Goal: Task Accomplishment & Management: Use online tool/utility

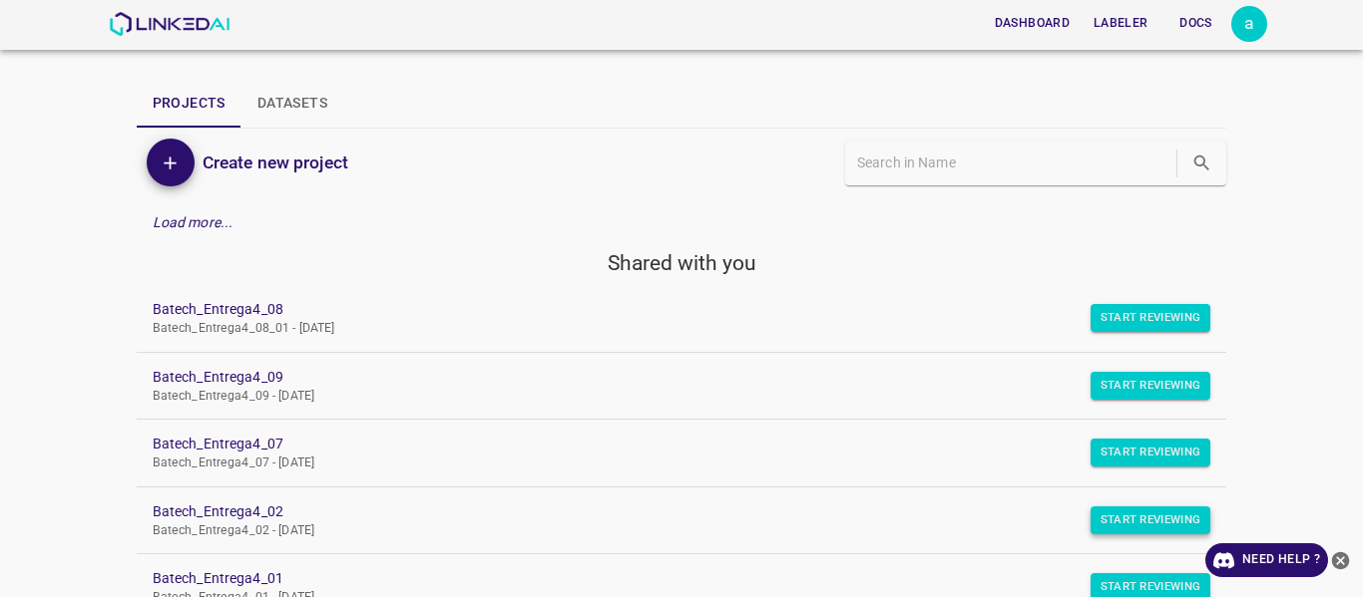
click at [1132, 521] on button "Start Reviewing" at bounding box center [1150, 521] width 121 height 28
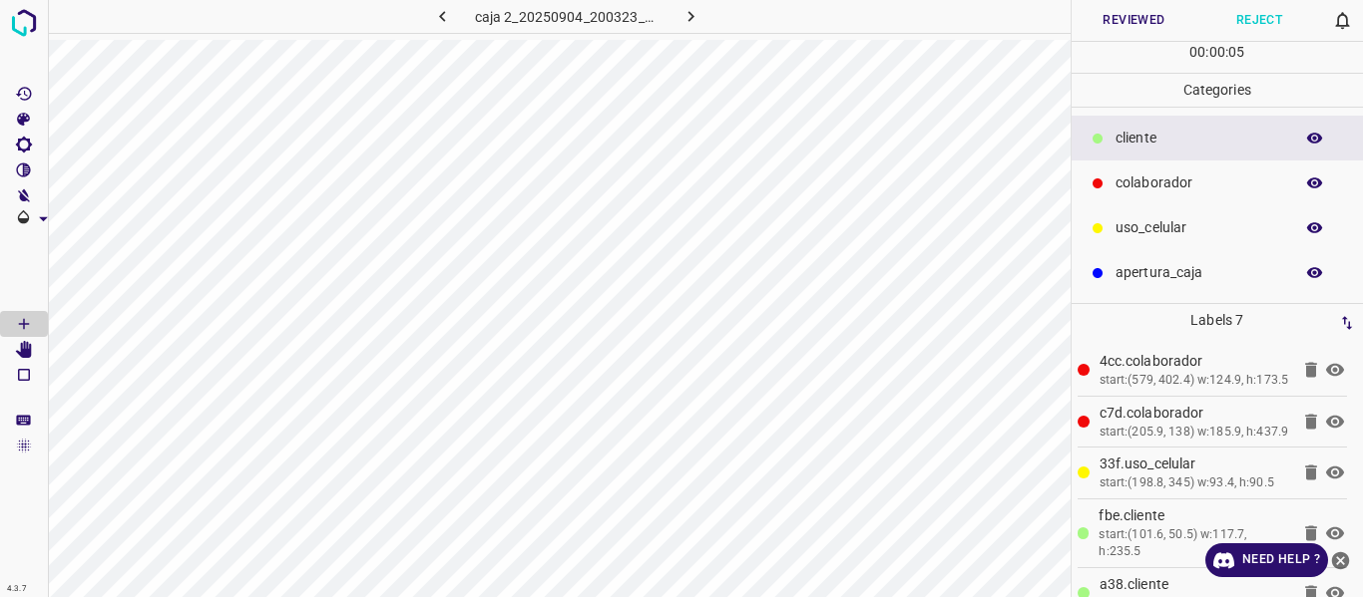
click at [1103, 19] on button "Reviewed" at bounding box center [1134, 20] width 126 height 41
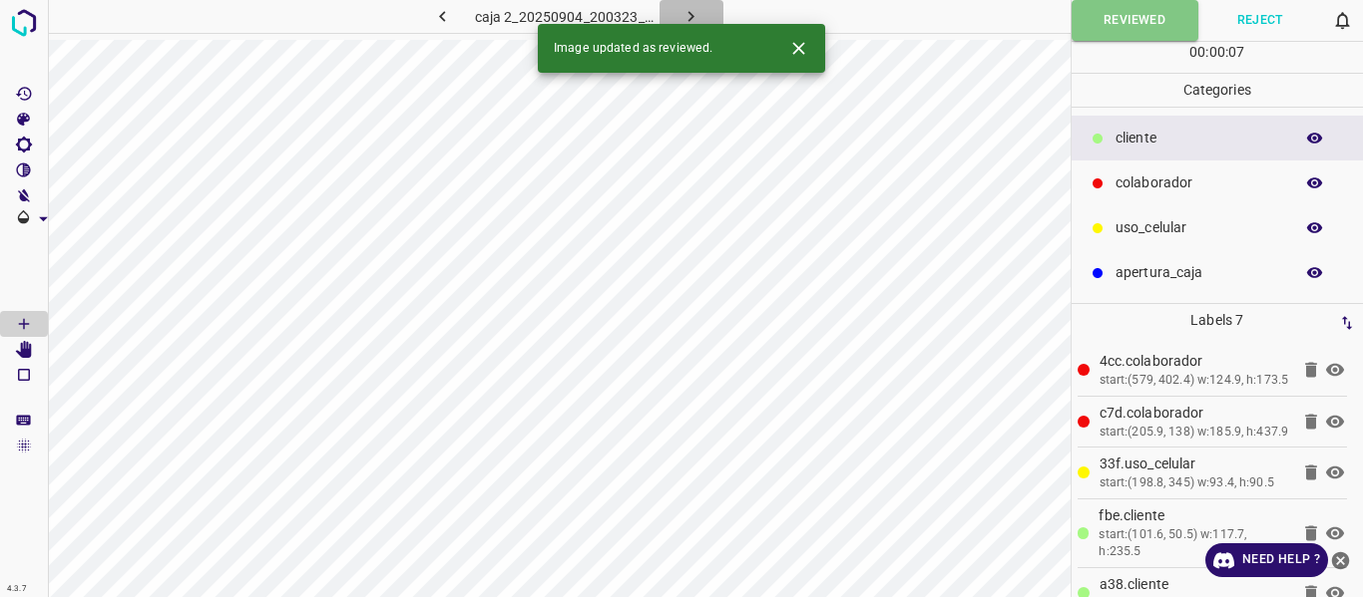
click at [677, 8] on button "button" at bounding box center [691, 16] width 64 height 33
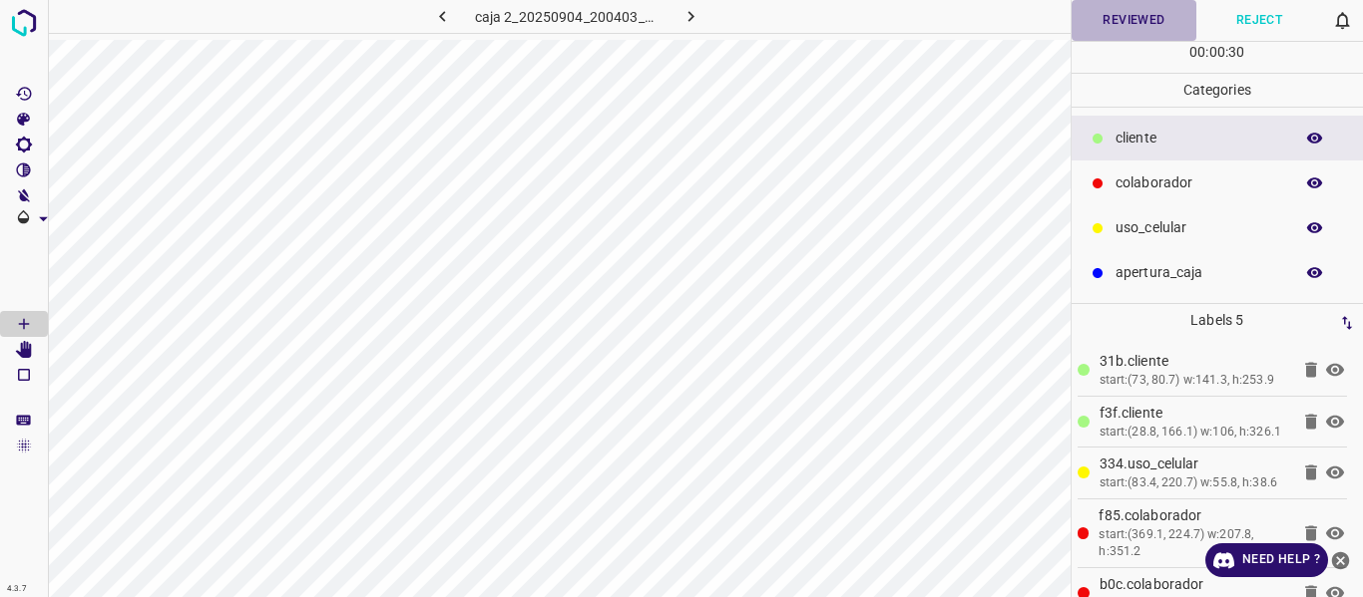
click at [1114, 13] on button "Reviewed" at bounding box center [1134, 20] width 126 height 41
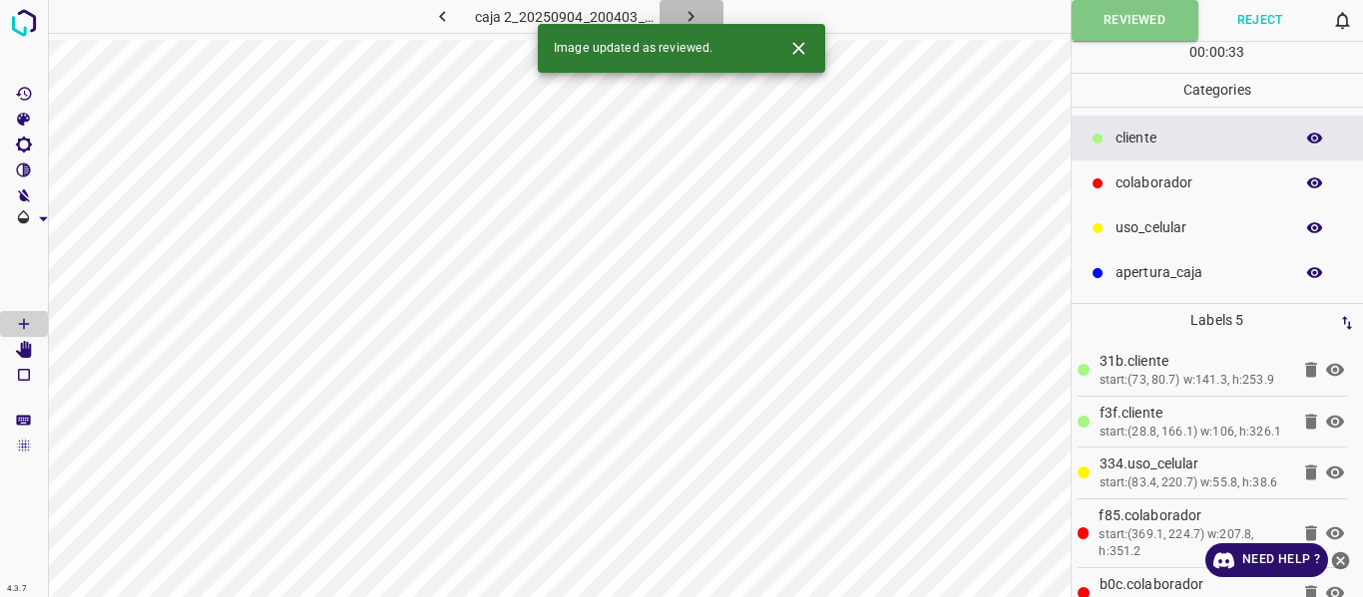
click at [705, 10] on button "button" at bounding box center [691, 16] width 64 height 33
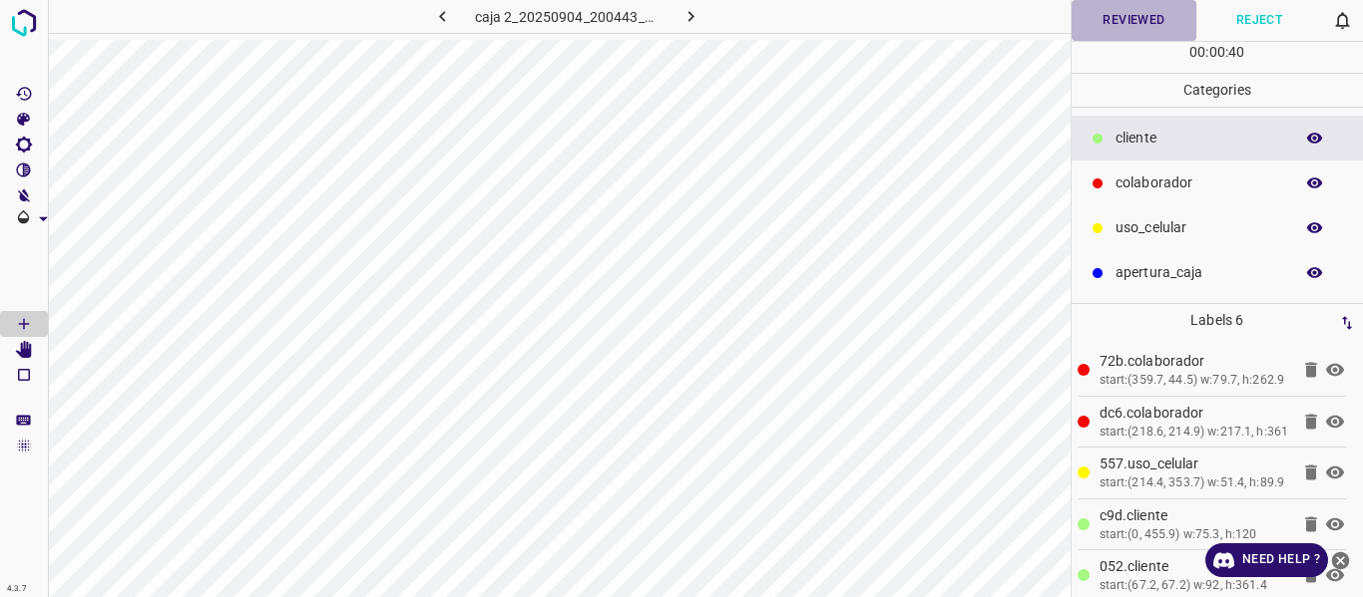
click at [1157, 9] on button "Reviewed" at bounding box center [1134, 20] width 126 height 41
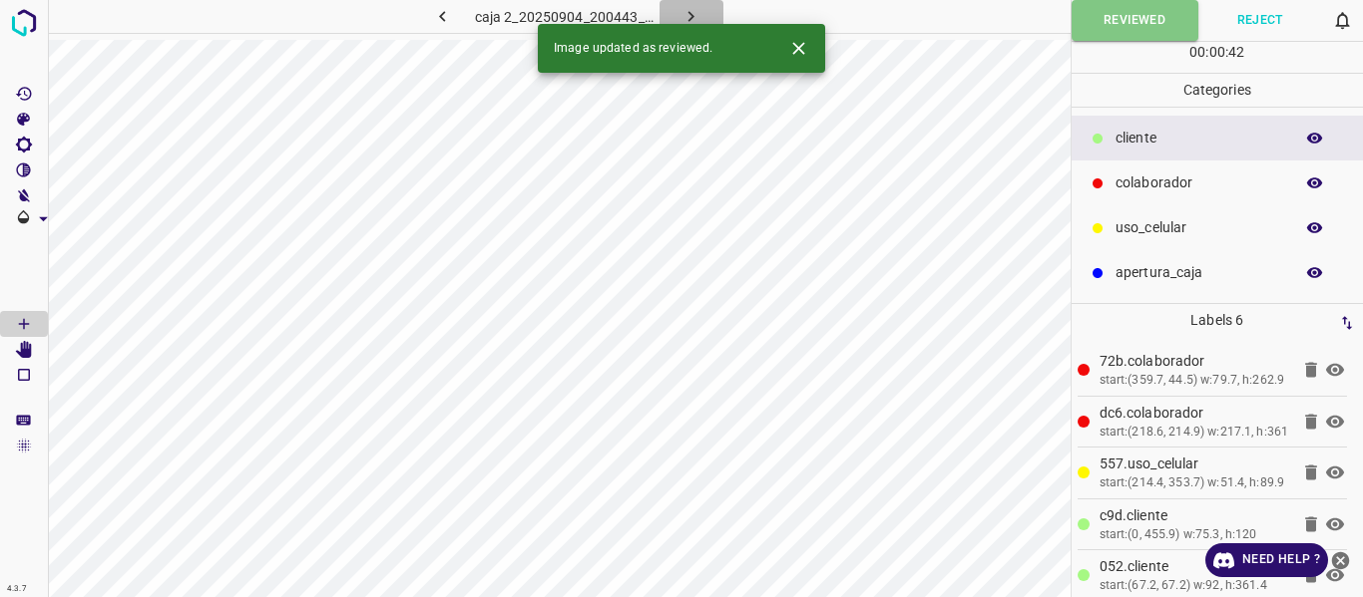
click at [696, 6] on icon "button" at bounding box center [690, 16] width 21 height 21
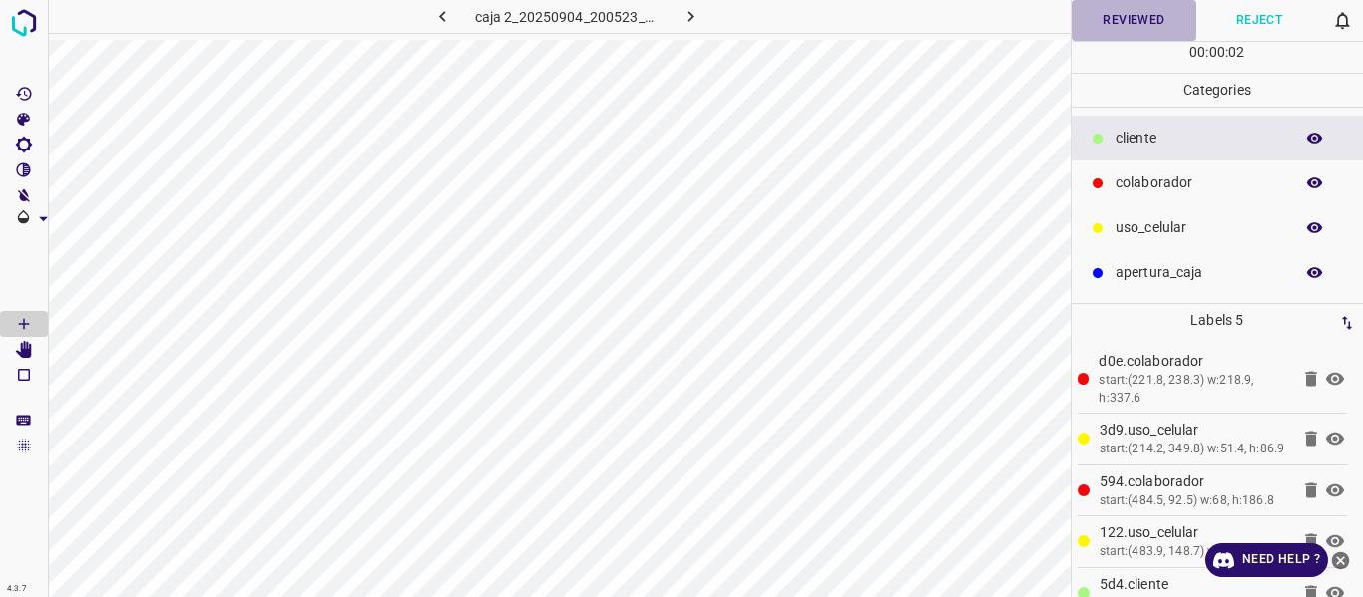
click at [1111, 25] on button "Reviewed" at bounding box center [1134, 20] width 126 height 41
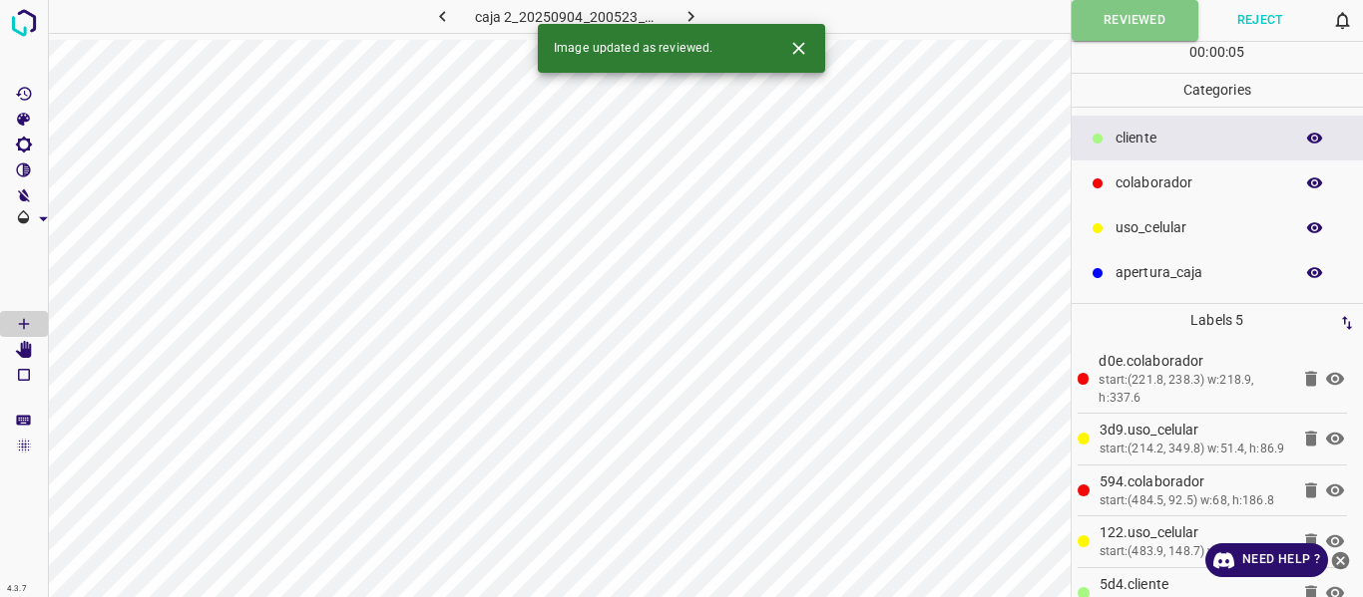
click at [698, 12] on icon "button" at bounding box center [690, 16] width 21 height 21
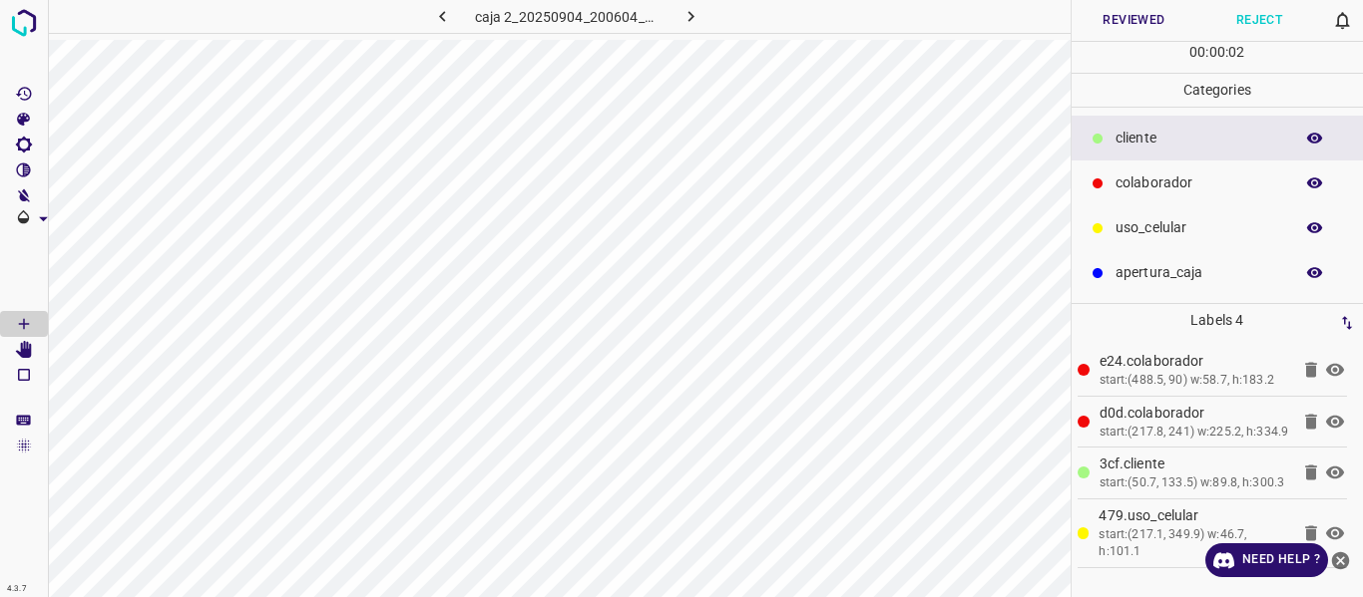
click at [1120, 19] on button "Reviewed" at bounding box center [1134, 20] width 126 height 41
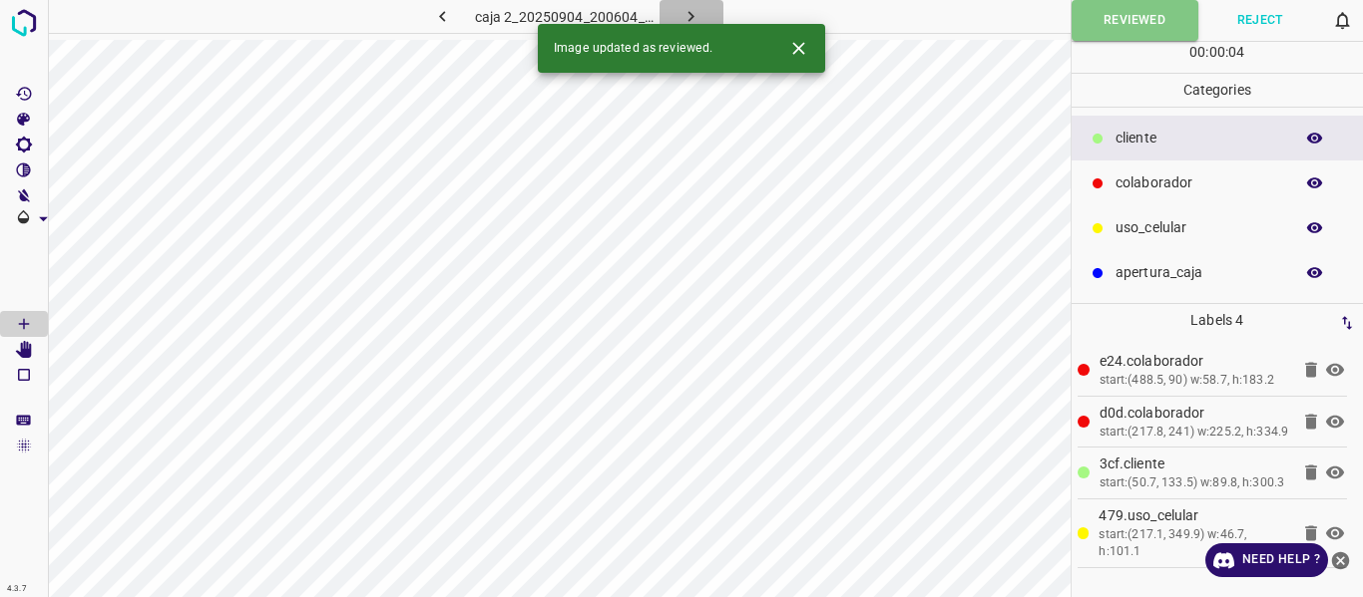
click at [702, 18] on button "button" at bounding box center [691, 16] width 64 height 33
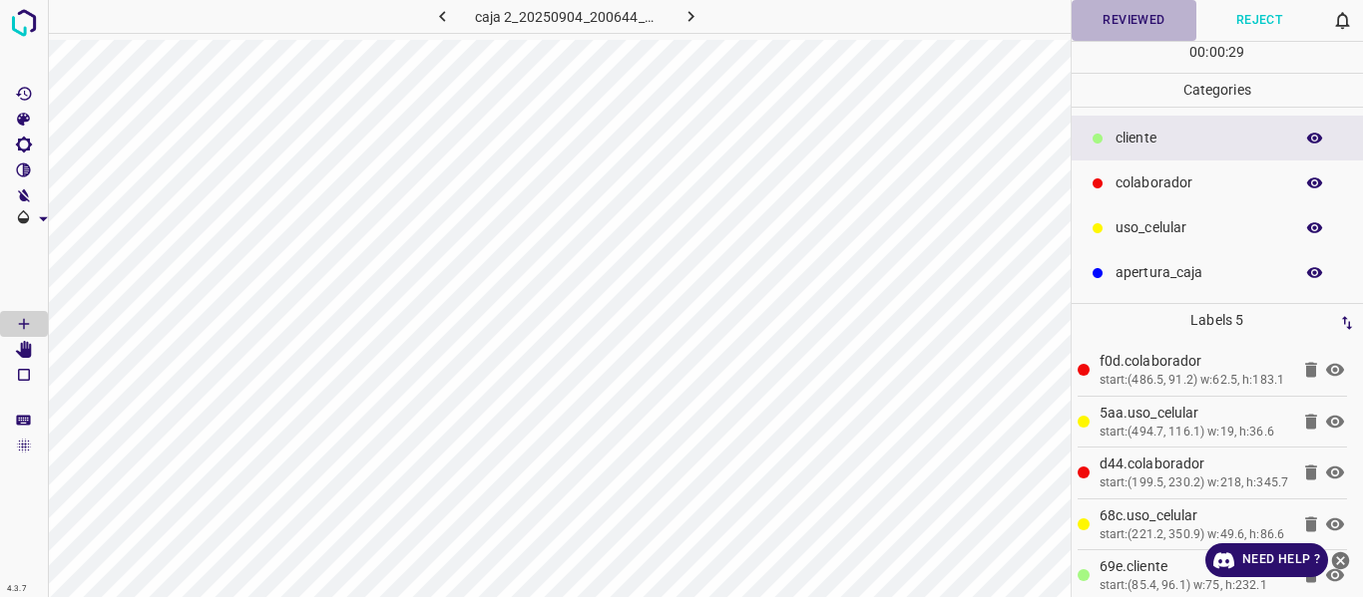
click at [1131, 27] on button "Reviewed" at bounding box center [1134, 20] width 126 height 41
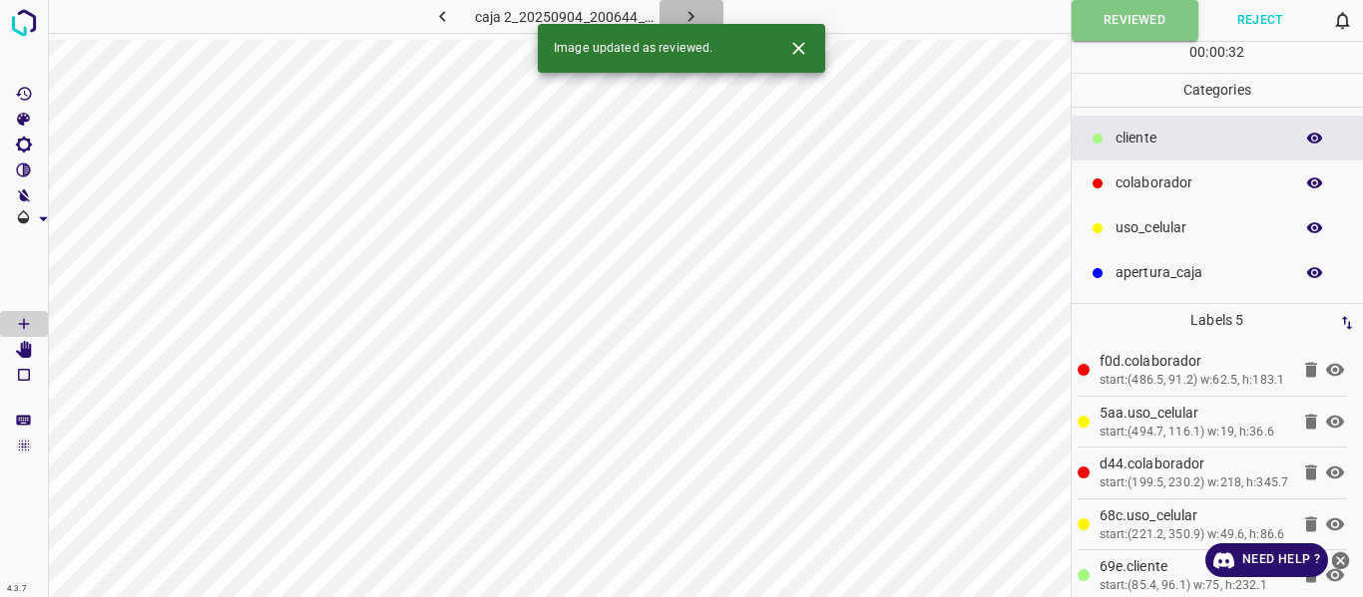
click at [688, 19] on icon "button" at bounding box center [690, 16] width 21 height 21
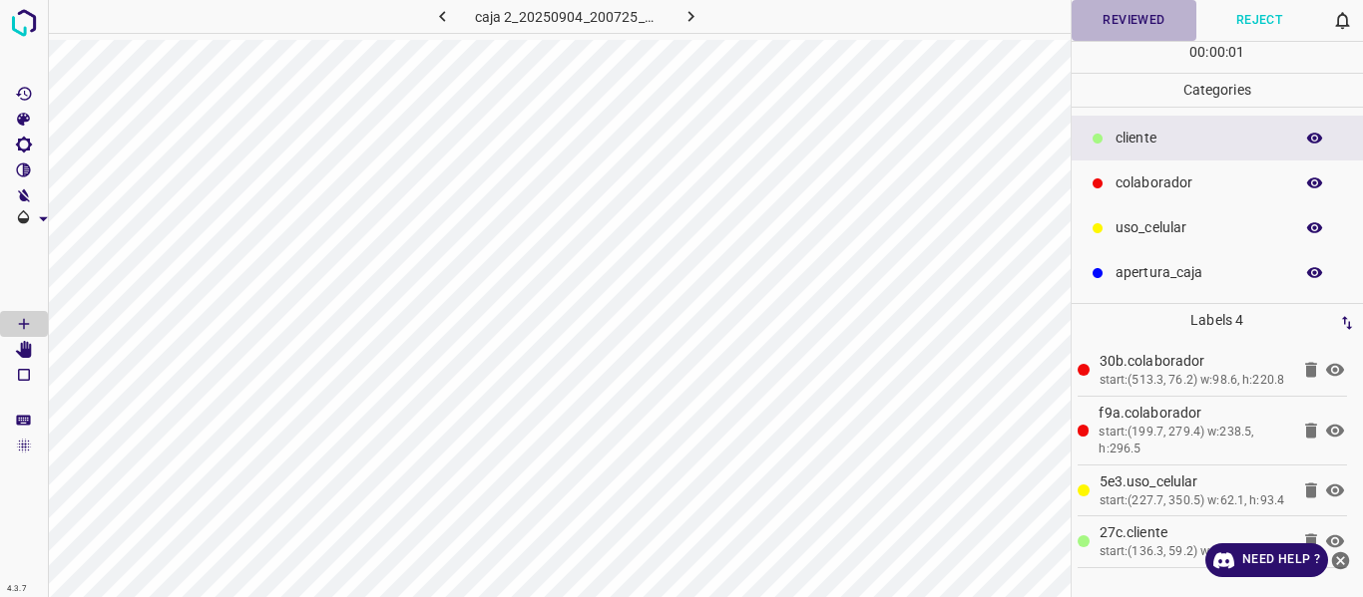
click at [1083, 26] on button "Reviewed" at bounding box center [1134, 20] width 126 height 41
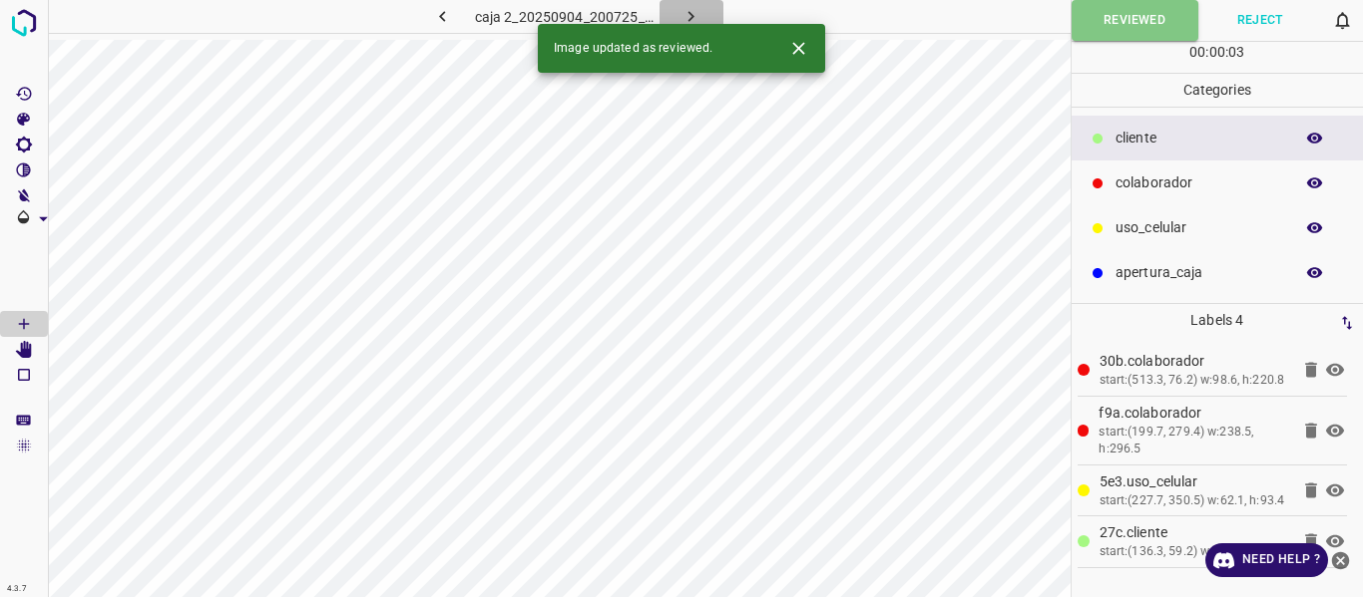
click at [691, 7] on icon "button" at bounding box center [690, 16] width 21 height 21
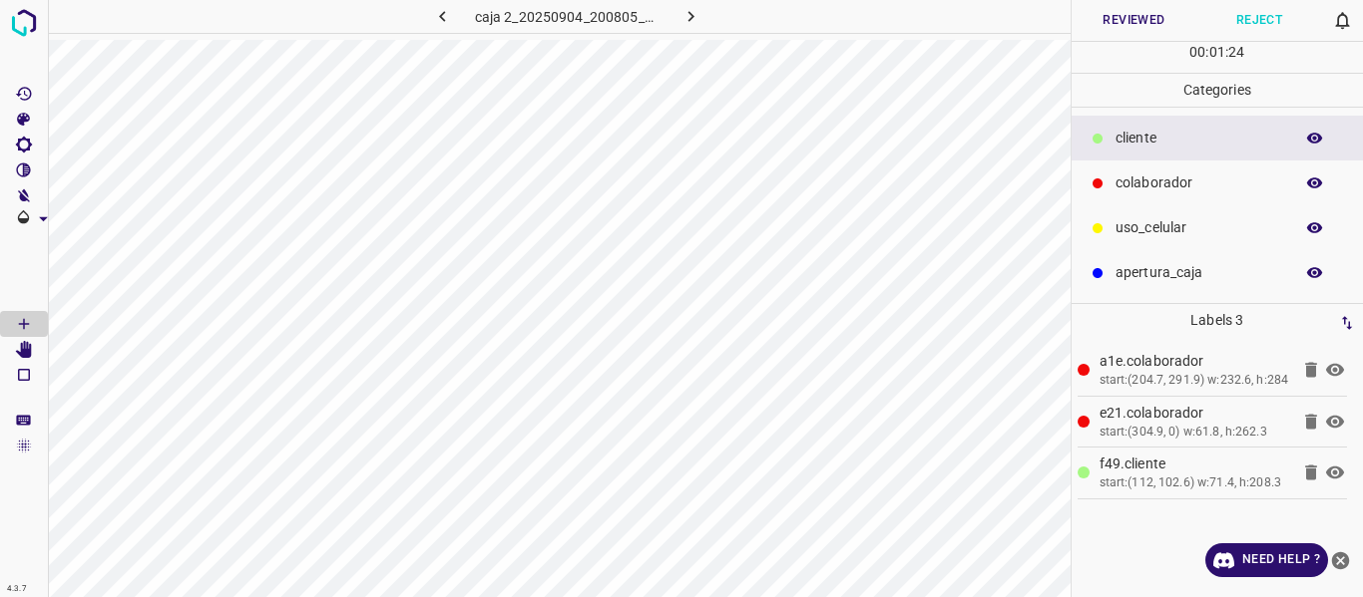
click at [1094, 27] on button "Reviewed" at bounding box center [1134, 20] width 126 height 41
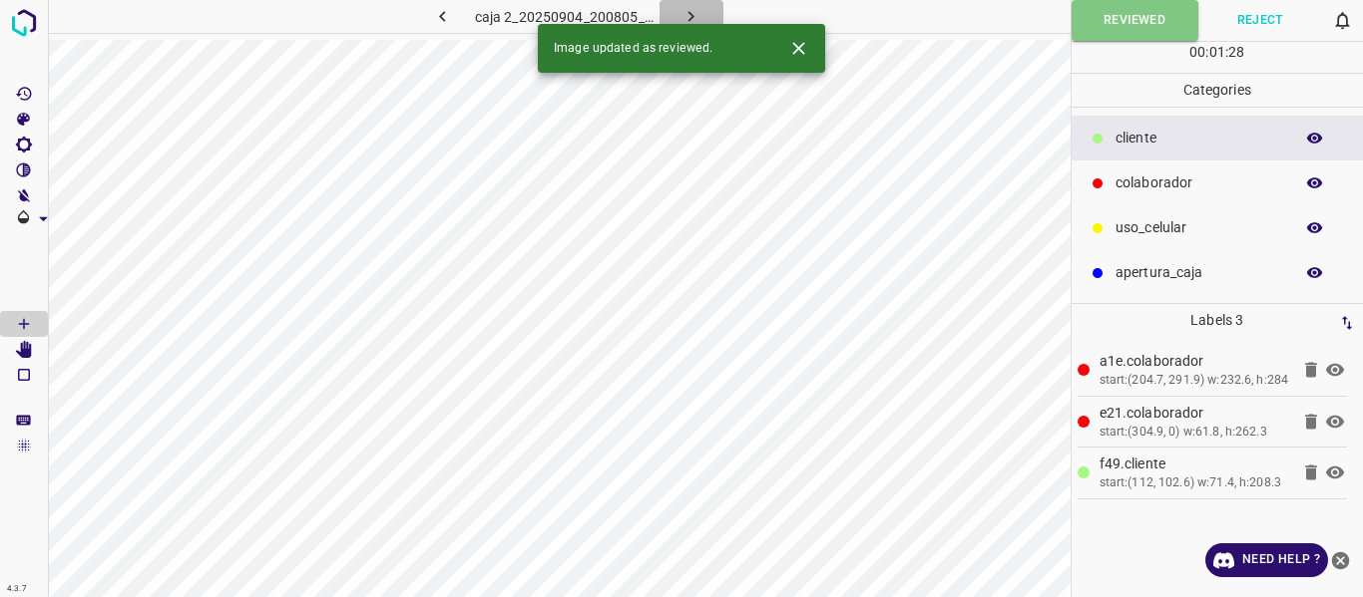
click at [684, 12] on icon "button" at bounding box center [690, 16] width 21 height 21
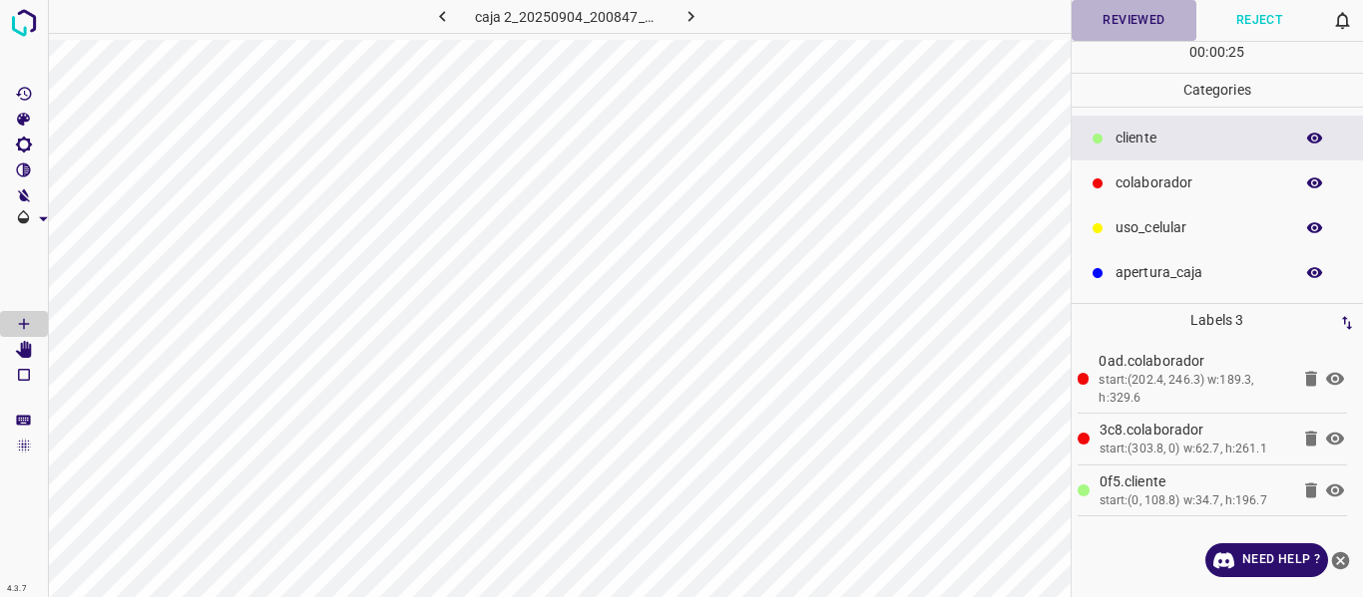
click at [1135, 9] on button "Reviewed" at bounding box center [1134, 20] width 126 height 41
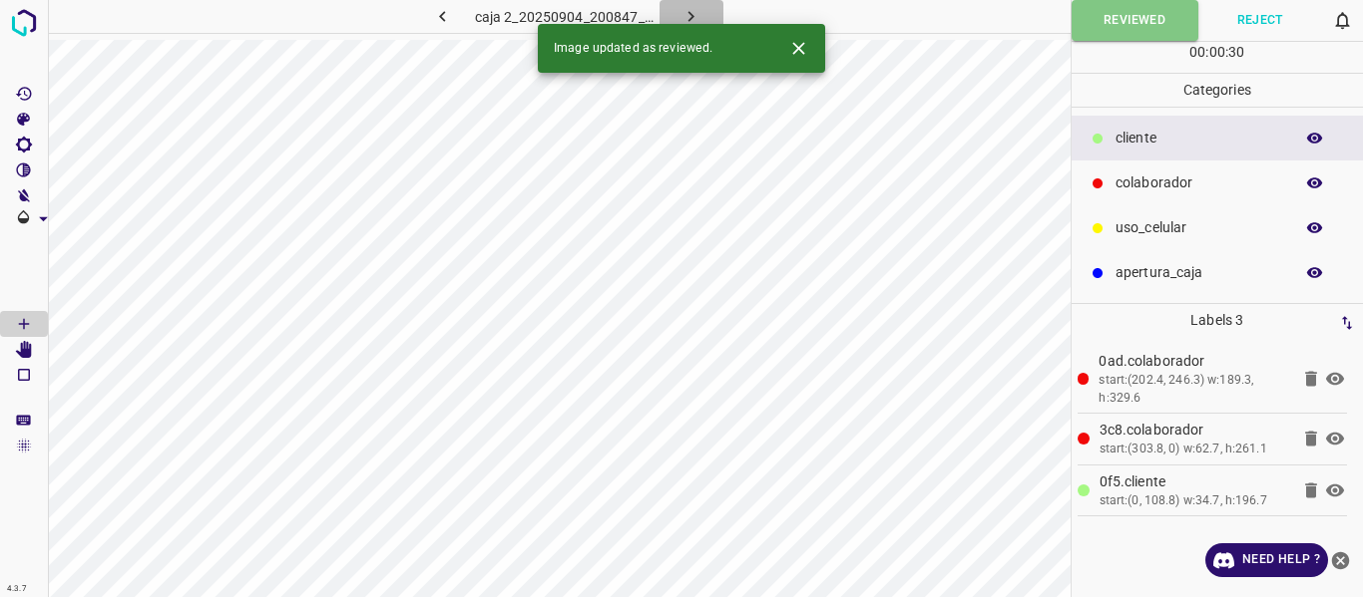
click at [683, 6] on icon "button" at bounding box center [690, 16] width 21 height 21
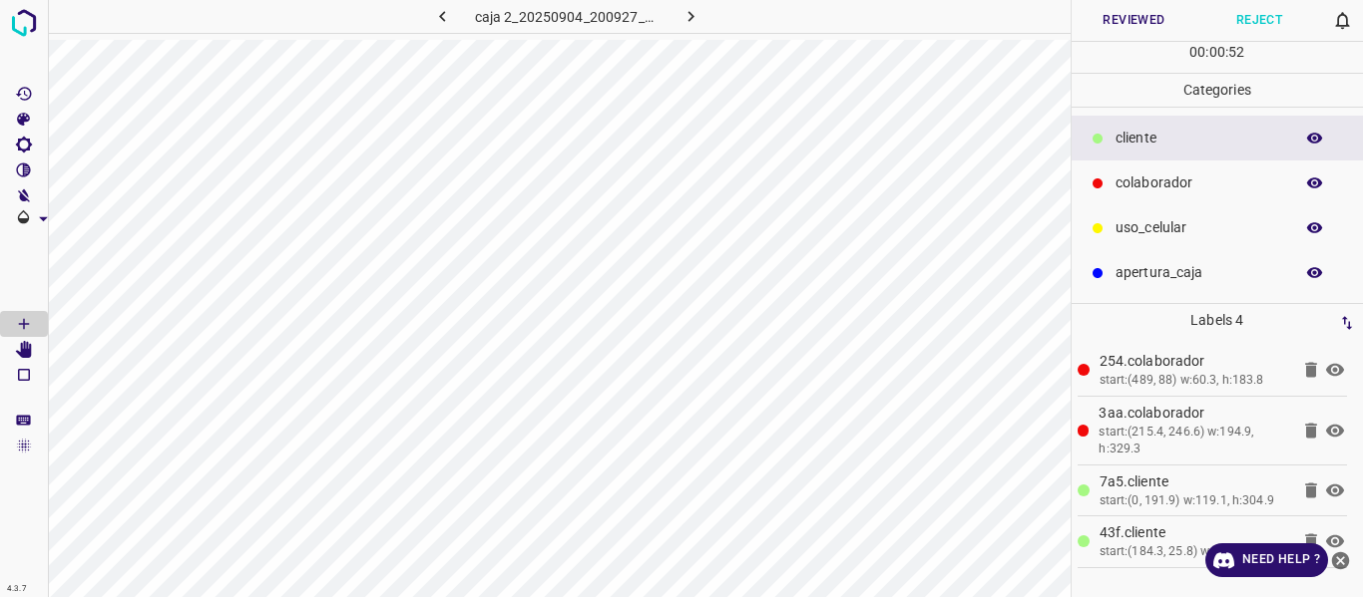
click at [1122, 24] on button "Reviewed" at bounding box center [1134, 20] width 126 height 41
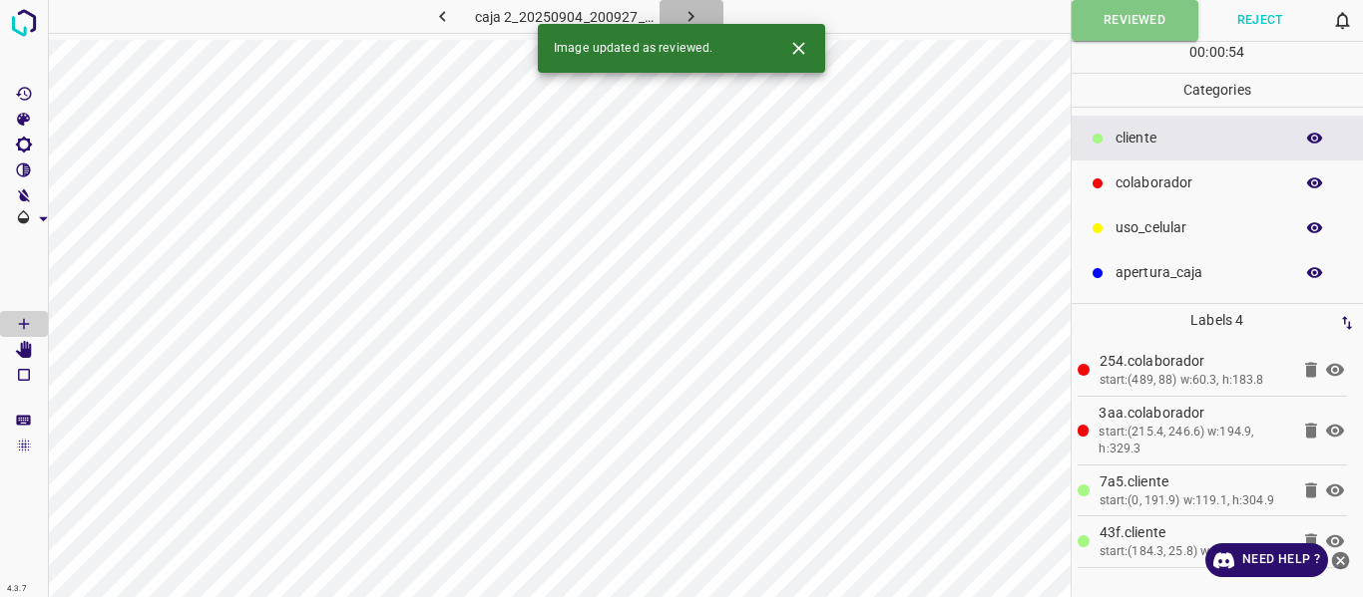
click at [675, 9] on button "button" at bounding box center [691, 16] width 64 height 33
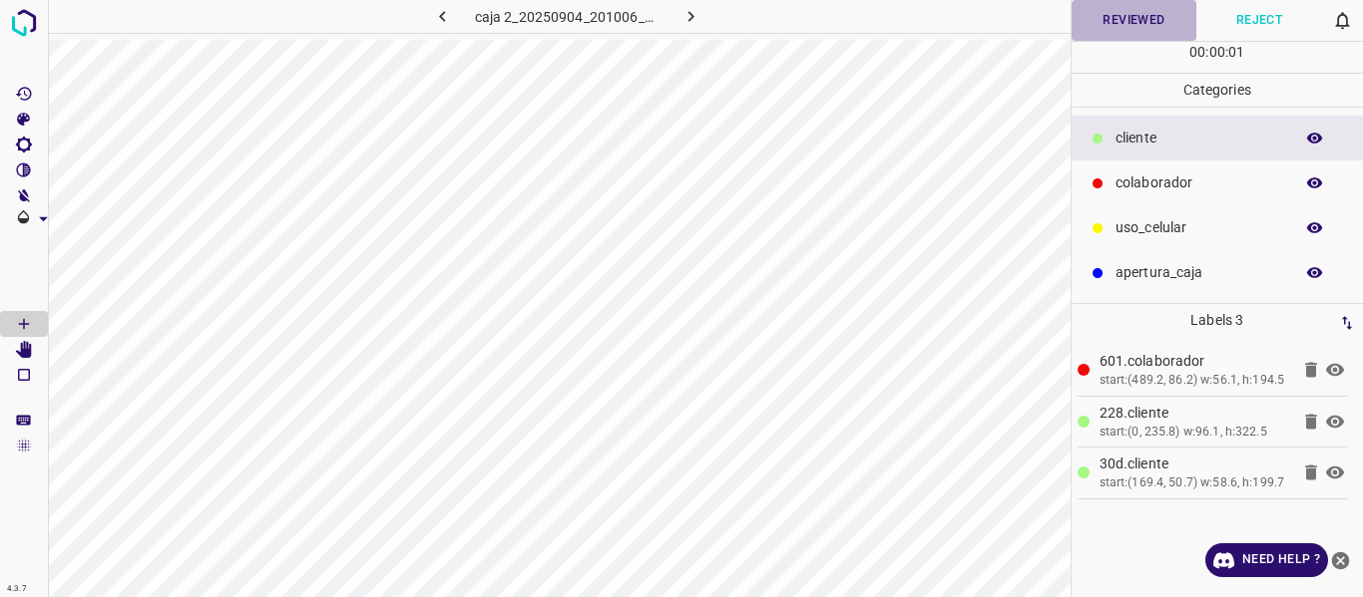
click at [1087, 24] on button "Reviewed" at bounding box center [1134, 20] width 126 height 41
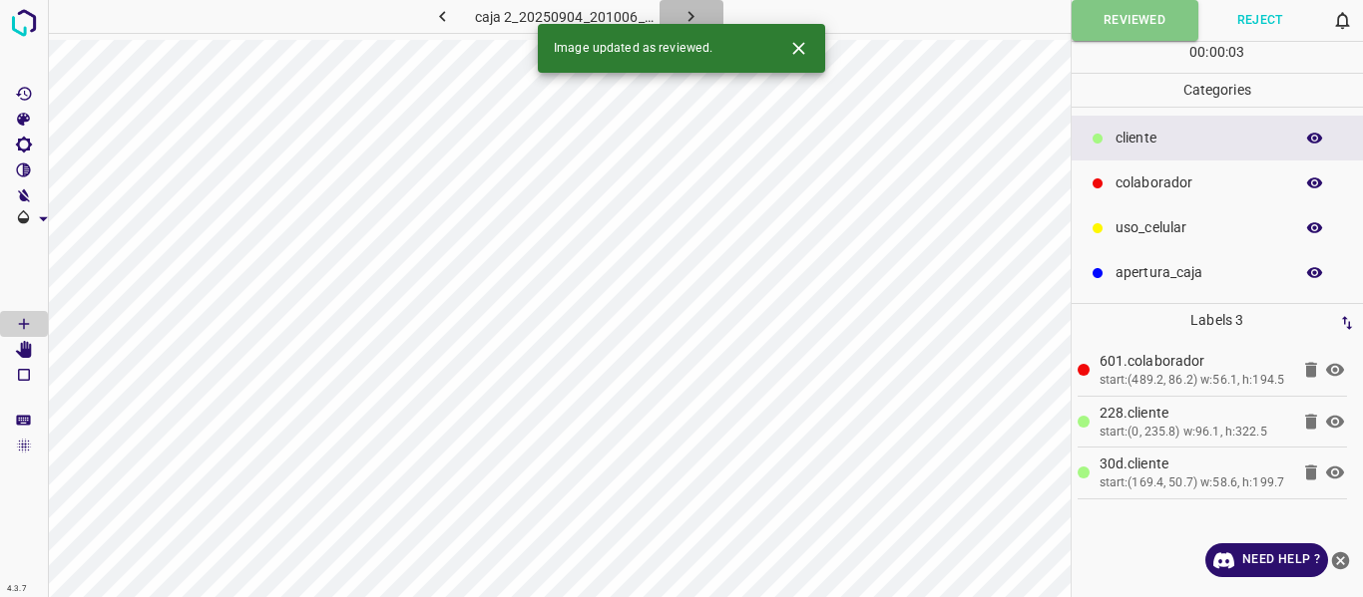
click at [696, 15] on icon "button" at bounding box center [690, 16] width 21 height 21
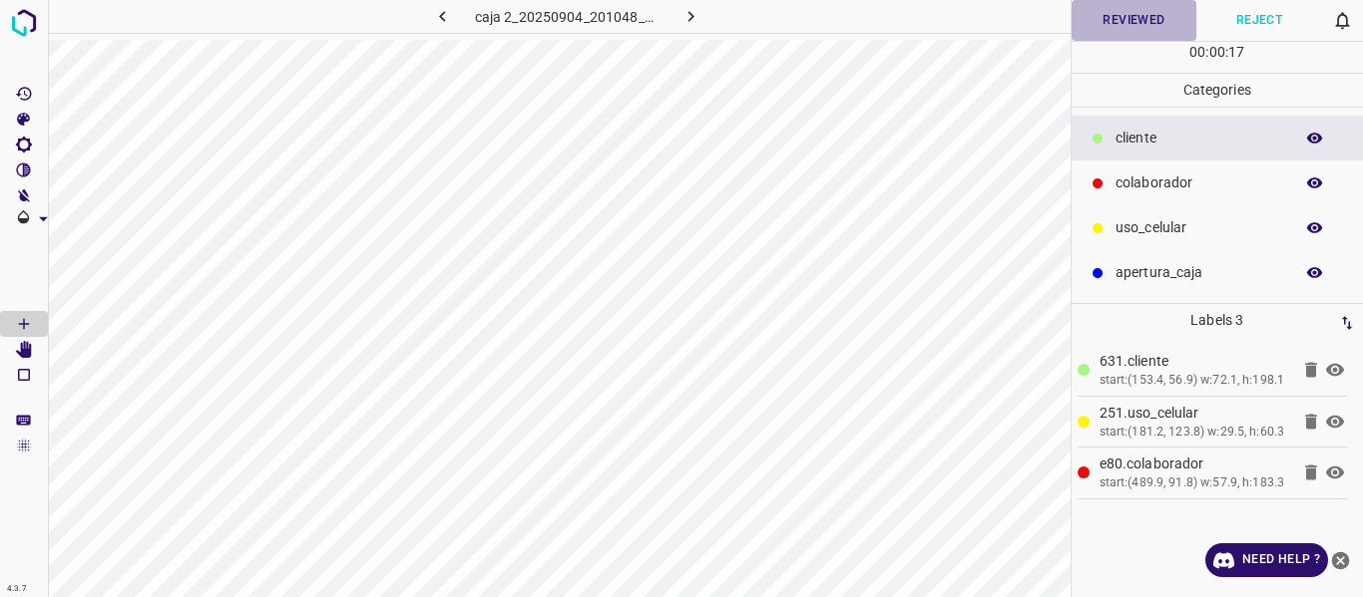
click at [1096, 12] on button "Reviewed" at bounding box center [1134, 20] width 126 height 41
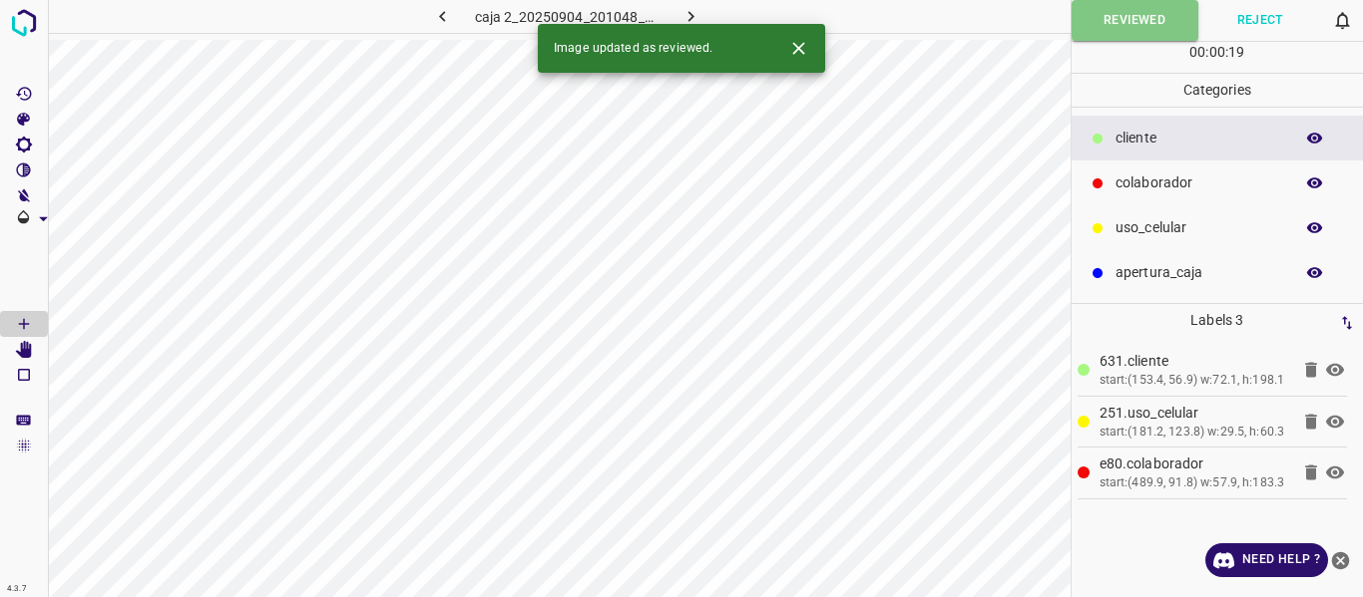
click at [691, 14] on icon "button" at bounding box center [691, 16] width 6 height 11
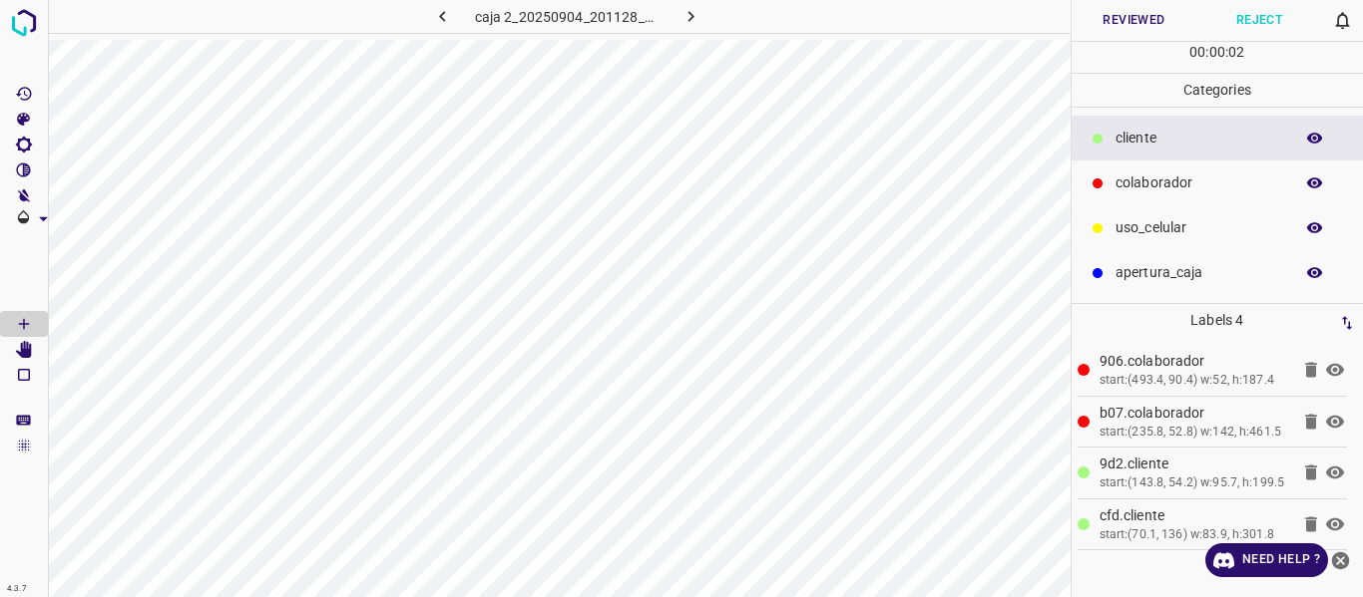
click at [1093, 14] on button "Reviewed" at bounding box center [1134, 20] width 126 height 41
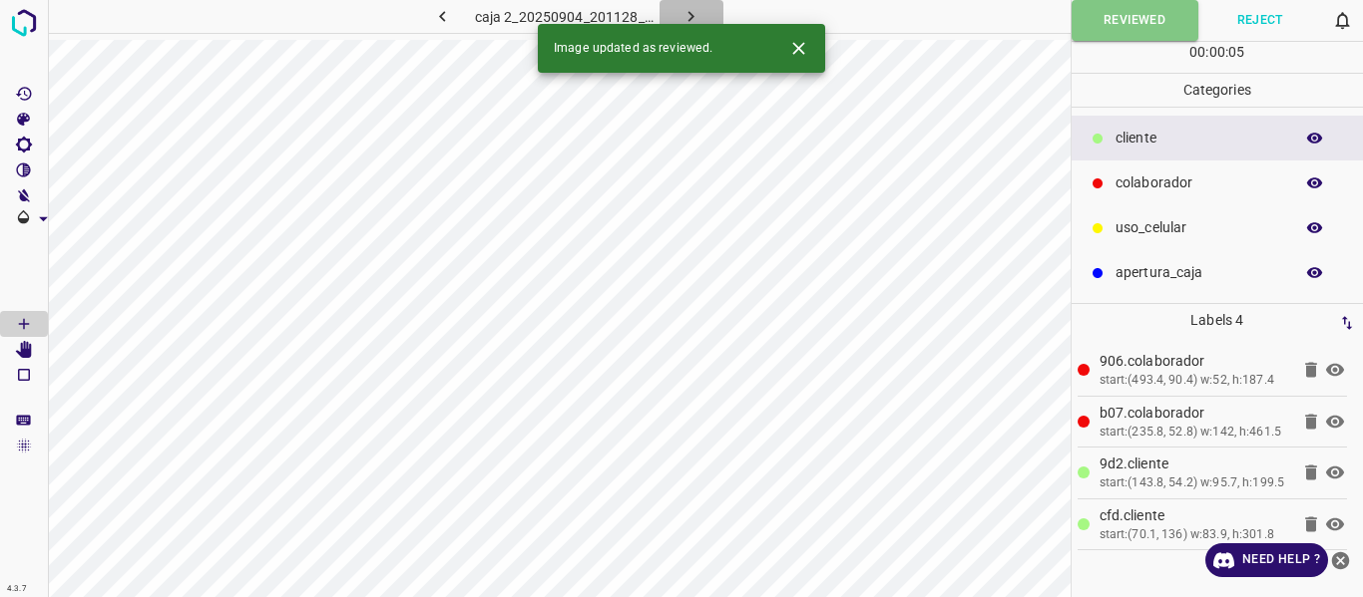
click at [693, 14] on icon "button" at bounding box center [690, 16] width 21 height 21
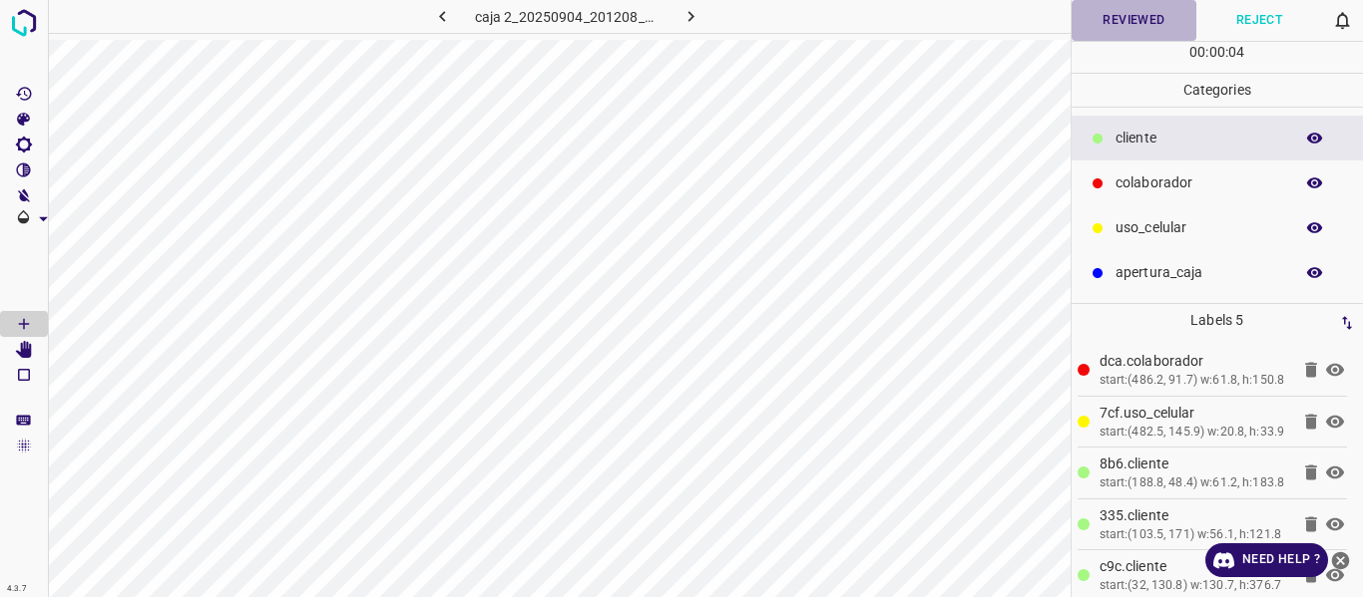
click at [1105, 33] on button "Reviewed" at bounding box center [1134, 20] width 126 height 41
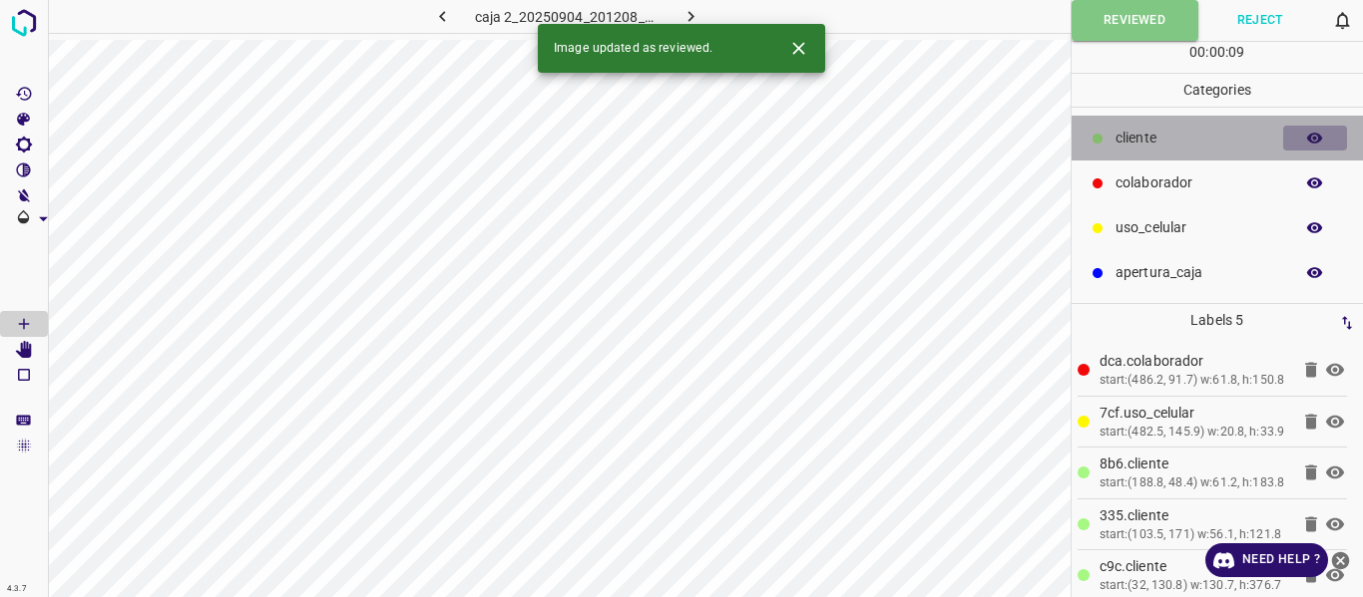
click at [1312, 145] on icon "button" at bounding box center [1315, 139] width 18 height 18
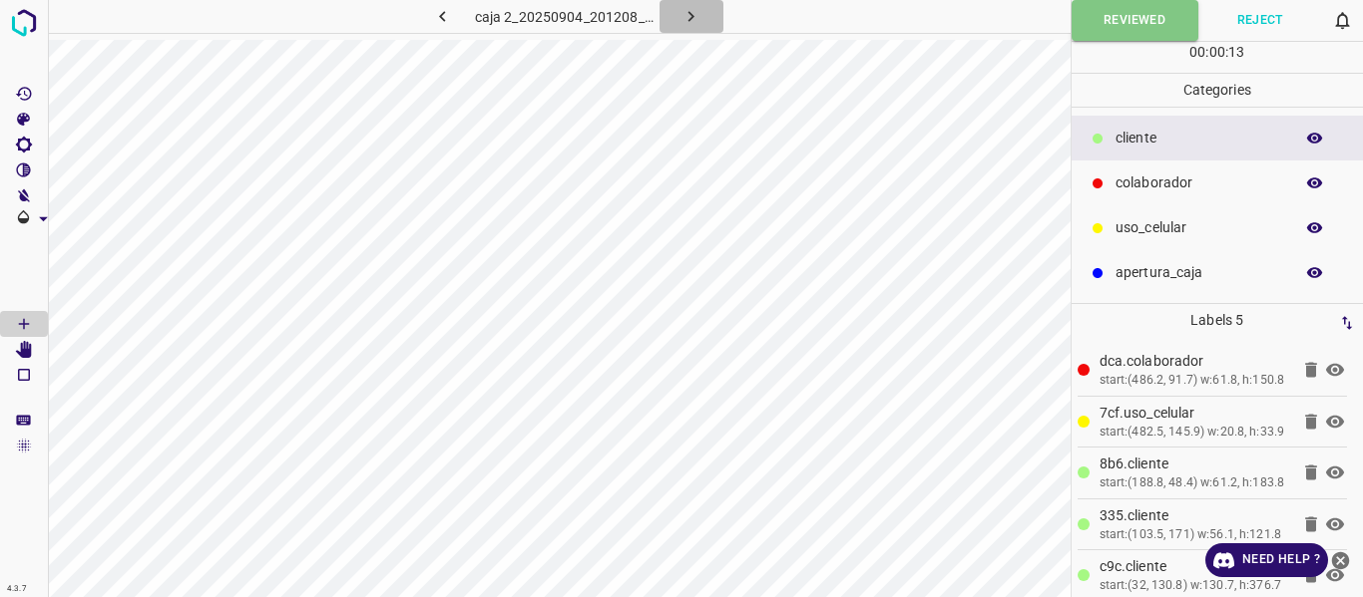
click at [681, 8] on icon "button" at bounding box center [690, 16] width 21 height 21
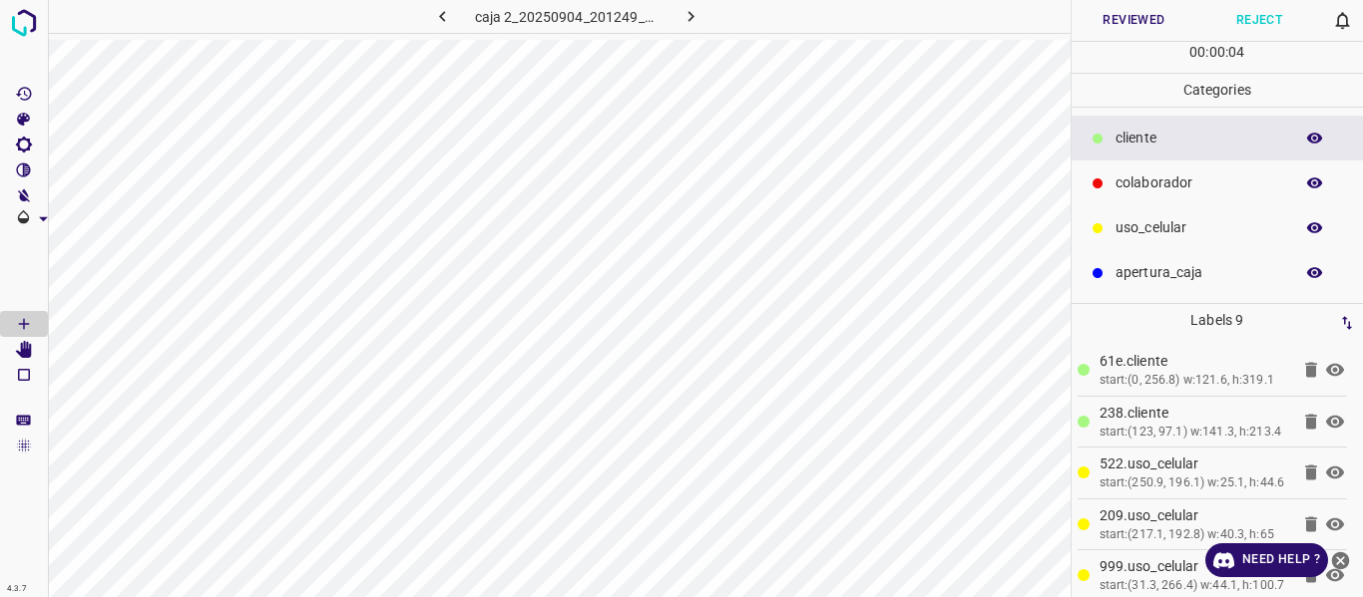
click at [1099, 32] on button "Reviewed" at bounding box center [1134, 20] width 126 height 41
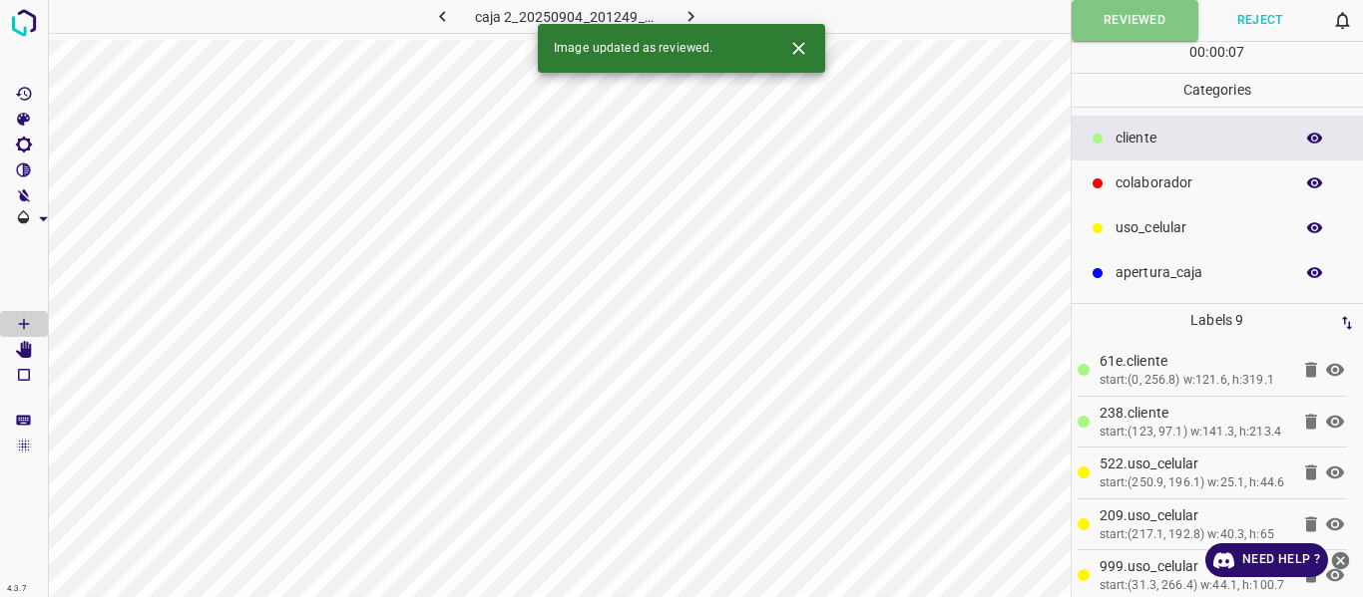
click at [701, 16] on button "button" at bounding box center [691, 16] width 64 height 33
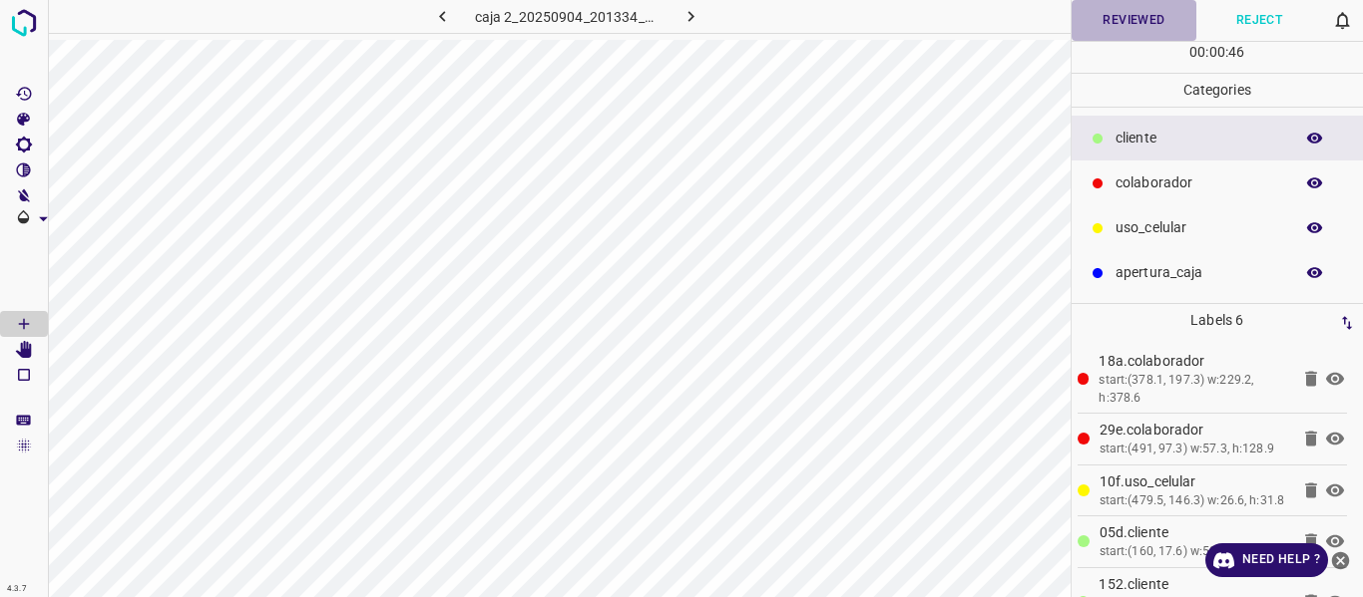
click at [1135, 40] on button "Reviewed" at bounding box center [1134, 20] width 126 height 41
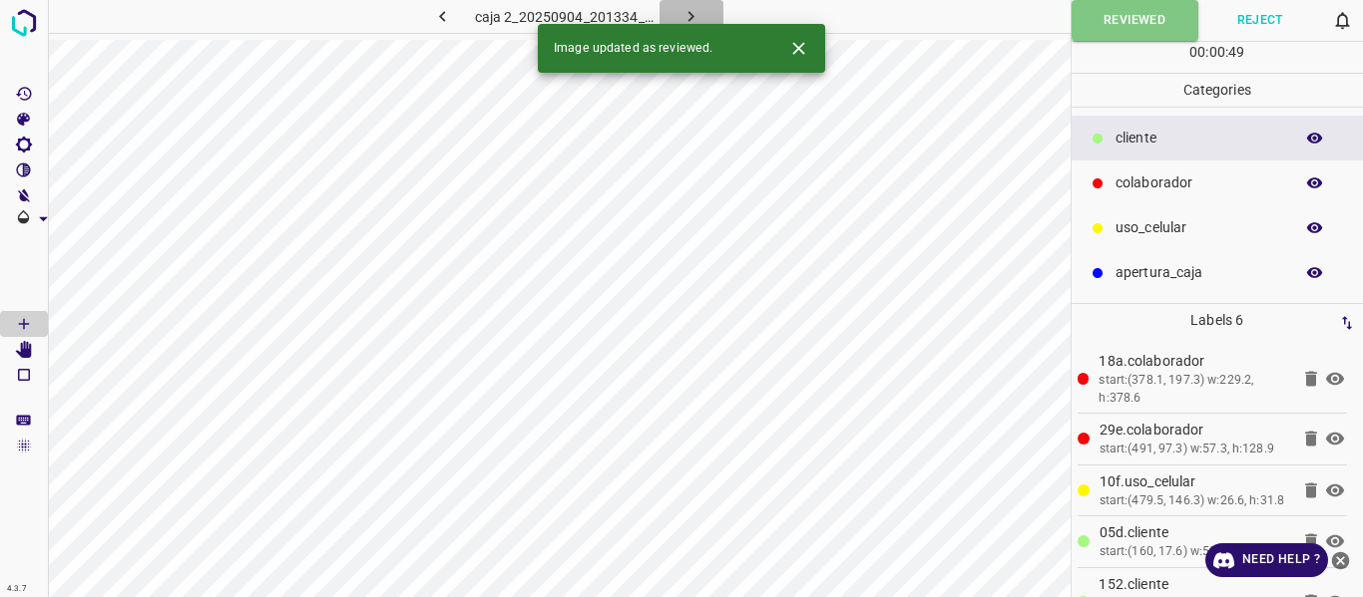
click at [684, 11] on icon "button" at bounding box center [690, 16] width 21 height 21
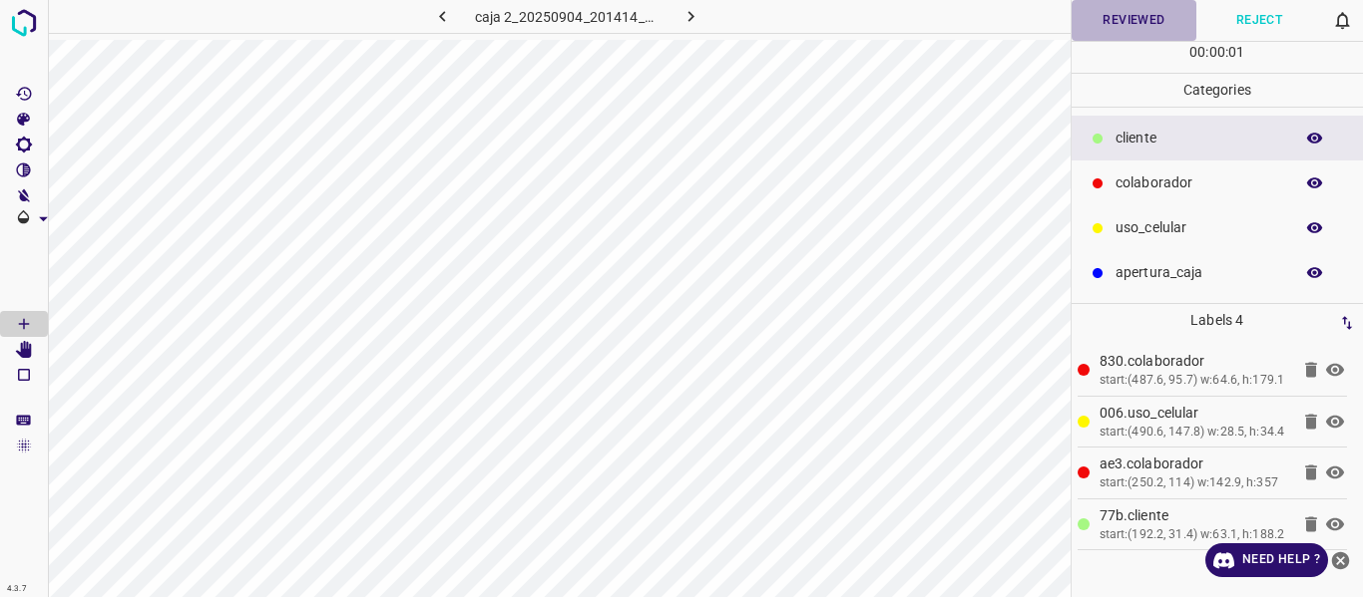
click at [1096, 17] on button "Reviewed" at bounding box center [1134, 20] width 126 height 41
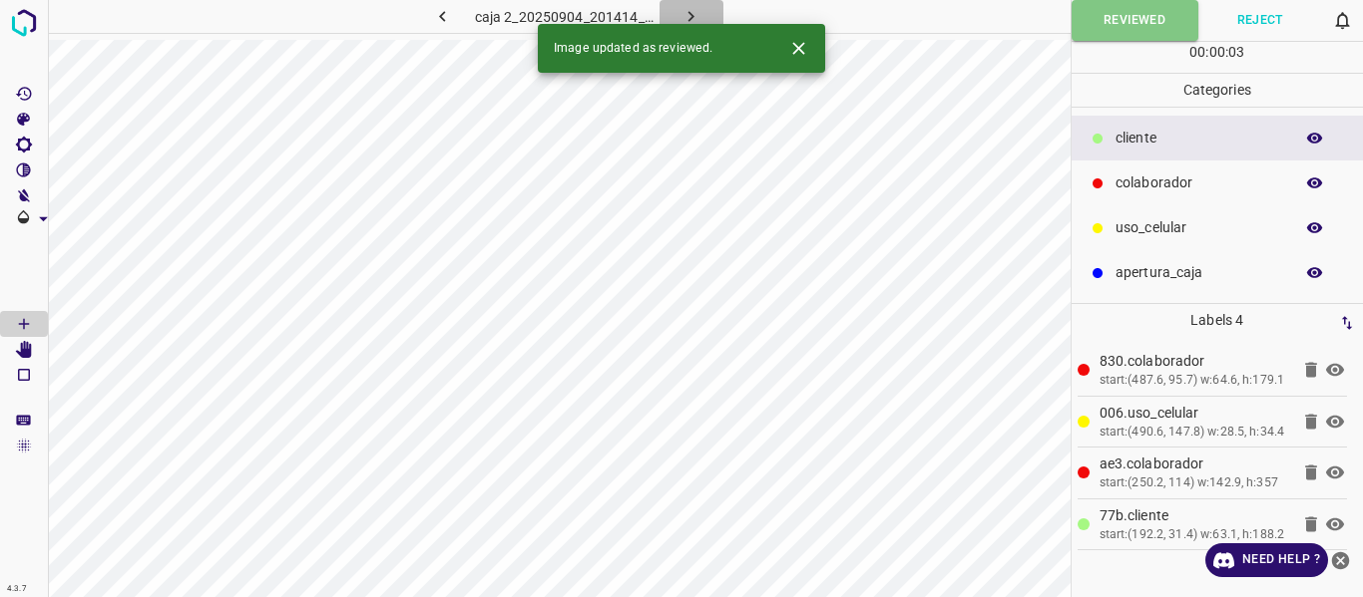
click at [682, 15] on icon "button" at bounding box center [690, 16] width 21 height 21
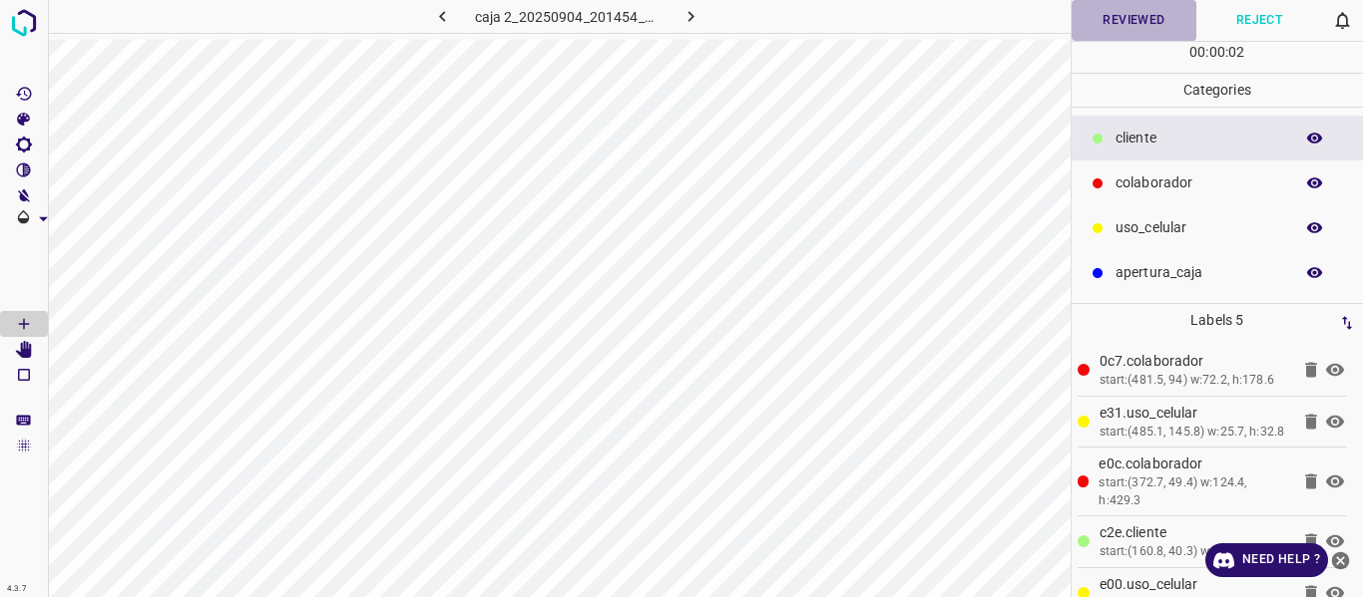
click at [1092, 10] on button "Reviewed" at bounding box center [1134, 20] width 126 height 41
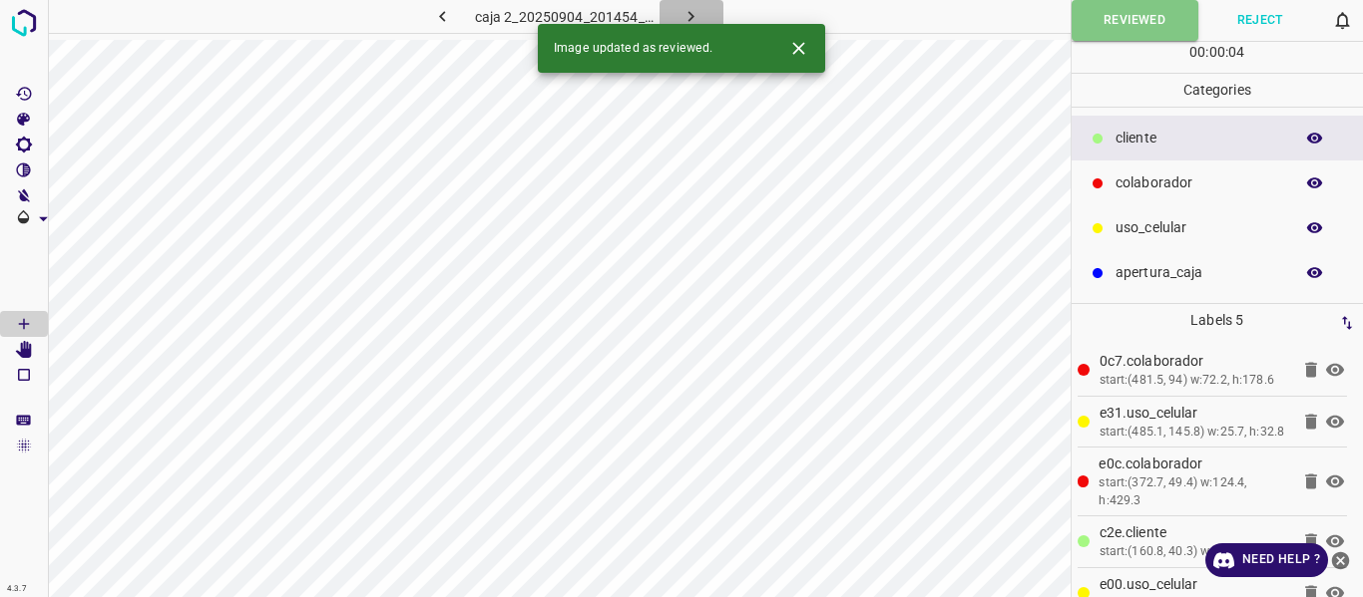
click at [686, 12] on icon "button" at bounding box center [690, 16] width 21 height 21
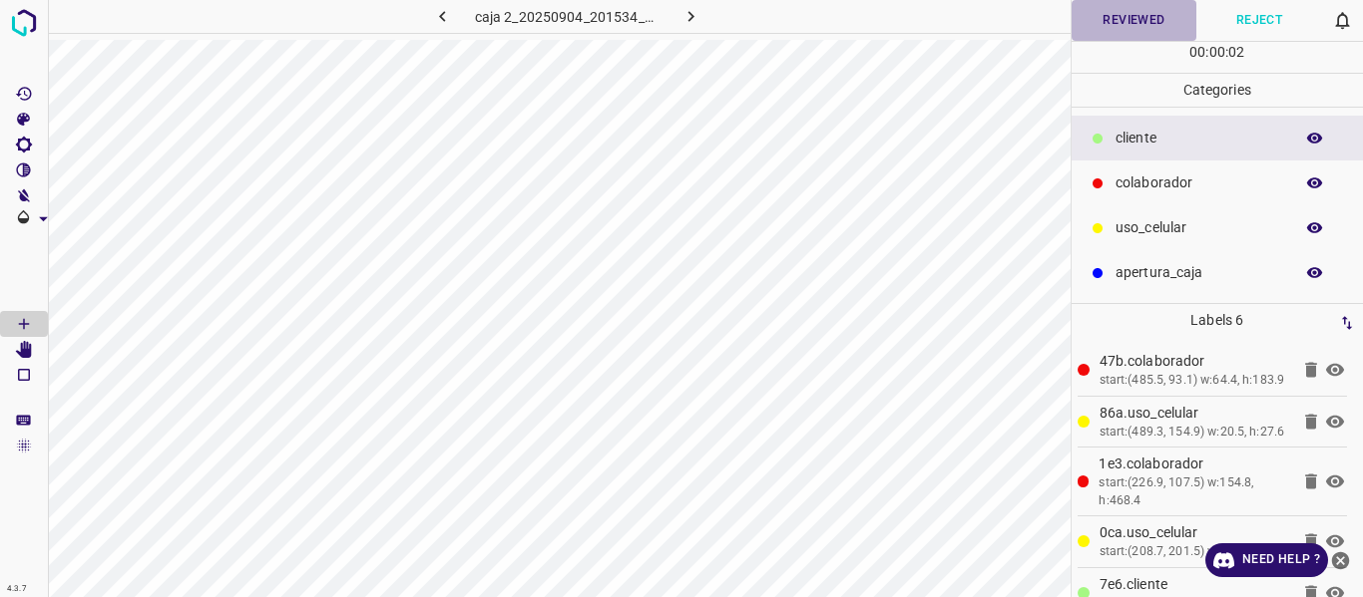
click at [1088, 17] on button "Reviewed" at bounding box center [1134, 20] width 126 height 41
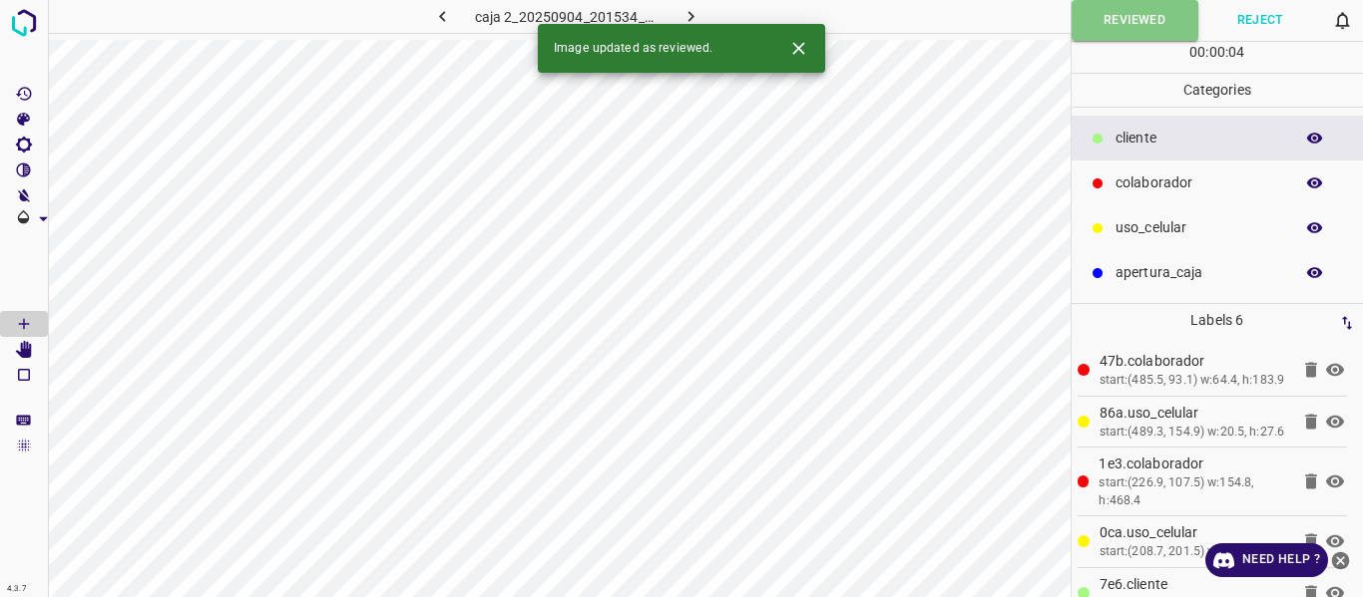
click at [692, 18] on icon "button" at bounding box center [691, 16] width 6 height 11
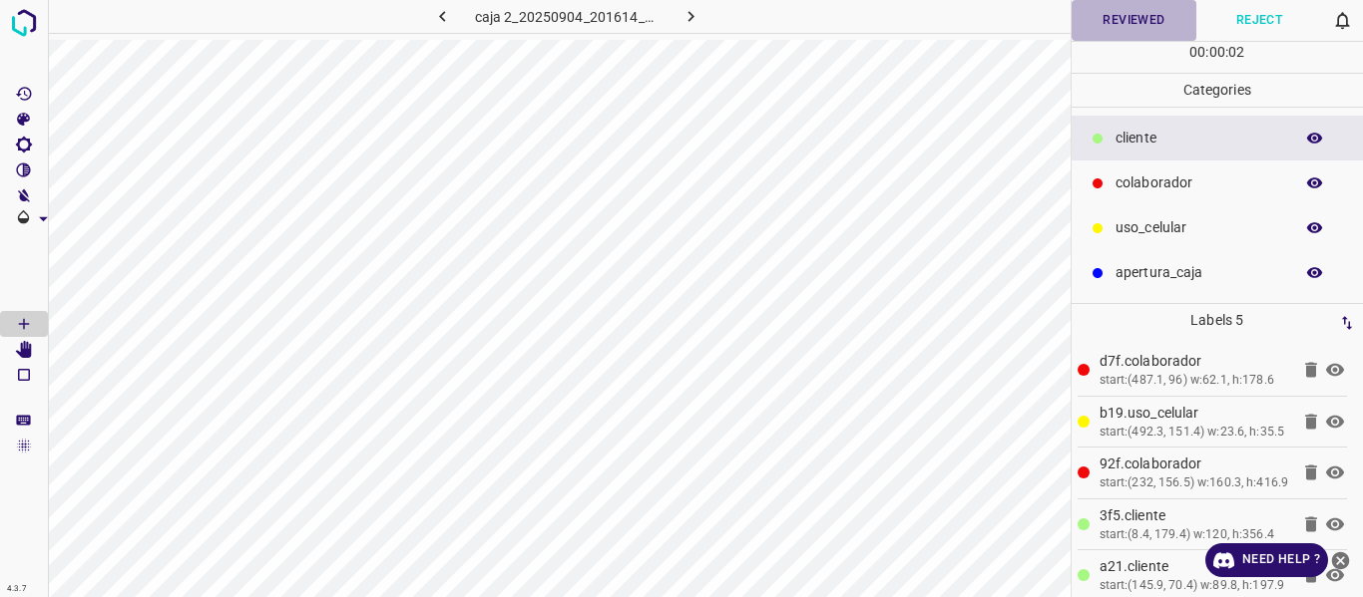
click at [1152, 10] on button "Reviewed" at bounding box center [1134, 20] width 126 height 41
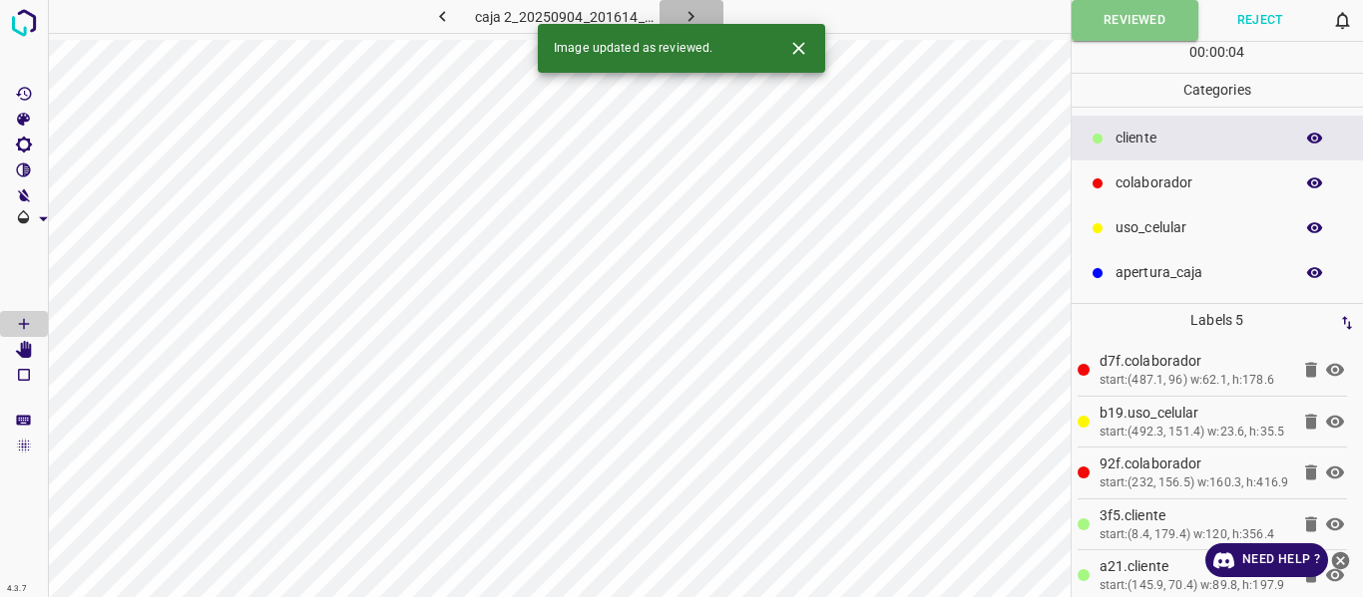
click at [693, 17] on icon "button" at bounding box center [691, 16] width 6 height 11
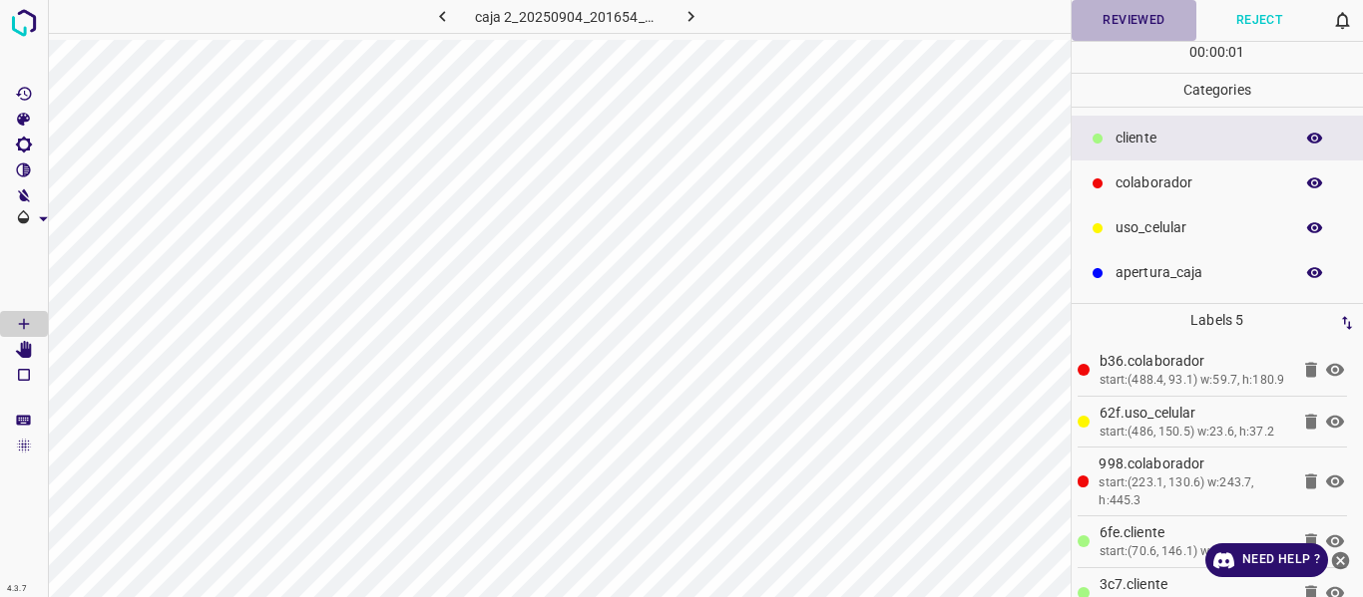
click at [1085, 21] on button "Reviewed" at bounding box center [1134, 20] width 126 height 41
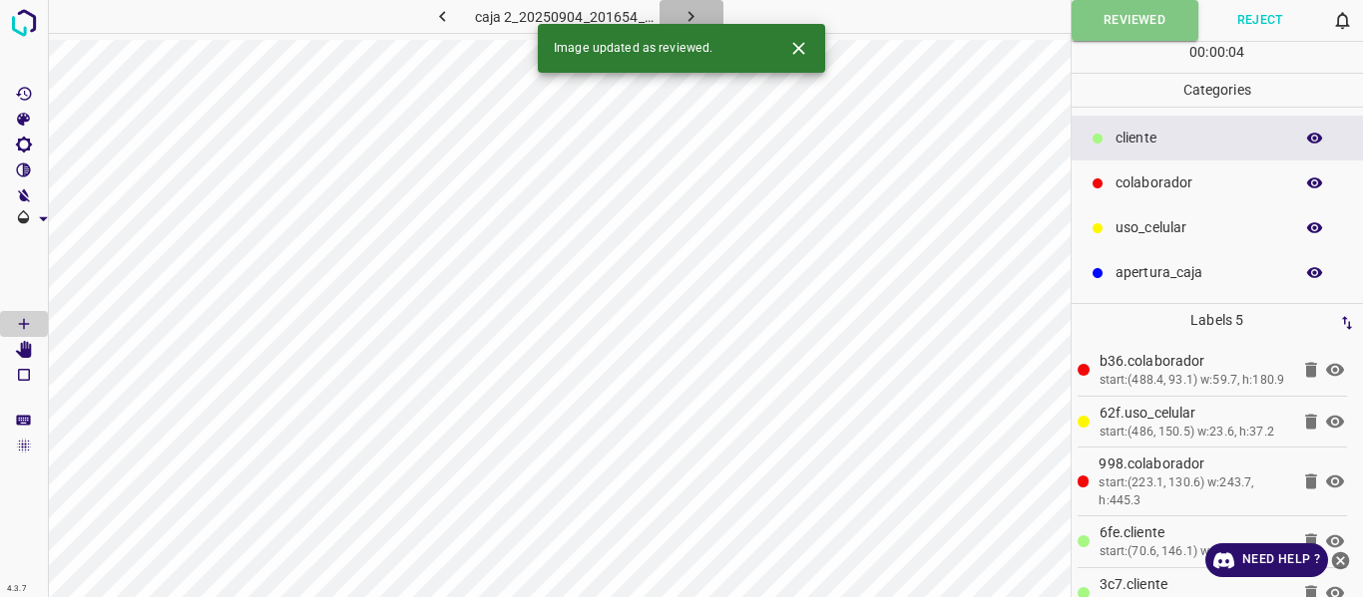
click at [693, 4] on button "button" at bounding box center [691, 16] width 64 height 33
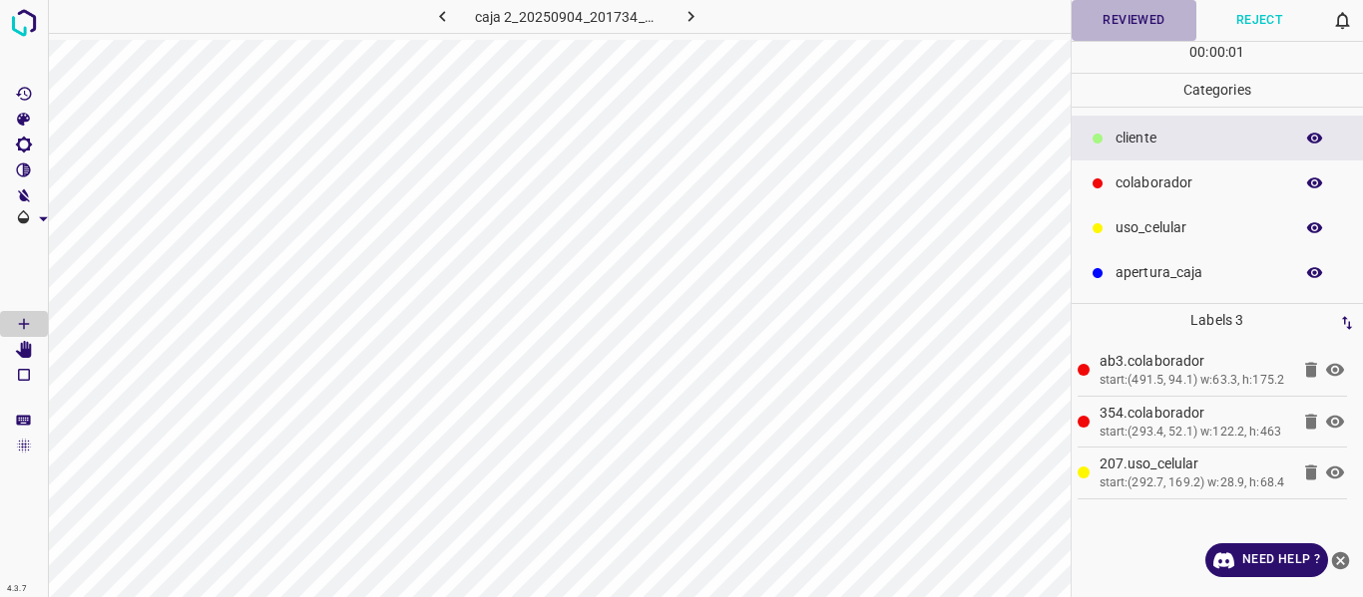
click at [1137, 15] on button "Reviewed" at bounding box center [1134, 20] width 126 height 41
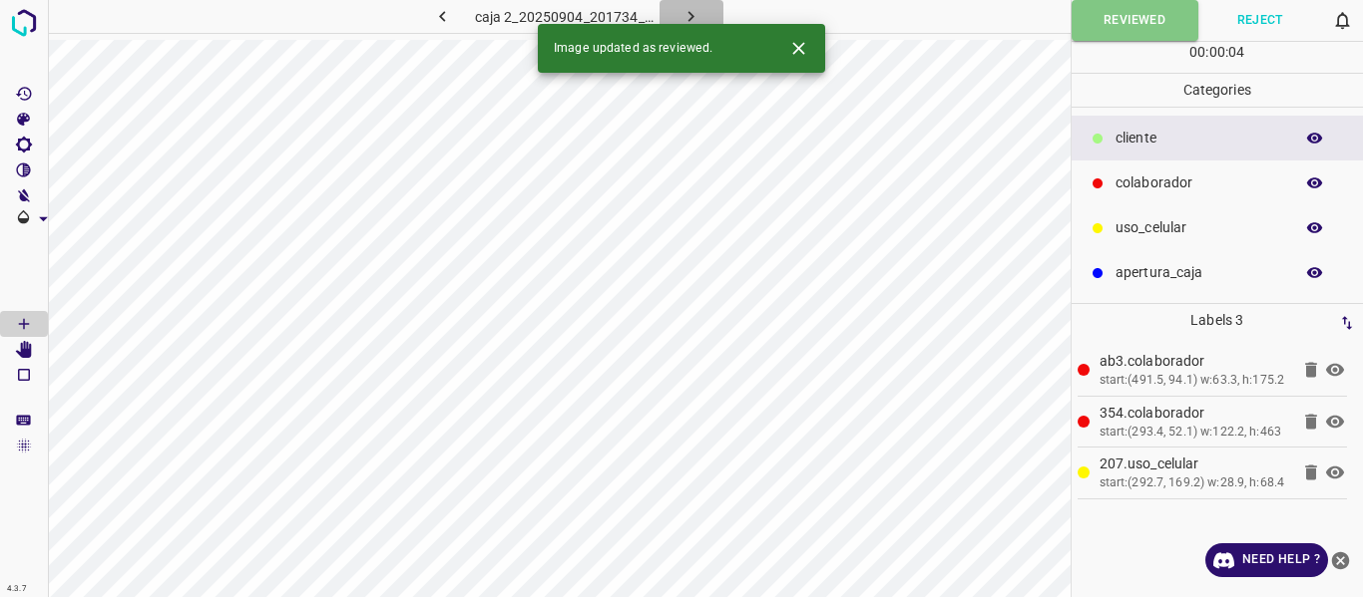
click at [686, 5] on button "button" at bounding box center [691, 16] width 64 height 33
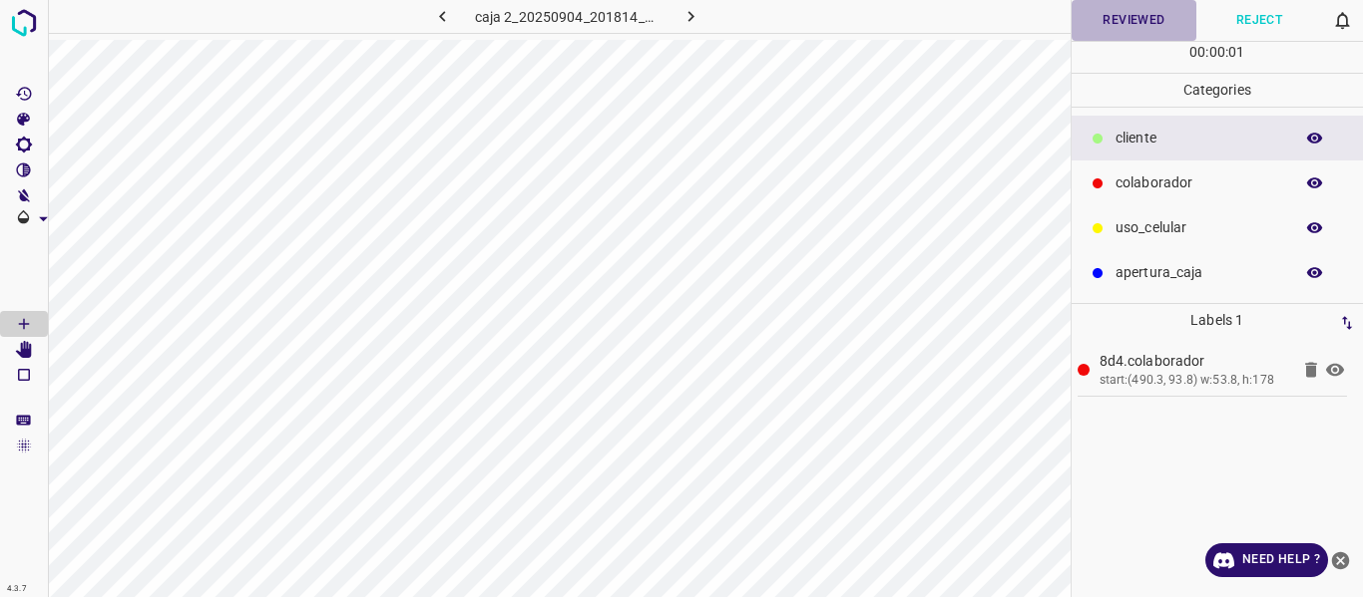
click at [1151, 25] on button "Reviewed" at bounding box center [1134, 20] width 126 height 41
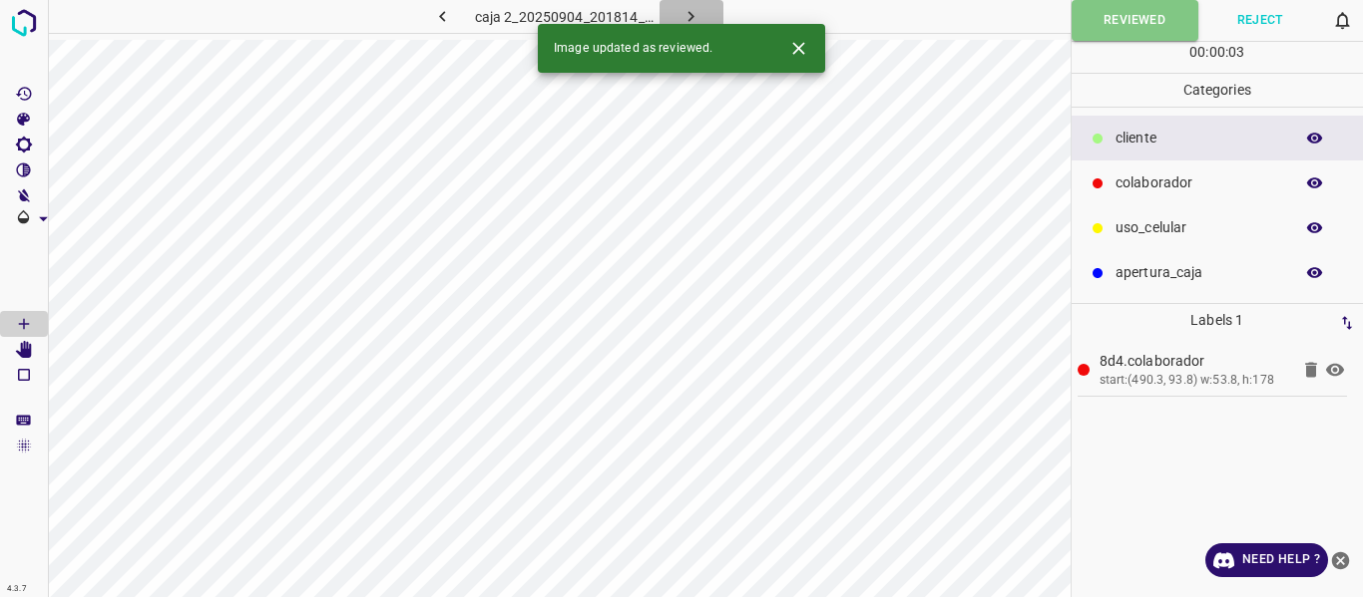
click at [690, 15] on icon "button" at bounding box center [691, 16] width 6 height 11
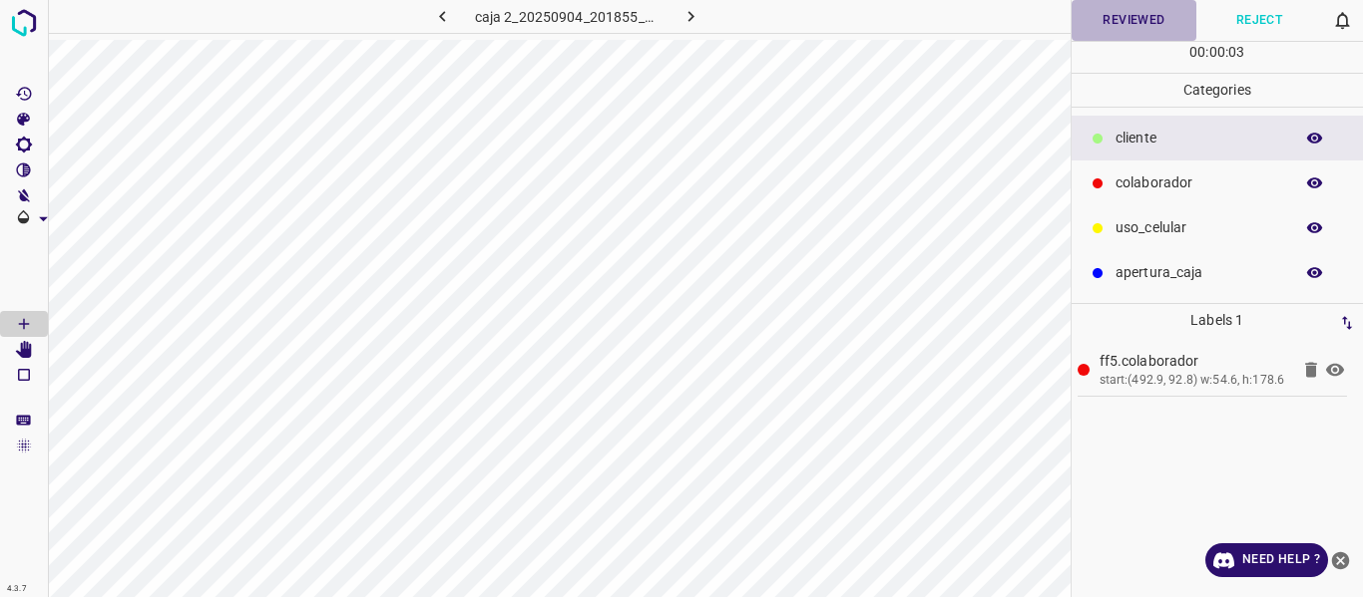
click at [1101, 32] on button "Reviewed" at bounding box center [1134, 20] width 126 height 41
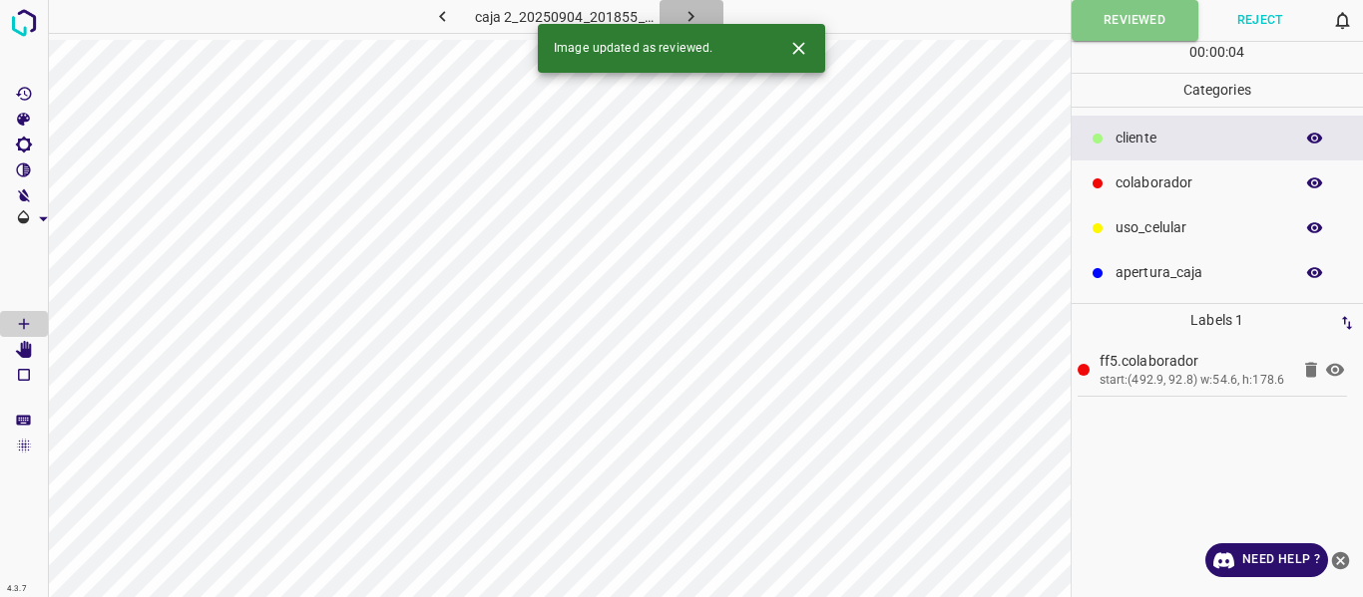
click at [698, 8] on icon "button" at bounding box center [690, 16] width 21 height 21
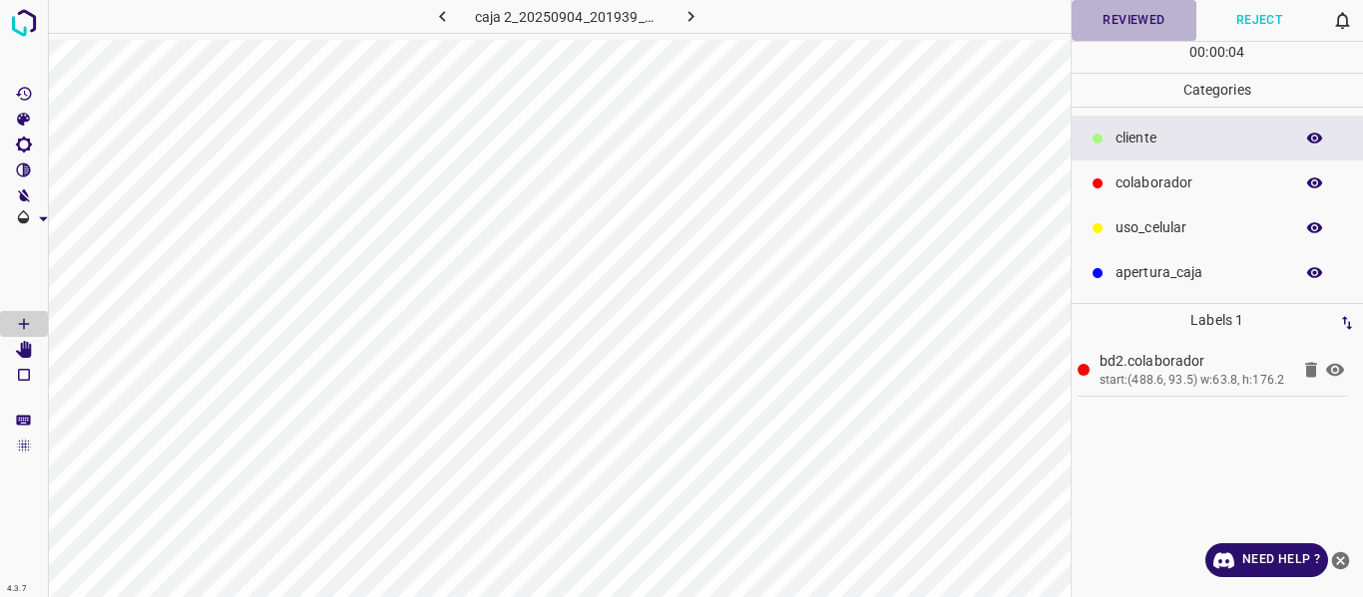
click at [1116, 8] on button "Reviewed" at bounding box center [1134, 20] width 126 height 41
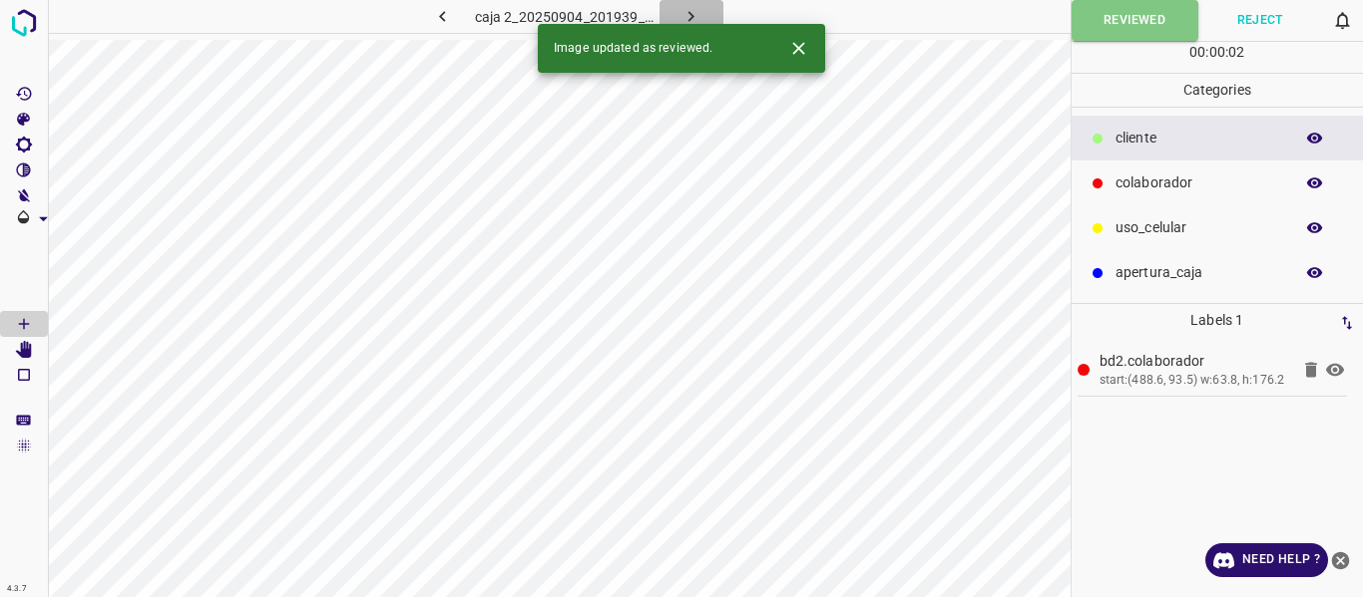
click at [693, 12] on icon "button" at bounding box center [690, 16] width 21 height 21
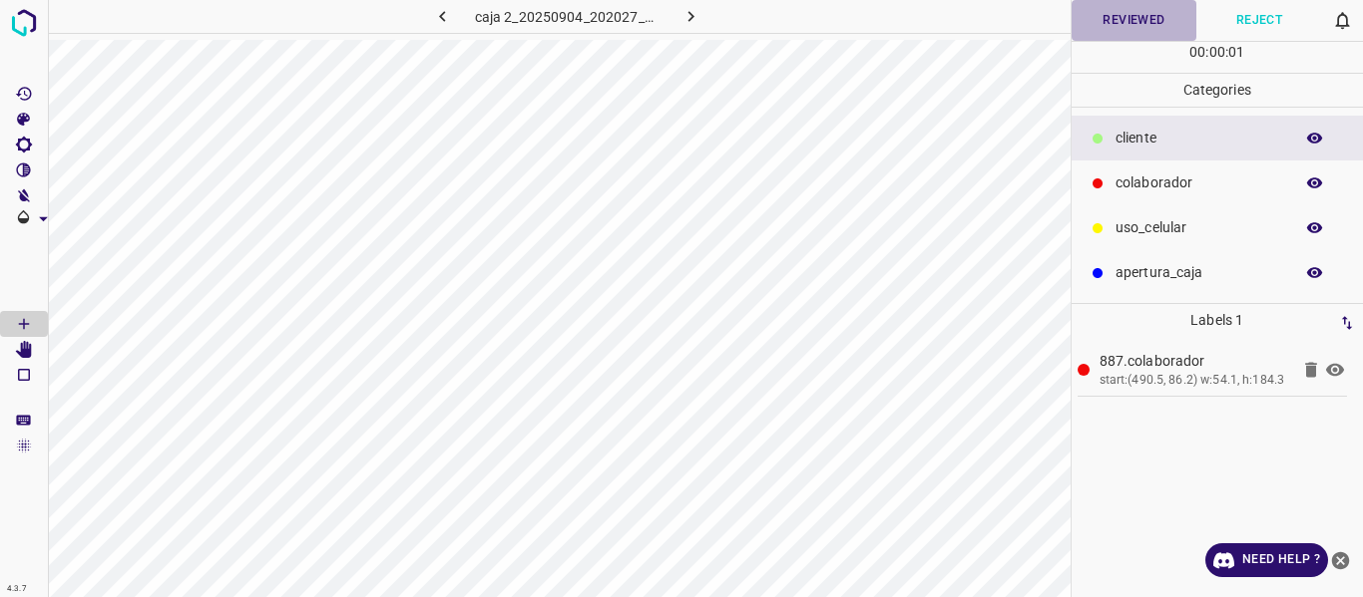
click at [1102, 10] on button "Reviewed" at bounding box center [1134, 20] width 126 height 41
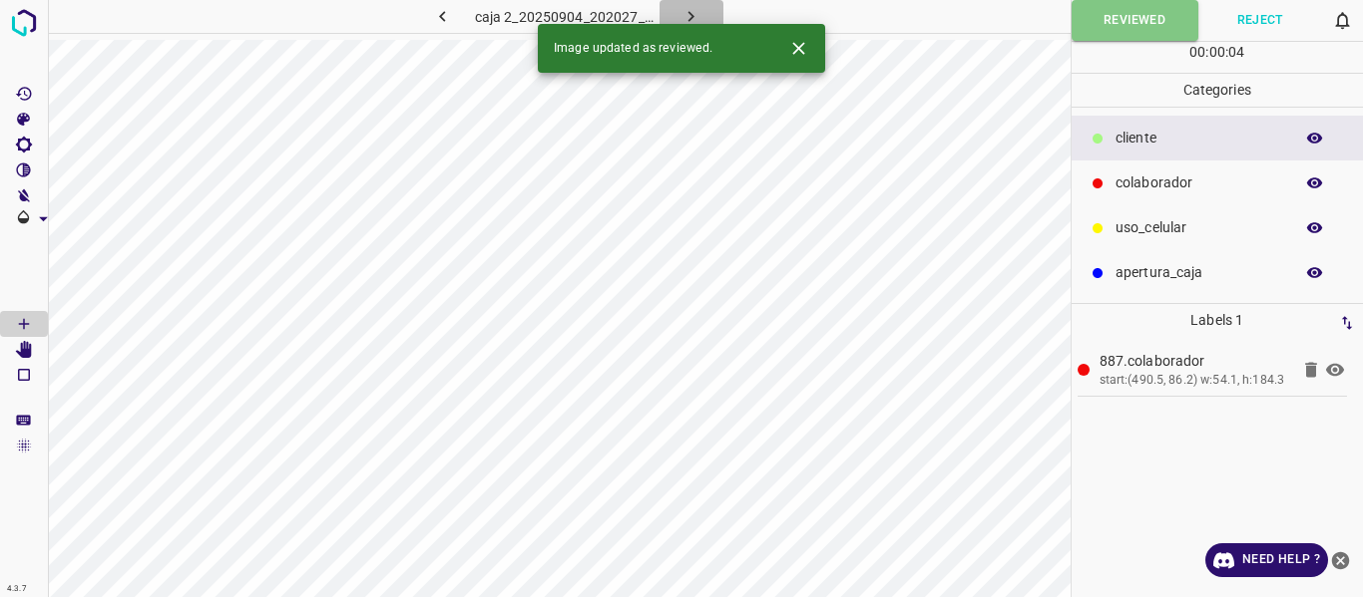
click at [684, 6] on icon "button" at bounding box center [690, 16] width 21 height 21
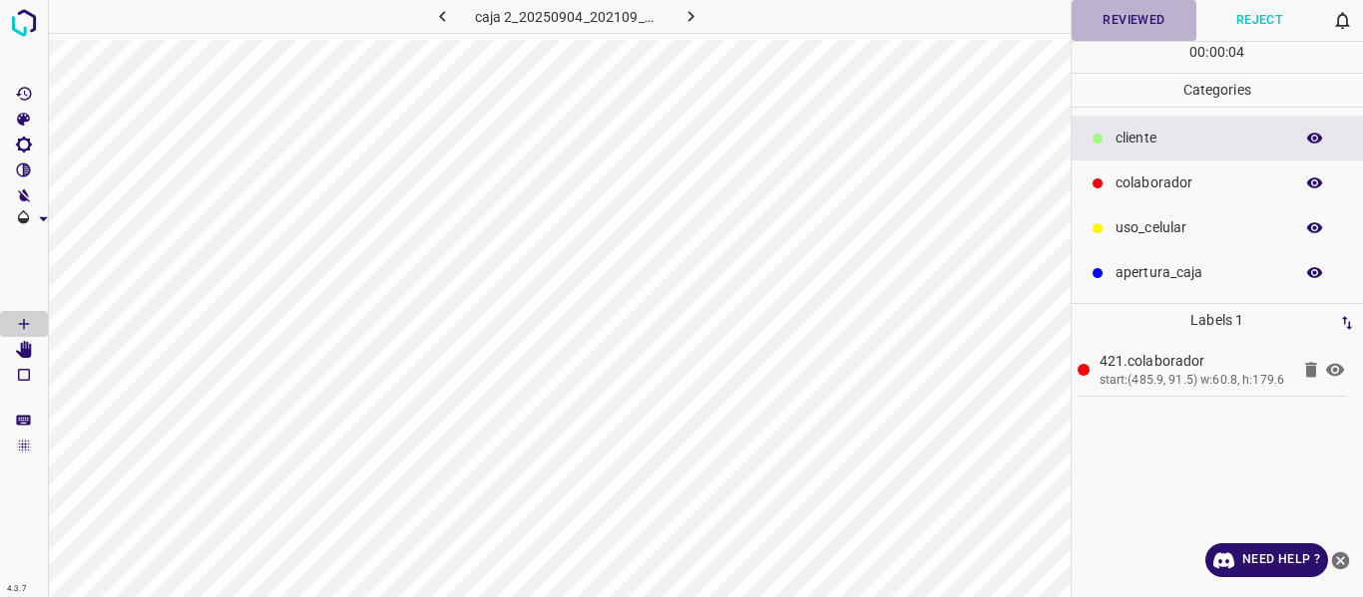
click at [1096, 24] on button "Reviewed" at bounding box center [1134, 20] width 126 height 41
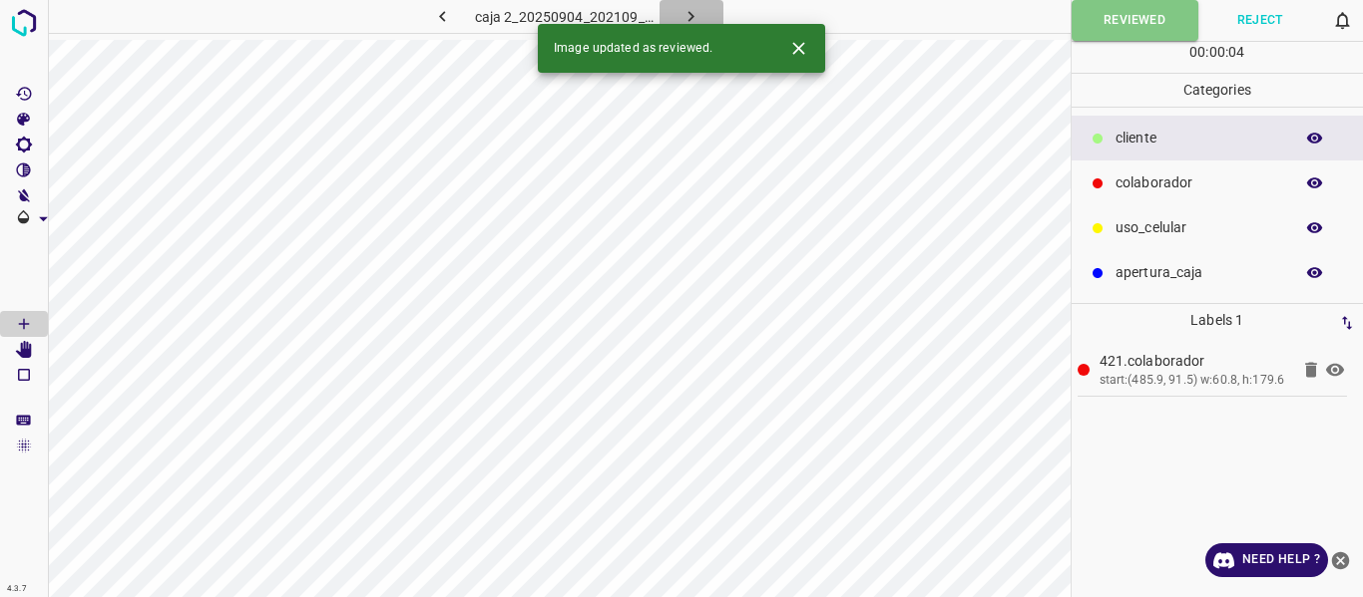
click at [686, 13] on icon "button" at bounding box center [690, 16] width 21 height 21
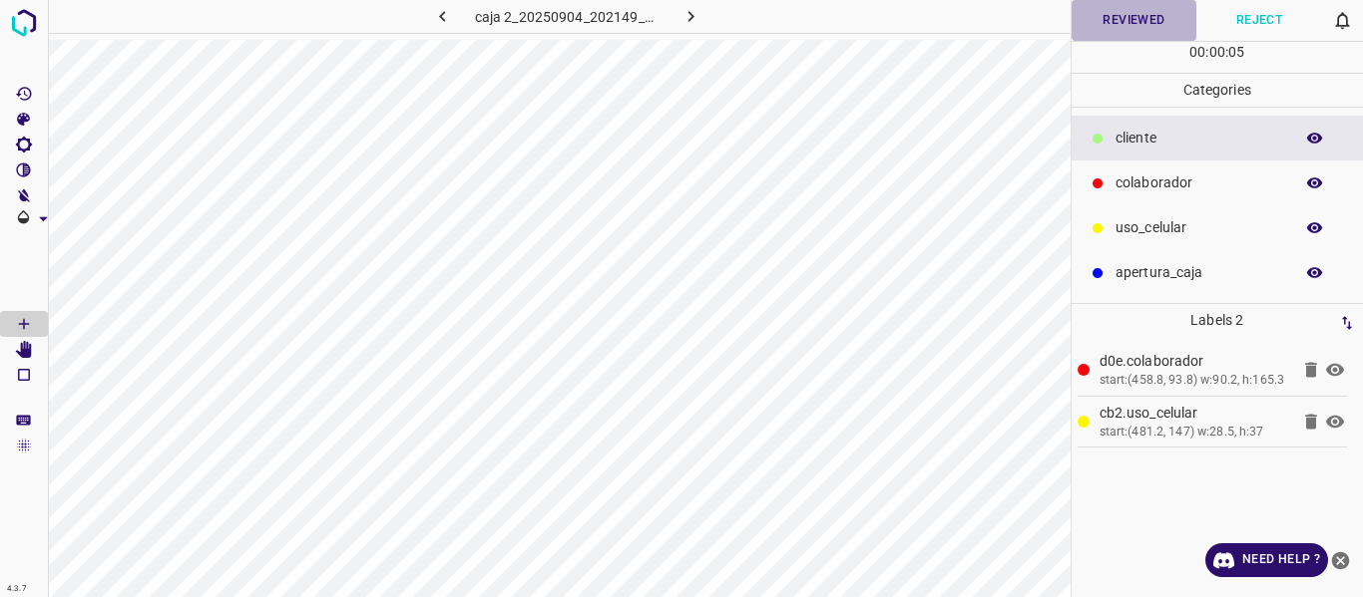
click at [1132, 18] on button "Reviewed" at bounding box center [1134, 20] width 126 height 41
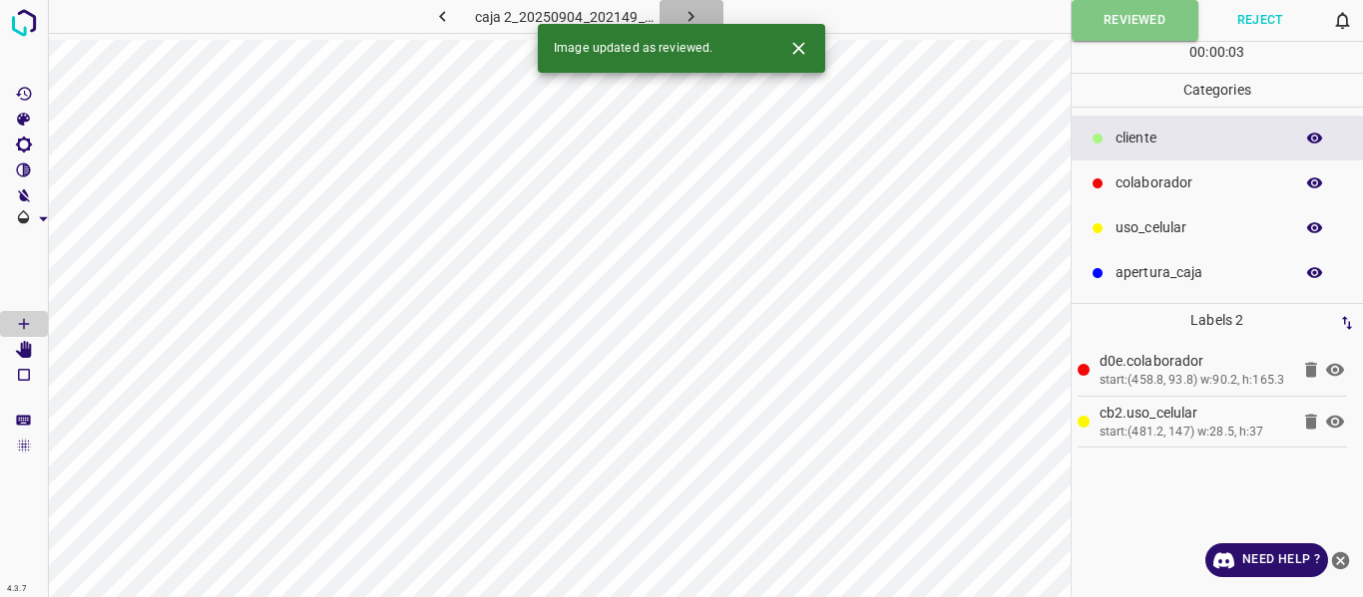
click at [688, 14] on icon "button" at bounding box center [690, 16] width 21 height 21
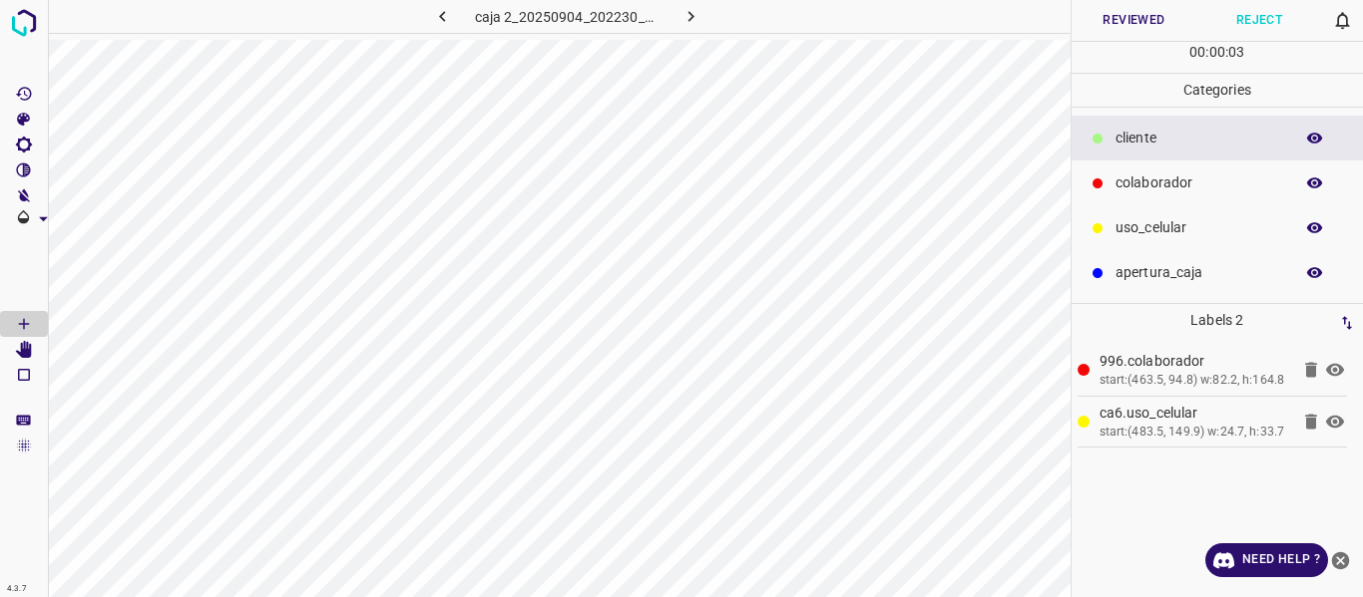
click at [1091, 22] on button "Reviewed" at bounding box center [1134, 20] width 126 height 41
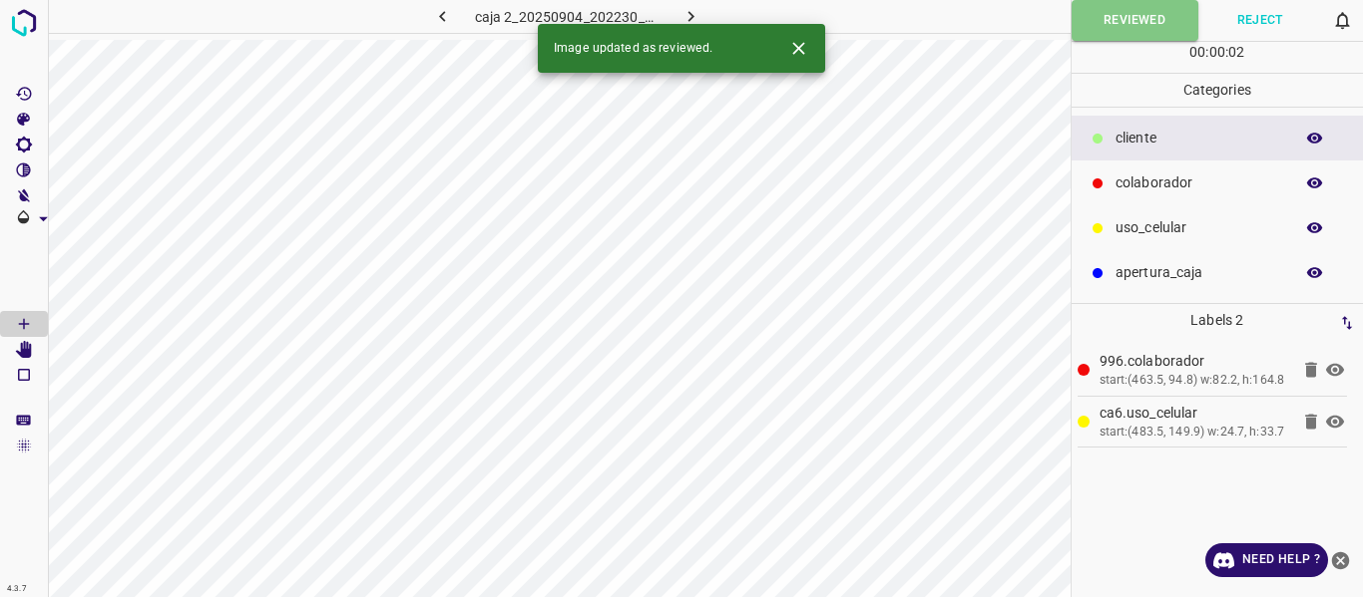
click at [692, 6] on icon "button" at bounding box center [690, 16] width 21 height 21
click at [1110, 8] on button "Reviewed" at bounding box center [1134, 20] width 126 height 41
click at [707, 12] on button "button" at bounding box center [691, 16] width 64 height 33
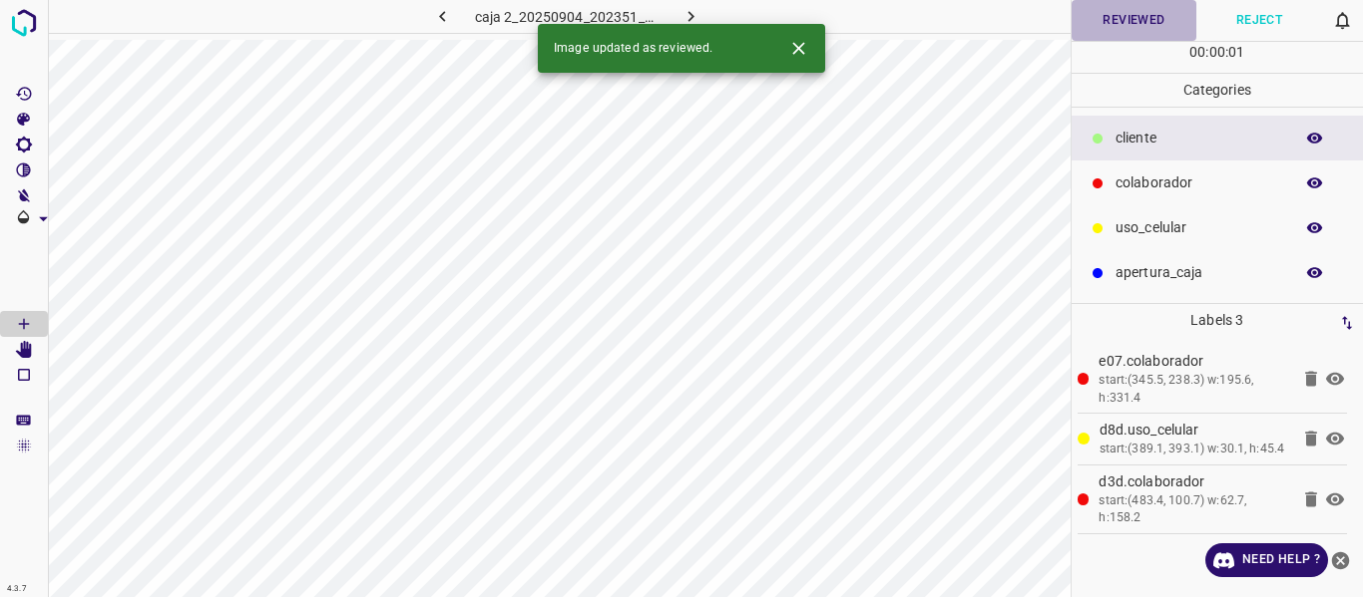
click at [1109, 18] on button "Reviewed" at bounding box center [1134, 20] width 126 height 41
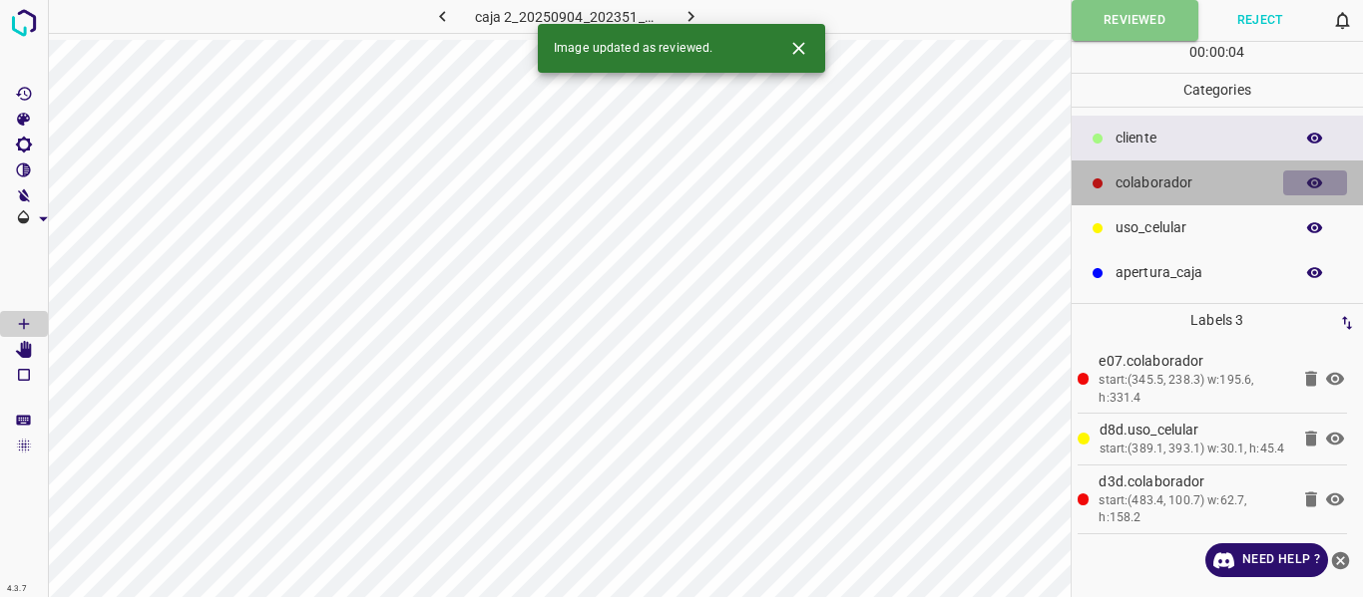
click at [1312, 179] on icon "button" at bounding box center [1315, 183] width 16 height 11
click at [1321, 171] on button "button" at bounding box center [1315, 184] width 64 height 26
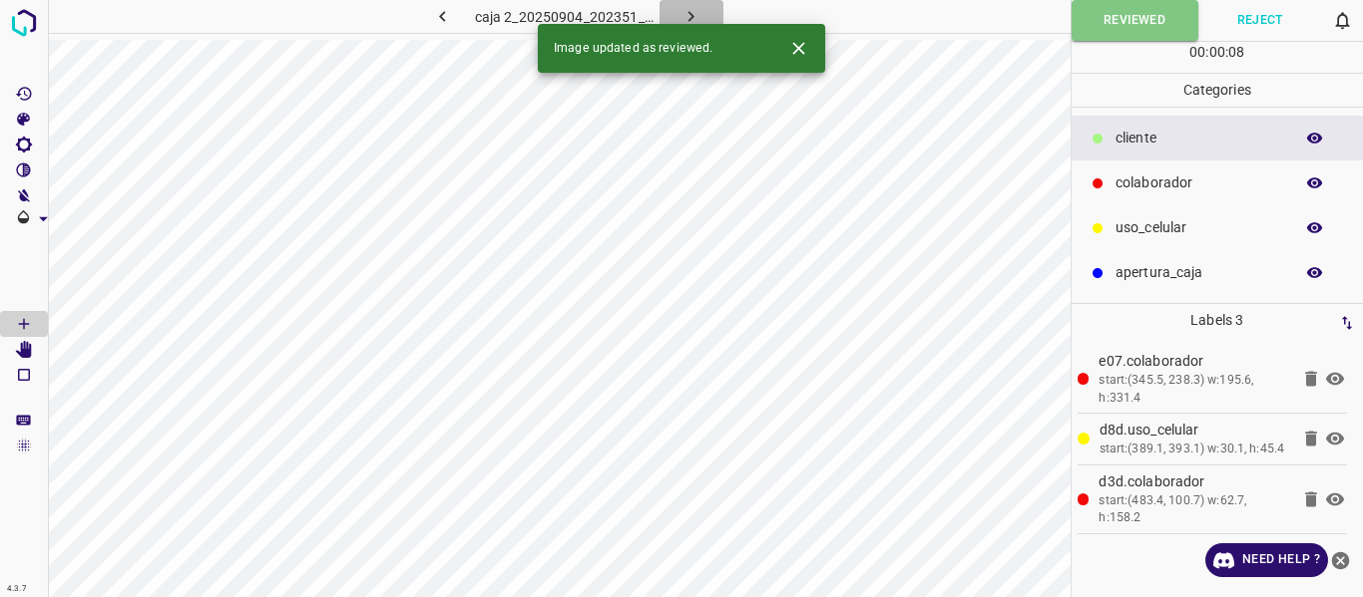
click at [702, 14] on button "button" at bounding box center [691, 16] width 64 height 33
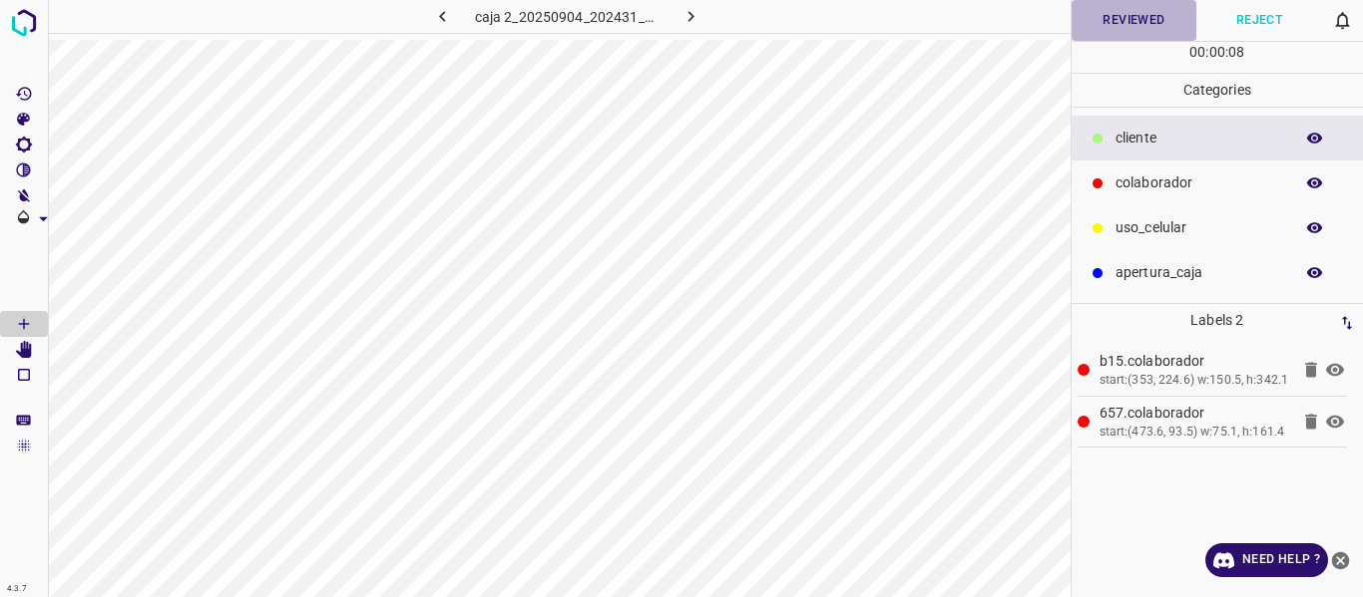
click at [1109, 33] on button "Reviewed" at bounding box center [1134, 20] width 126 height 41
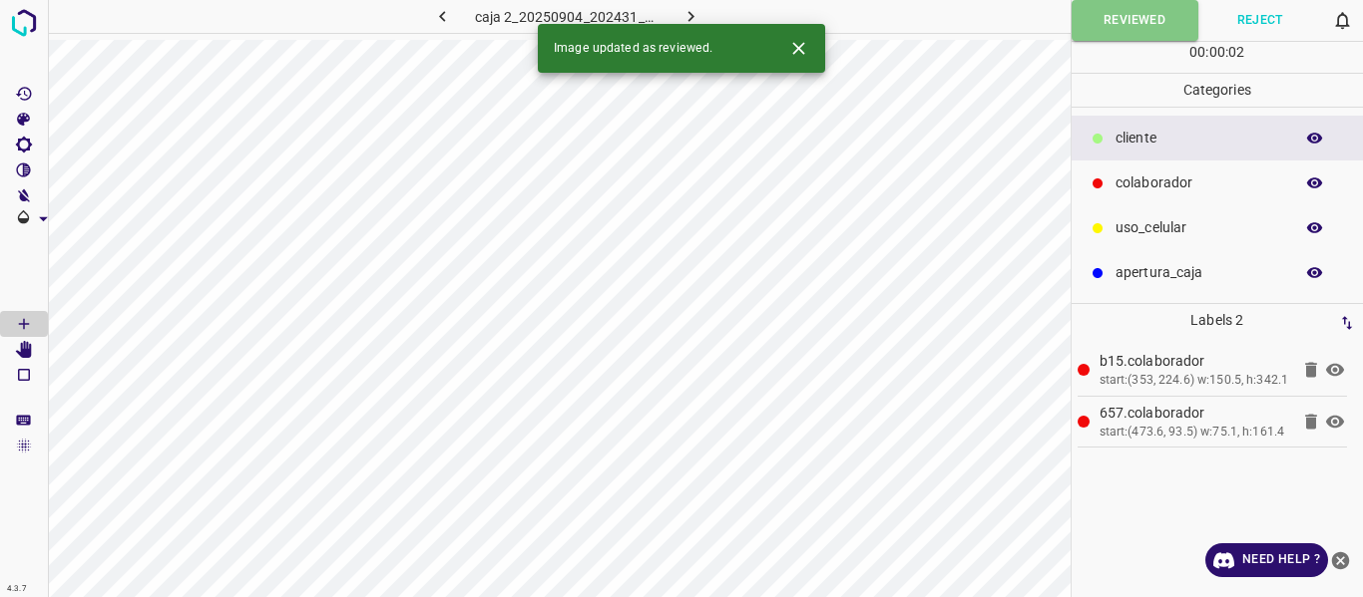
click at [676, 15] on button "button" at bounding box center [691, 16] width 64 height 33
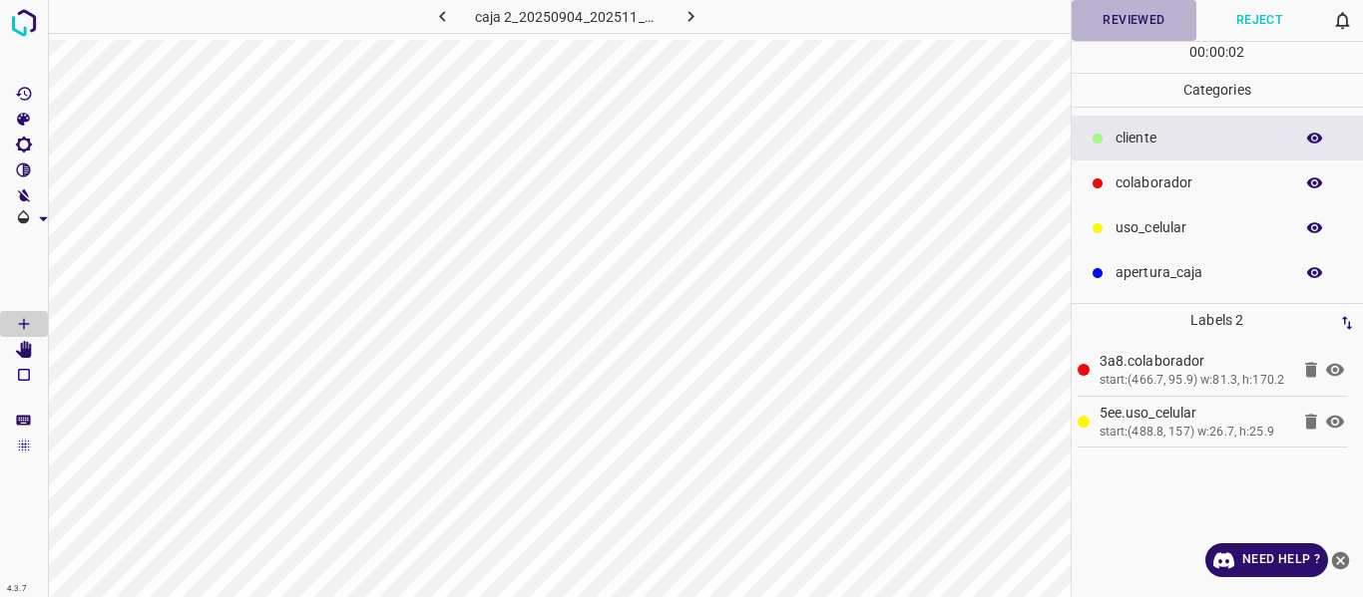
click at [1115, 8] on button "Reviewed" at bounding box center [1134, 20] width 126 height 41
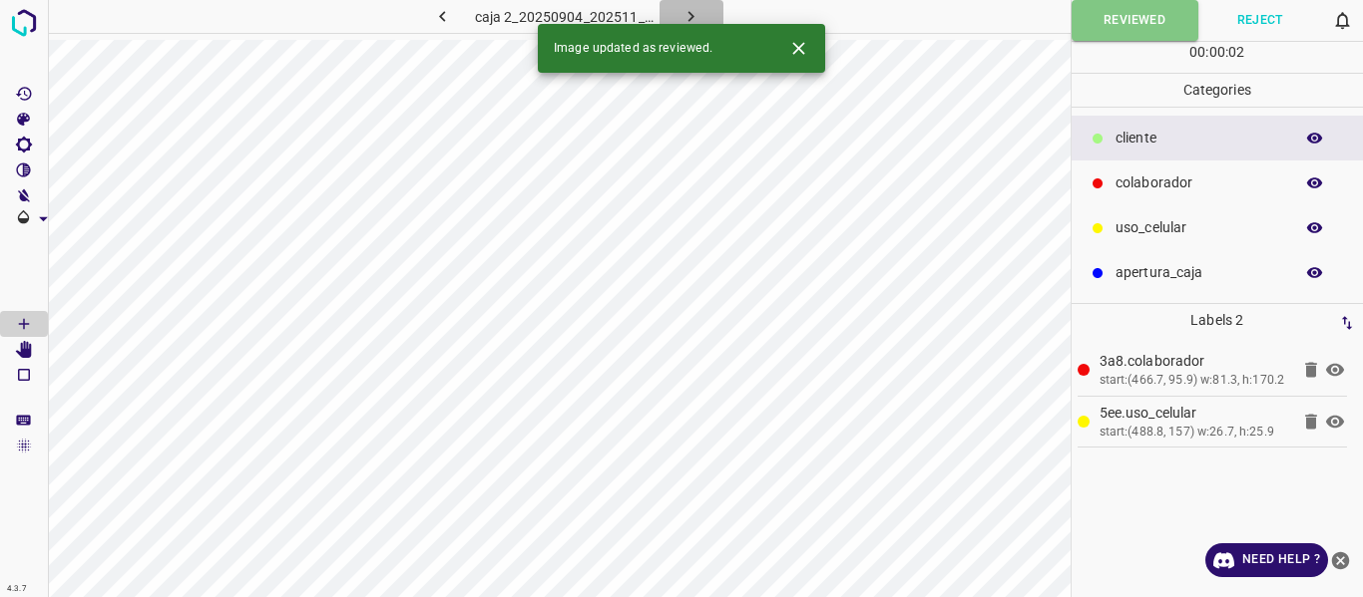
click at [701, 12] on button "button" at bounding box center [691, 16] width 64 height 33
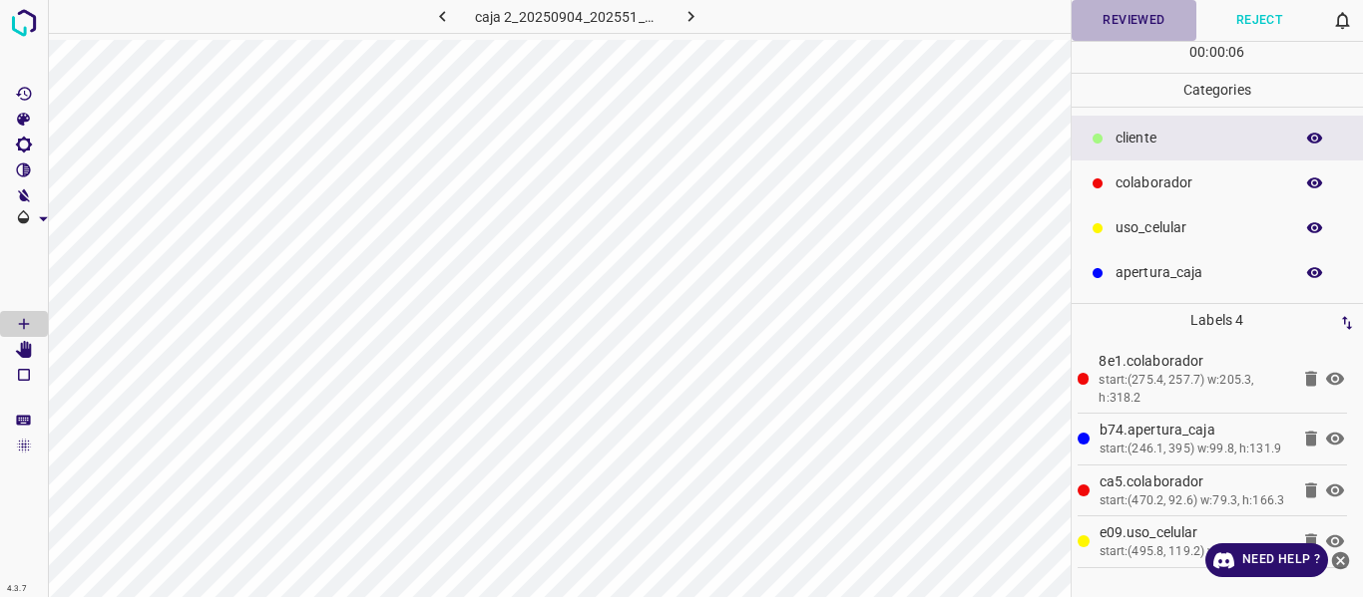
click at [1131, 27] on button "Reviewed" at bounding box center [1134, 20] width 126 height 41
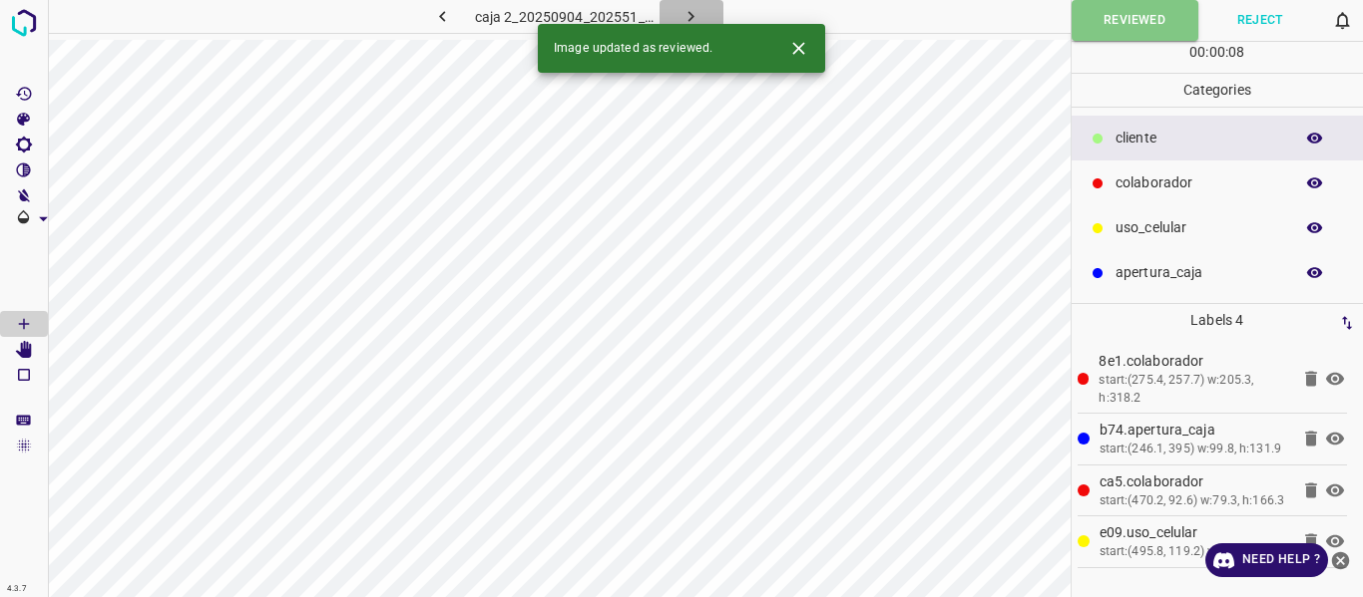
click at [692, 17] on icon "button" at bounding box center [691, 16] width 6 height 11
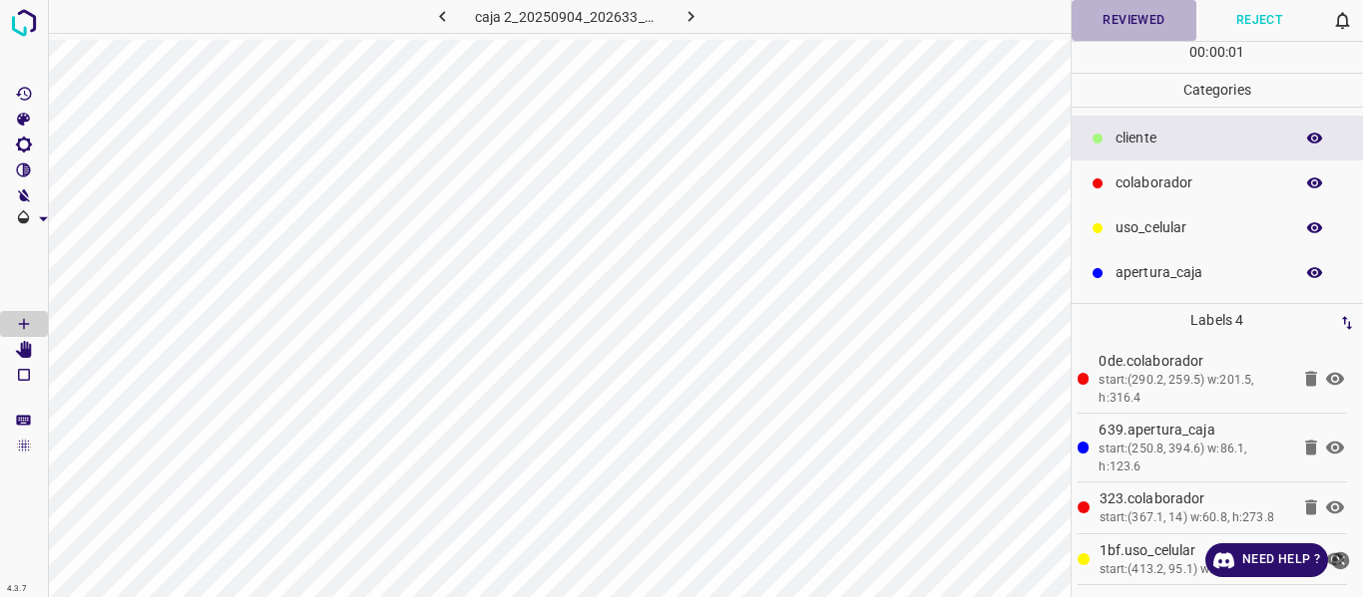
click at [1093, 30] on button "Reviewed" at bounding box center [1134, 20] width 126 height 41
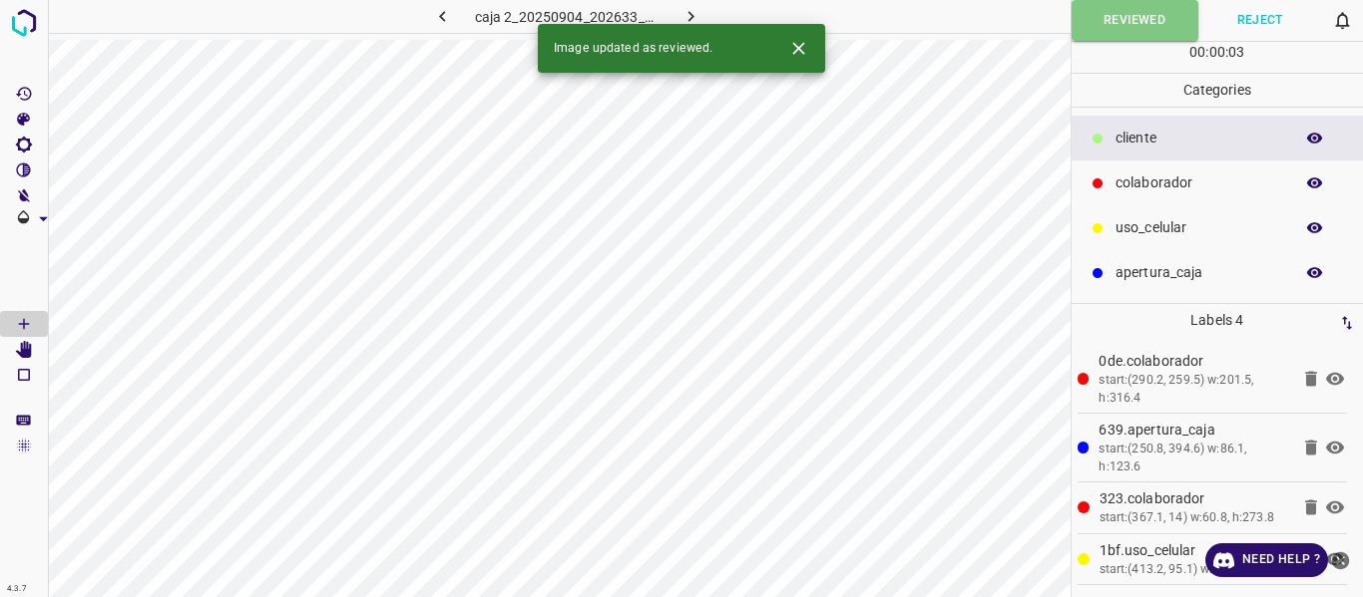
click at [693, 22] on icon "button" at bounding box center [690, 16] width 21 height 21
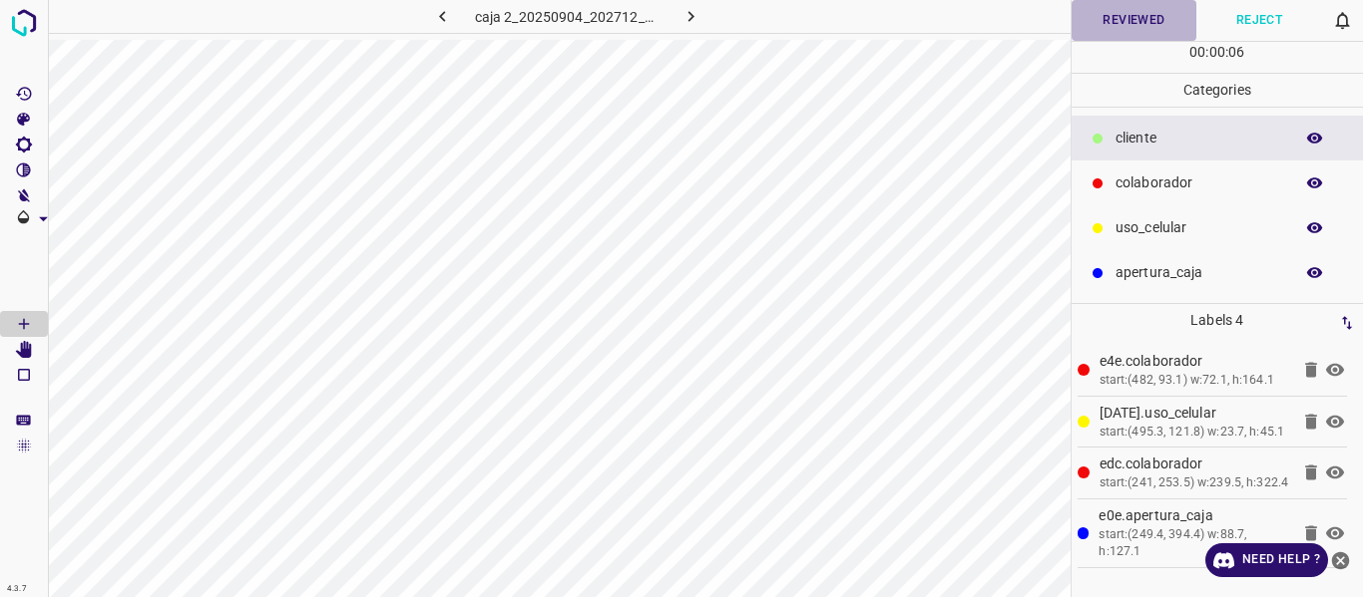
click at [1105, 21] on button "Reviewed" at bounding box center [1134, 20] width 126 height 41
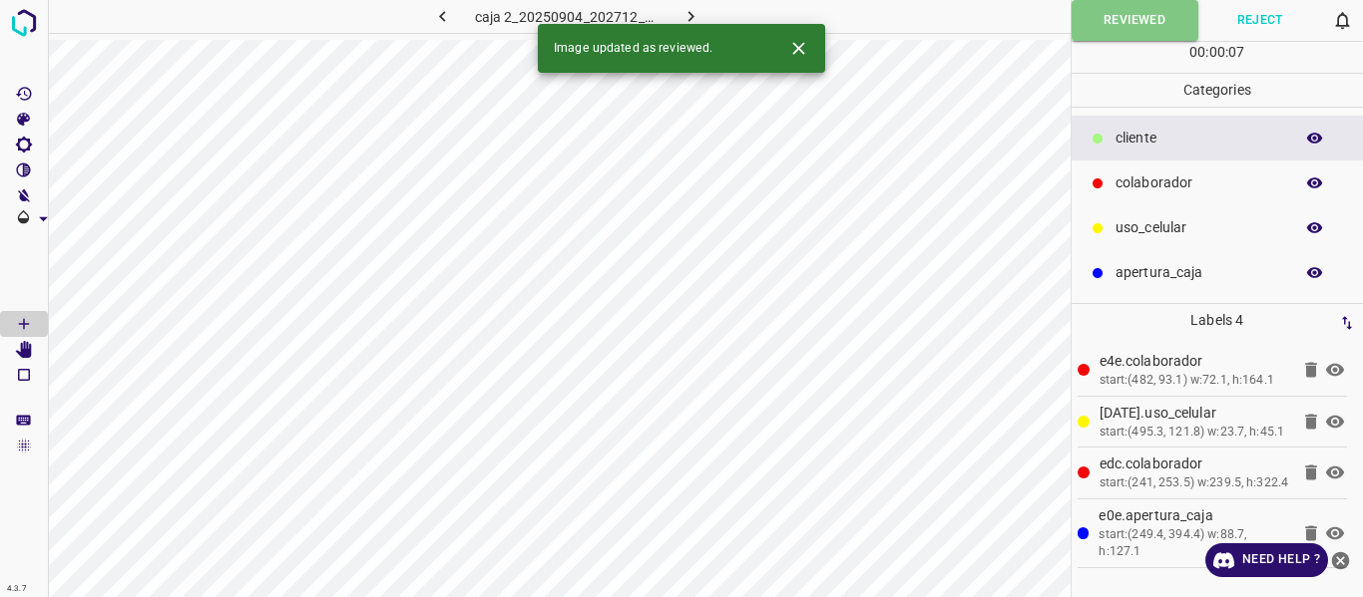
click at [695, 11] on icon "button" at bounding box center [690, 16] width 21 height 21
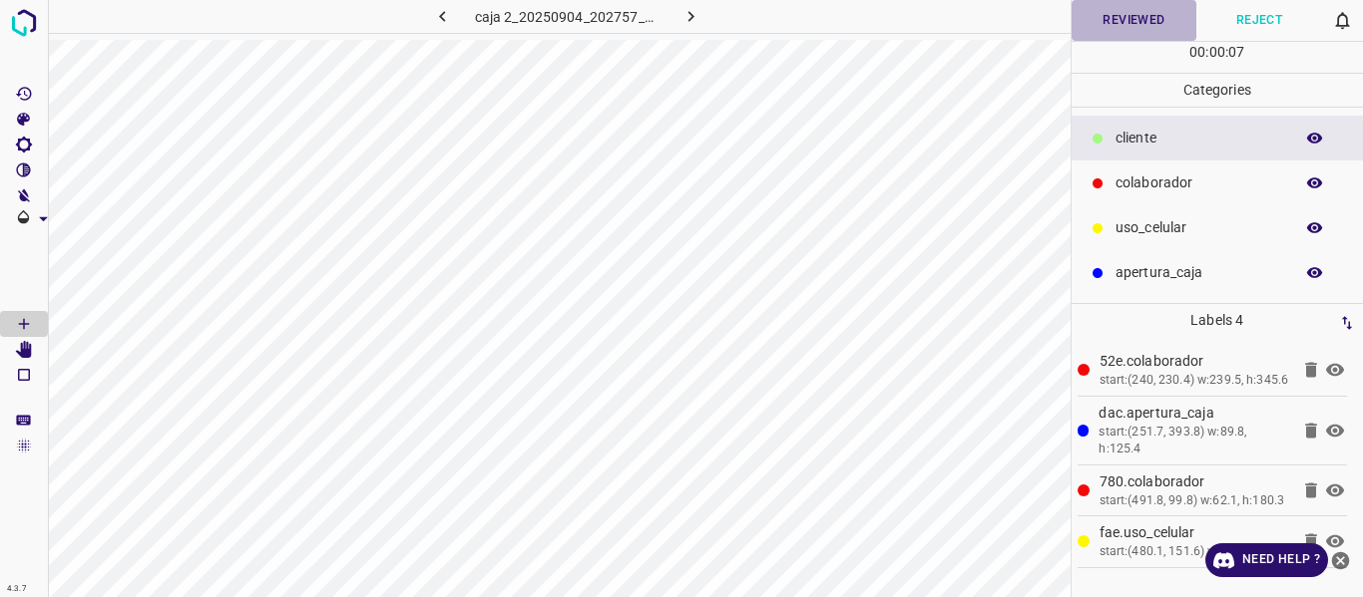
click at [1085, 25] on button "Reviewed" at bounding box center [1134, 20] width 126 height 41
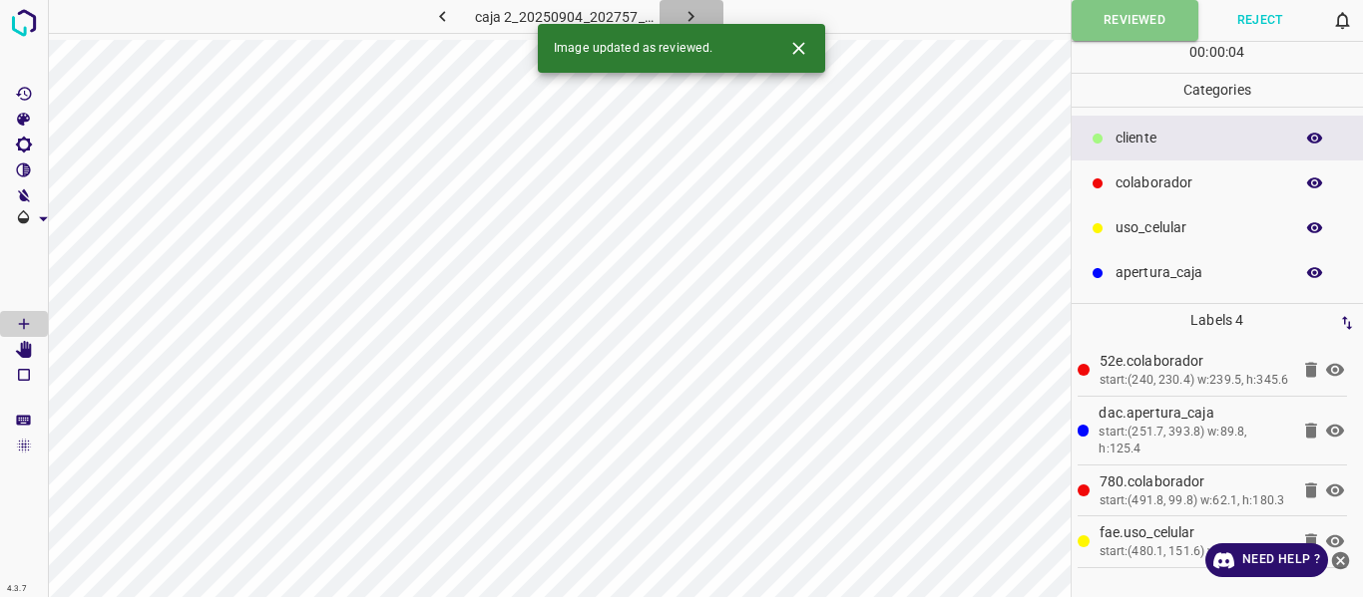
click at [696, 17] on icon "button" at bounding box center [690, 16] width 21 height 21
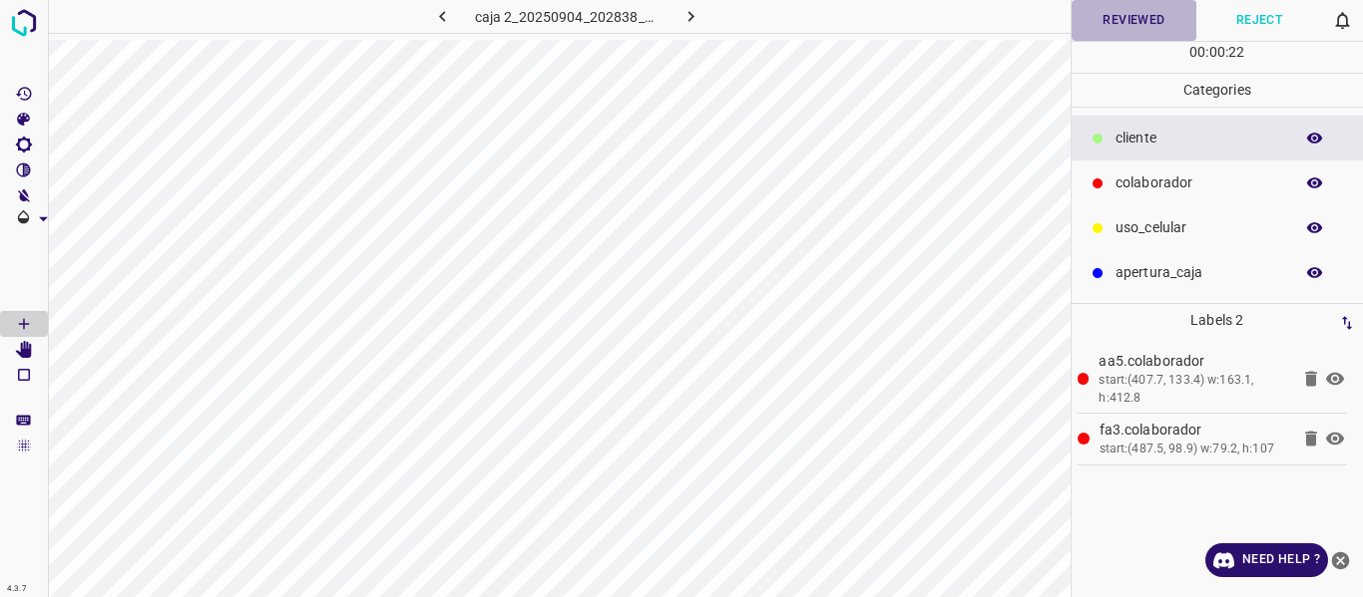
click at [1079, 29] on button "Reviewed" at bounding box center [1134, 20] width 126 height 41
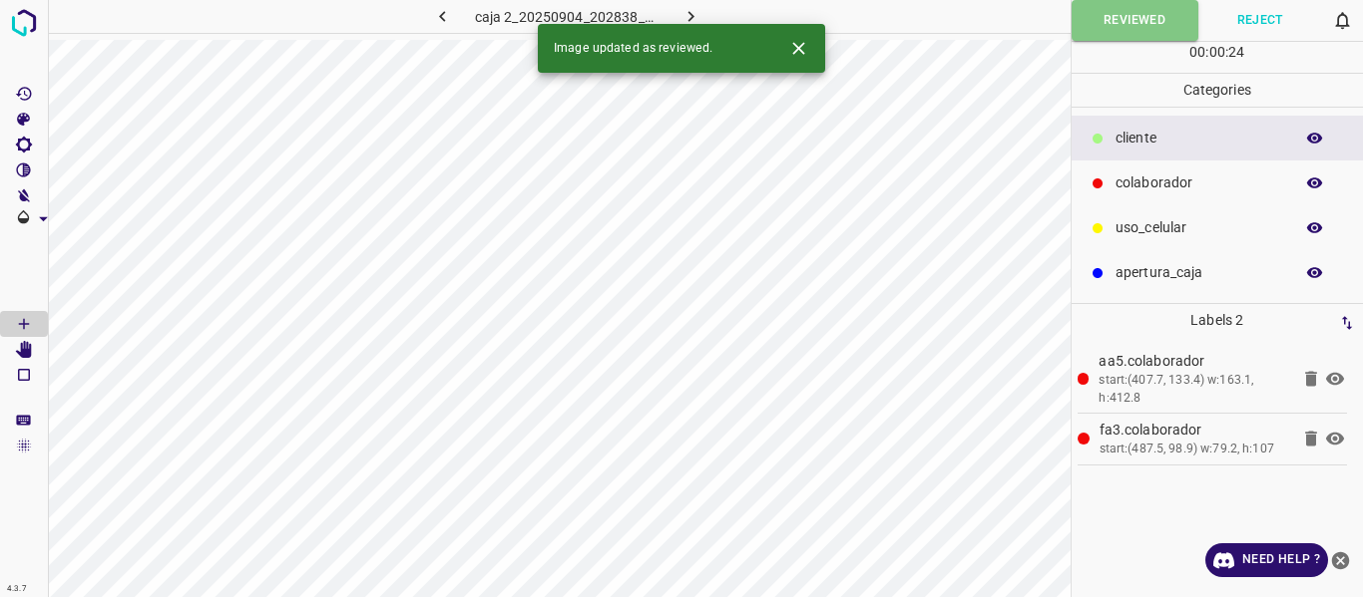
click at [690, 17] on icon "button" at bounding box center [690, 16] width 21 height 21
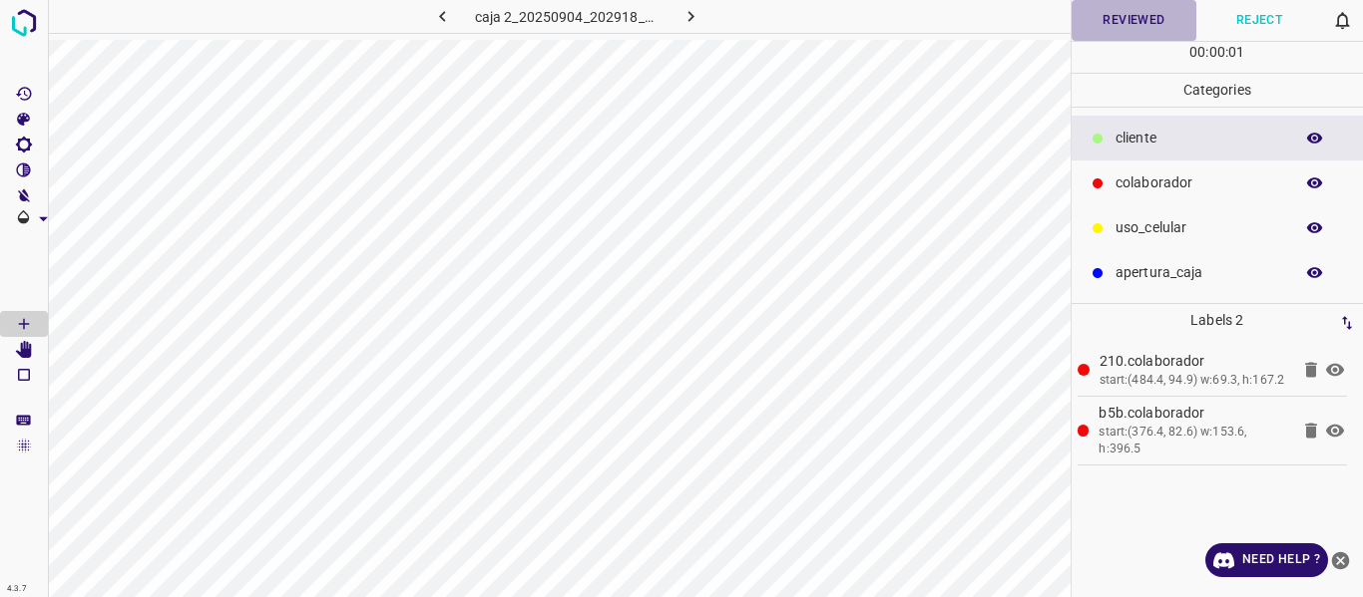
click at [1084, 24] on button "Reviewed" at bounding box center [1134, 20] width 126 height 41
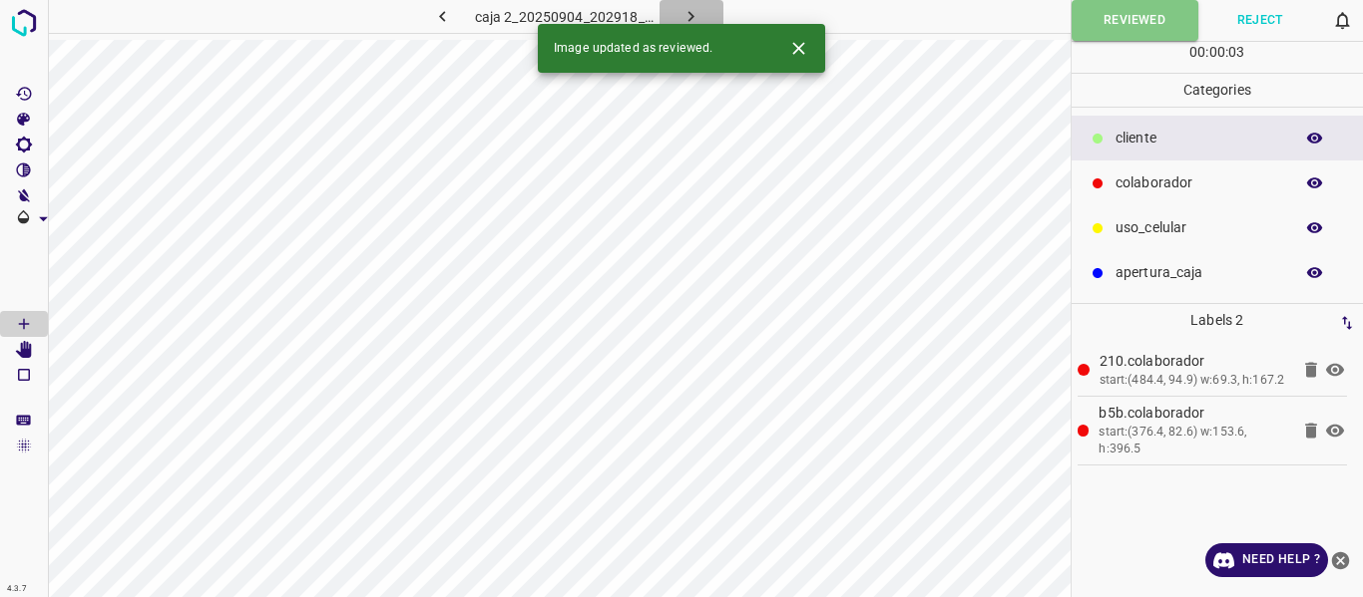
click at [691, 12] on icon "button" at bounding box center [690, 16] width 21 height 21
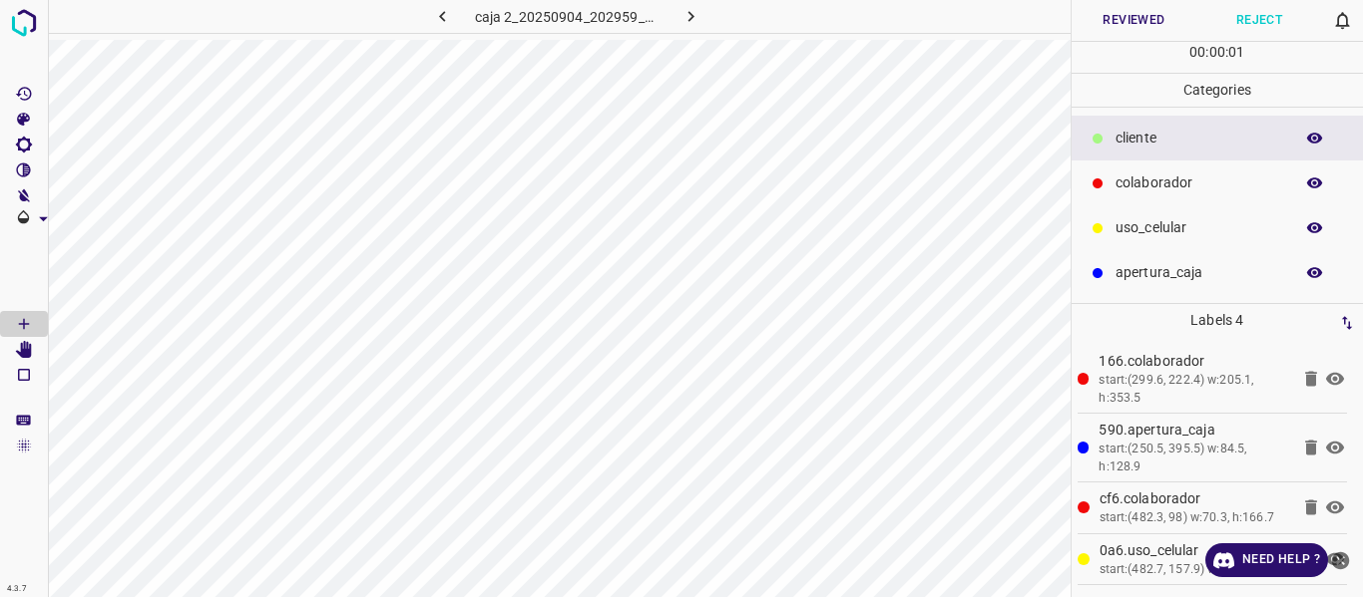
click at [1097, 23] on button "Reviewed" at bounding box center [1134, 20] width 126 height 41
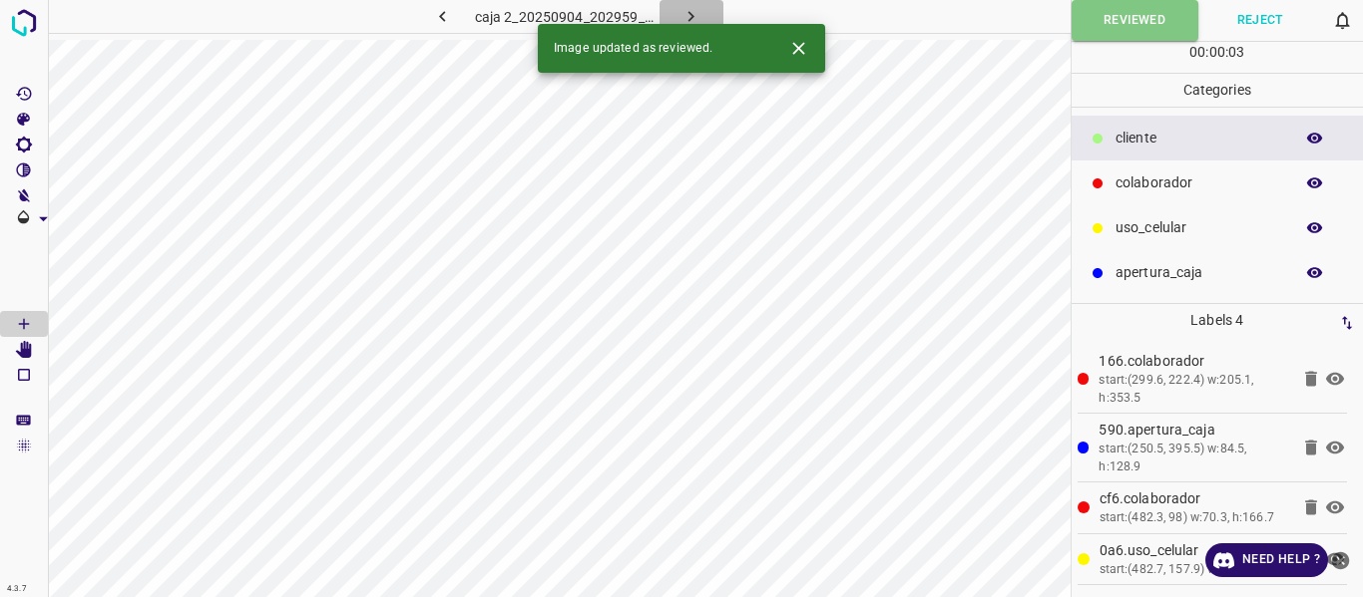
click at [687, 11] on icon "button" at bounding box center [690, 16] width 21 height 21
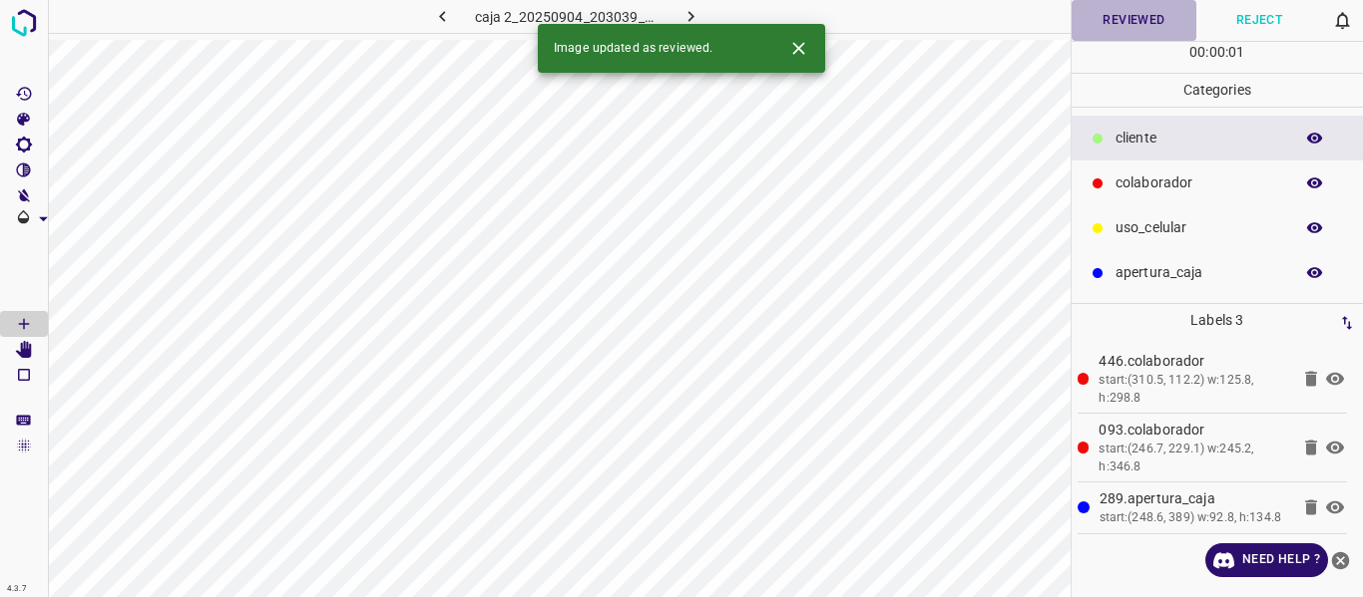
click at [1116, 26] on button "Reviewed" at bounding box center [1134, 20] width 126 height 41
click at [698, 23] on icon "button" at bounding box center [690, 16] width 21 height 21
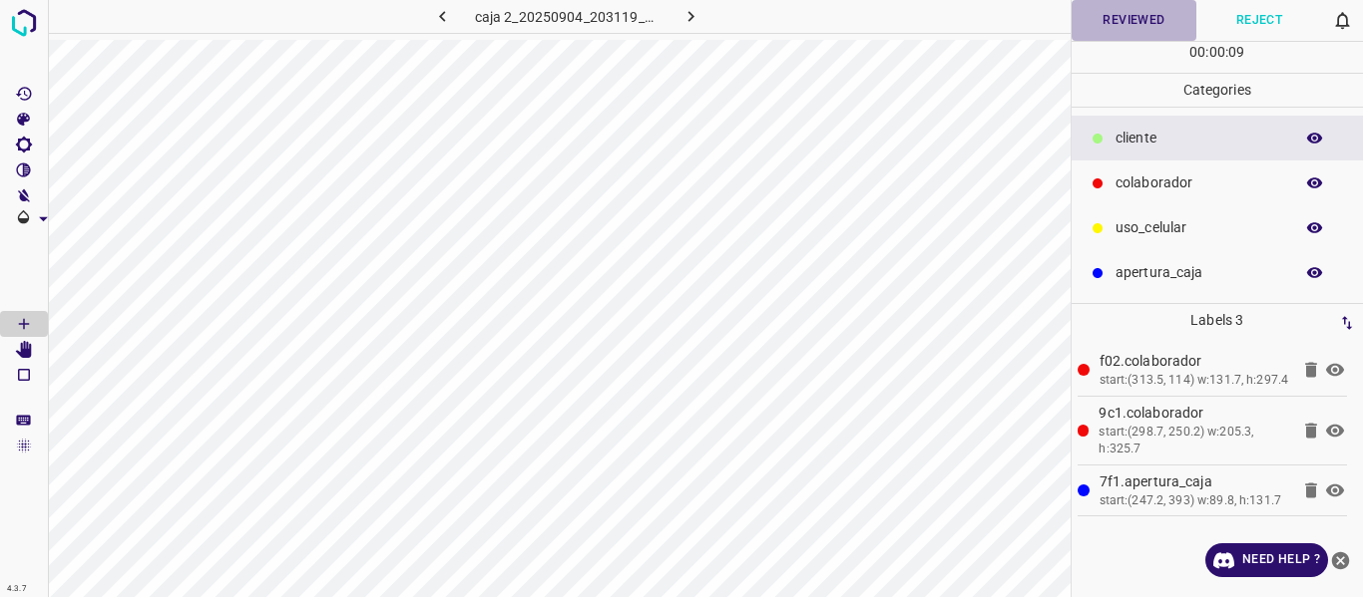
click at [1091, 29] on button "Reviewed" at bounding box center [1134, 20] width 126 height 41
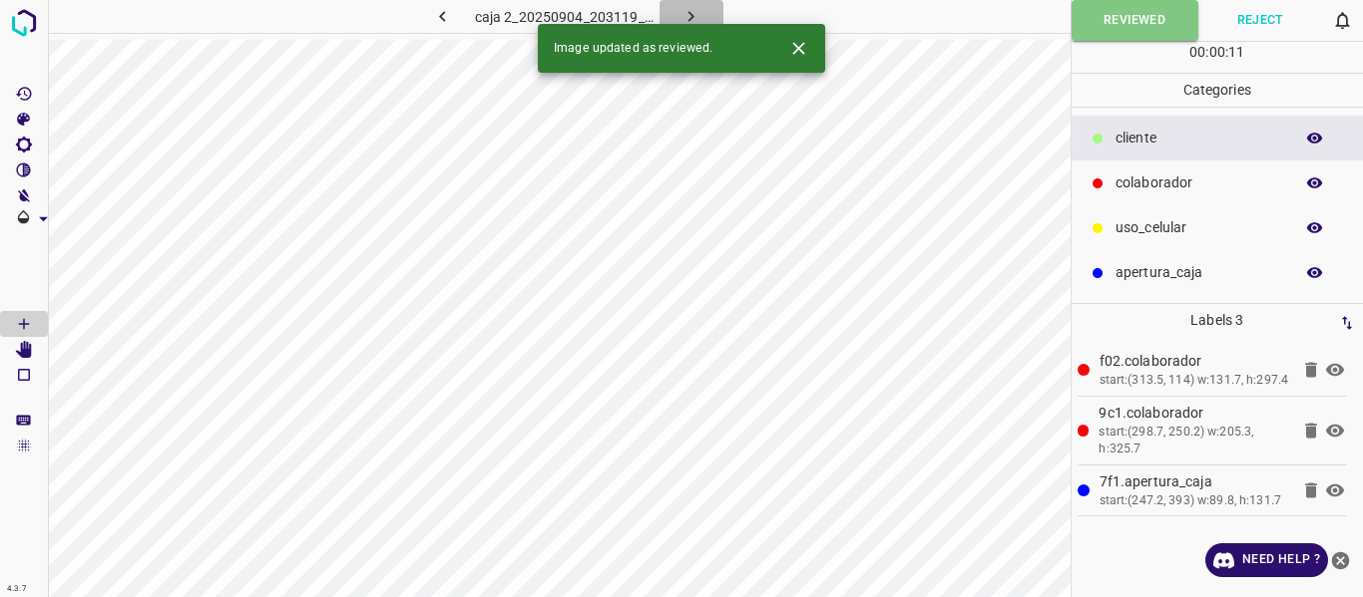
click at [689, 18] on icon "button" at bounding box center [690, 16] width 21 height 21
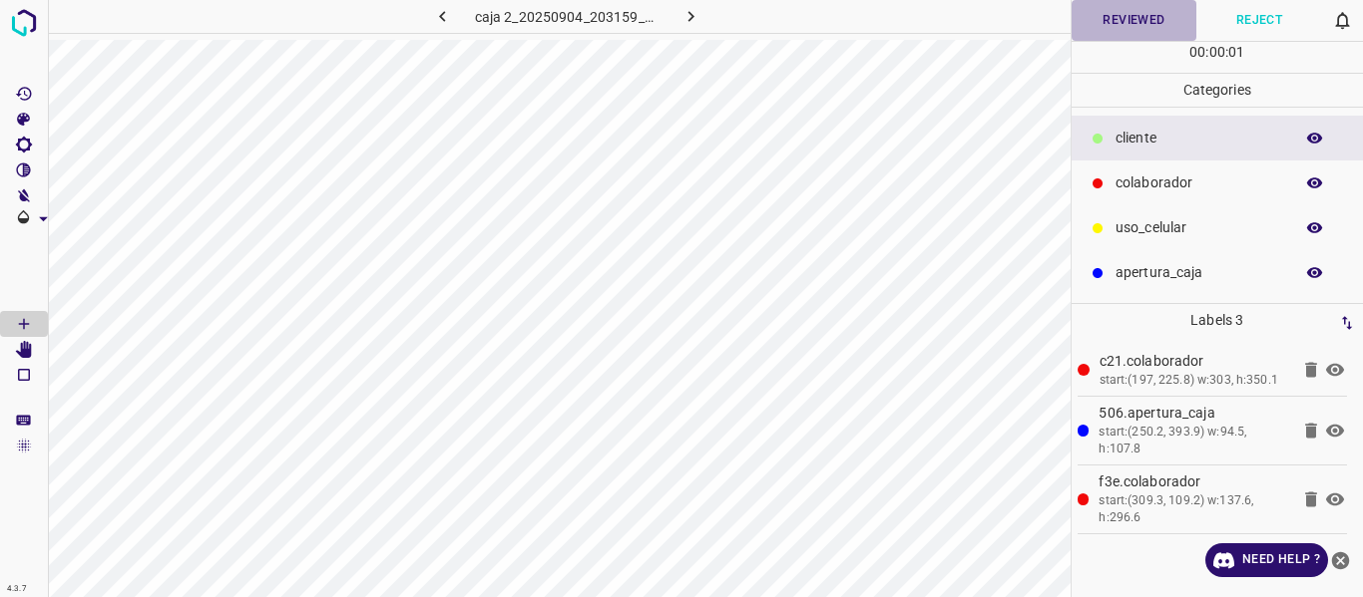
click at [1084, 21] on button "Reviewed" at bounding box center [1134, 20] width 126 height 41
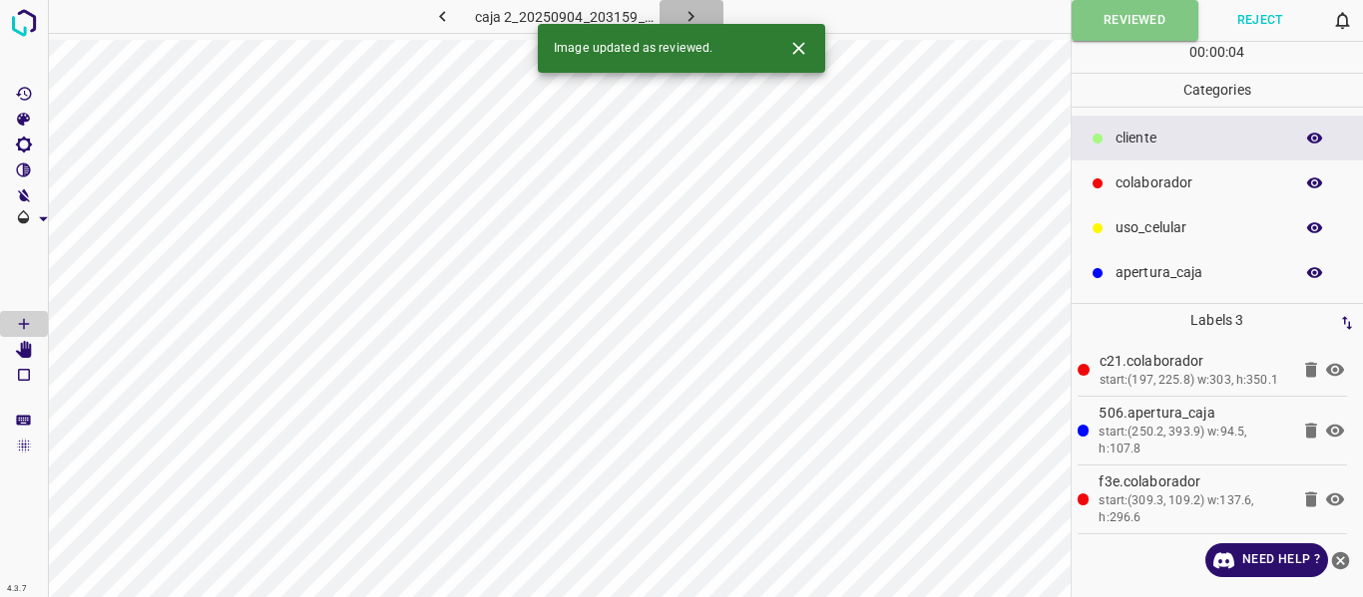
click at [689, 8] on icon "button" at bounding box center [690, 16] width 21 height 21
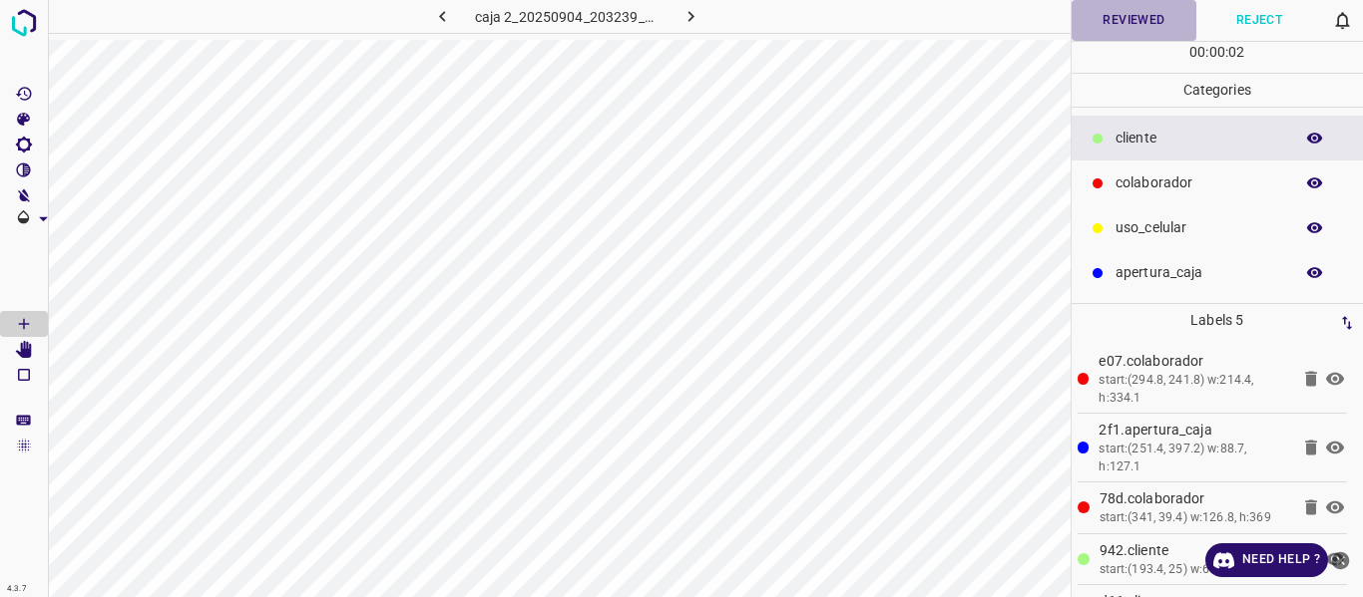
click at [1109, 18] on button "Reviewed" at bounding box center [1134, 20] width 126 height 41
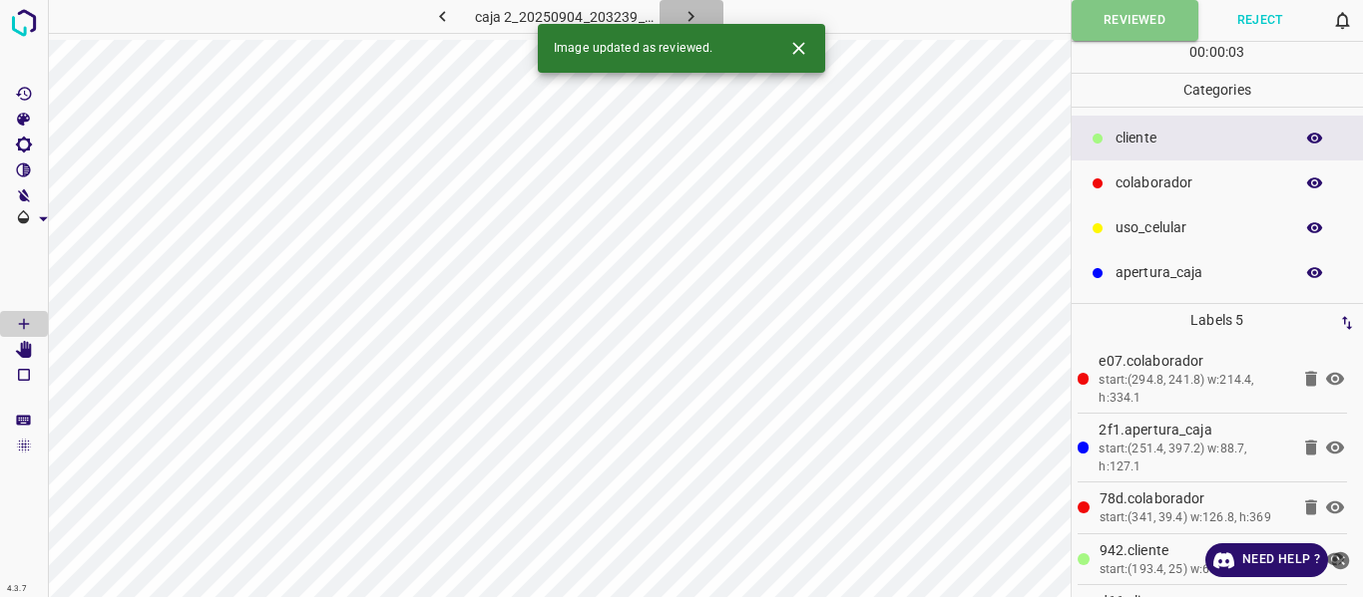
click at [696, 12] on icon "button" at bounding box center [690, 16] width 21 height 21
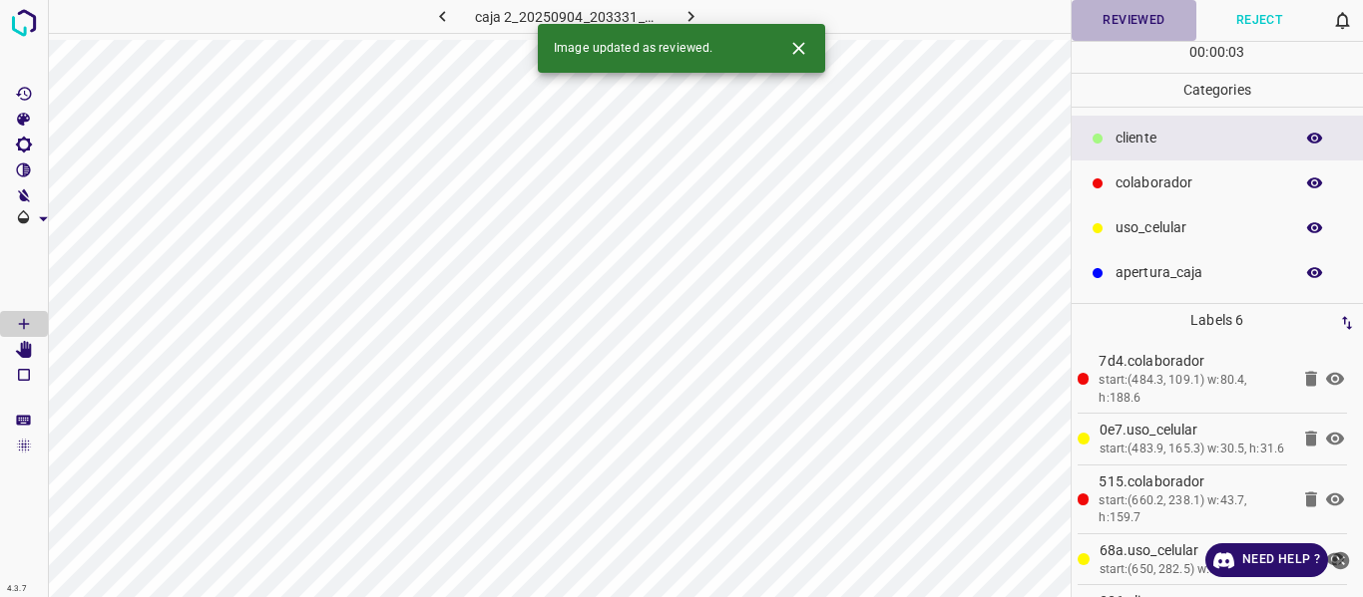
click at [1133, 29] on button "Reviewed" at bounding box center [1134, 20] width 126 height 41
click at [695, 5] on button "button" at bounding box center [691, 16] width 64 height 33
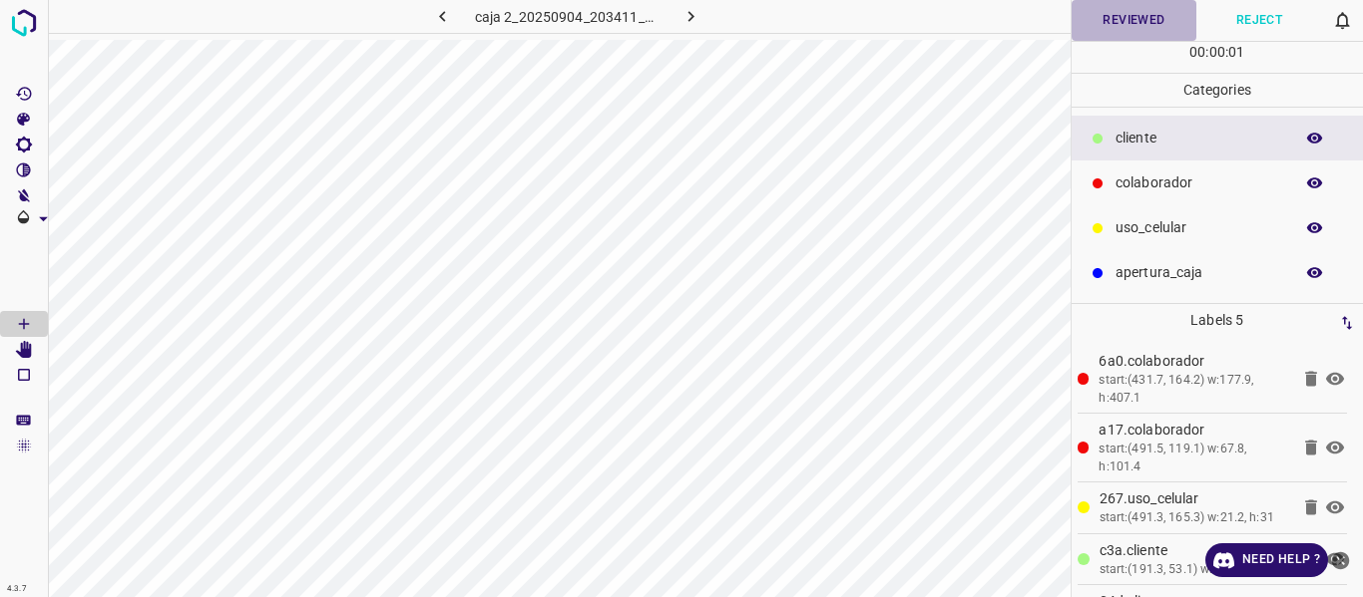
click at [1139, 25] on button "Reviewed" at bounding box center [1134, 20] width 126 height 41
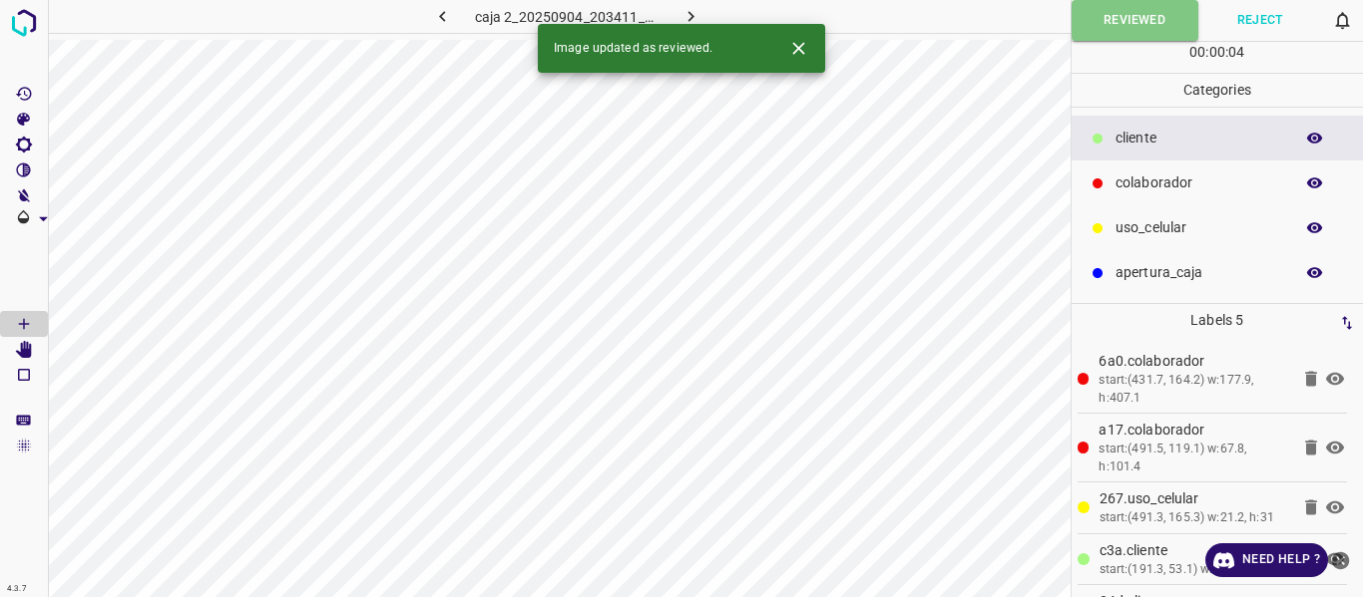
click at [691, 16] on icon "button" at bounding box center [691, 16] width 6 height 11
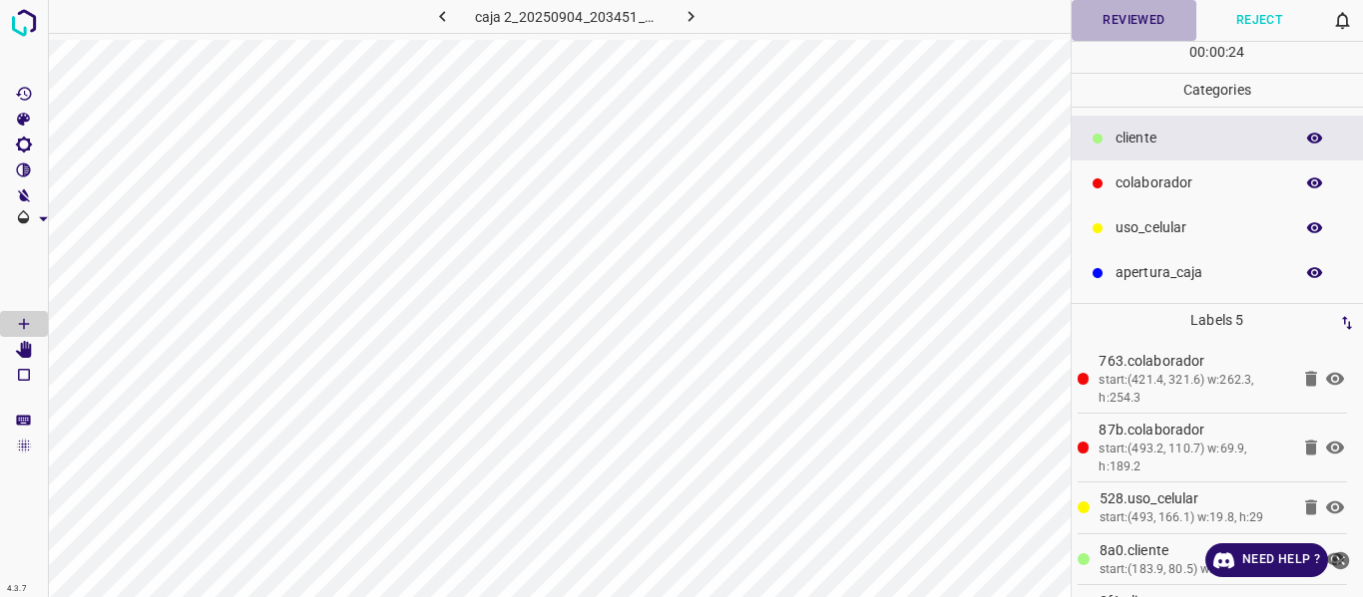
click at [1100, 25] on button "Reviewed" at bounding box center [1134, 20] width 126 height 41
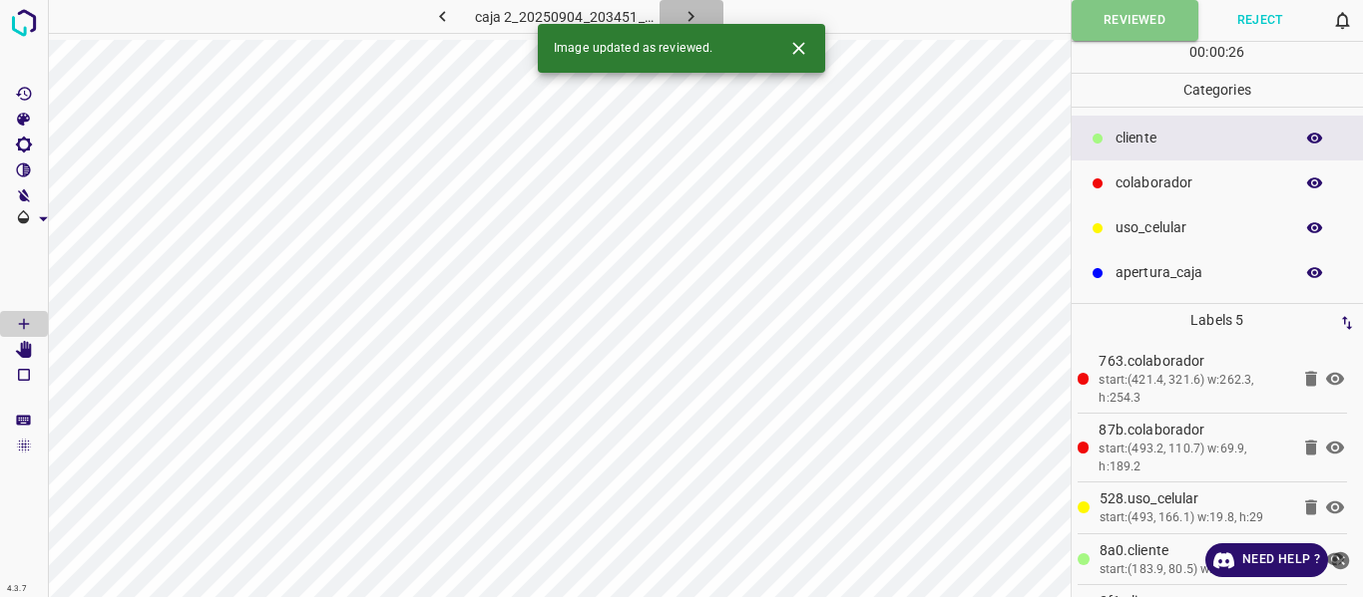
click at [693, 19] on icon "button" at bounding box center [690, 16] width 21 height 21
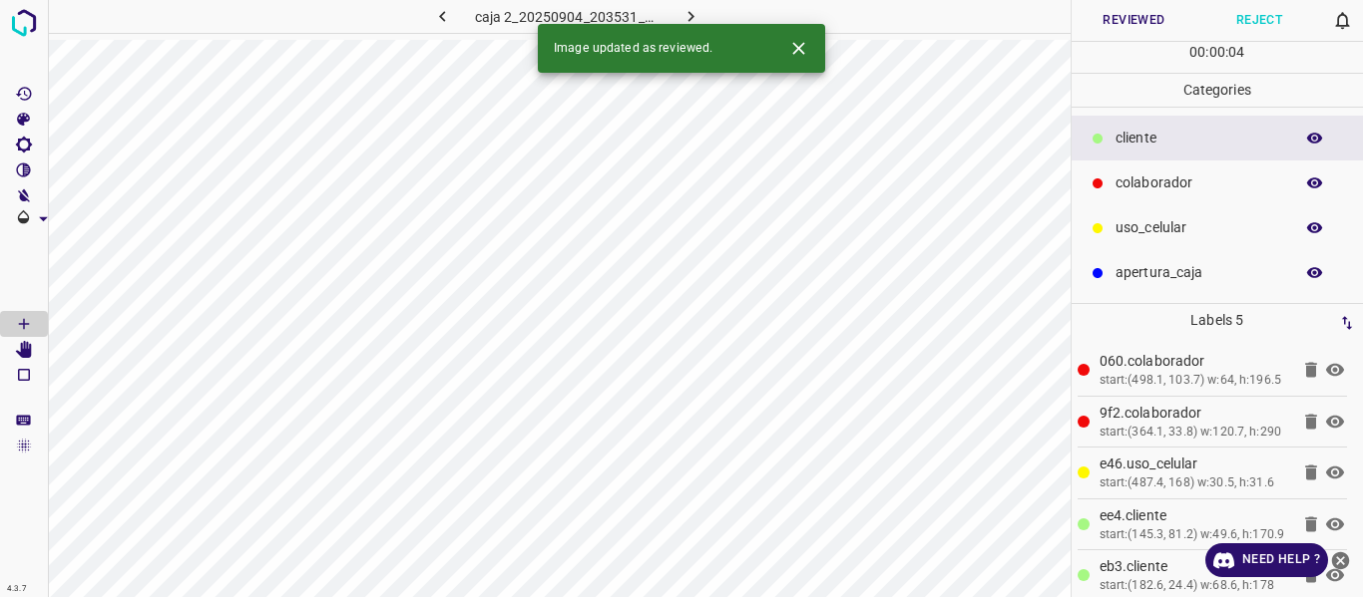
click at [1125, 9] on button "Reviewed" at bounding box center [1134, 20] width 126 height 41
click at [692, 12] on icon "button" at bounding box center [690, 16] width 21 height 21
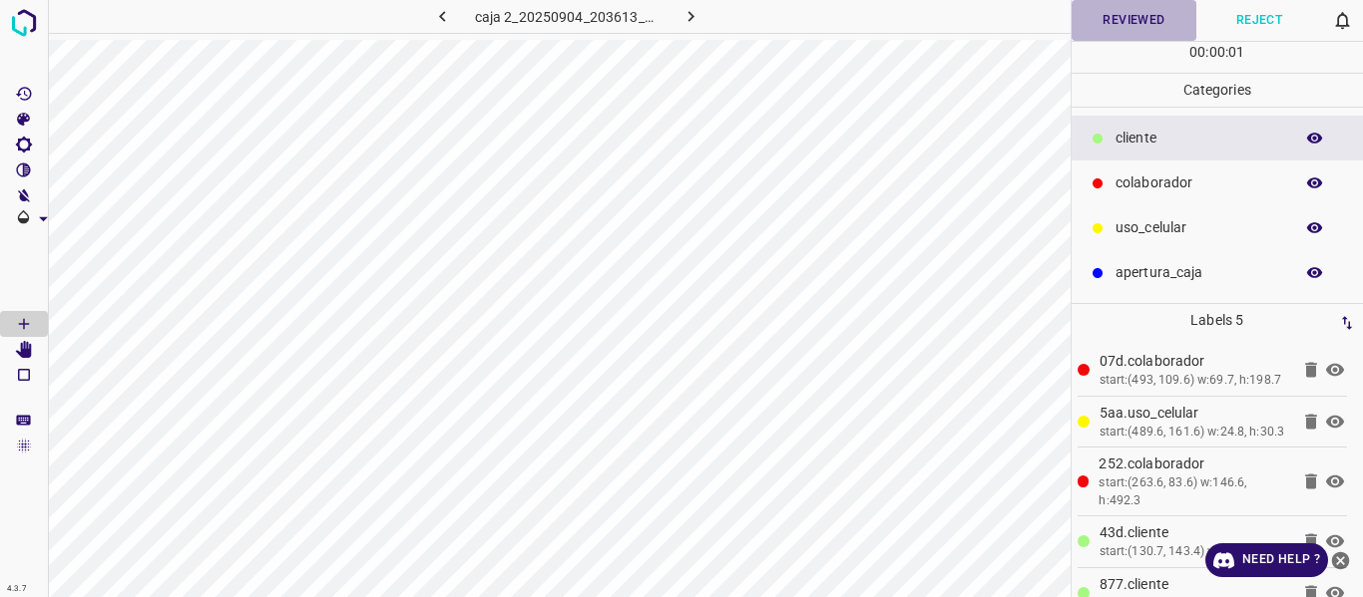
click at [1094, 22] on button "Reviewed" at bounding box center [1134, 20] width 126 height 41
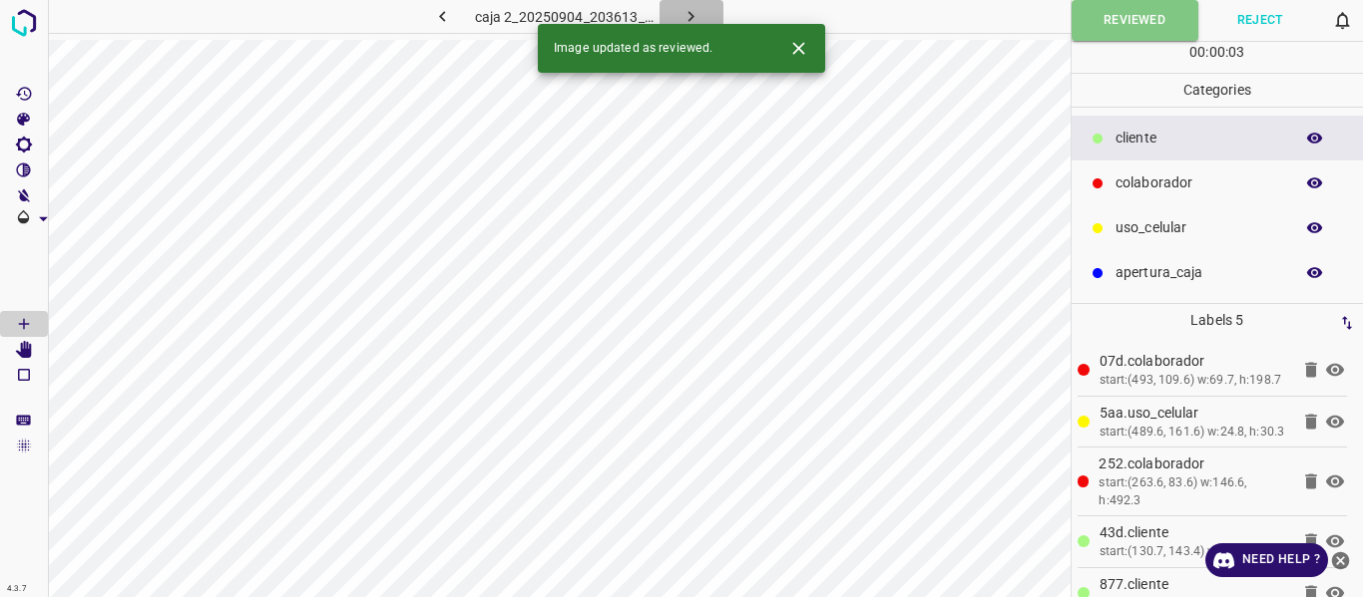
click at [689, 16] on icon "button" at bounding box center [690, 16] width 21 height 21
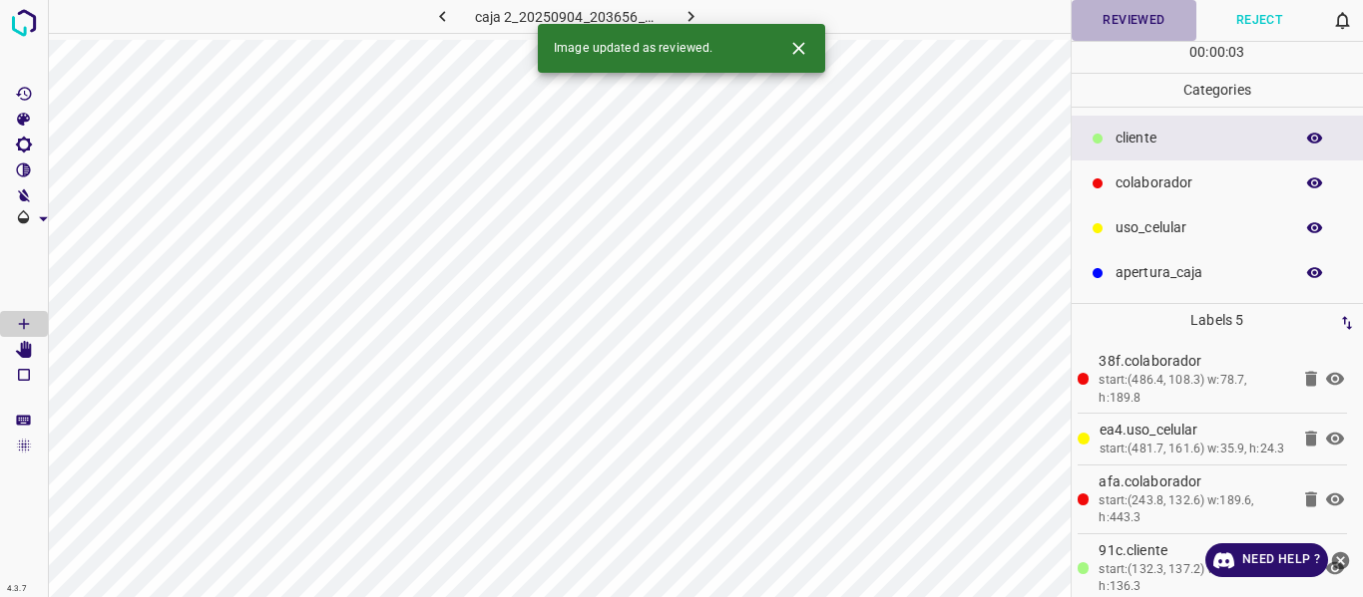
click at [1110, 28] on button "Reviewed" at bounding box center [1134, 20] width 126 height 41
click at [686, 11] on icon "button" at bounding box center [690, 16] width 21 height 21
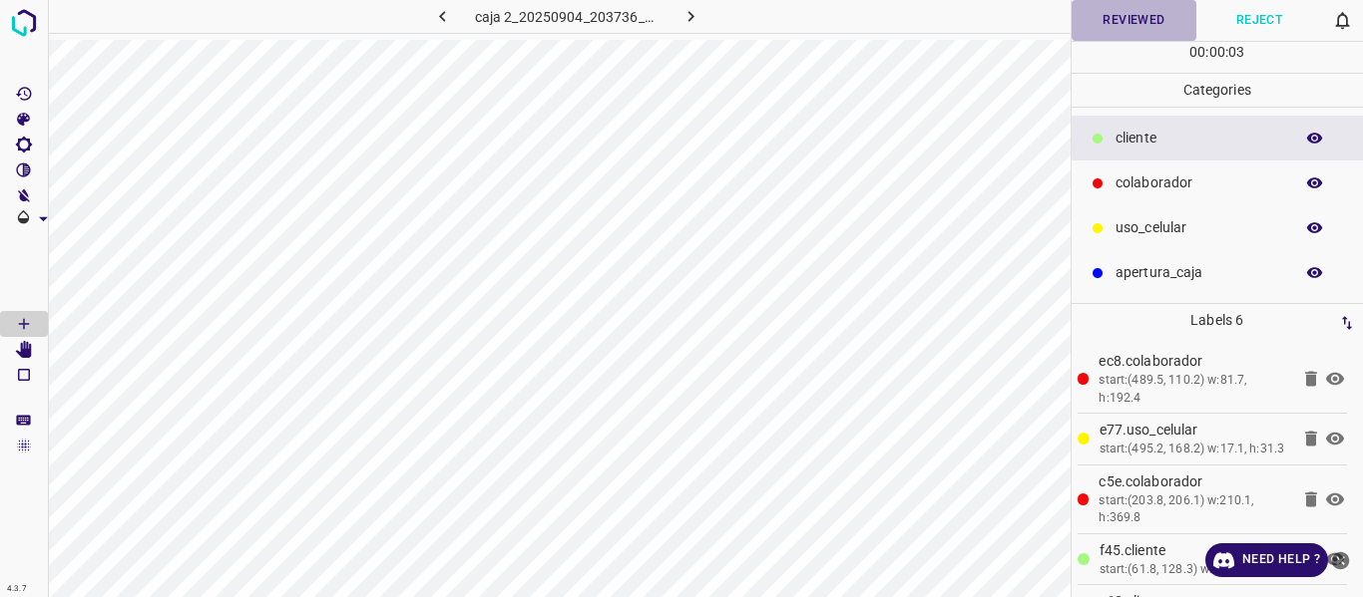
click at [1104, 13] on button "Reviewed" at bounding box center [1134, 20] width 126 height 41
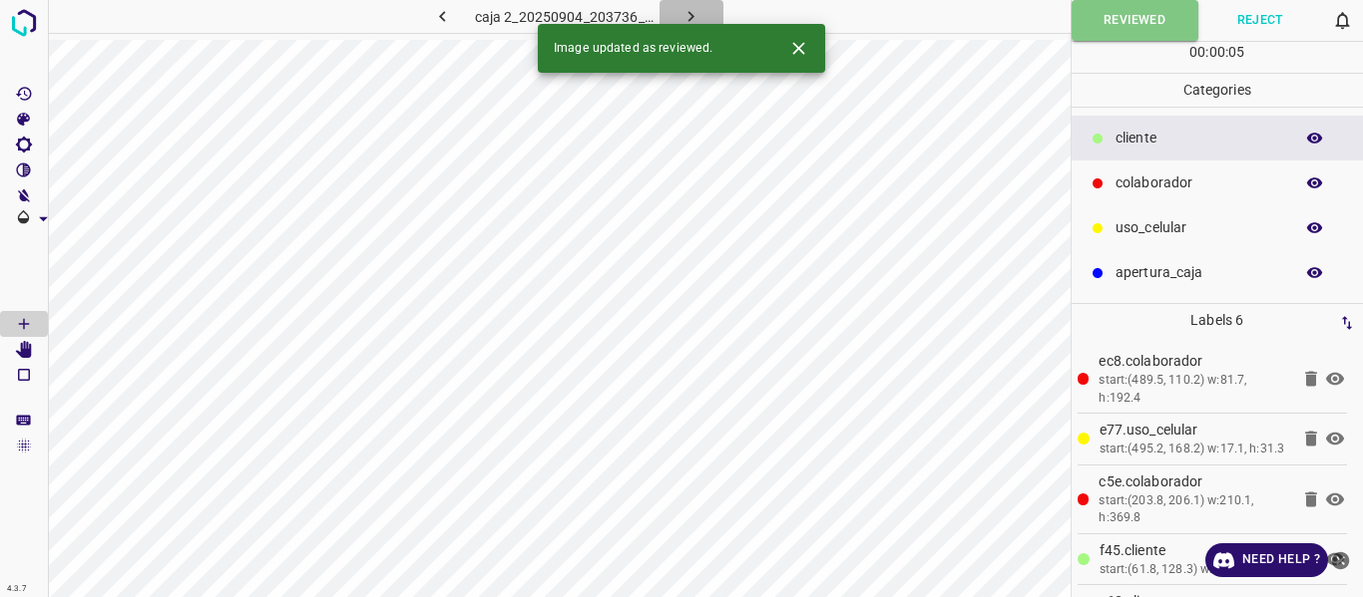
click at [687, 12] on icon "button" at bounding box center [690, 16] width 21 height 21
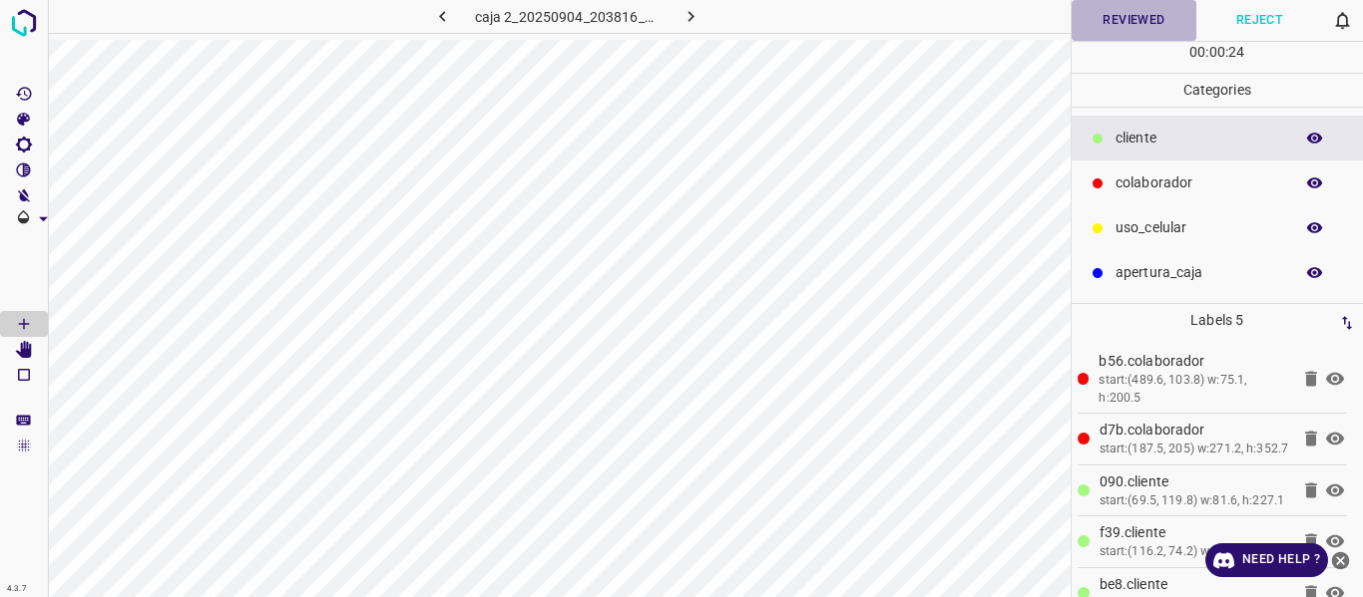
click at [1107, 25] on button "Reviewed" at bounding box center [1134, 20] width 126 height 41
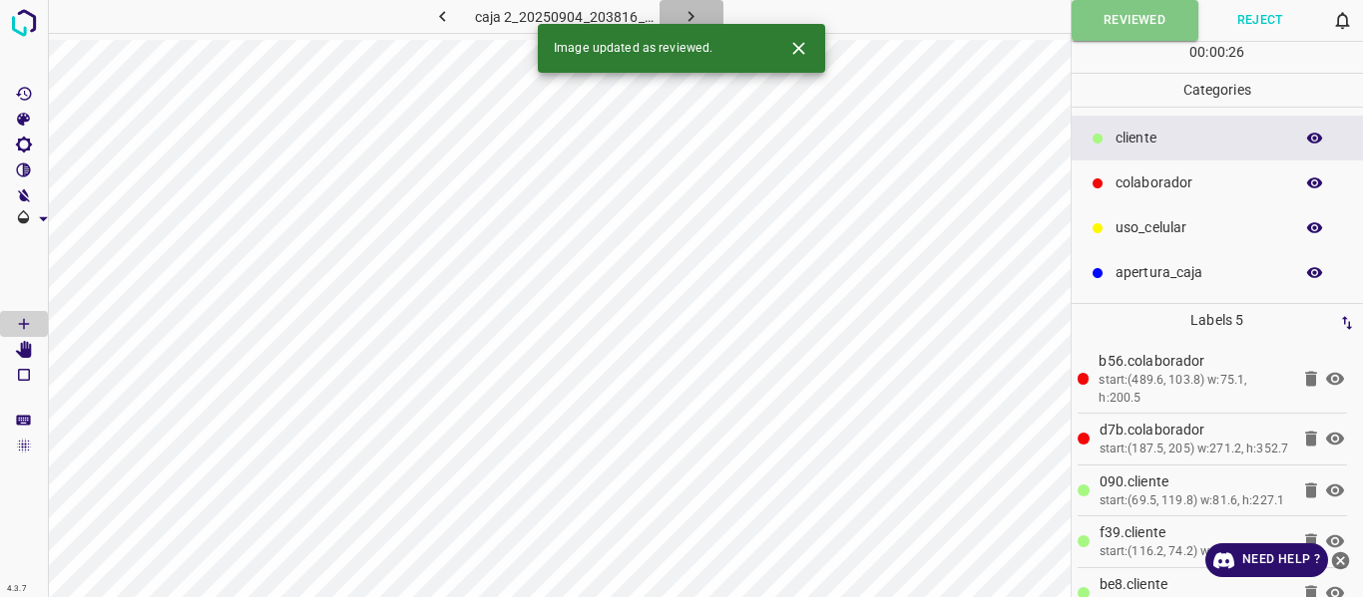
click at [685, 13] on icon "button" at bounding box center [690, 16] width 21 height 21
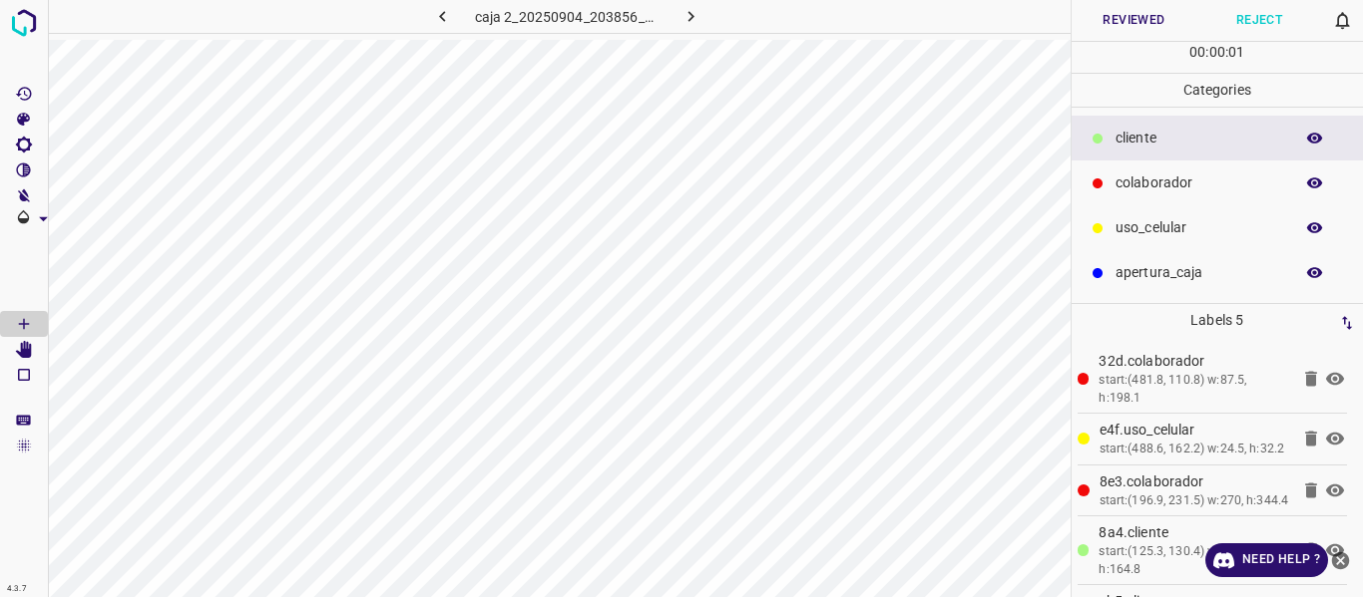
click at [1136, 26] on button "Reviewed" at bounding box center [1134, 20] width 126 height 41
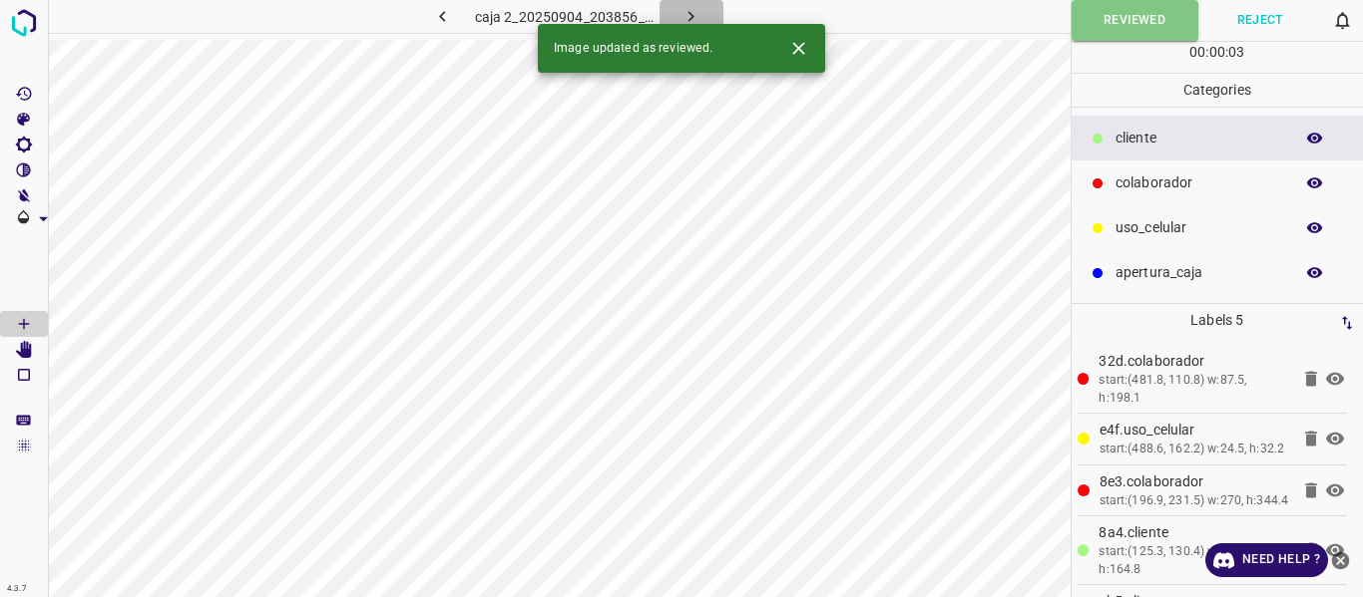
click at [693, 13] on icon "button" at bounding box center [690, 16] width 21 height 21
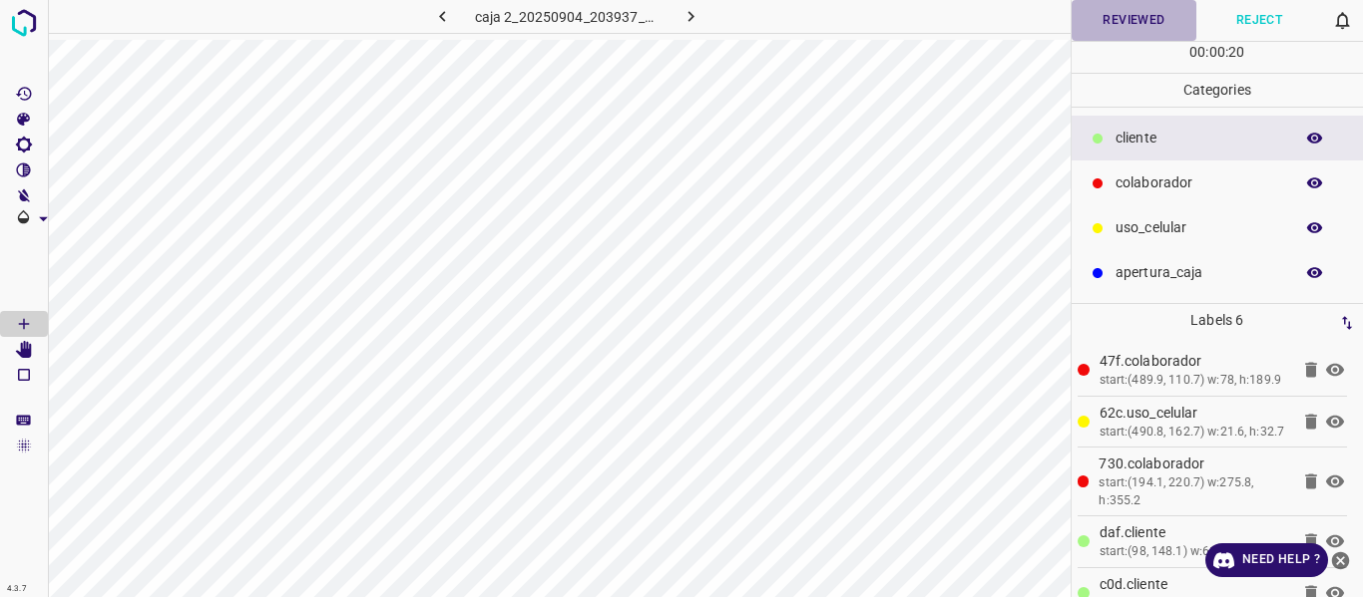
click at [1097, 24] on button "Reviewed" at bounding box center [1134, 20] width 126 height 41
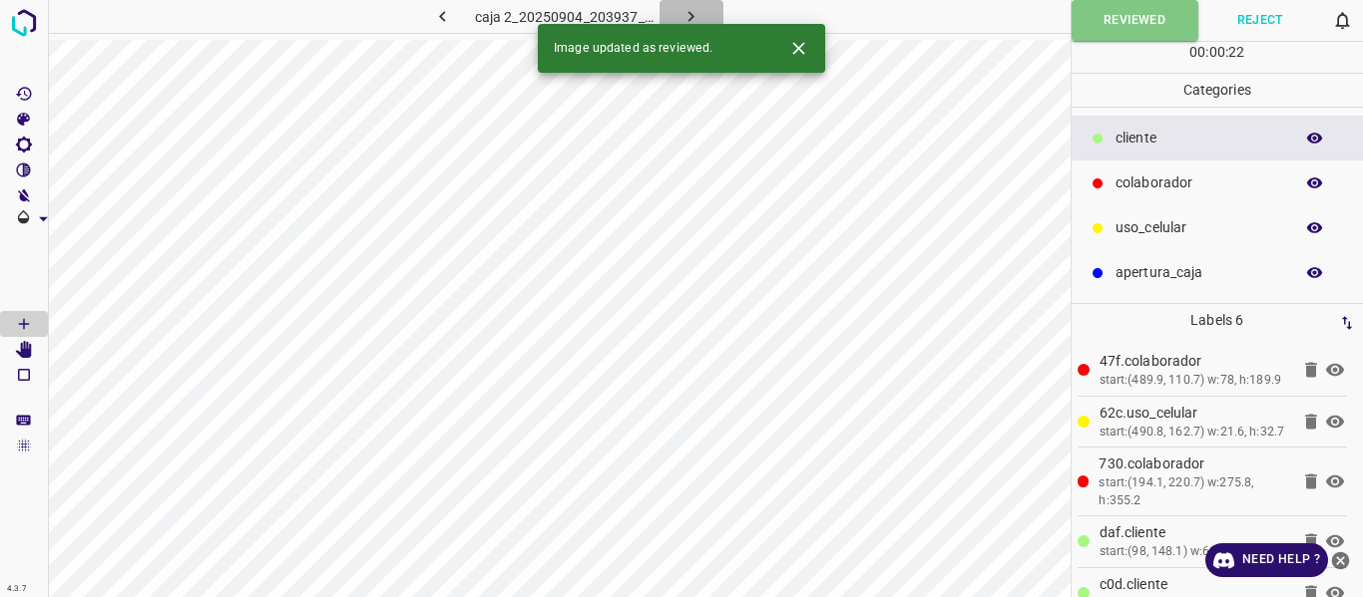
click at [680, 13] on icon "button" at bounding box center [690, 16] width 21 height 21
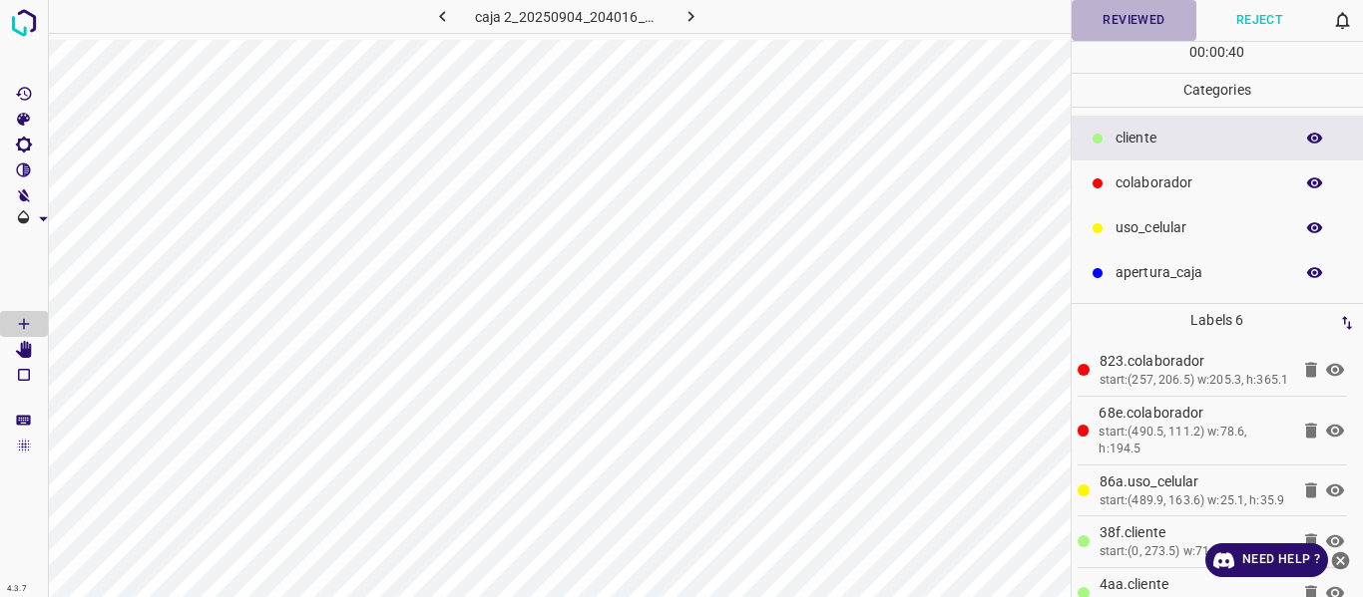
click at [1141, 26] on button "Reviewed" at bounding box center [1134, 20] width 126 height 41
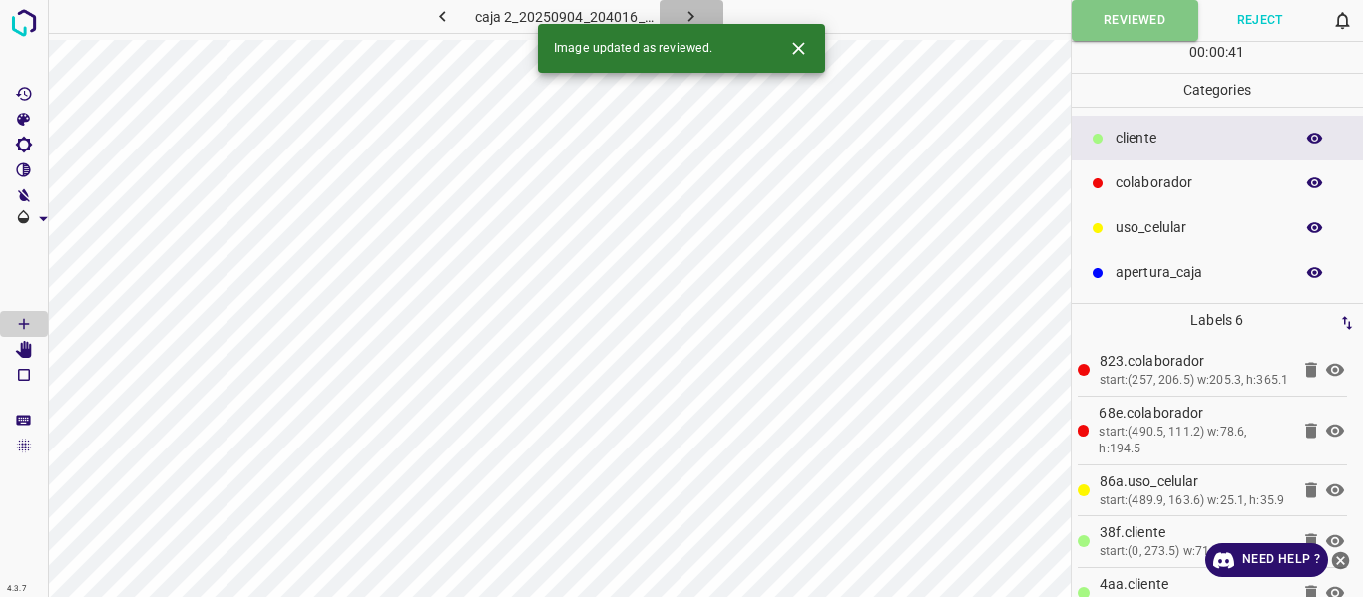
click at [692, 10] on icon "button" at bounding box center [690, 16] width 21 height 21
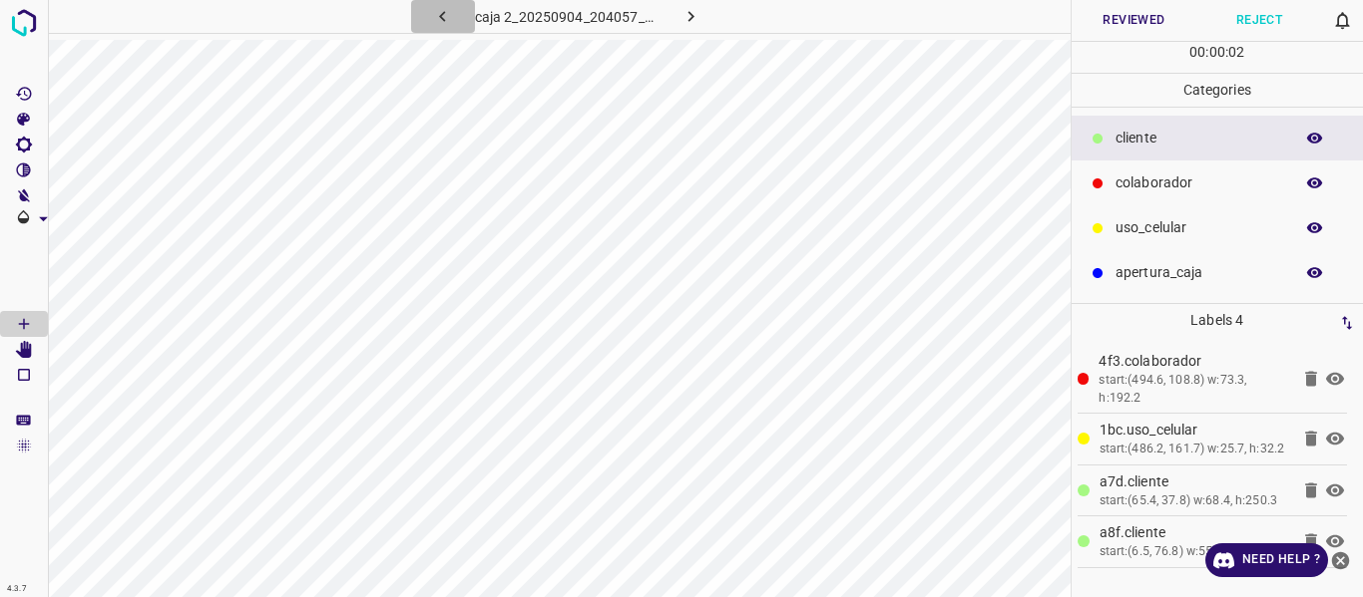
click at [431, 11] on button "button" at bounding box center [443, 16] width 64 height 33
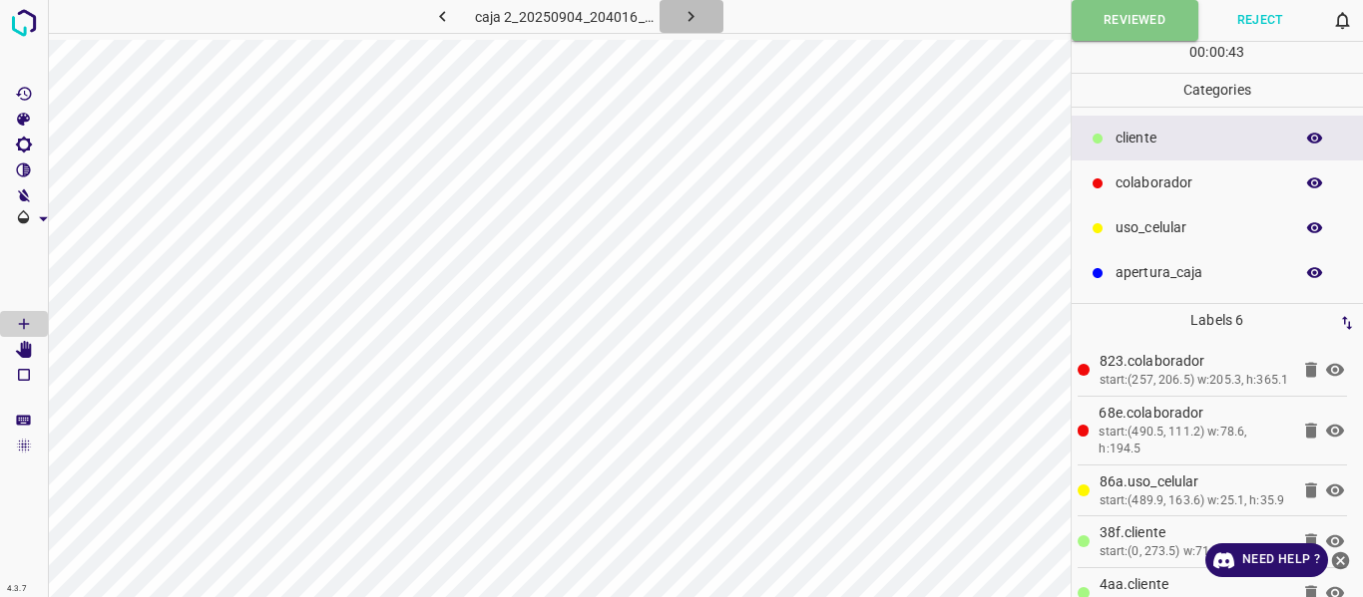
click at [688, 16] on icon "button" at bounding box center [690, 16] width 21 height 21
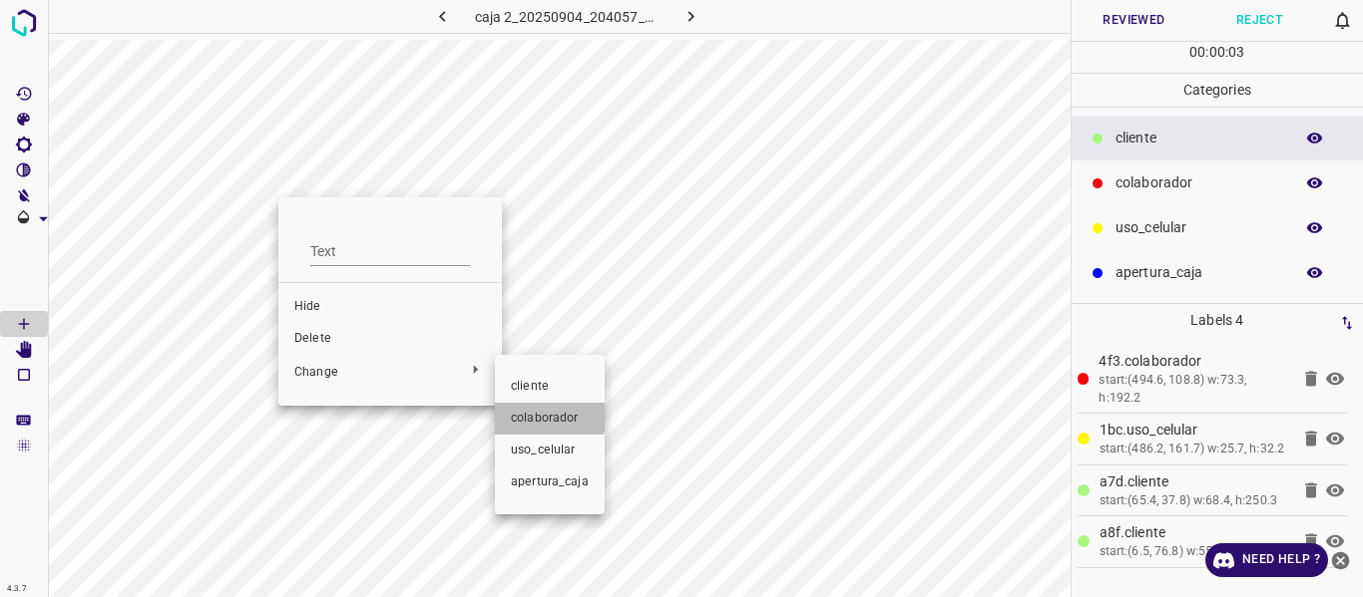
click at [527, 418] on span "colaborador" at bounding box center [550, 419] width 78 height 18
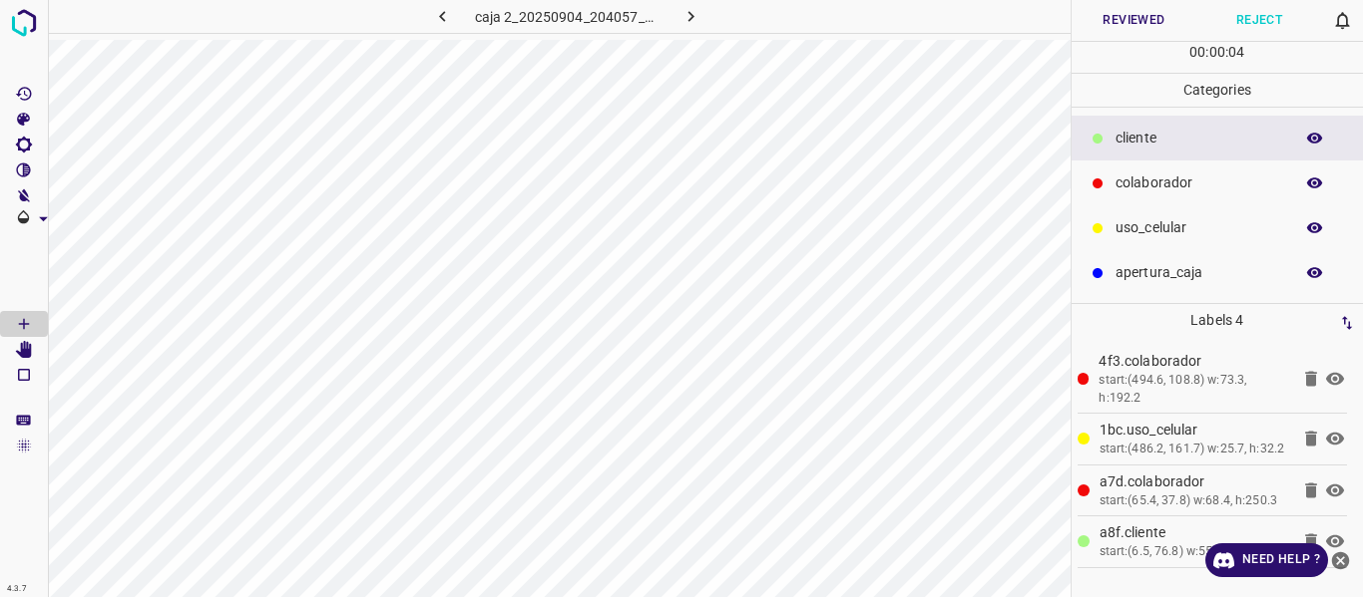
click at [1114, 17] on button "Reviewed" at bounding box center [1134, 20] width 126 height 41
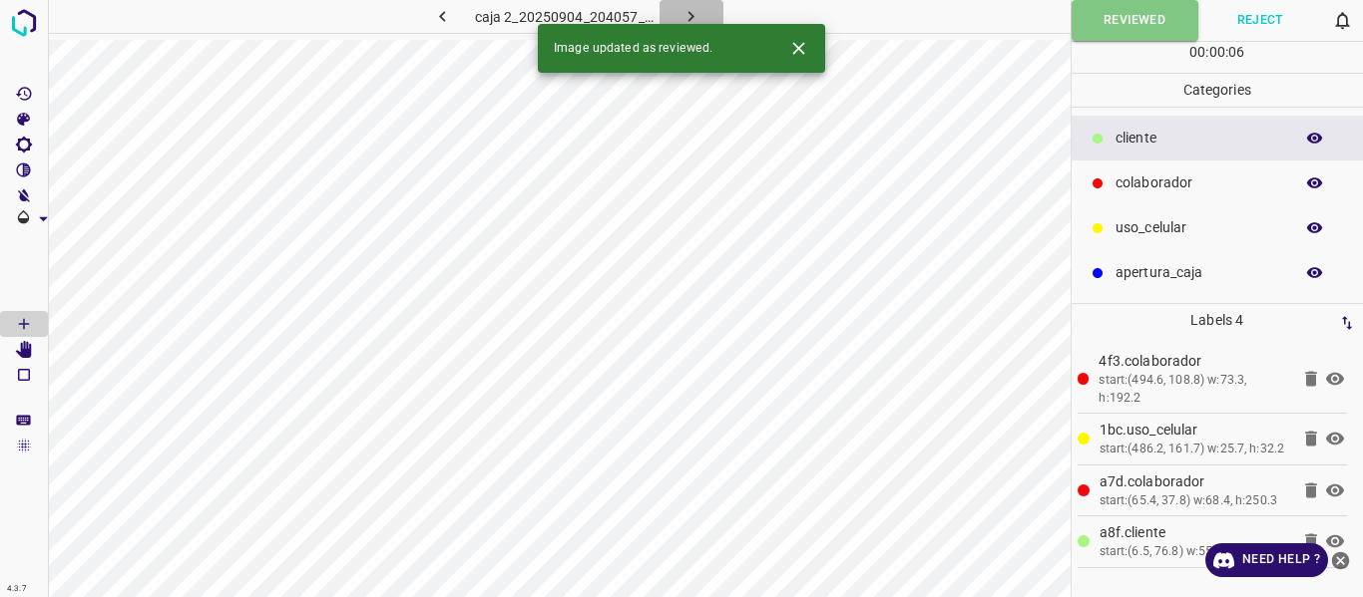
click at [690, 6] on icon "button" at bounding box center [690, 16] width 21 height 21
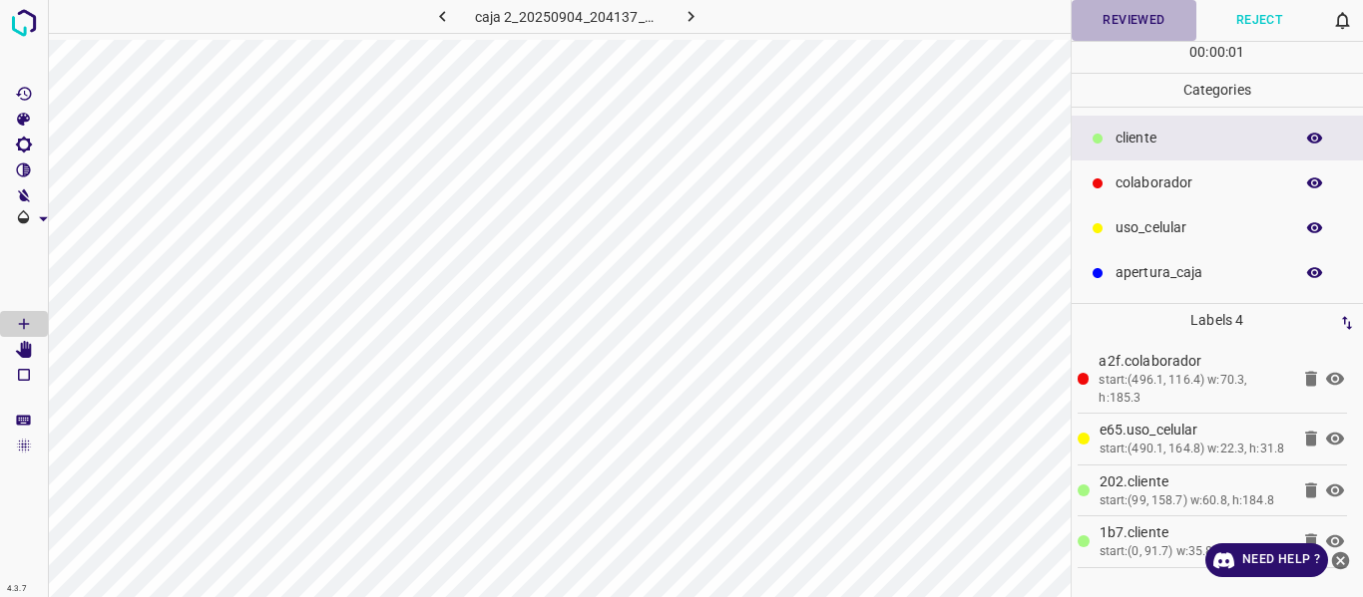
click at [1115, 23] on button "Reviewed" at bounding box center [1134, 20] width 126 height 41
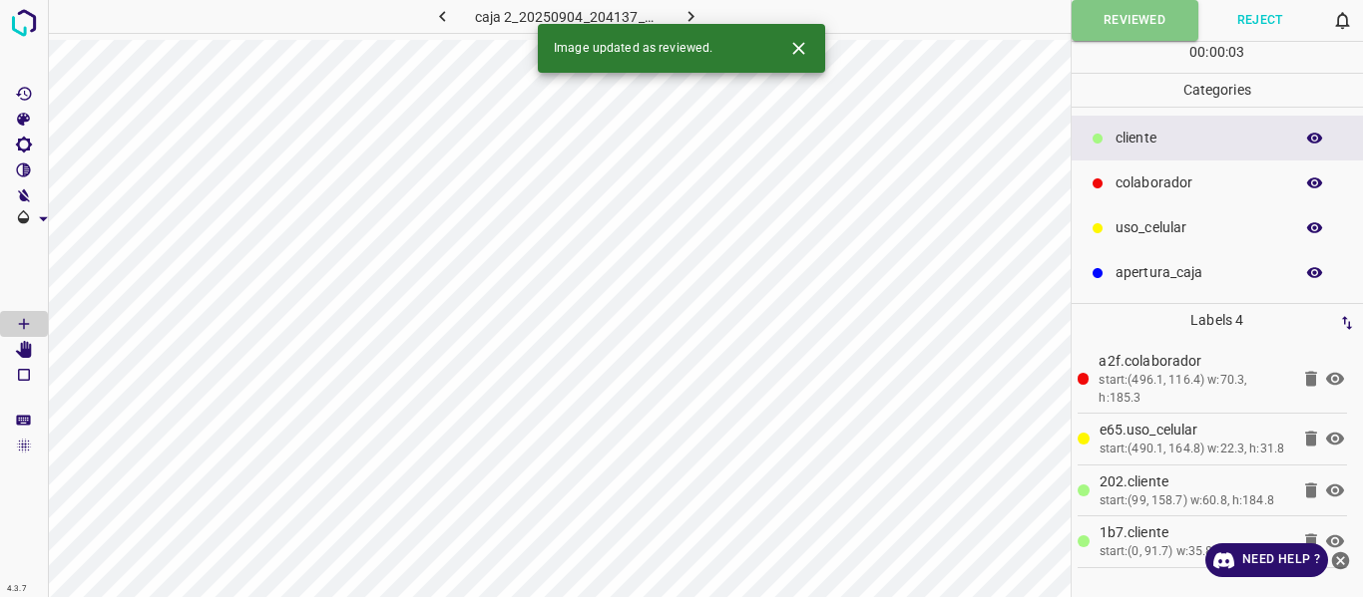
click at [688, 12] on icon "button" at bounding box center [691, 16] width 6 height 11
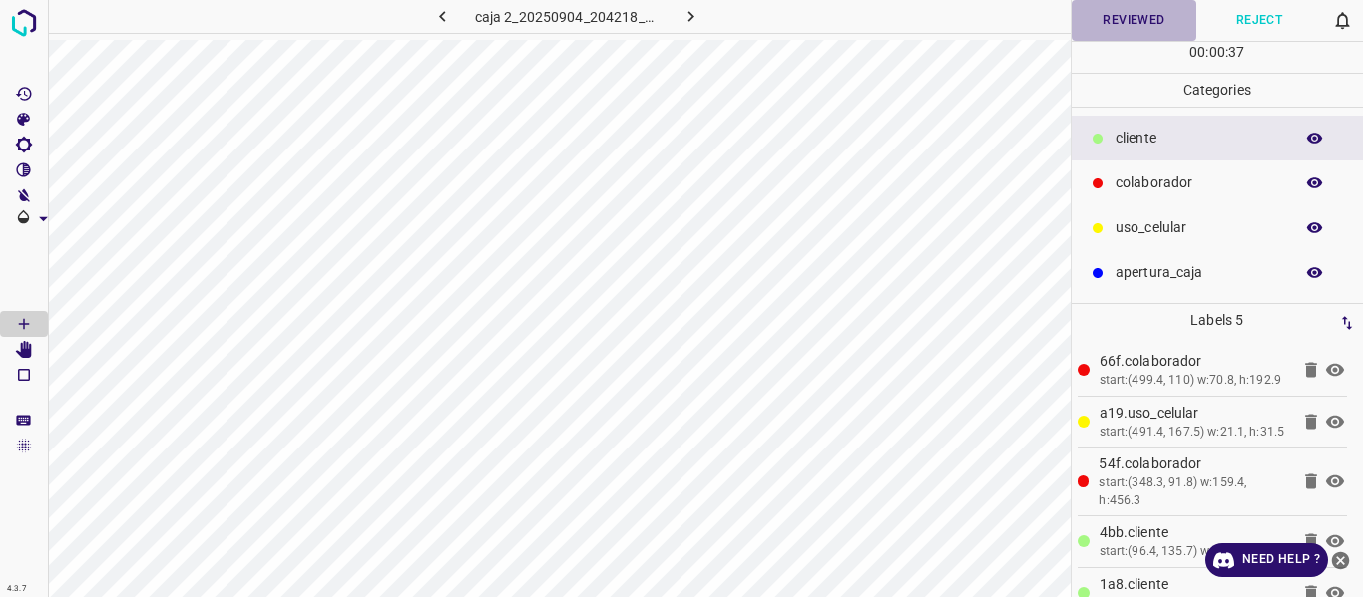
click at [1117, 22] on button "Reviewed" at bounding box center [1134, 20] width 126 height 41
click at [690, 6] on icon "button" at bounding box center [690, 16] width 21 height 21
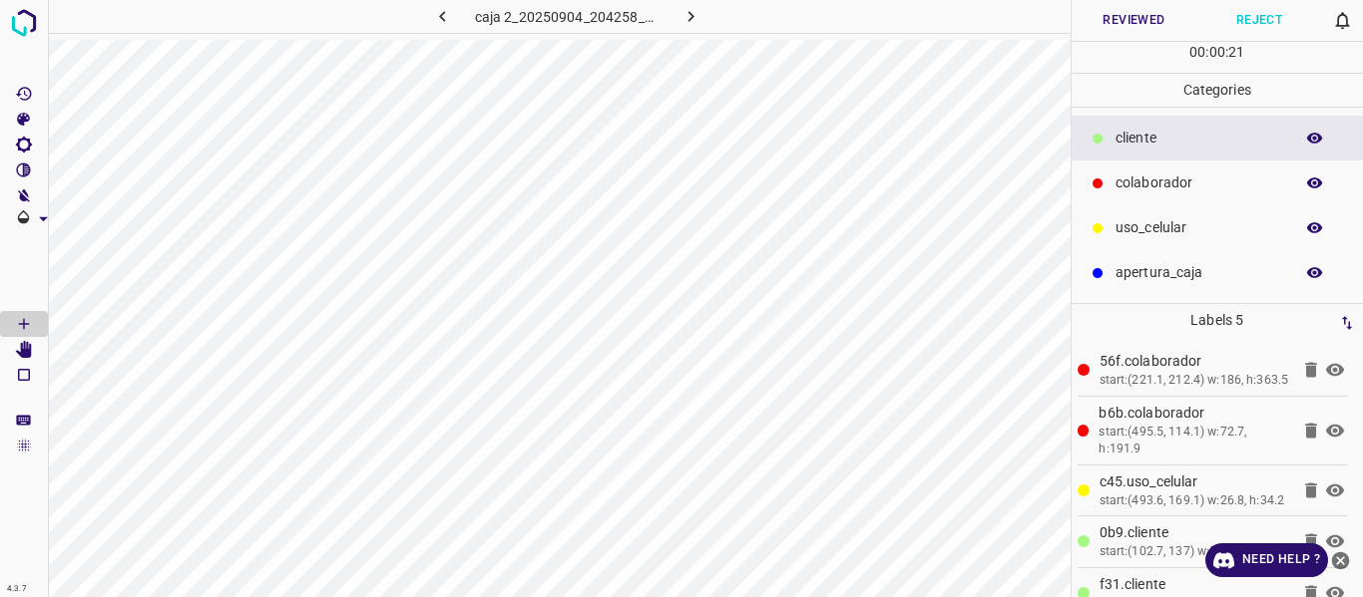
click at [1151, 24] on button "Reviewed" at bounding box center [1134, 20] width 126 height 41
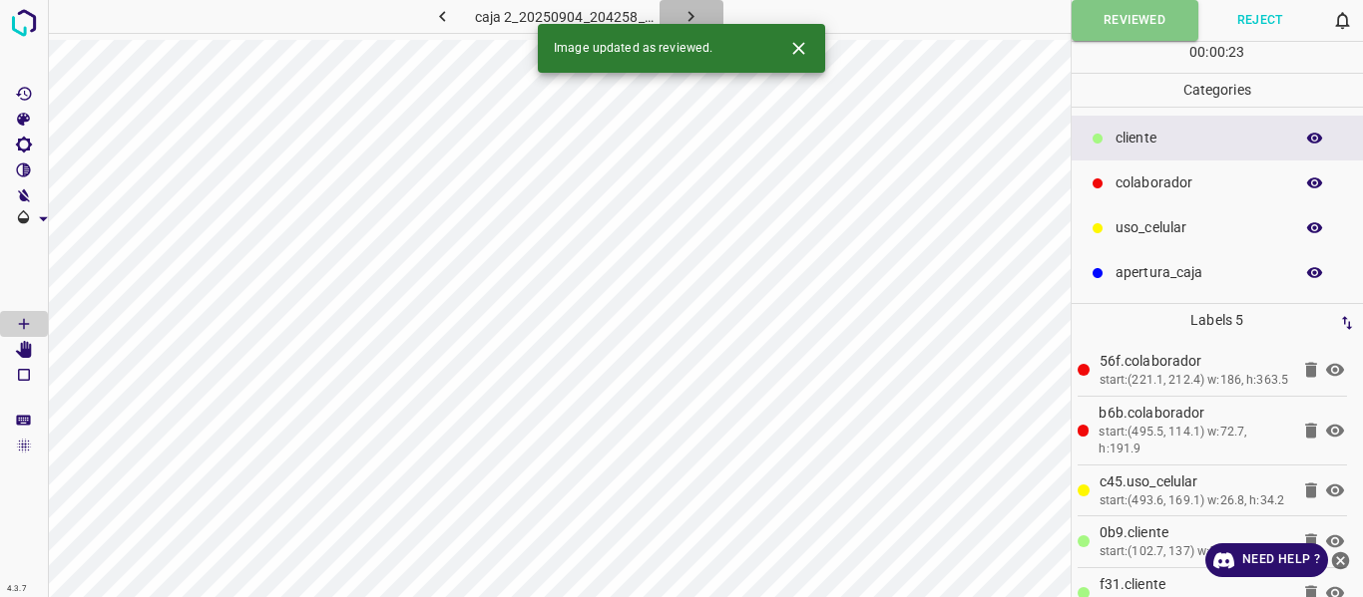
click at [682, 11] on icon "button" at bounding box center [690, 16] width 21 height 21
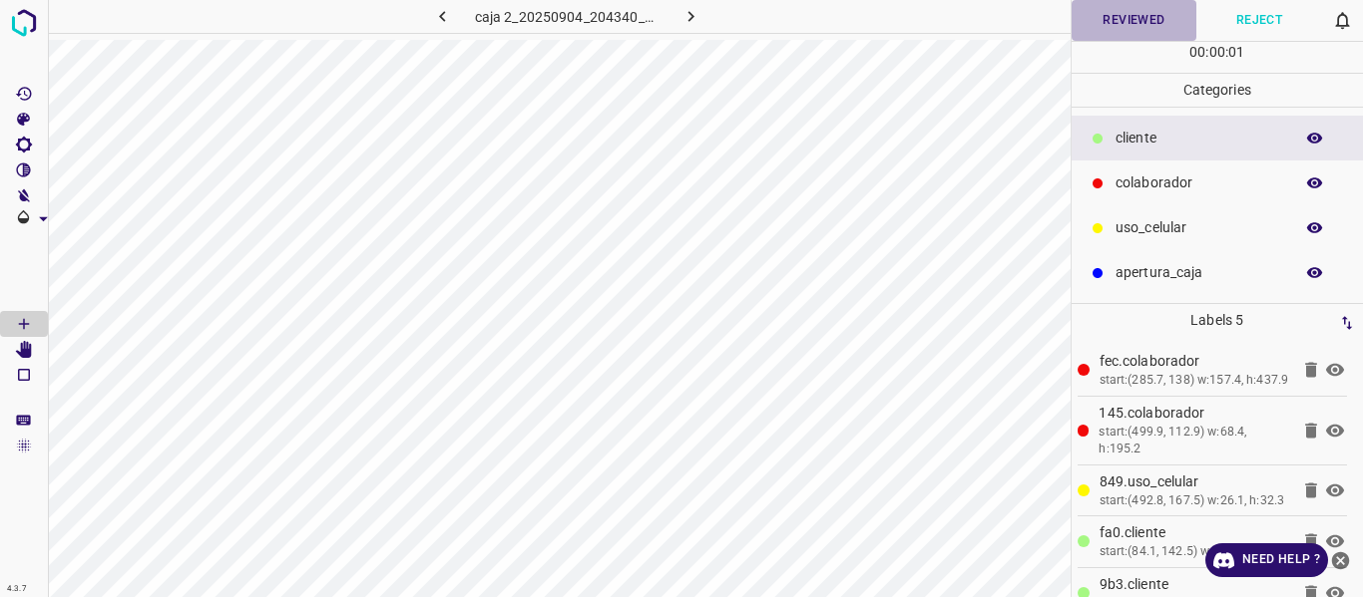
click at [1125, 21] on button "Reviewed" at bounding box center [1134, 20] width 126 height 41
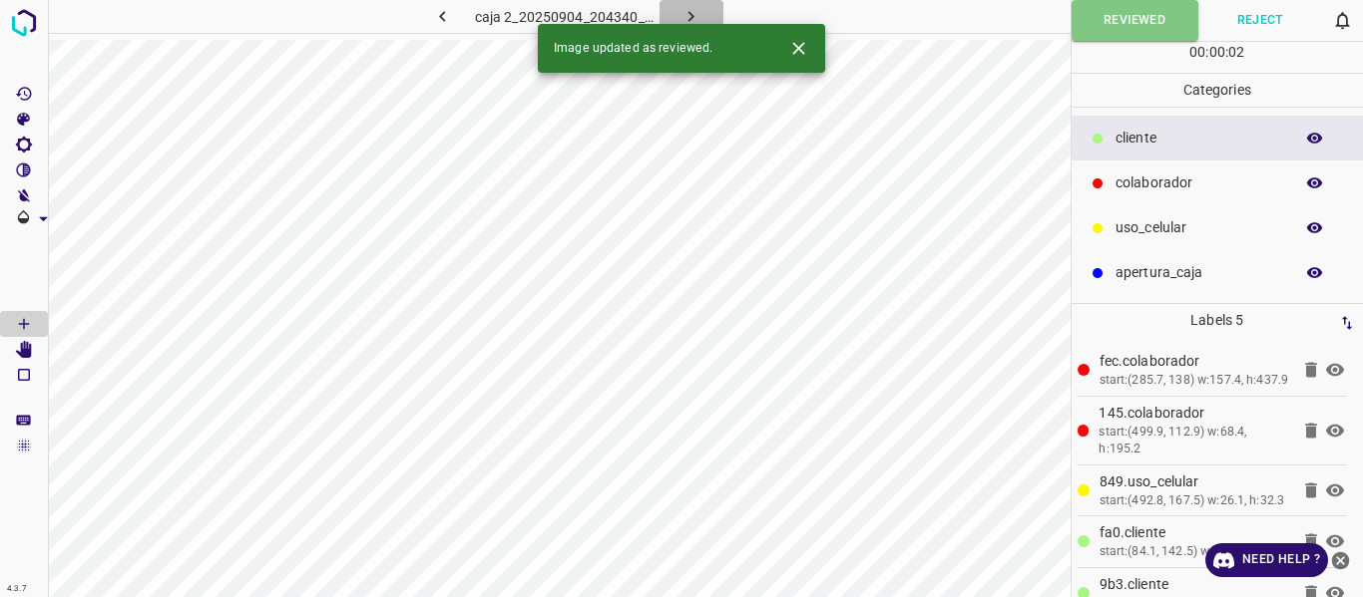
click at [680, 13] on icon "button" at bounding box center [690, 16] width 21 height 21
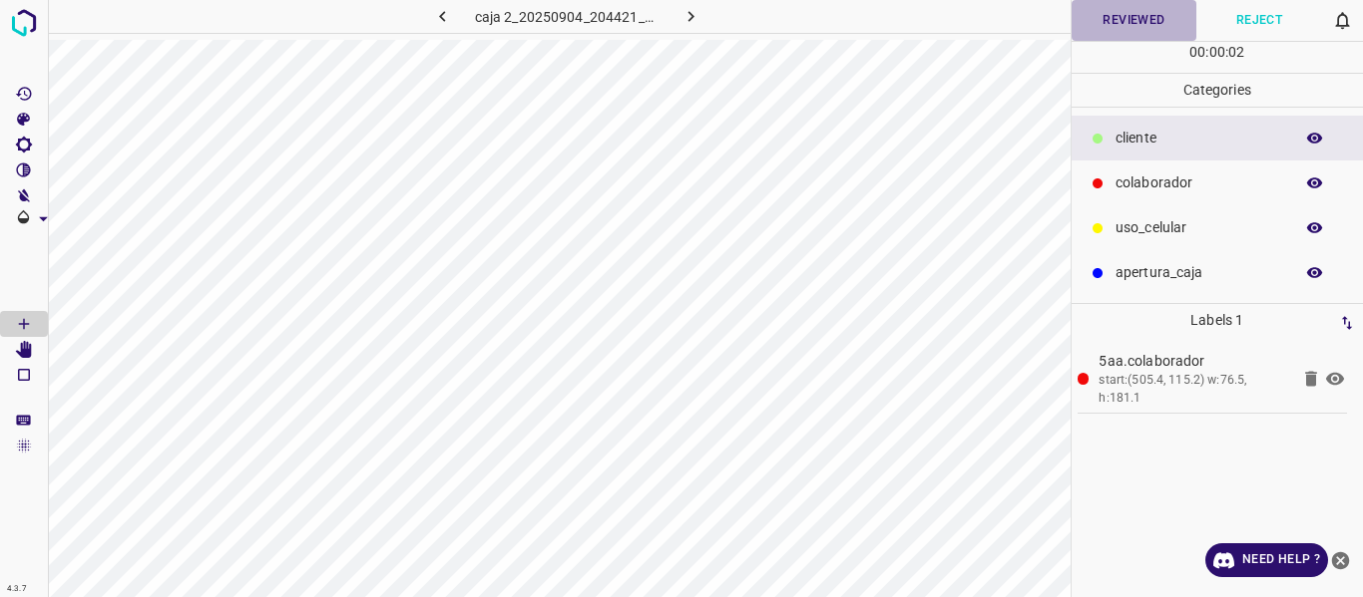
click at [1122, 18] on button "Reviewed" at bounding box center [1134, 20] width 126 height 41
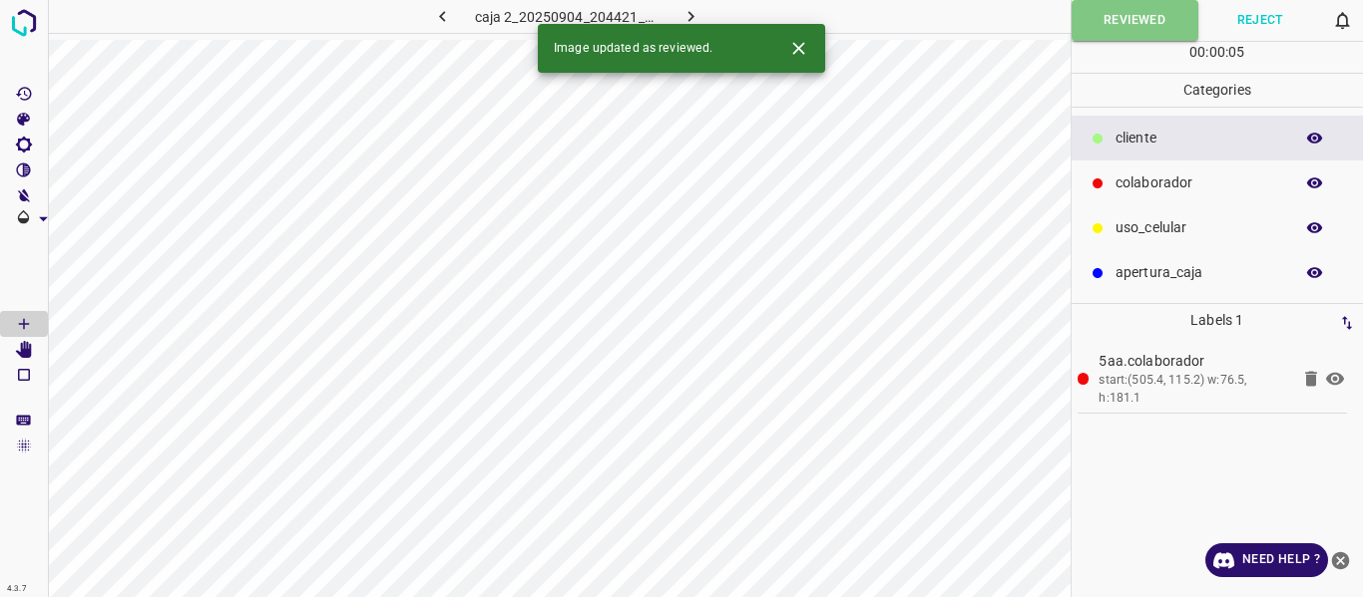
click at [684, 12] on icon "button" at bounding box center [690, 16] width 21 height 21
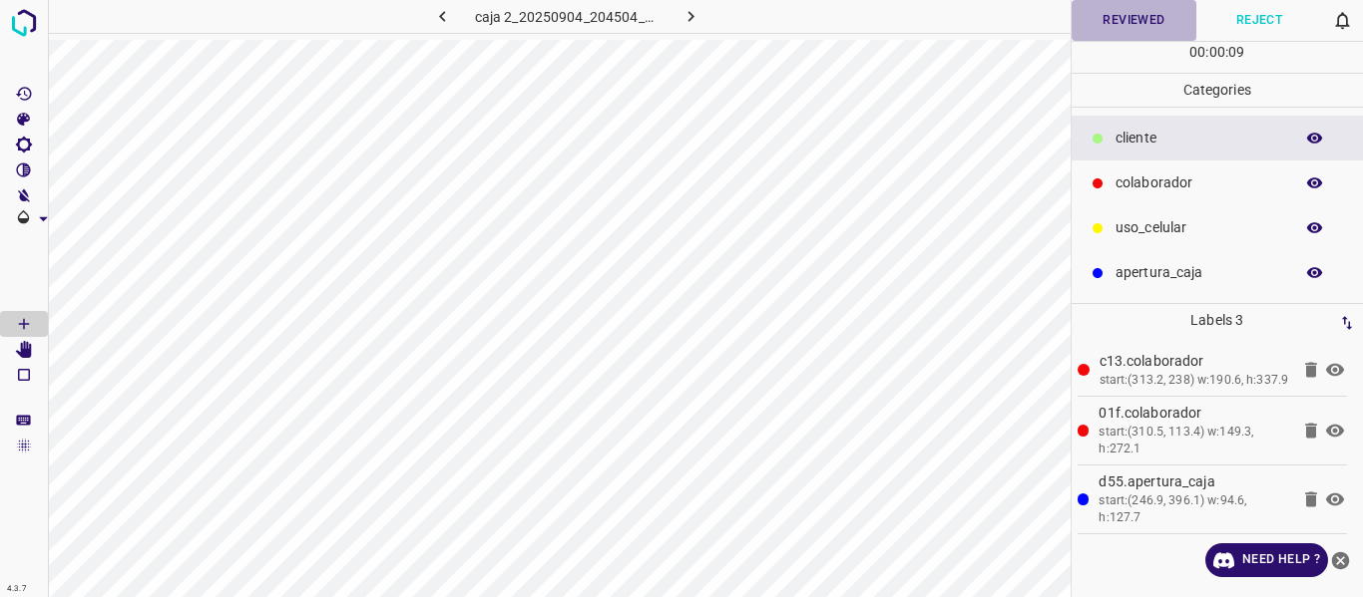
click at [1104, 26] on button "Reviewed" at bounding box center [1134, 20] width 126 height 41
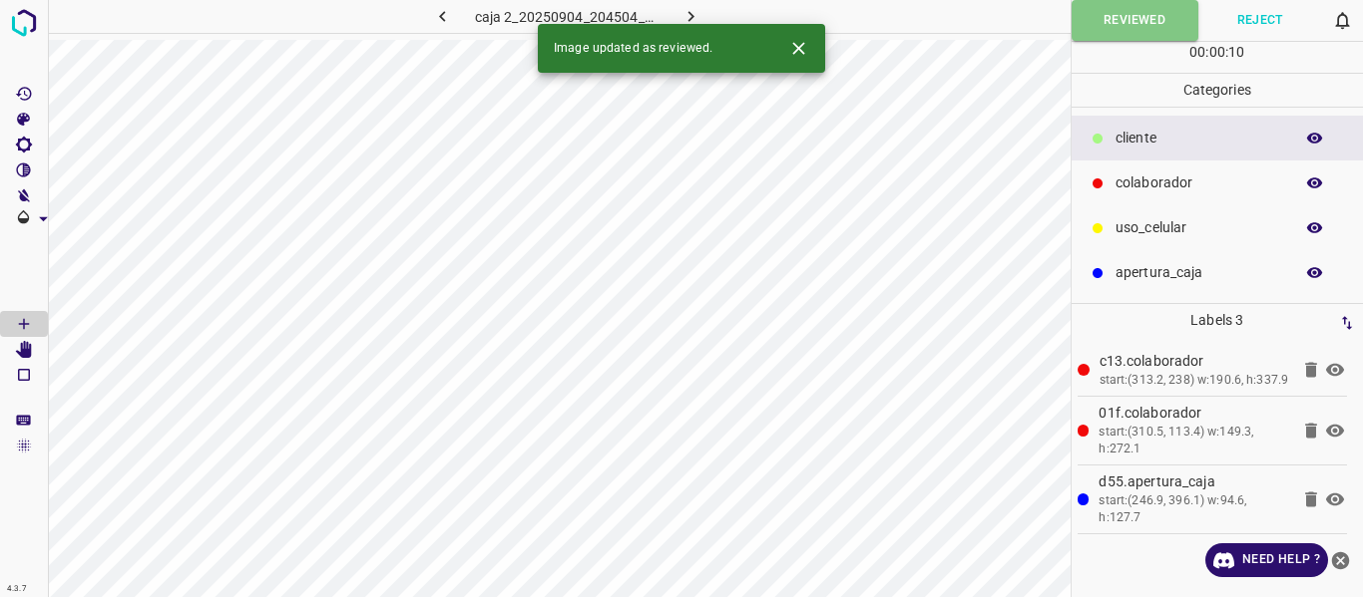
click at [683, 14] on icon "button" at bounding box center [690, 16] width 21 height 21
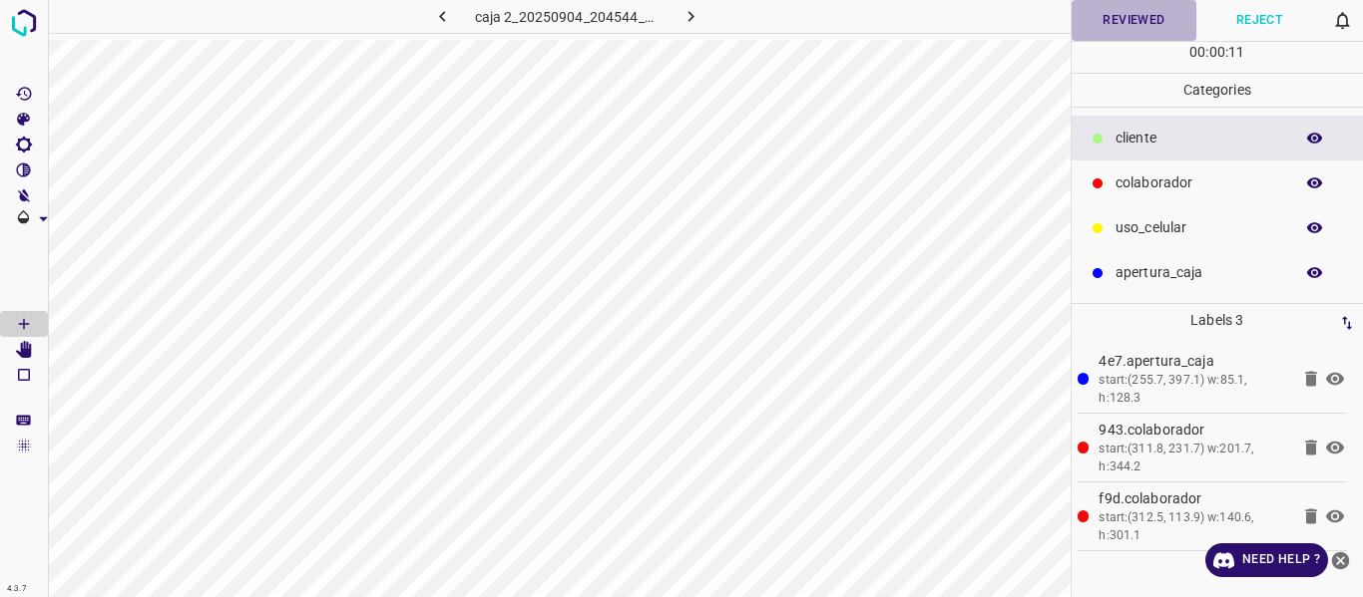
click at [1120, 12] on button "Reviewed" at bounding box center [1134, 20] width 126 height 41
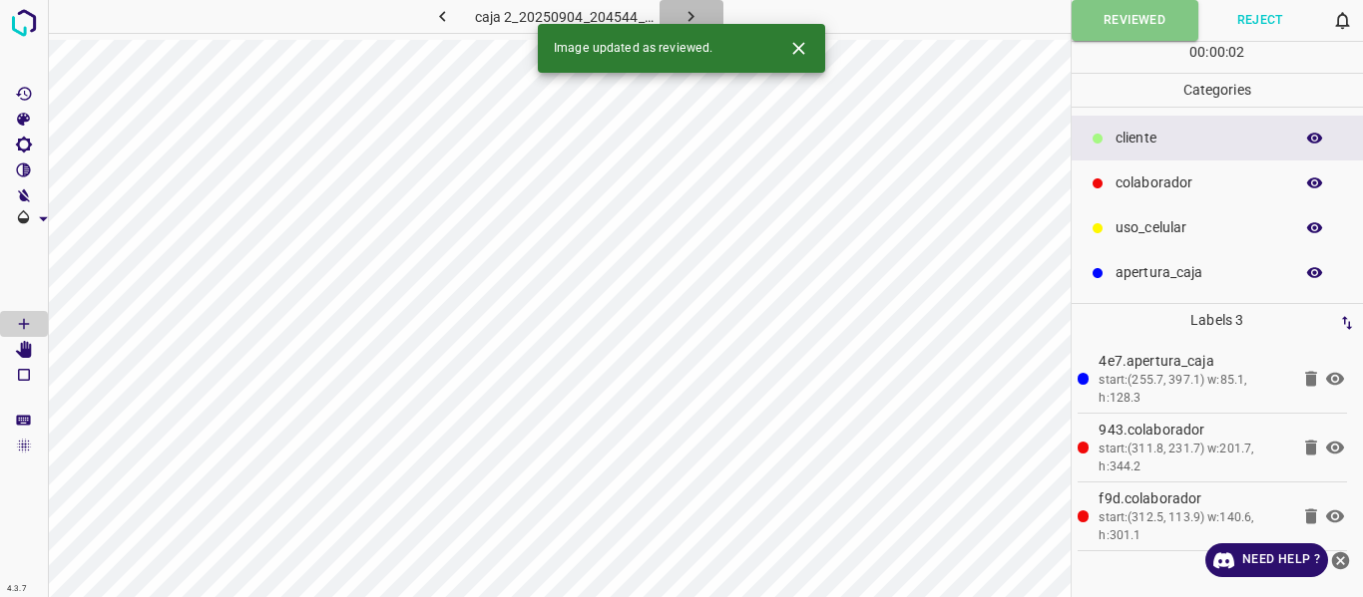
click at [693, 16] on icon "button" at bounding box center [691, 16] width 6 height 11
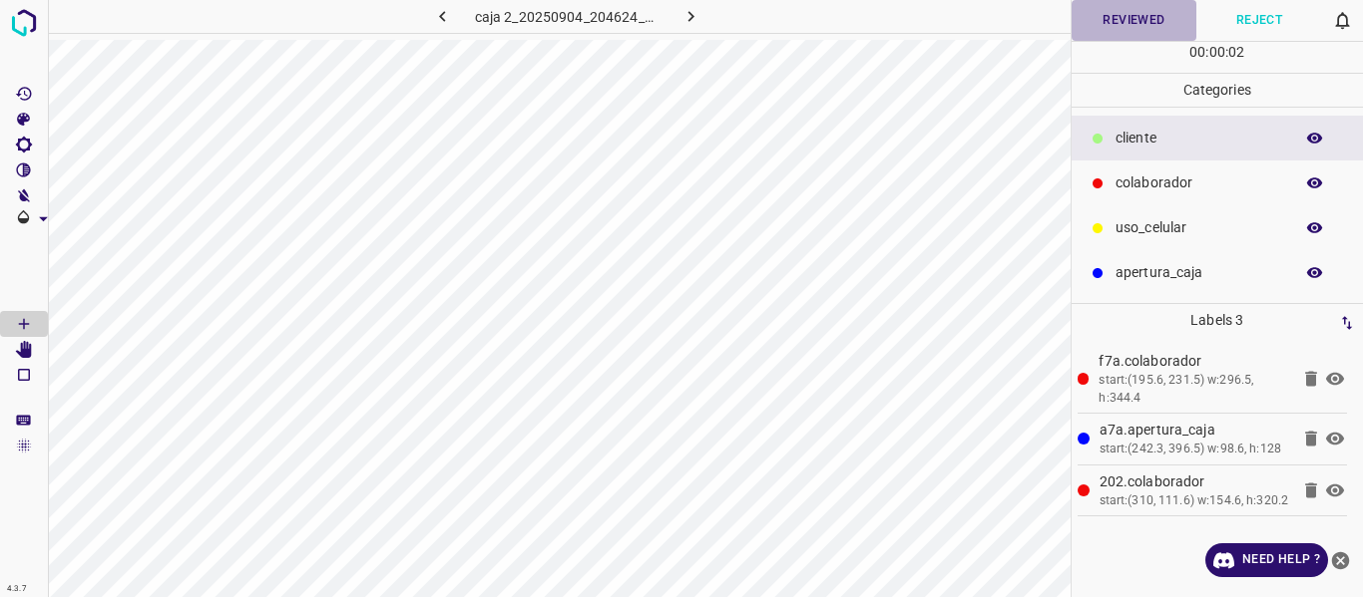
click at [1142, 30] on button "Reviewed" at bounding box center [1134, 20] width 126 height 41
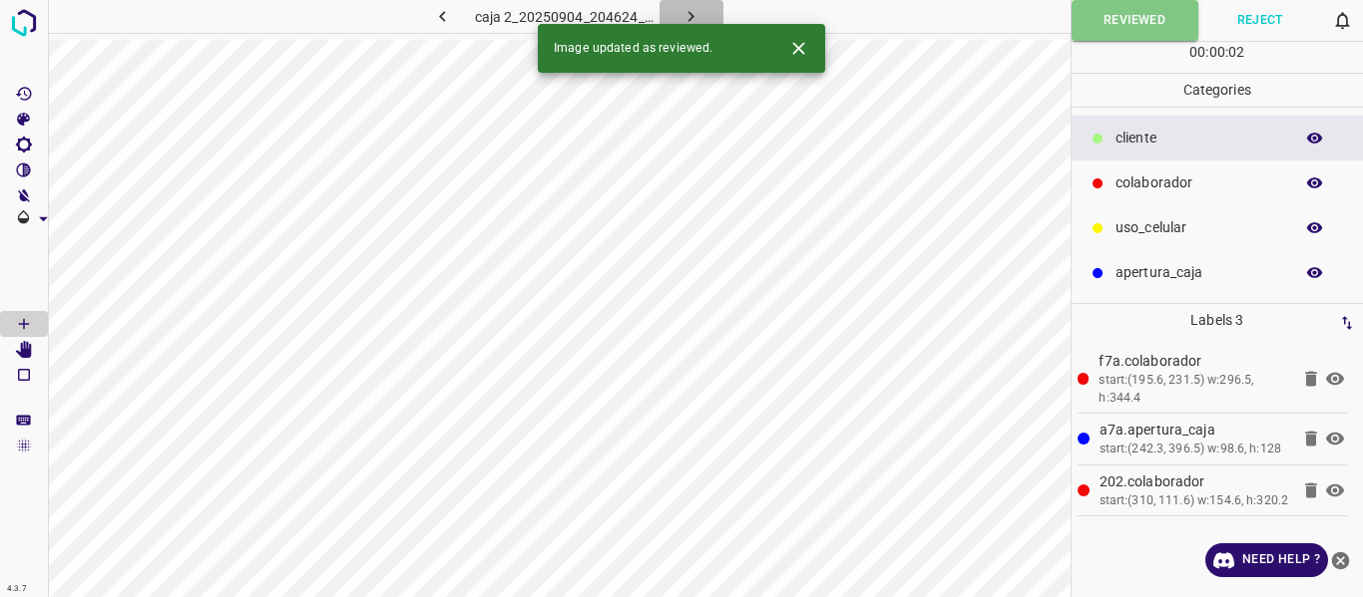
click at [688, 18] on icon "button" at bounding box center [690, 16] width 21 height 21
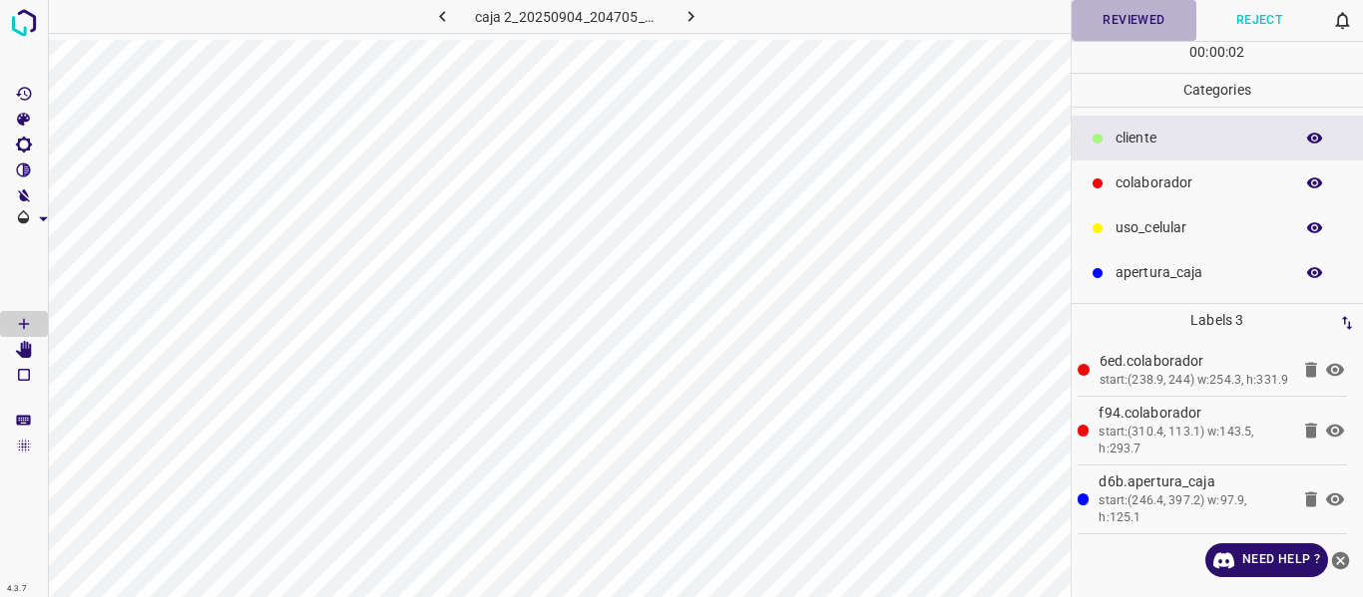
click at [1118, 22] on button "Reviewed" at bounding box center [1134, 20] width 126 height 41
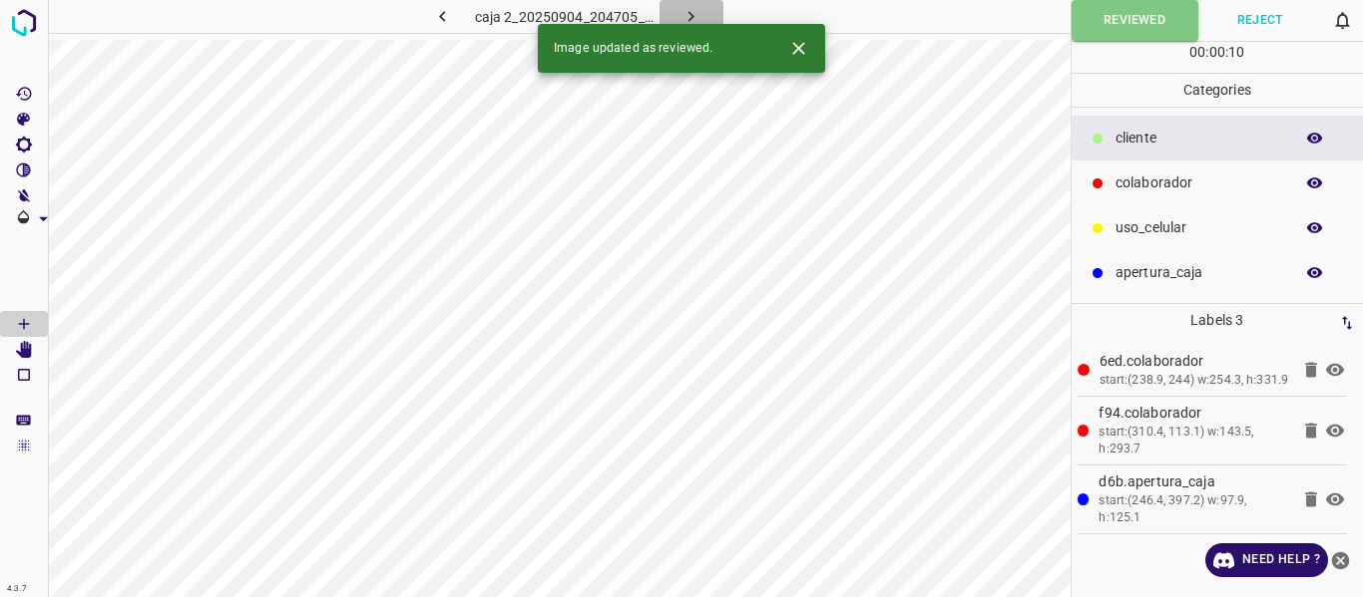
click at [687, 13] on icon "button" at bounding box center [690, 16] width 21 height 21
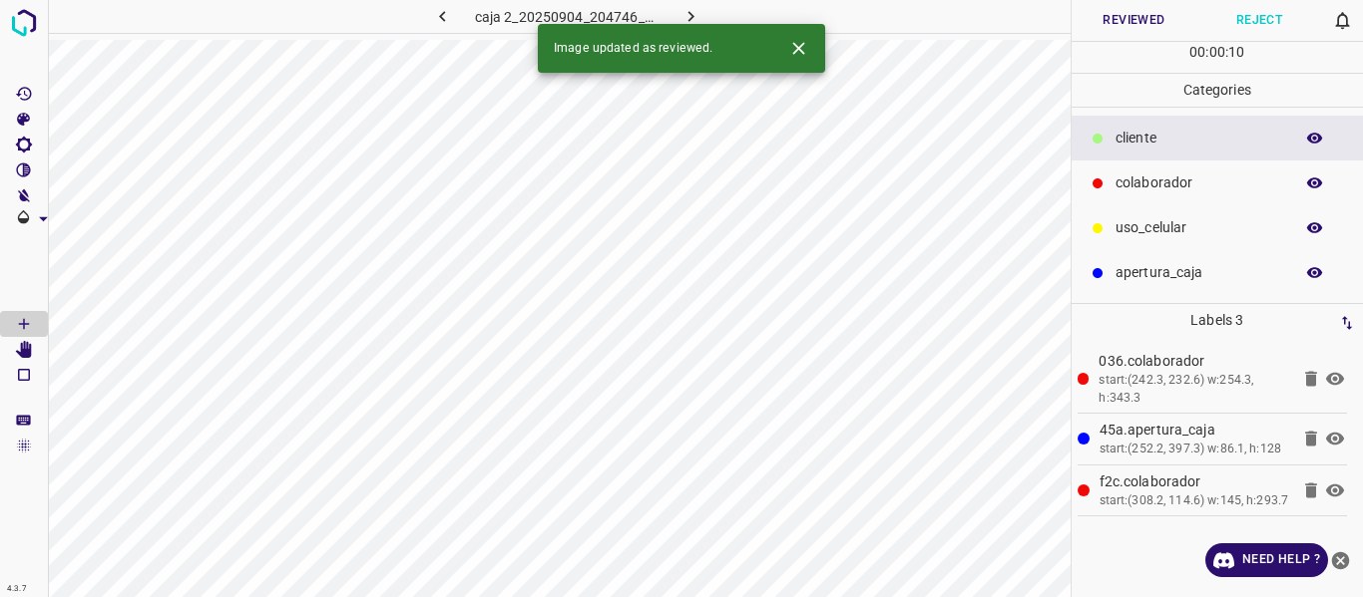
click at [1111, 24] on button "Reviewed" at bounding box center [1134, 20] width 126 height 41
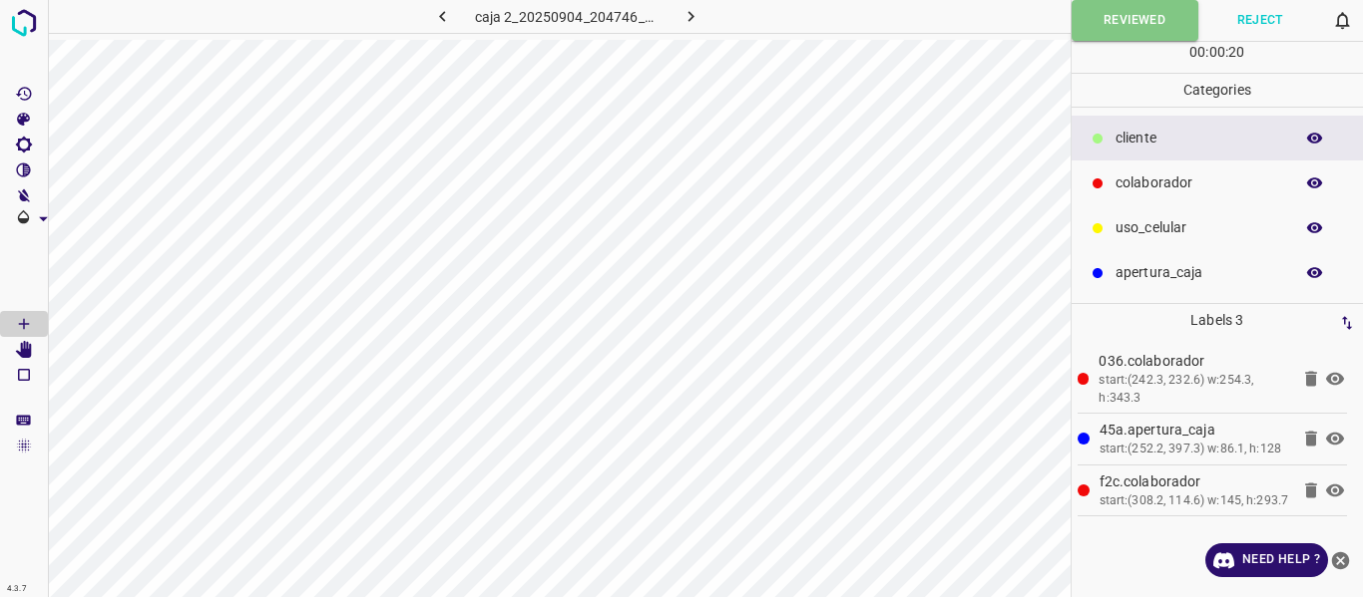
click at [695, 7] on icon "button" at bounding box center [690, 16] width 21 height 21
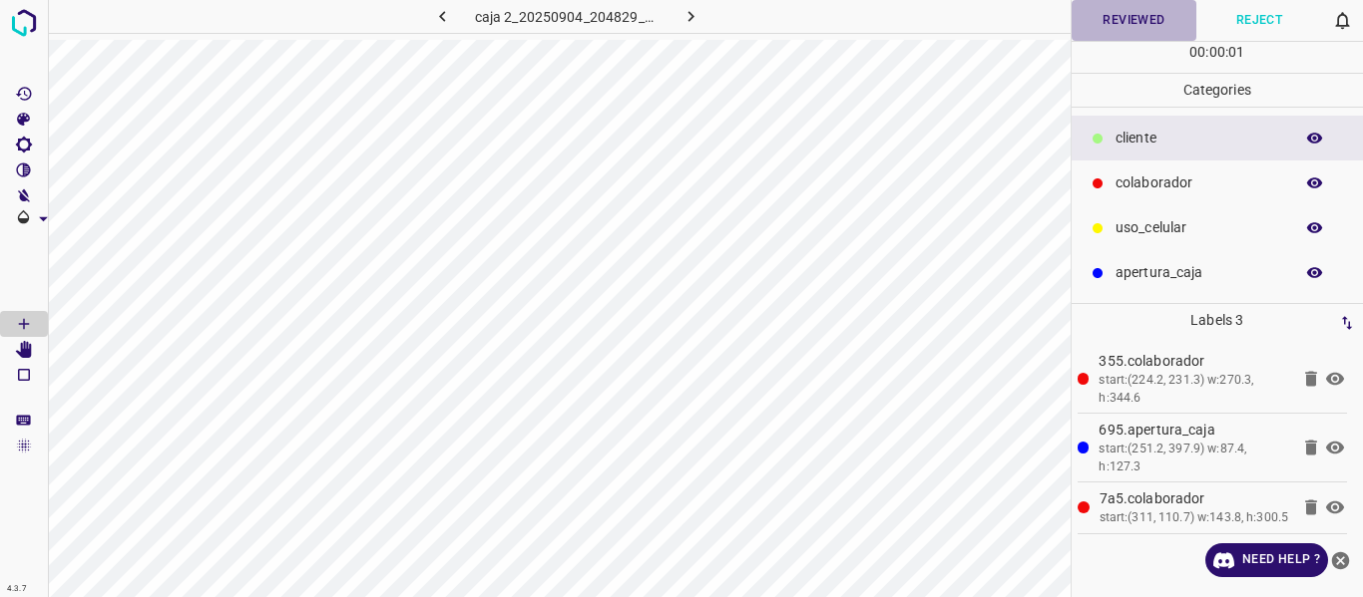
click at [1159, 17] on button "Reviewed" at bounding box center [1134, 20] width 126 height 41
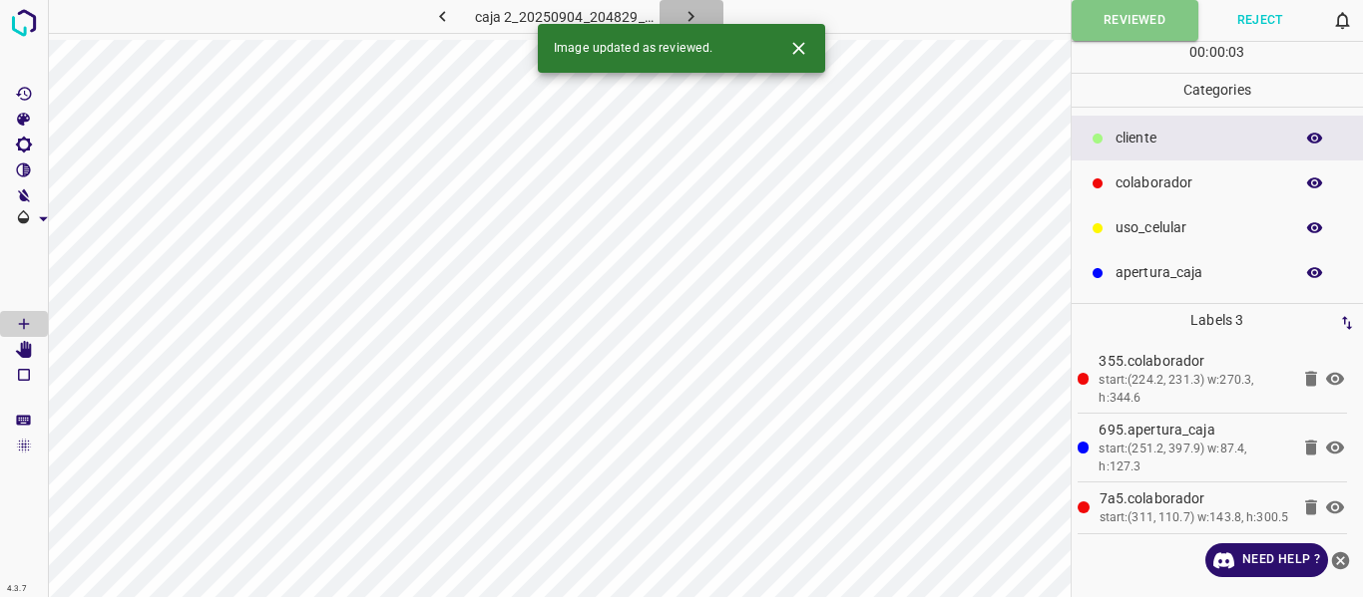
click at [694, 13] on icon "button" at bounding box center [690, 16] width 21 height 21
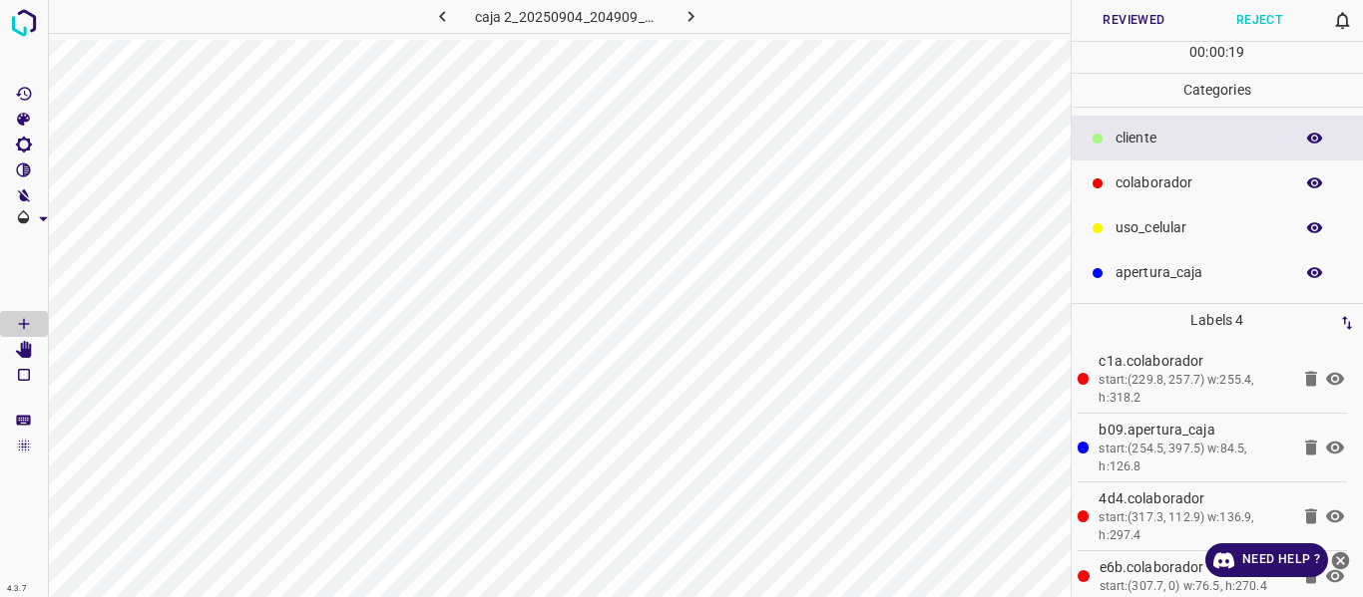
click at [1100, 16] on button "Reviewed" at bounding box center [1134, 20] width 126 height 41
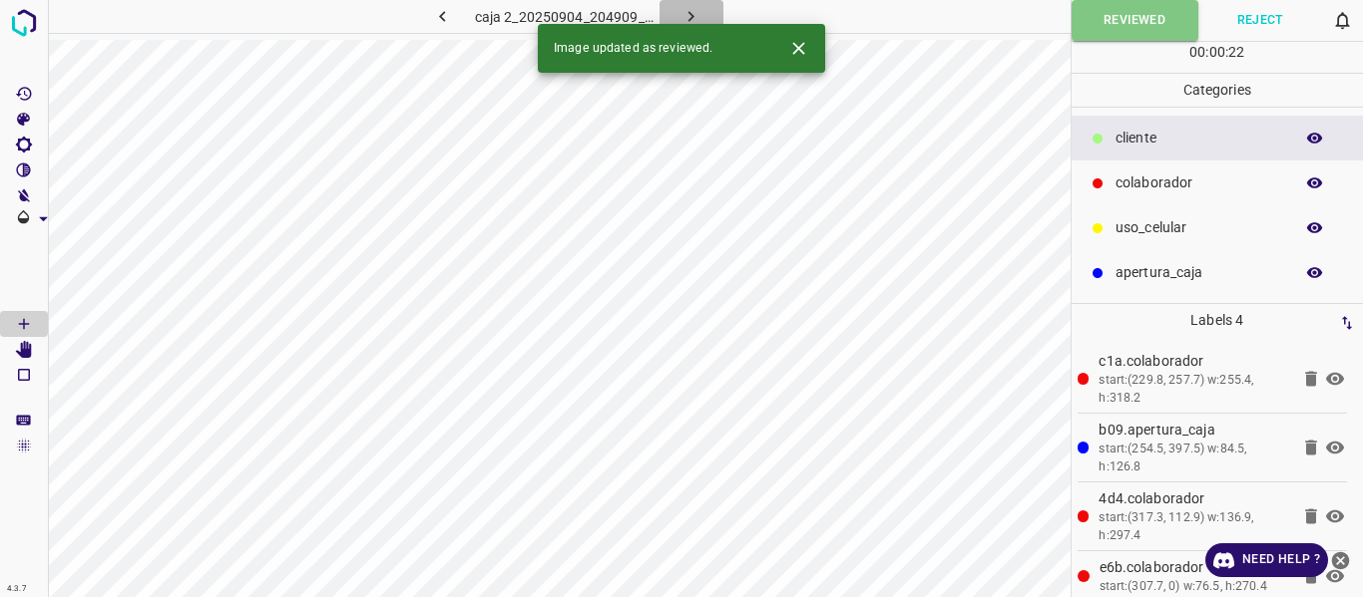
click at [691, 13] on icon "button" at bounding box center [690, 16] width 21 height 21
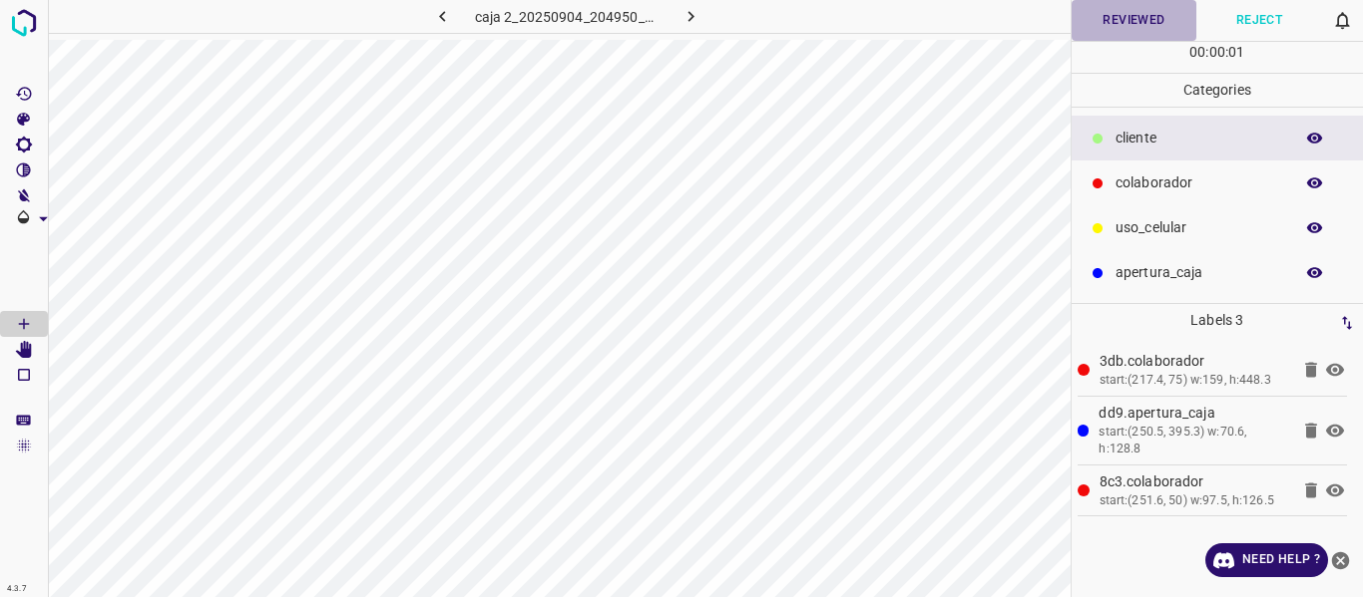
click at [1128, 24] on button "Reviewed" at bounding box center [1134, 20] width 126 height 41
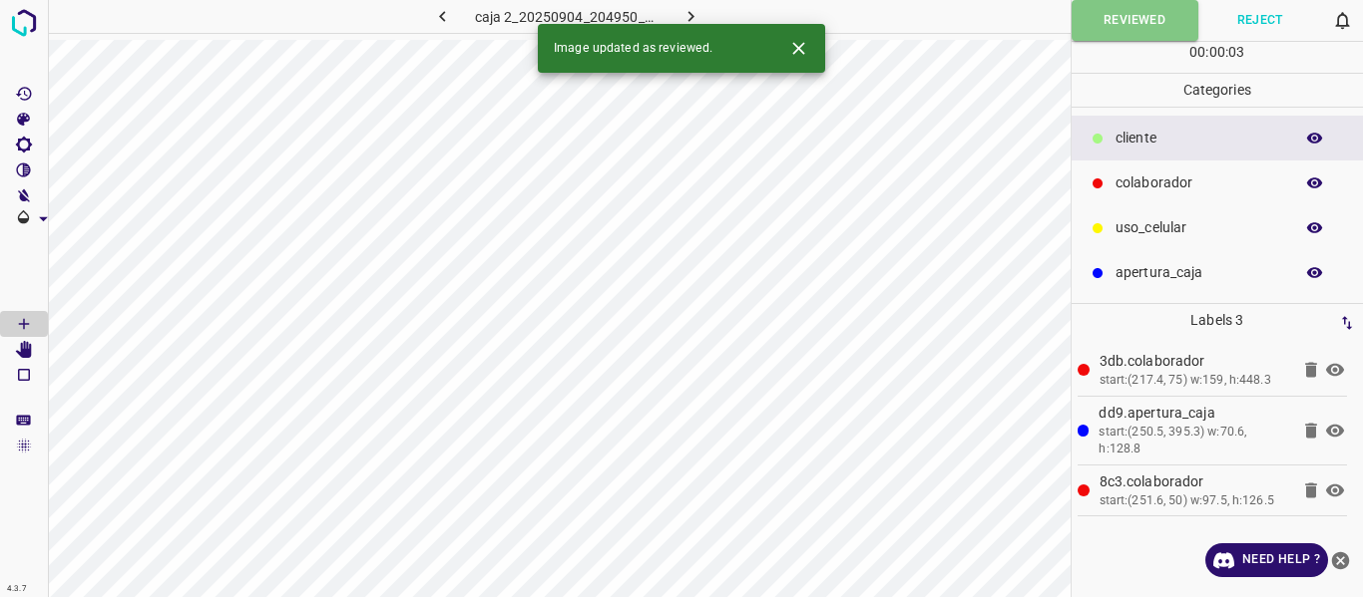
click at [694, 8] on icon "button" at bounding box center [690, 16] width 21 height 21
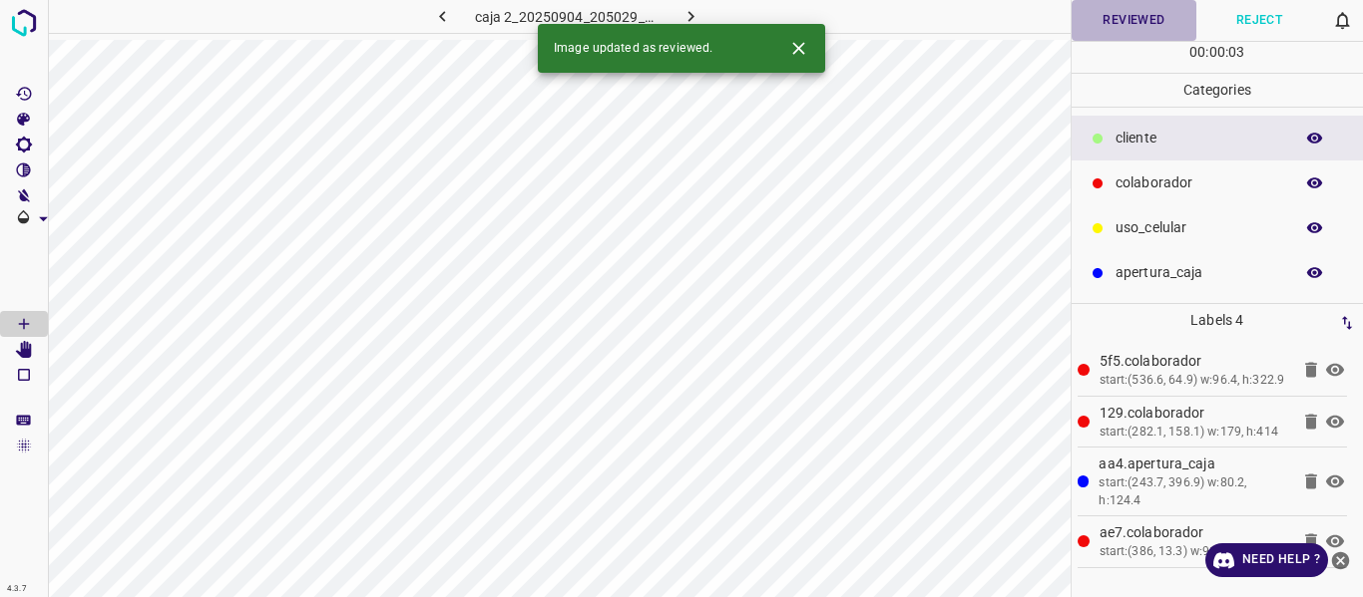
click at [1090, 26] on button "Reviewed" at bounding box center [1134, 20] width 126 height 41
click at [680, 12] on icon "button" at bounding box center [690, 16] width 21 height 21
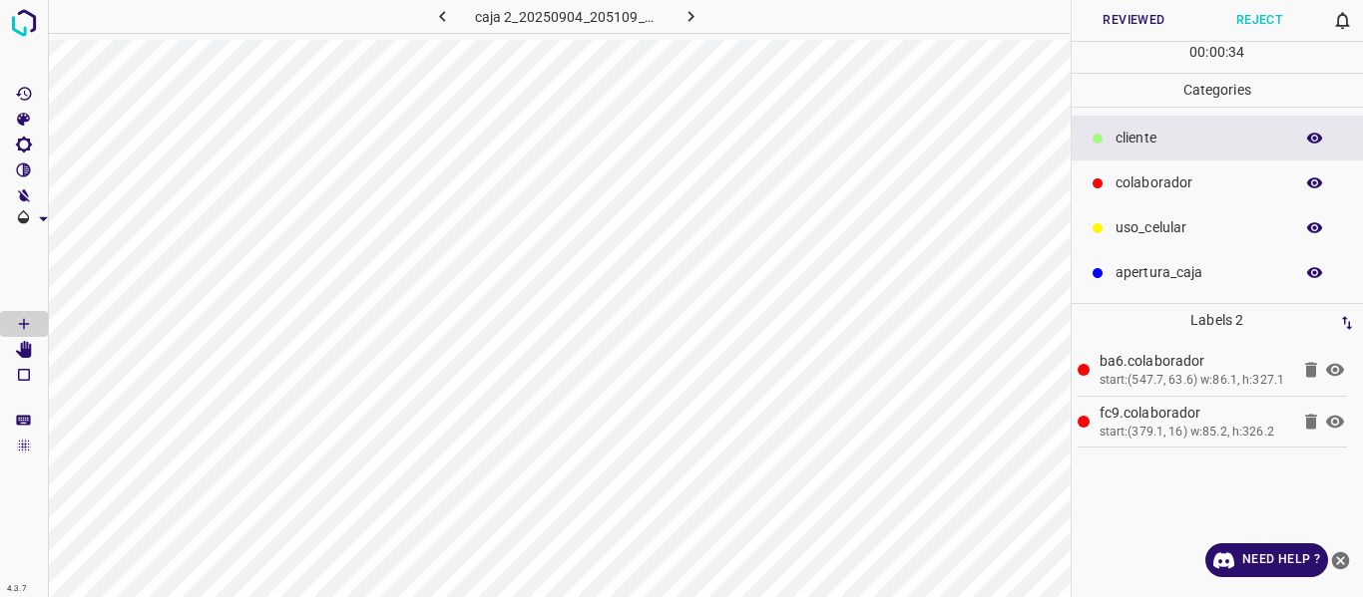
click at [1126, 36] on button "Reviewed" at bounding box center [1134, 20] width 126 height 41
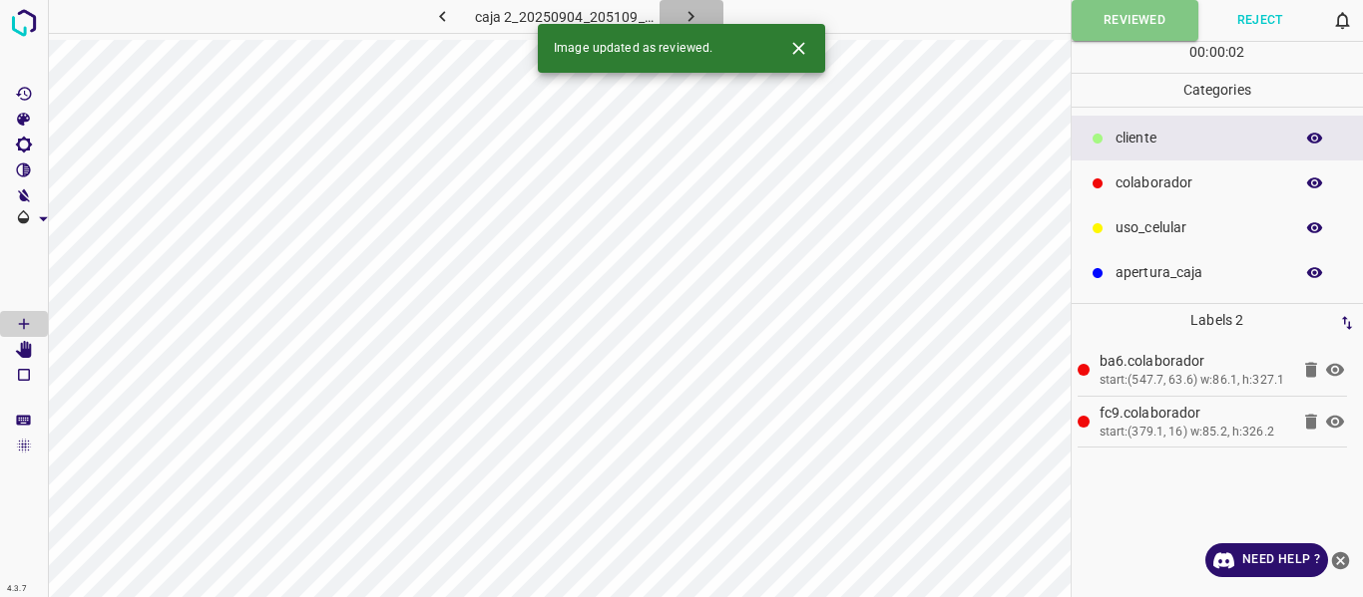
click at [692, 17] on icon "button" at bounding box center [691, 16] width 6 height 11
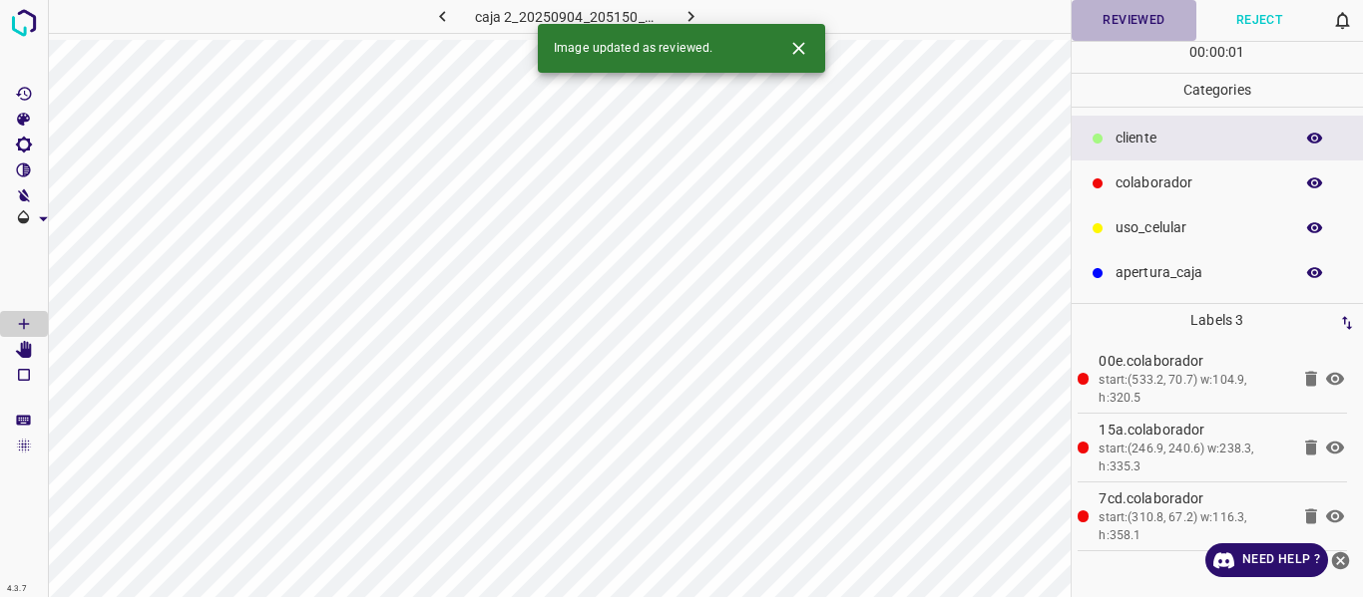
click at [1107, 26] on button "Reviewed" at bounding box center [1134, 20] width 126 height 41
click at [688, 7] on icon "button" at bounding box center [690, 16] width 21 height 21
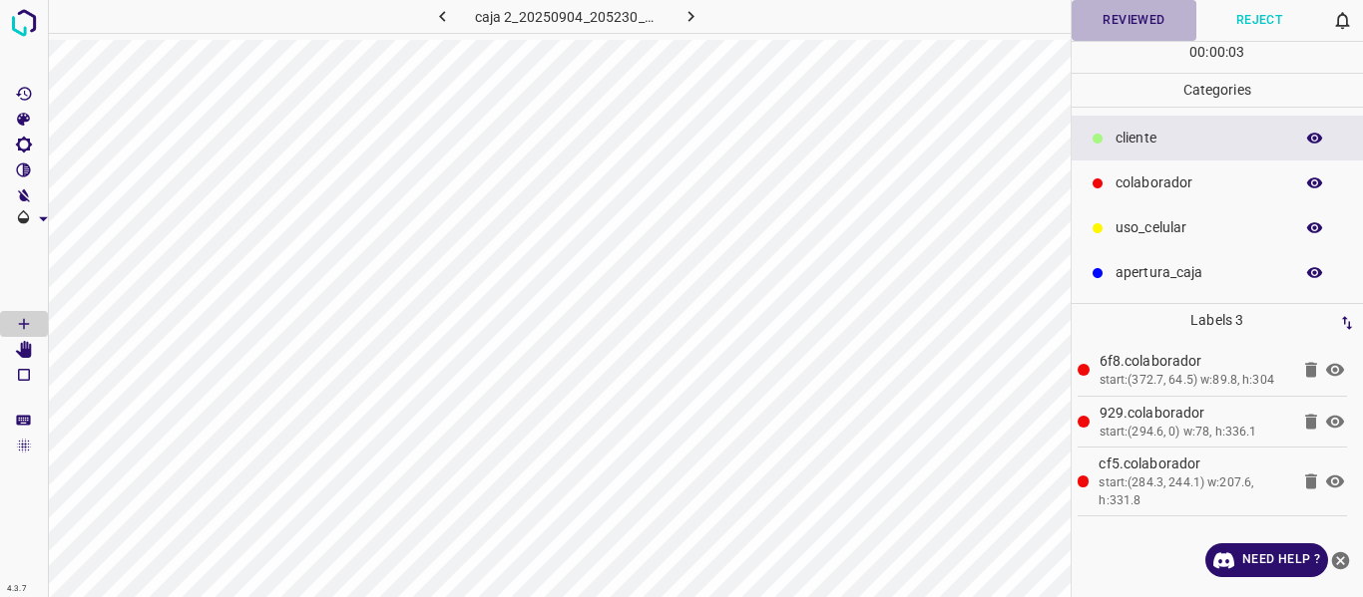
click at [1122, 7] on button "Reviewed" at bounding box center [1134, 20] width 126 height 41
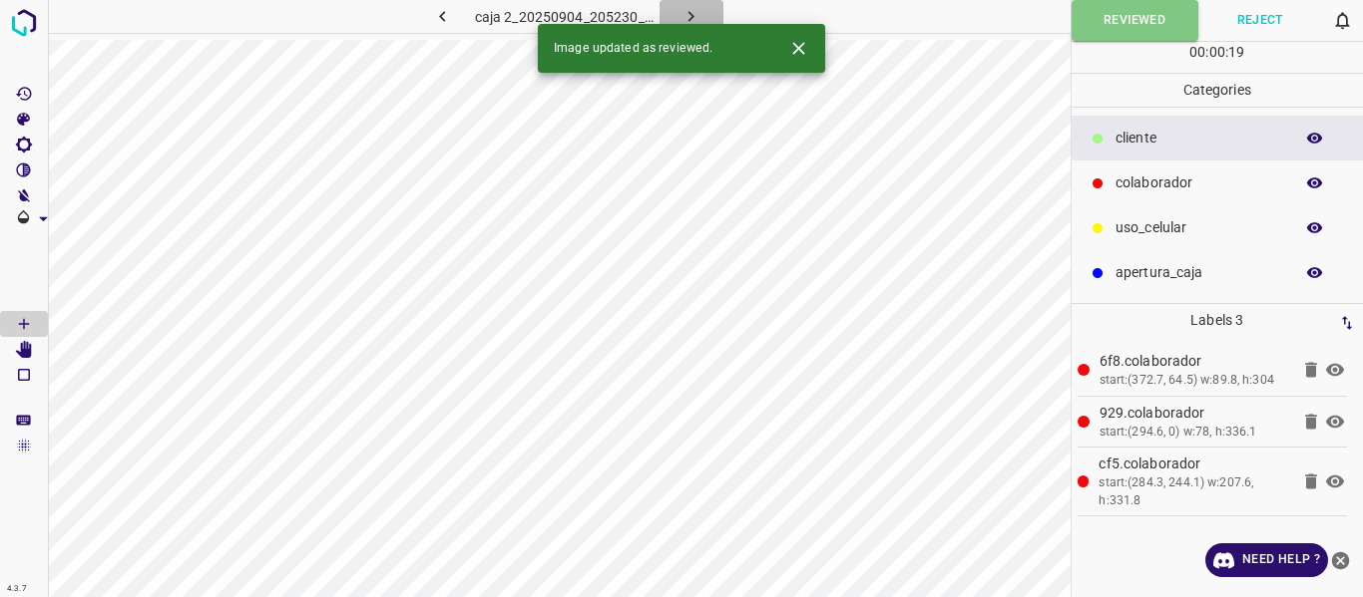
click at [692, 18] on icon "button" at bounding box center [691, 16] width 6 height 11
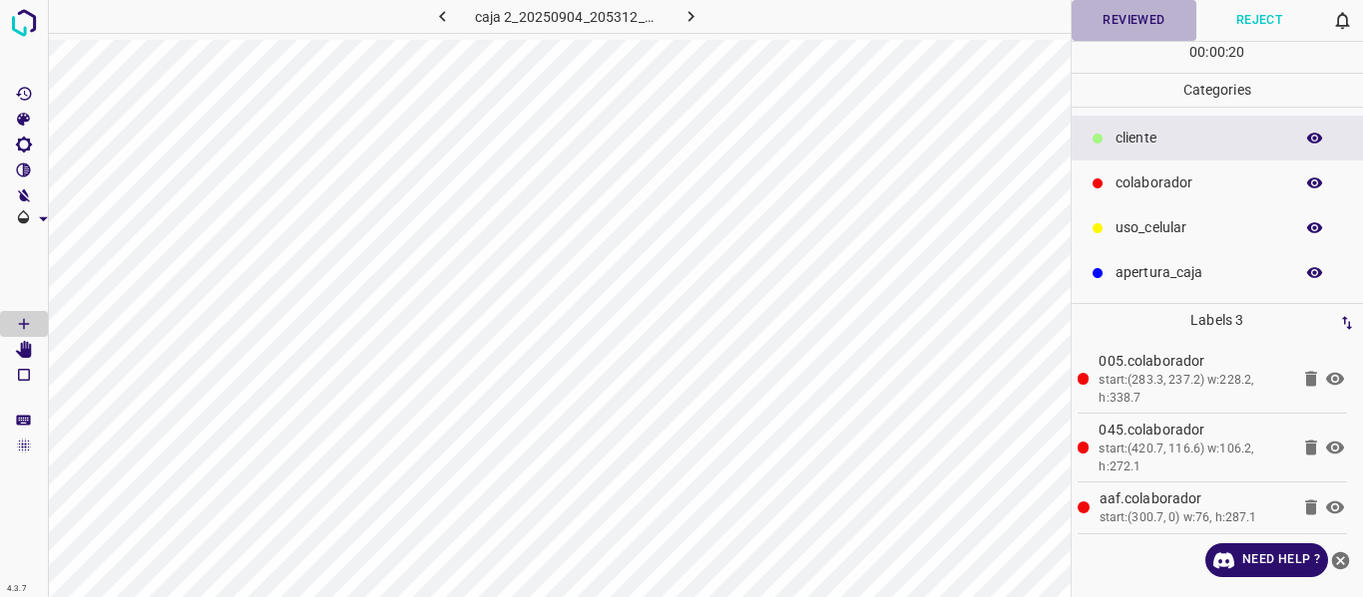
click at [1091, 13] on button "Reviewed" at bounding box center [1134, 20] width 126 height 41
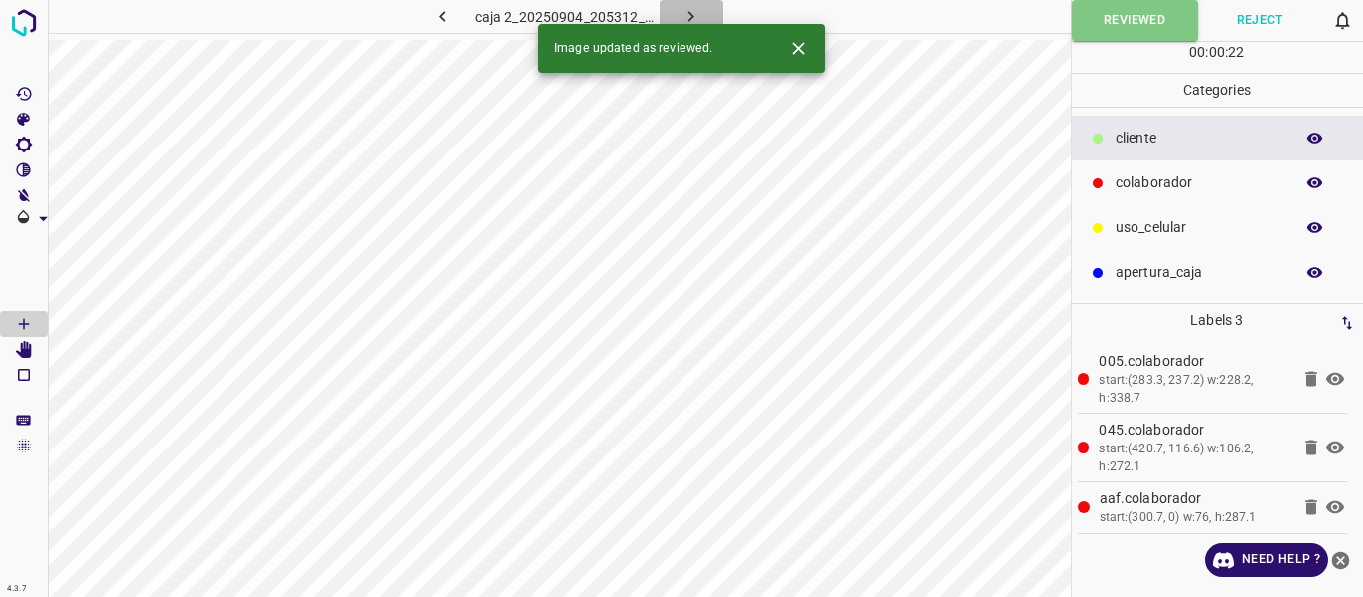
click at [691, 10] on icon "button" at bounding box center [690, 16] width 21 height 21
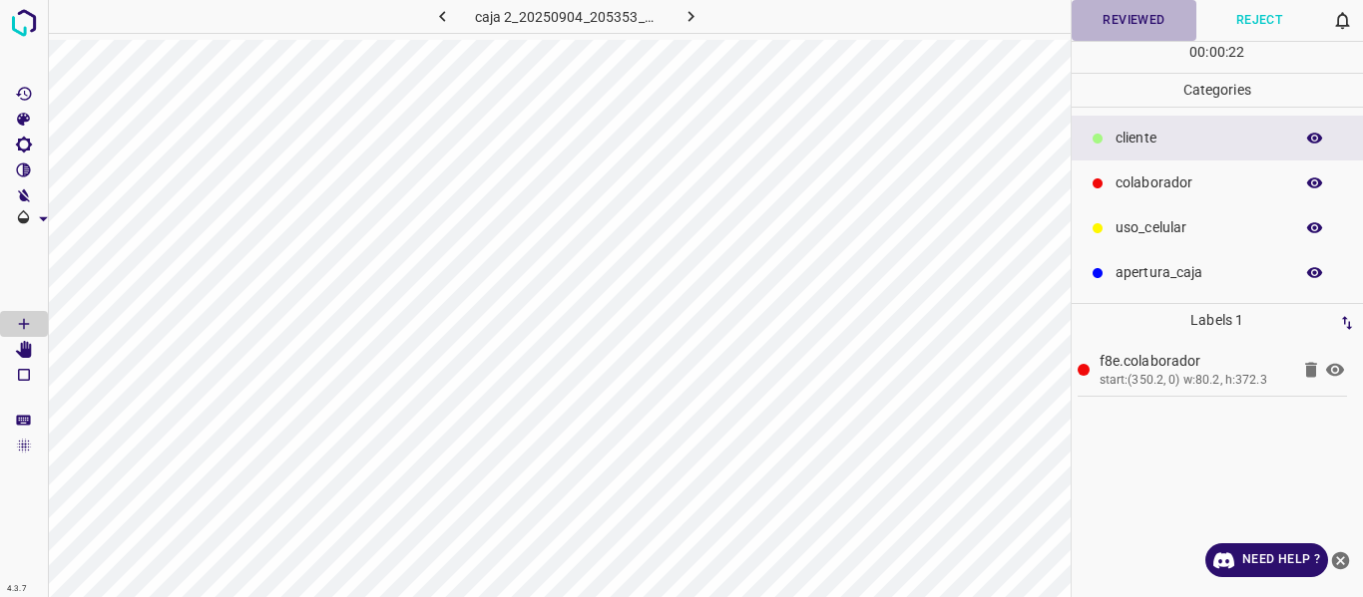
click at [1108, 23] on button "Reviewed" at bounding box center [1134, 20] width 126 height 41
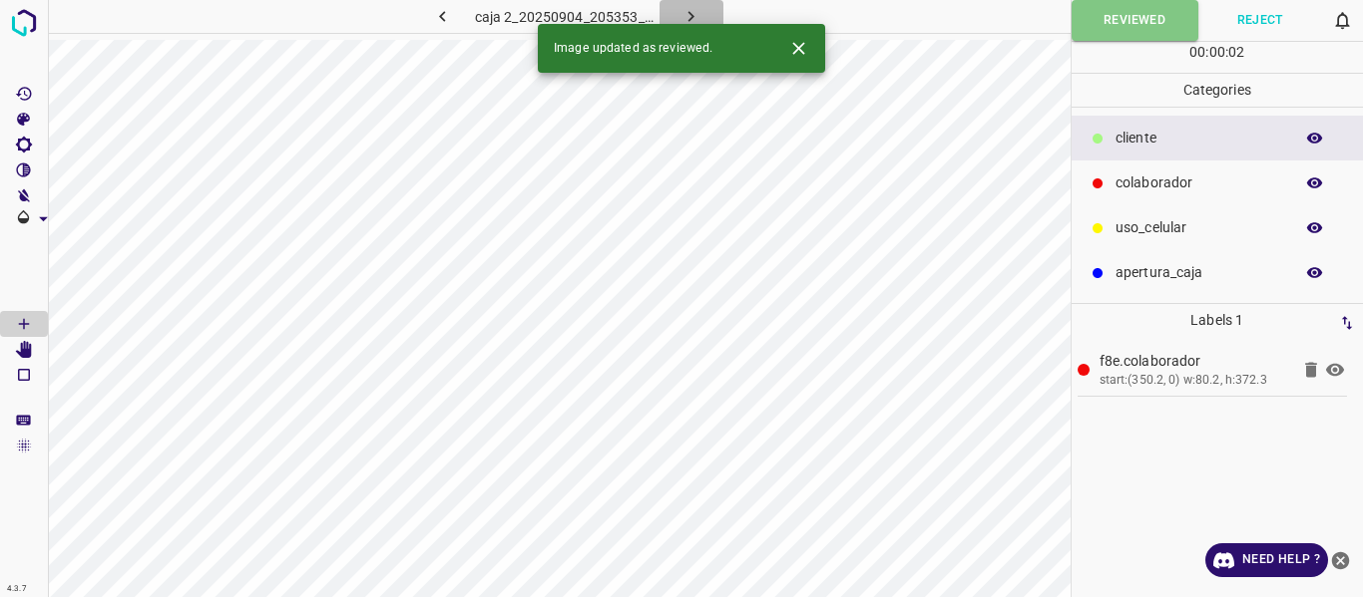
click at [689, 15] on icon "button" at bounding box center [690, 16] width 21 height 21
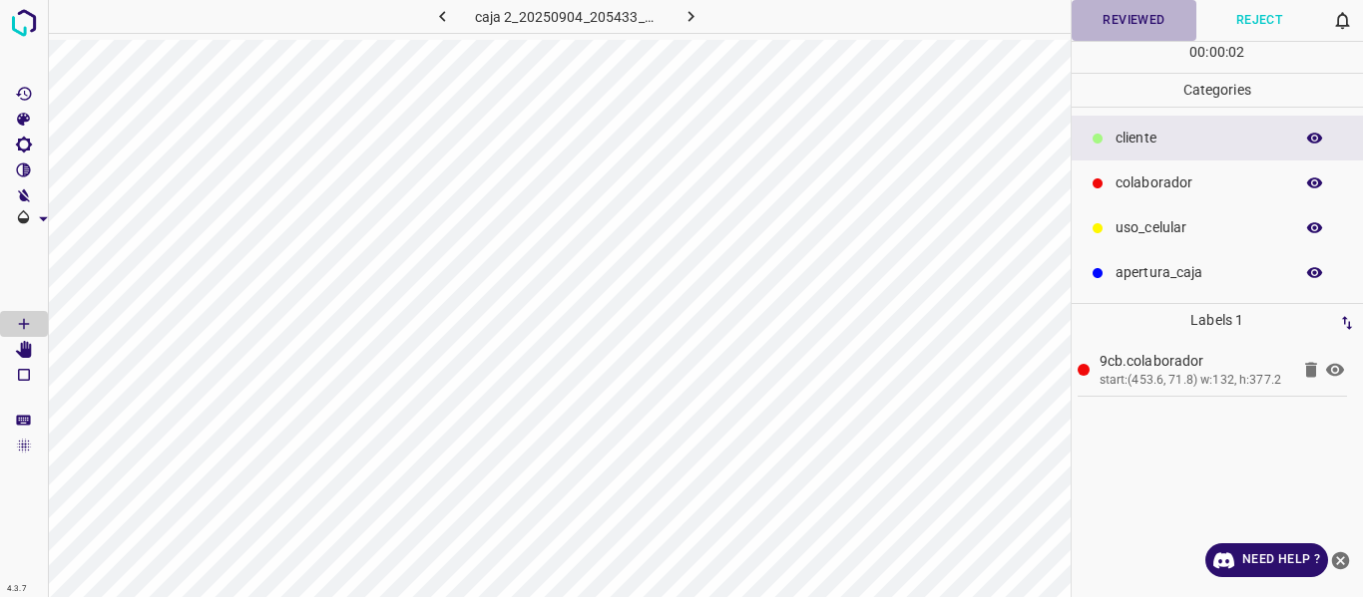
click at [1115, 26] on button "Reviewed" at bounding box center [1134, 20] width 126 height 41
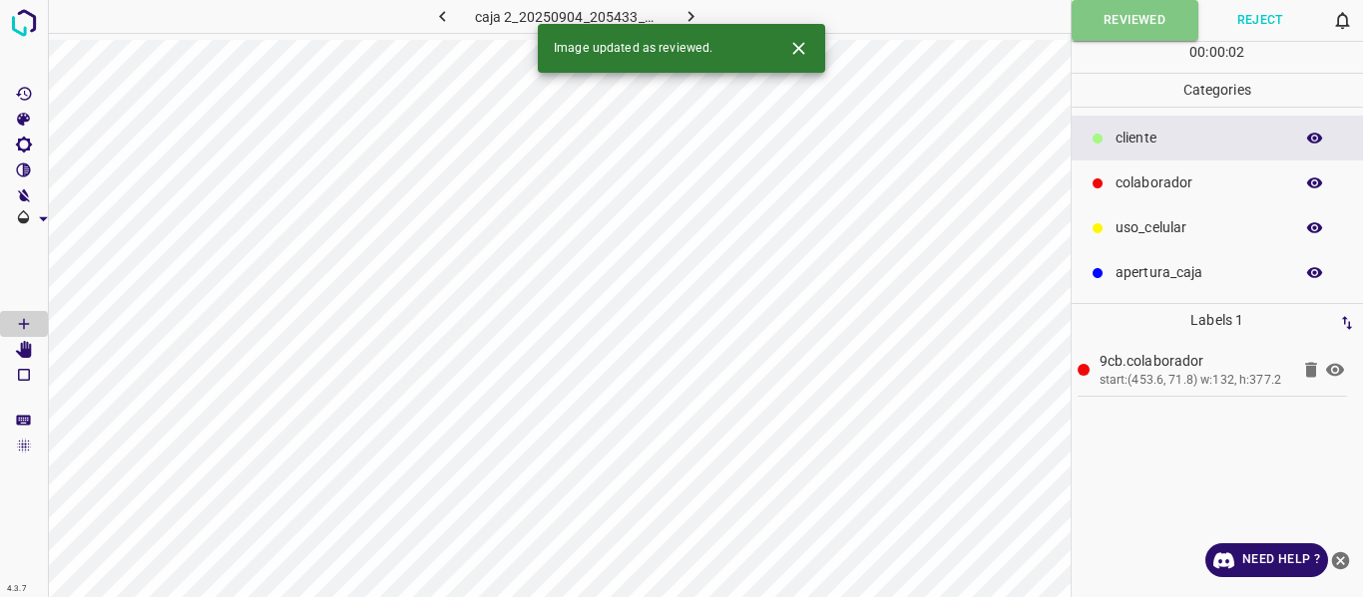
click at [686, 11] on icon "button" at bounding box center [690, 16] width 21 height 21
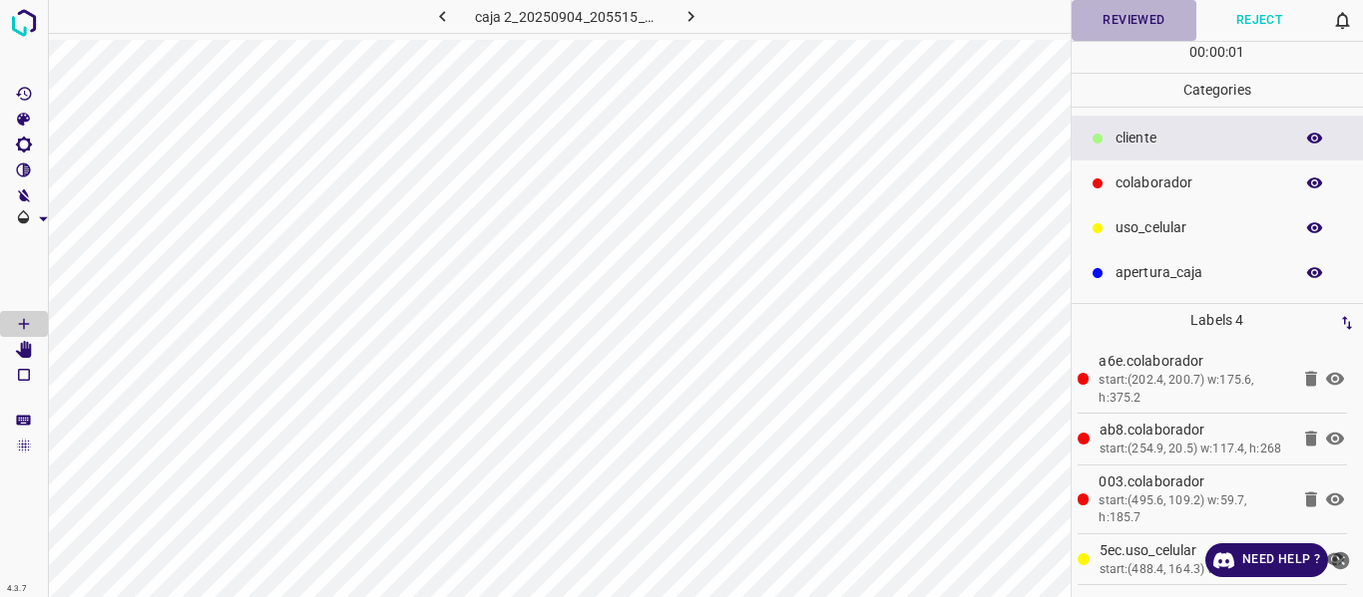
click at [1078, 20] on button "Reviewed" at bounding box center [1134, 20] width 126 height 41
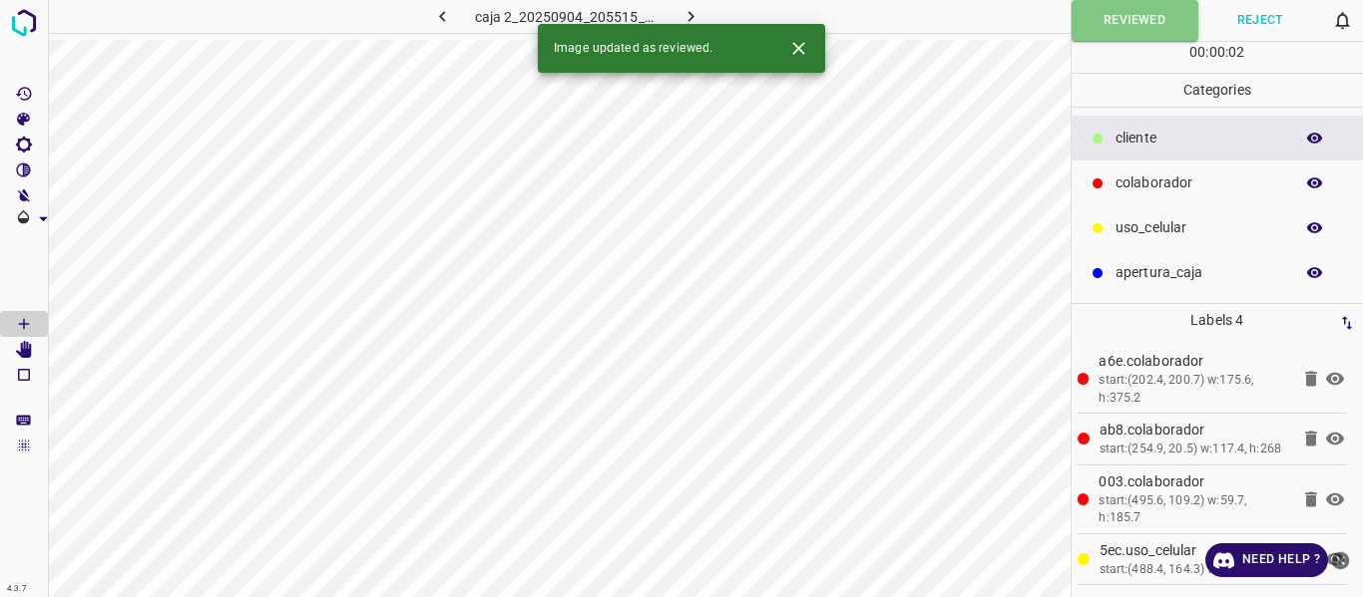
click at [691, 14] on icon "button" at bounding box center [691, 16] width 6 height 11
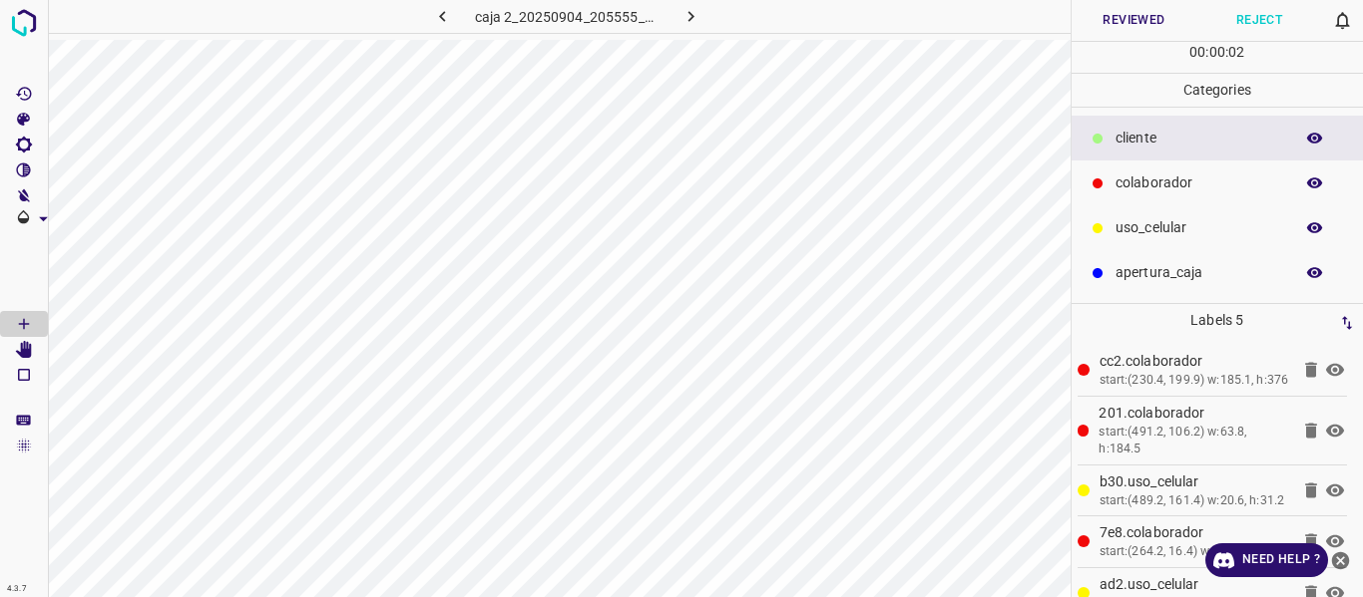
click at [1099, 31] on button "Reviewed" at bounding box center [1134, 20] width 126 height 41
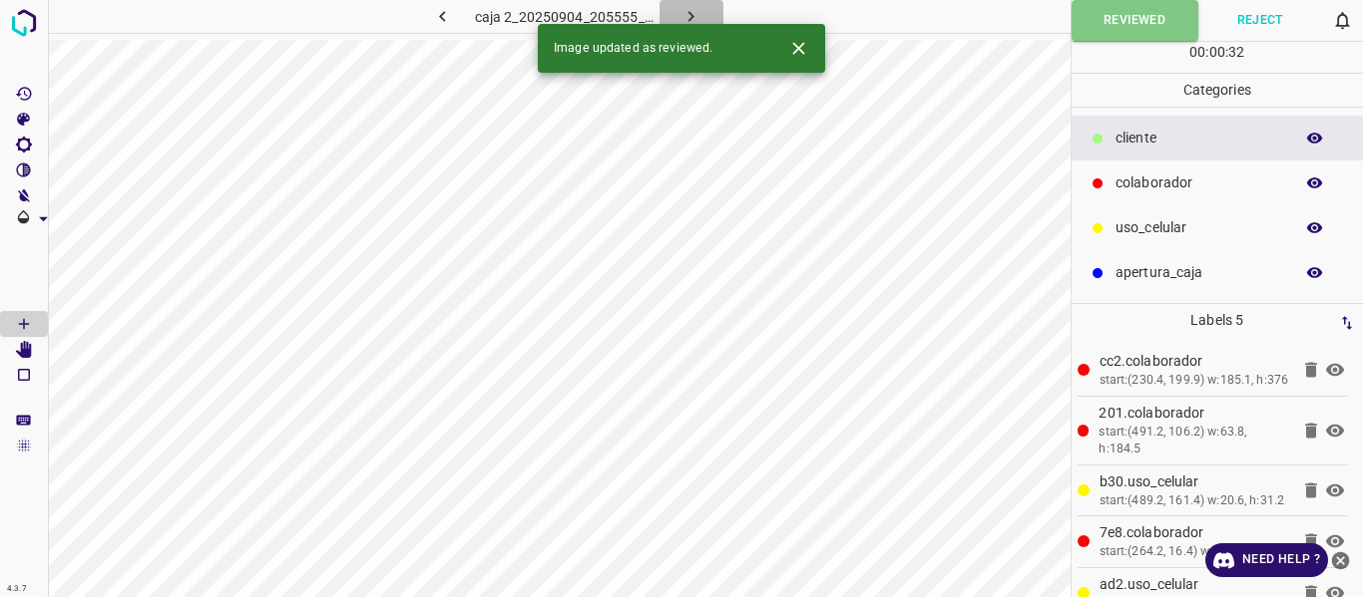
click at [691, 15] on icon "button" at bounding box center [691, 16] width 6 height 11
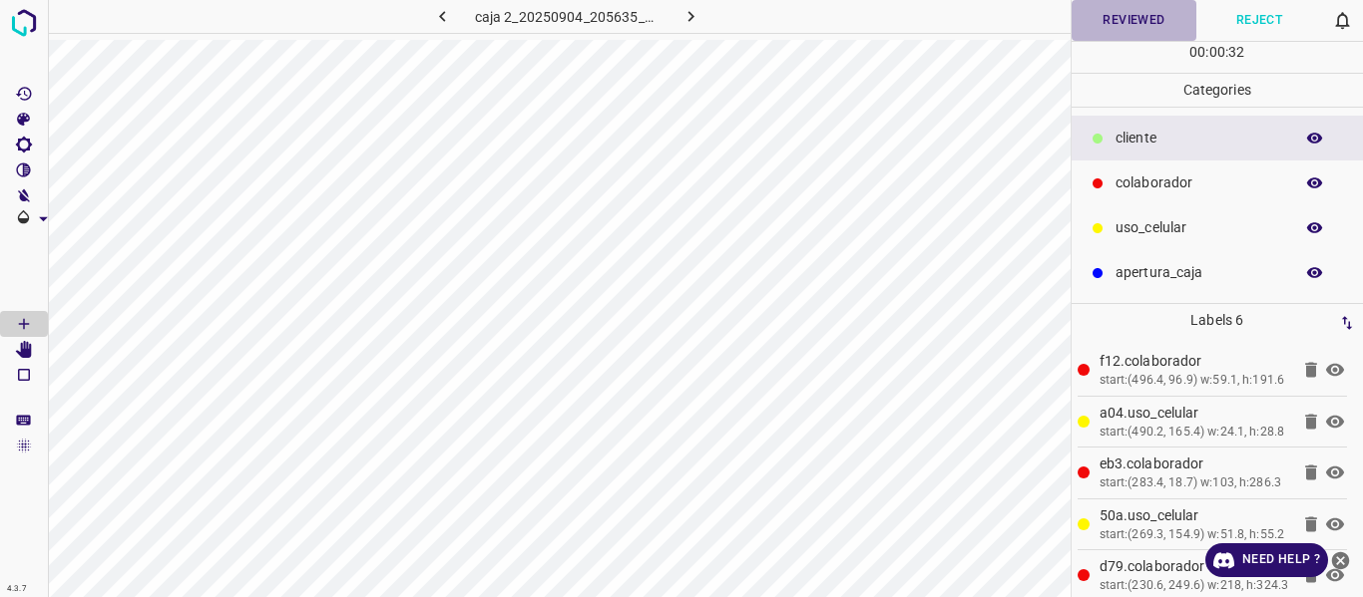
click at [1097, 19] on button "Reviewed" at bounding box center [1134, 20] width 126 height 41
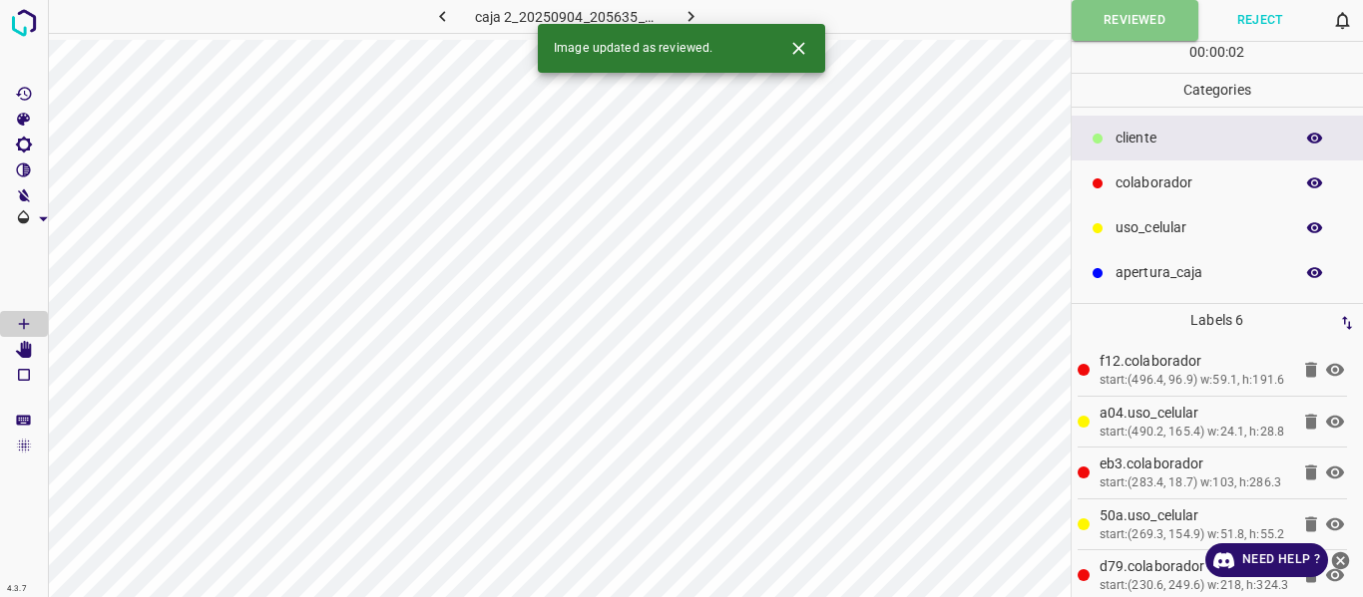
click at [688, 18] on icon "button" at bounding box center [690, 16] width 21 height 21
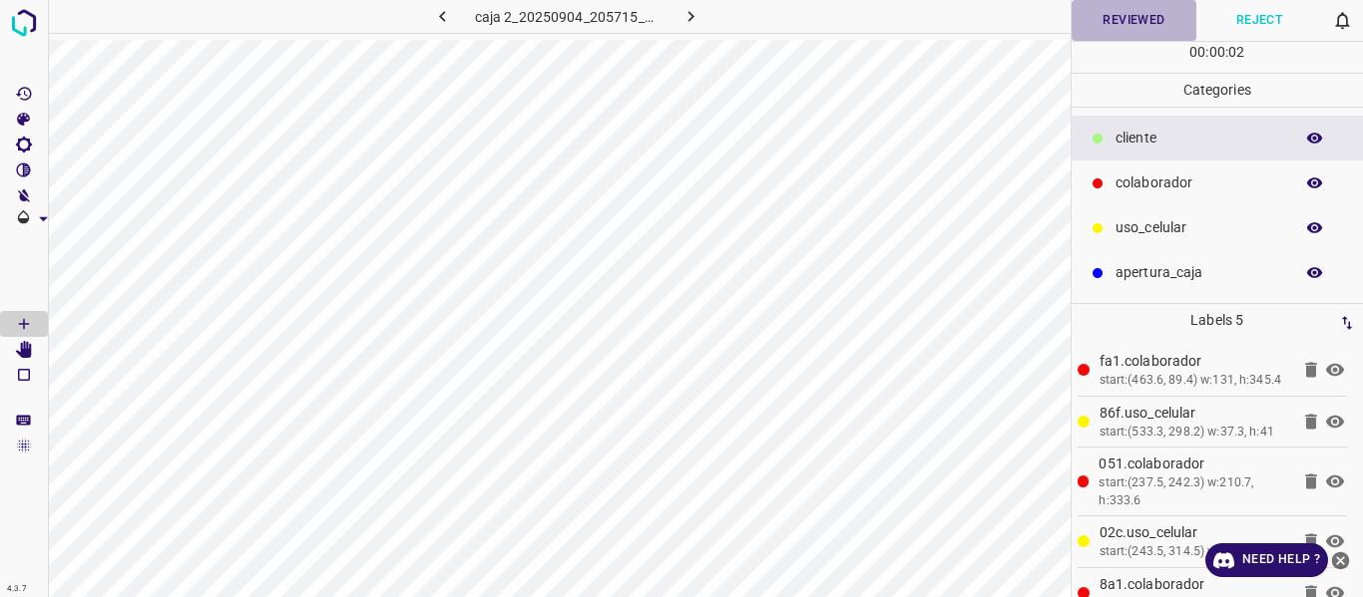
click at [1107, 32] on button "Reviewed" at bounding box center [1134, 20] width 126 height 41
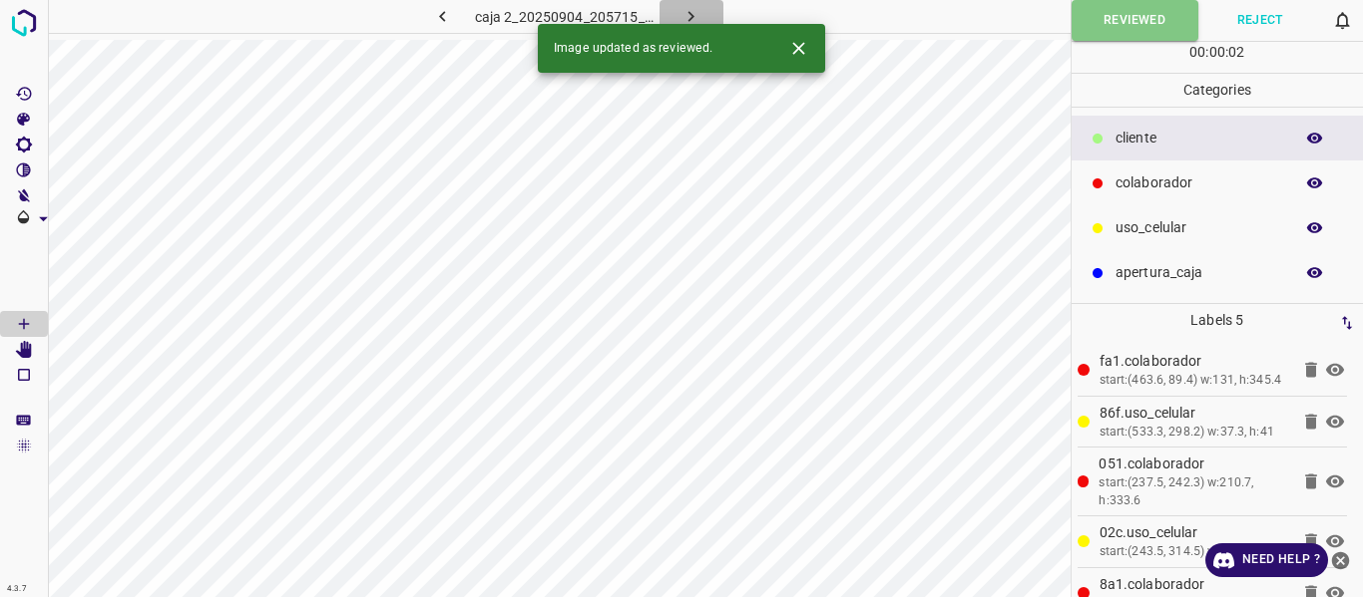
click at [685, 11] on icon "button" at bounding box center [690, 16] width 21 height 21
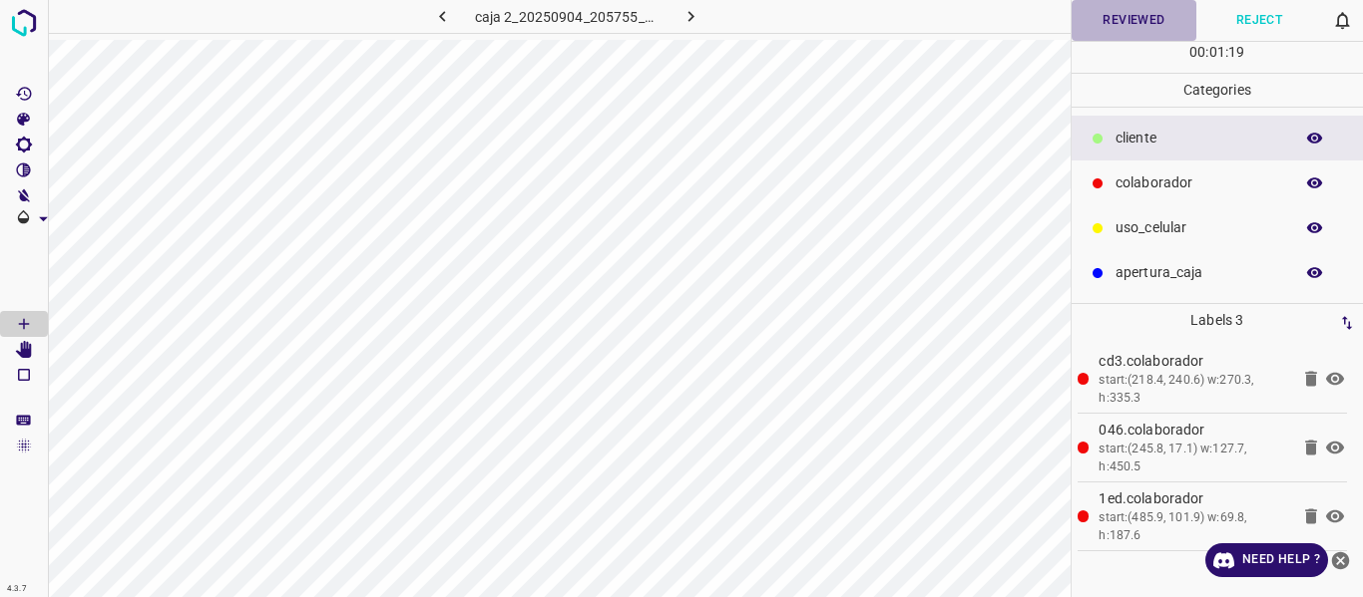
click at [1128, 11] on button "Reviewed" at bounding box center [1134, 20] width 126 height 41
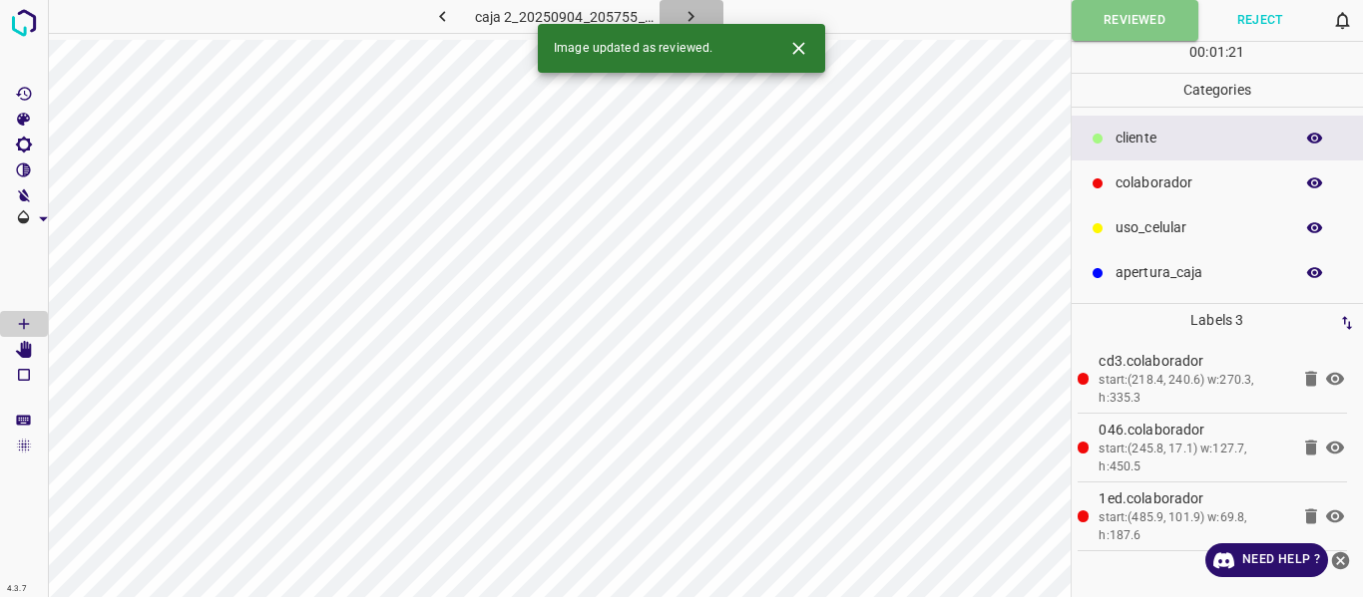
click at [681, 3] on button "button" at bounding box center [691, 16] width 64 height 33
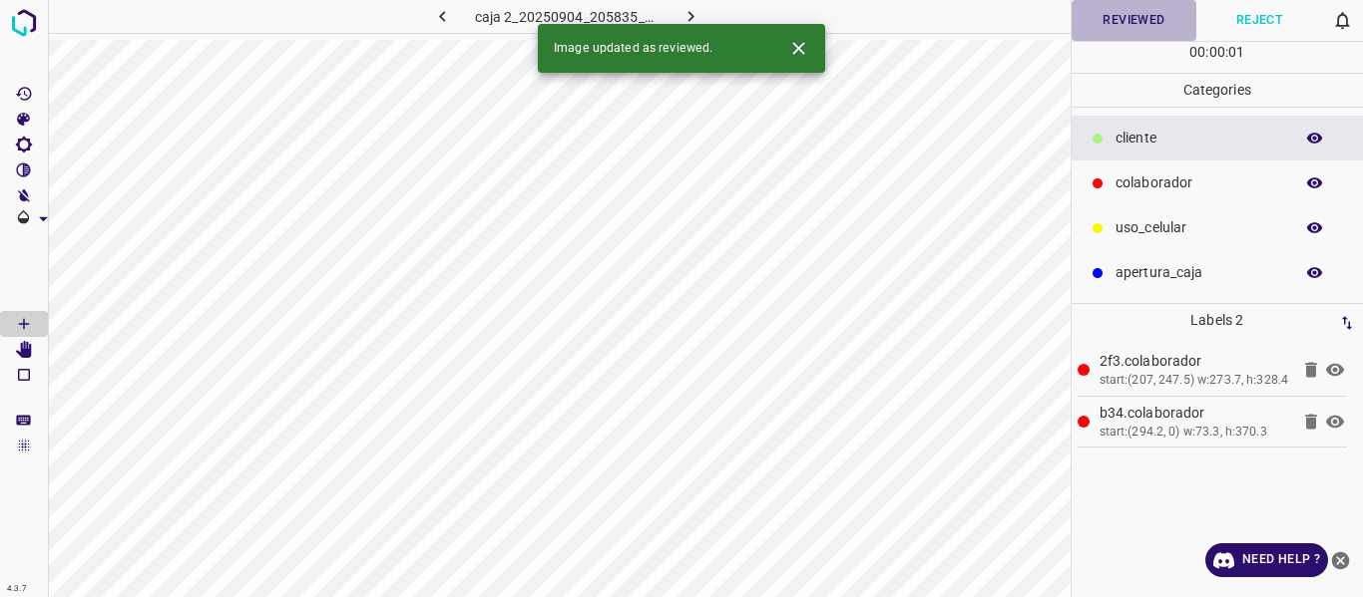
click at [1128, 21] on button "Reviewed" at bounding box center [1134, 20] width 126 height 41
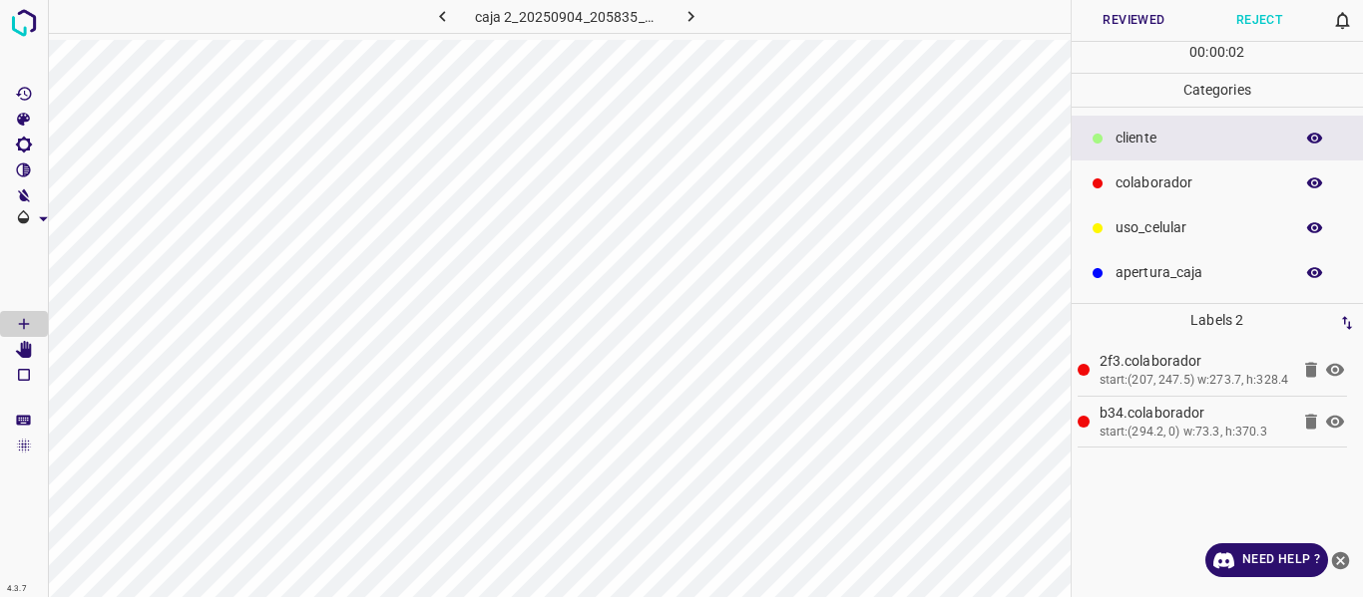
click at [685, 4] on button "button" at bounding box center [691, 16] width 64 height 33
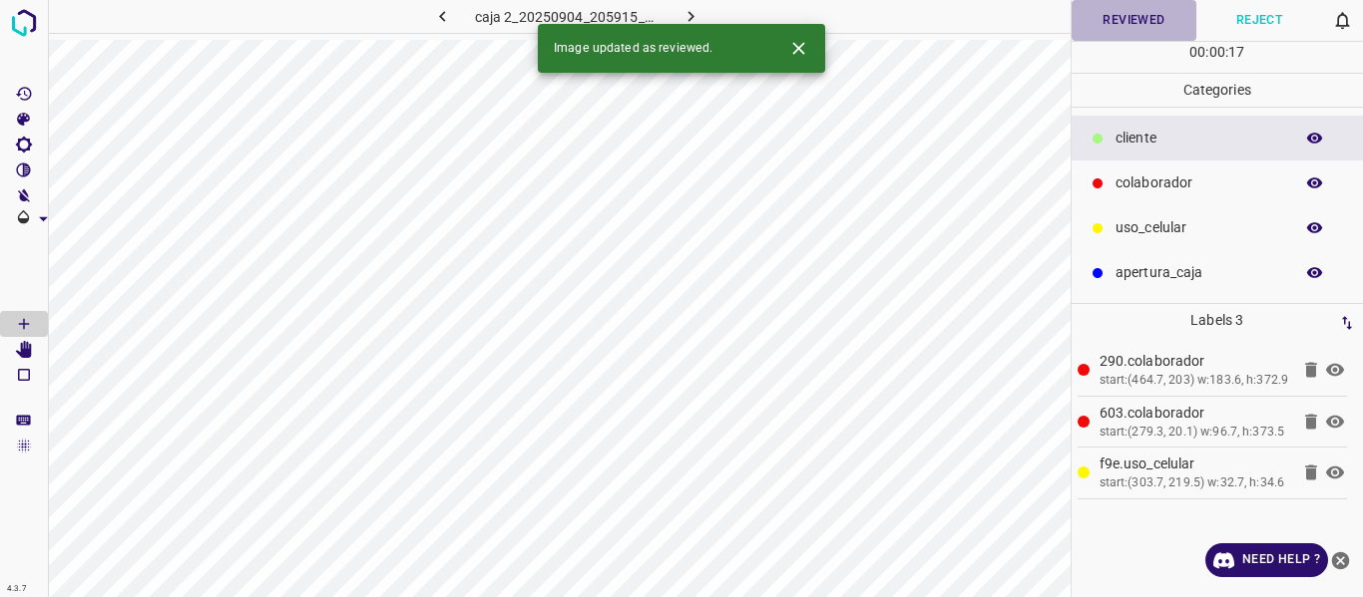
click at [1077, 12] on button "Reviewed" at bounding box center [1134, 20] width 126 height 41
click at [688, 8] on icon "button" at bounding box center [690, 16] width 21 height 21
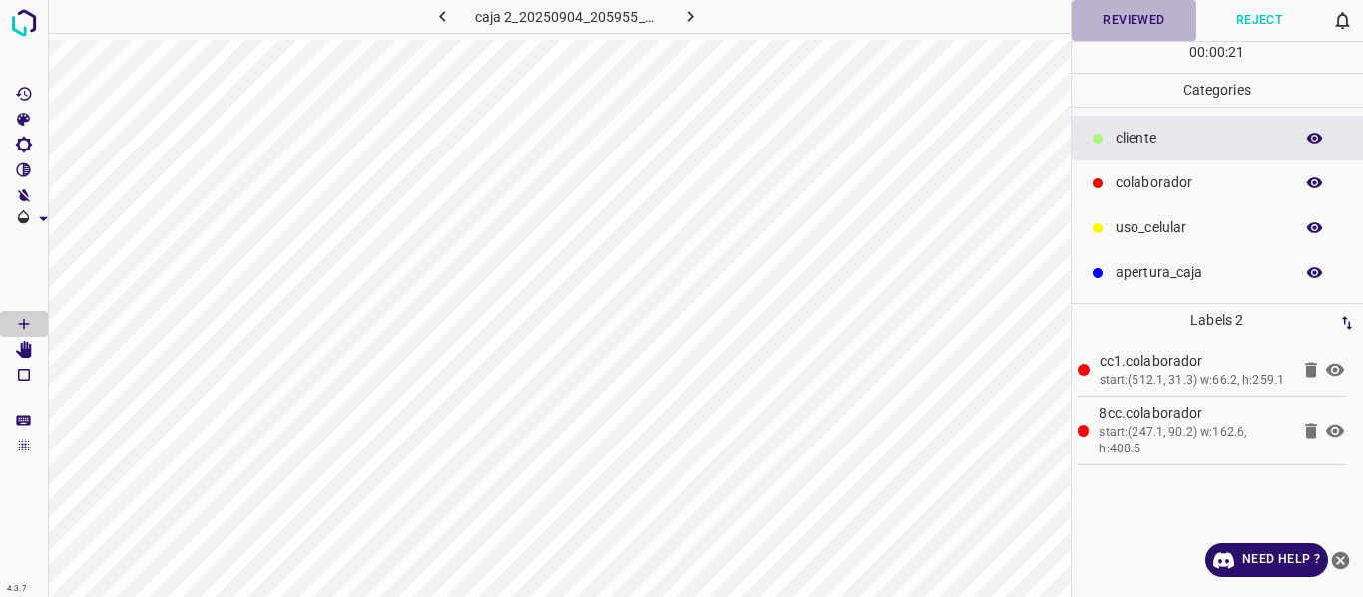
click at [1119, 16] on button "Reviewed" at bounding box center [1134, 20] width 126 height 41
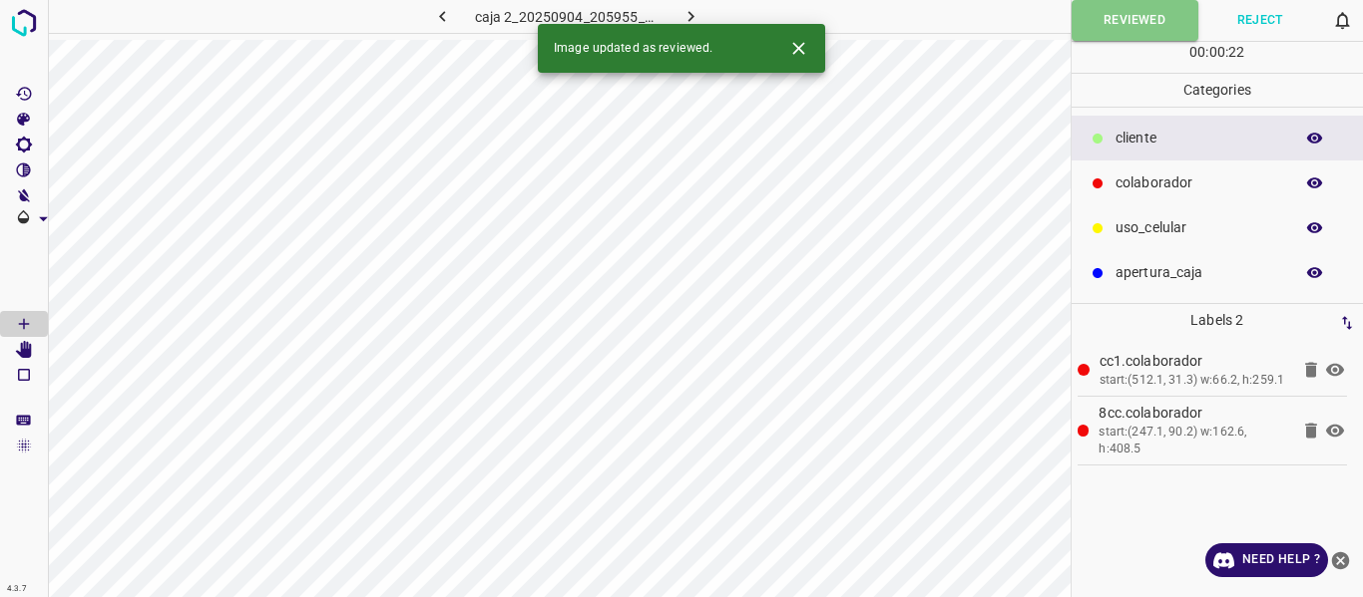
click at [692, 13] on icon "button" at bounding box center [690, 16] width 21 height 21
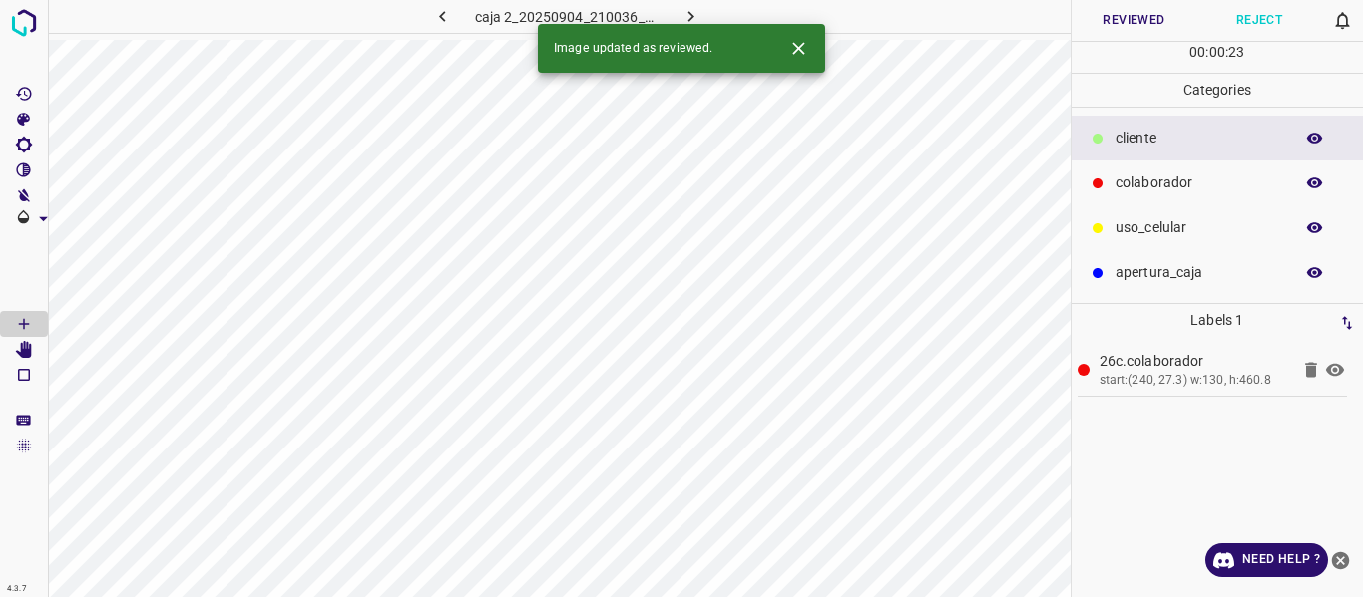
click at [1112, 21] on button "Reviewed" at bounding box center [1134, 20] width 126 height 41
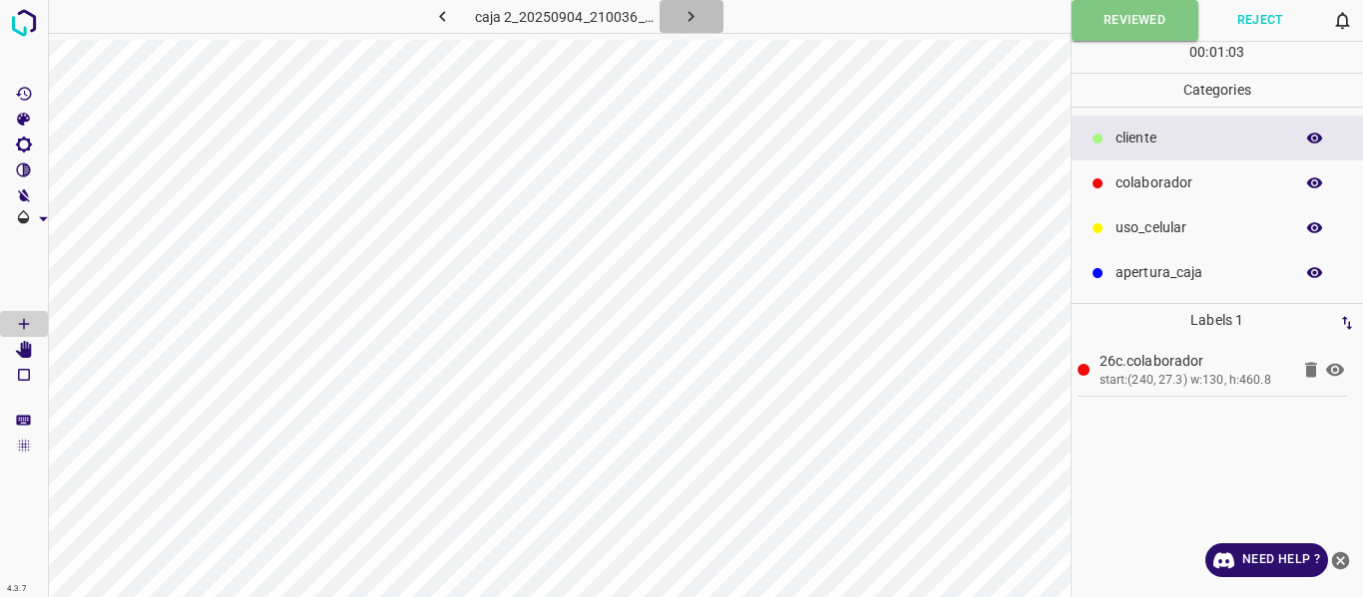
click at [701, 11] on button "button" at bounding box center [691, 16] width 64 height 33
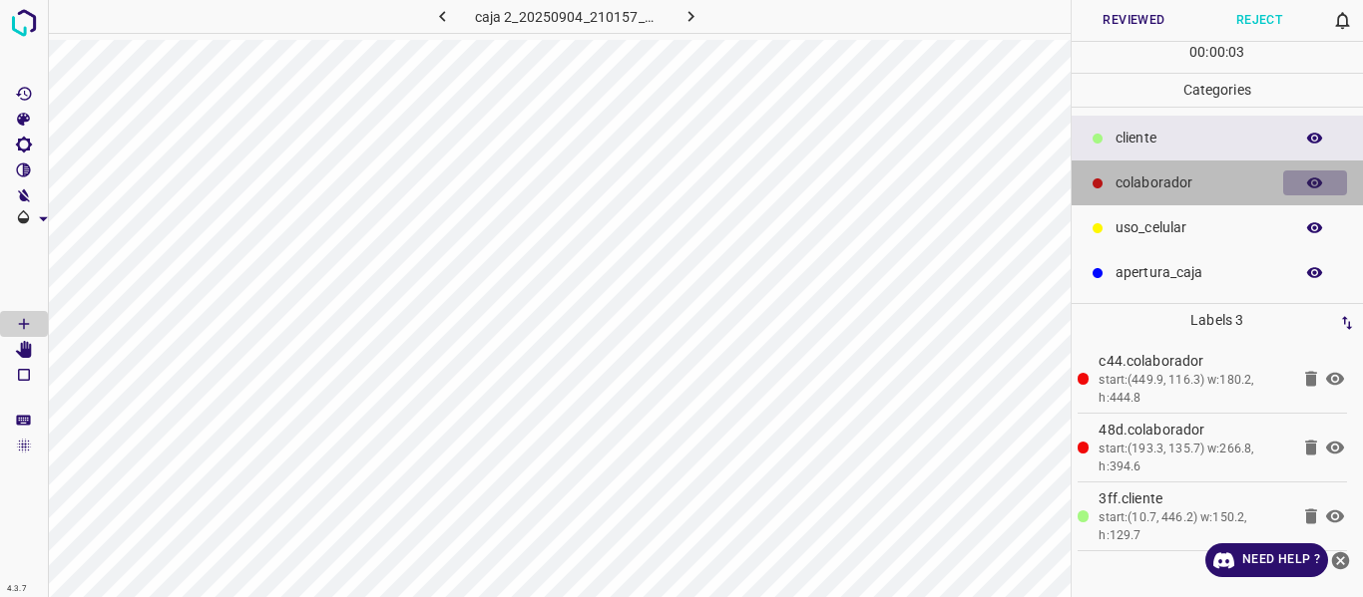
click at [1322, 180] on icon "button" at bounding box center [1315, 184] width 18 height 18
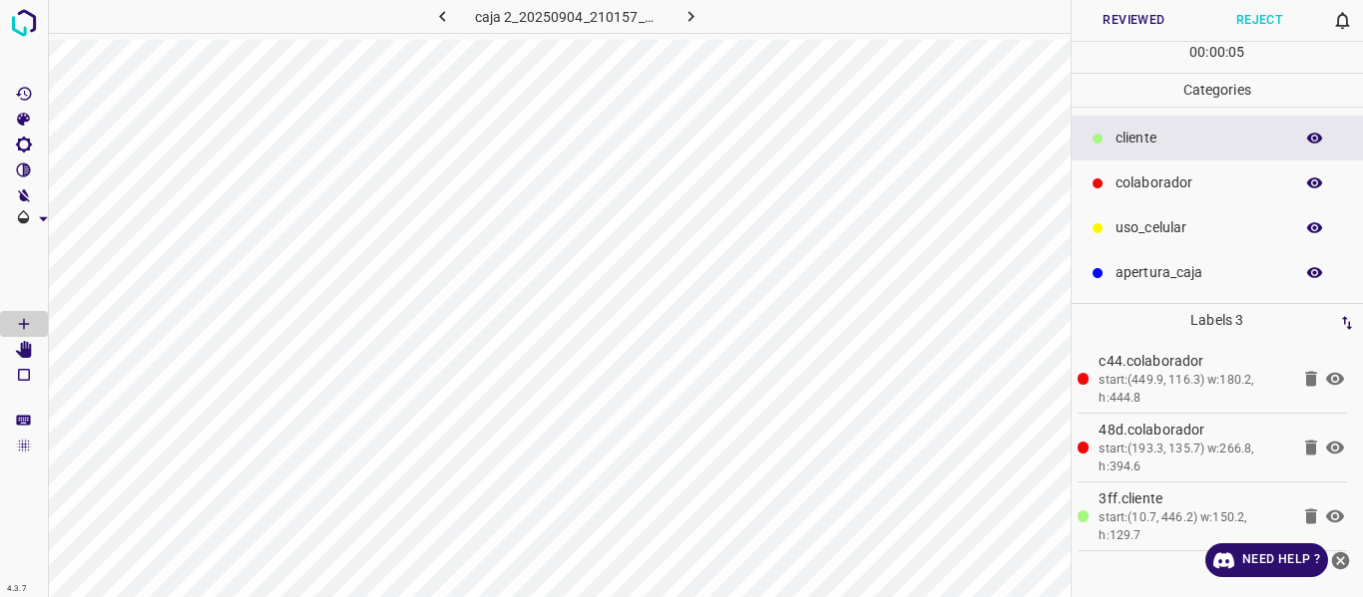
click at [1158, 9] on button "Reviewed" at bounding box center [1134, 20] width 126 height 41
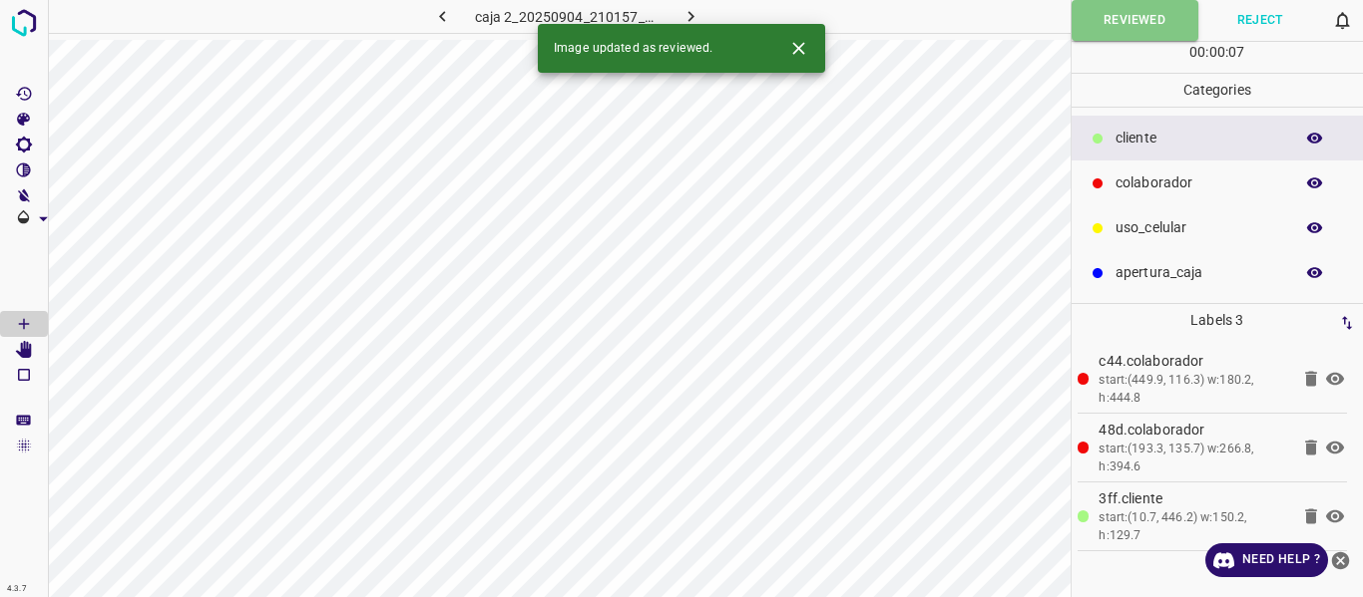
click at [680, 12] on icon "button" at bounding box center [690, 16] width 21 height 21
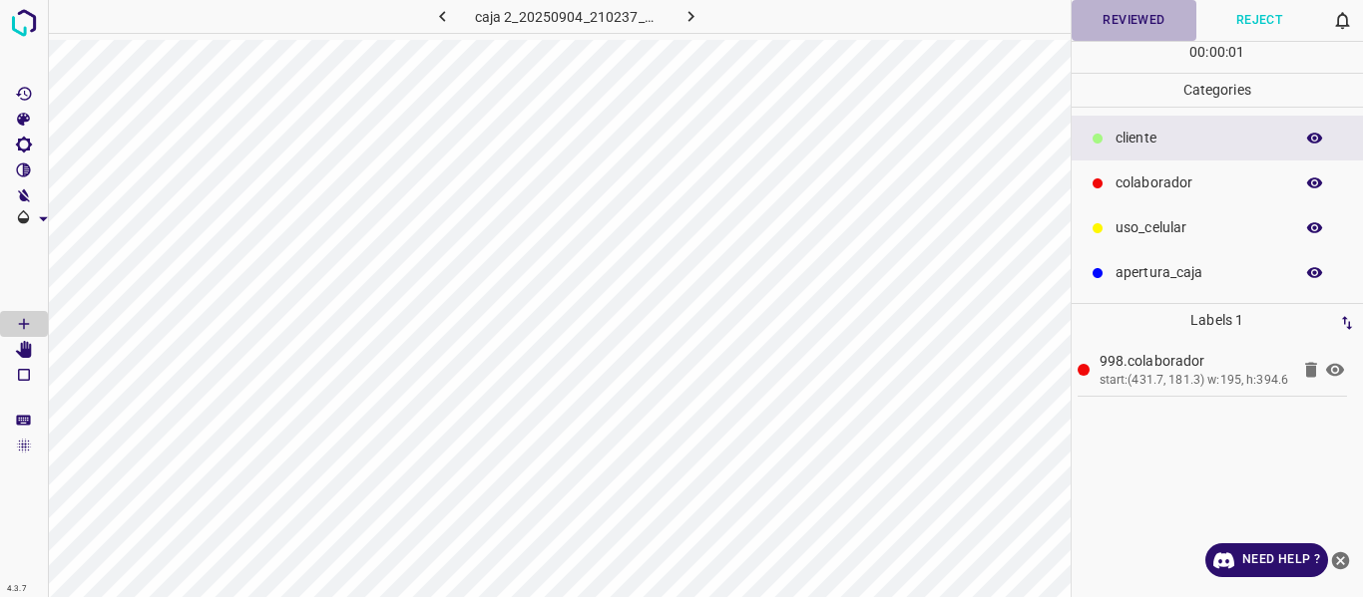
click at [1124, 24] on button "Reviewed" at bounding box center [1134, 20] width 126 height 41
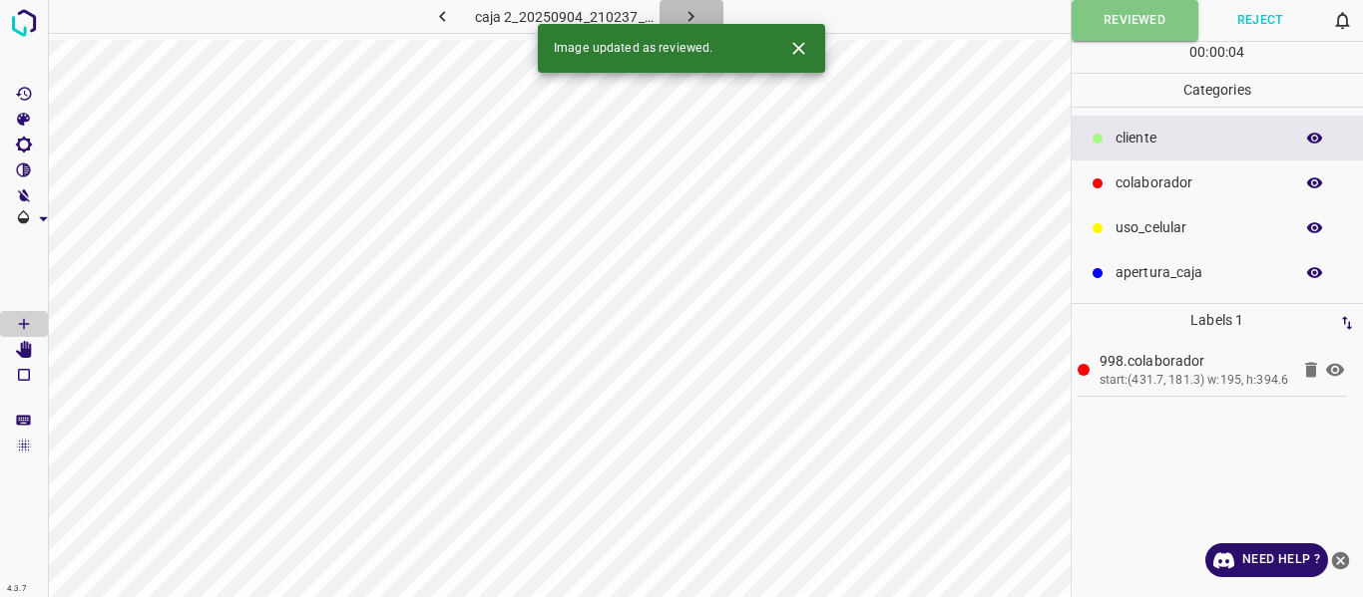
drag, startPoint x: 687, startPoint y: 11, endPoint x: 799, endPoint y: 42, distance: 115.9
click at [688, 10] on icon "button" at bounding box center [690, 16] width 21 height 21
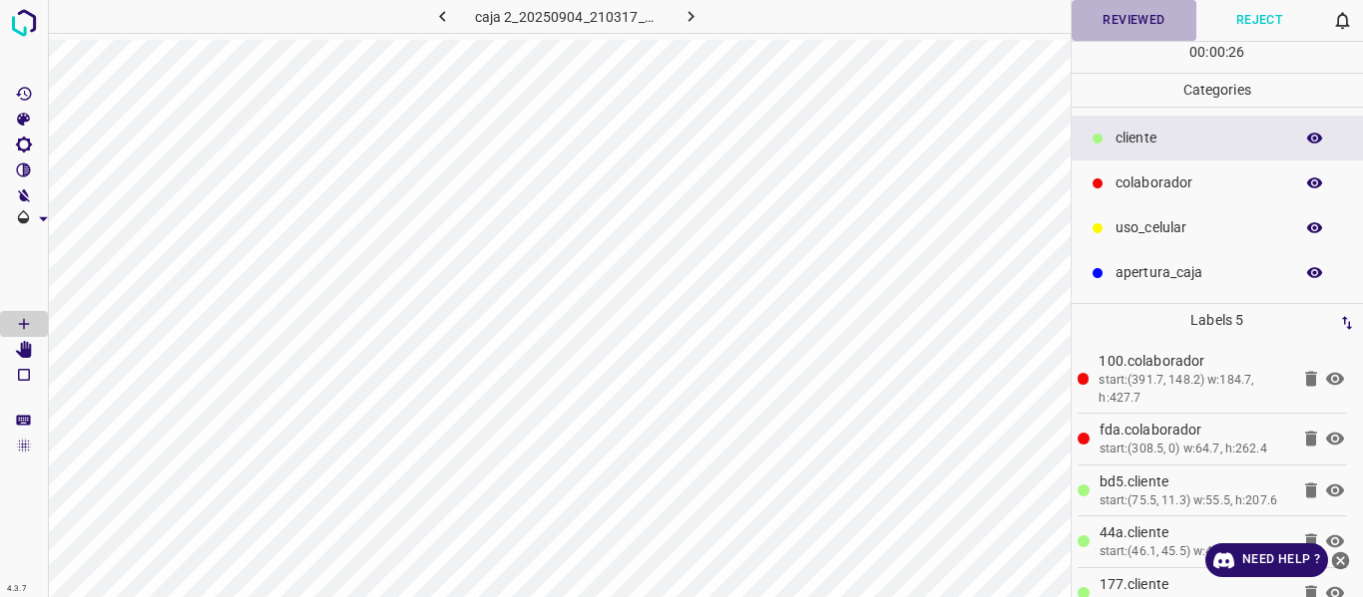
click at [1125, 29] on button "Reviewed" at bounding box center [1134, 20] width 126 height 41
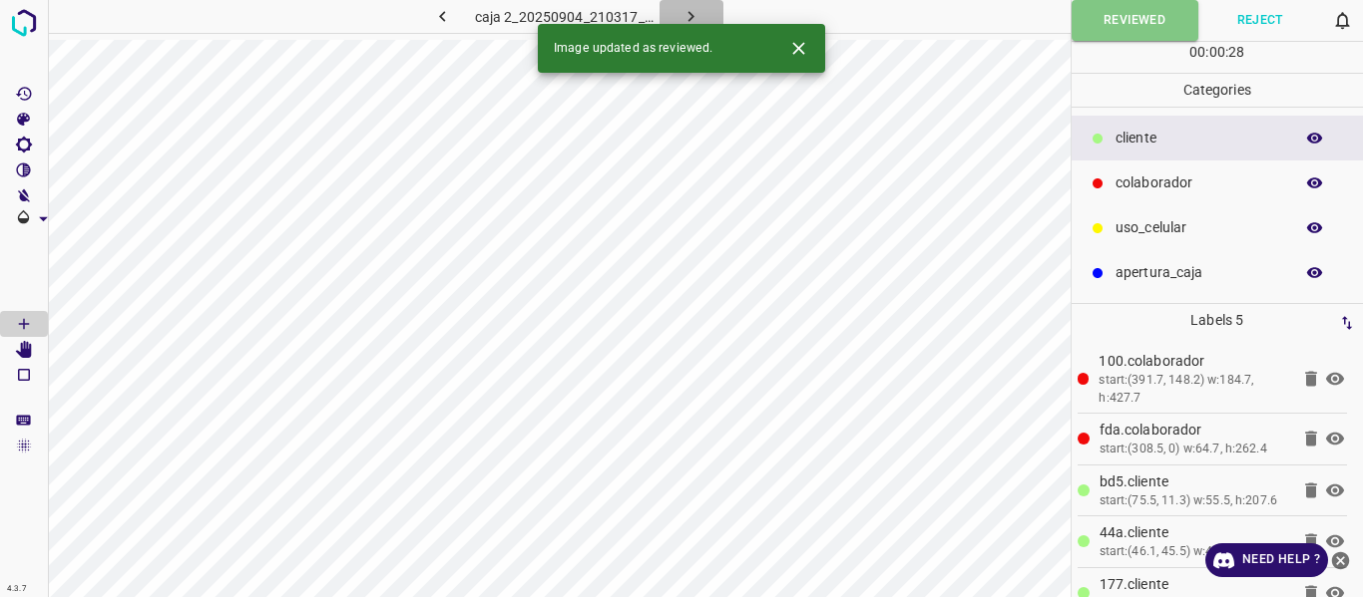
click at [689, 10] on icon "button" at bounding box center [690, 16] width 21 height 21
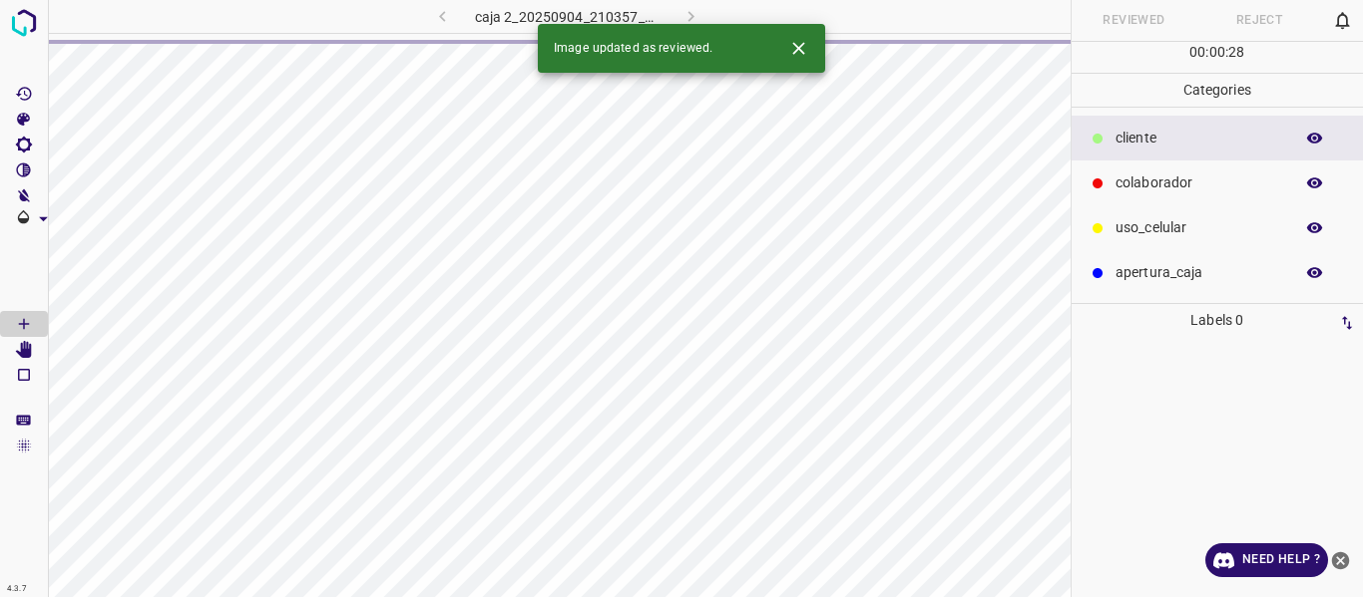
click at [436, 15] on div "caja 2_20250904_210357_827292.jpg" at bounding box center [566, 16] width 369 height 33
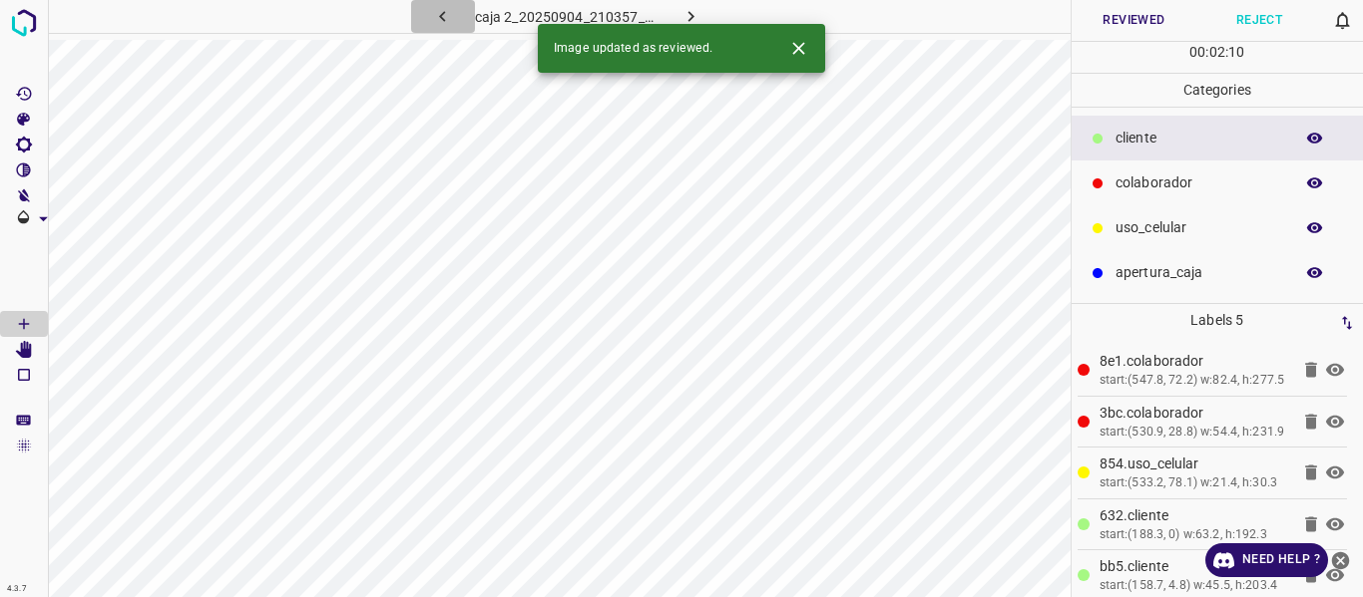
click at [438, 16] on icon "button" at bounding box center [442, 16] width 21 height 21
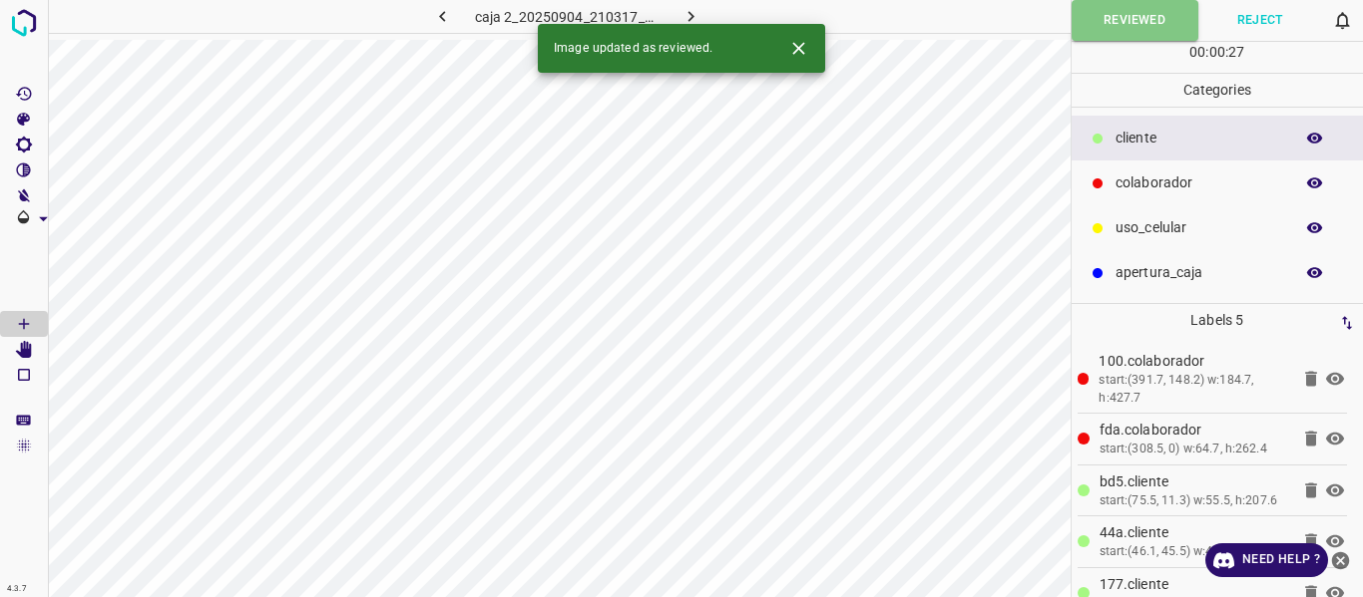
click at [698, 15] on icon "button" at bounding box center [690, 16] width 21 height 21
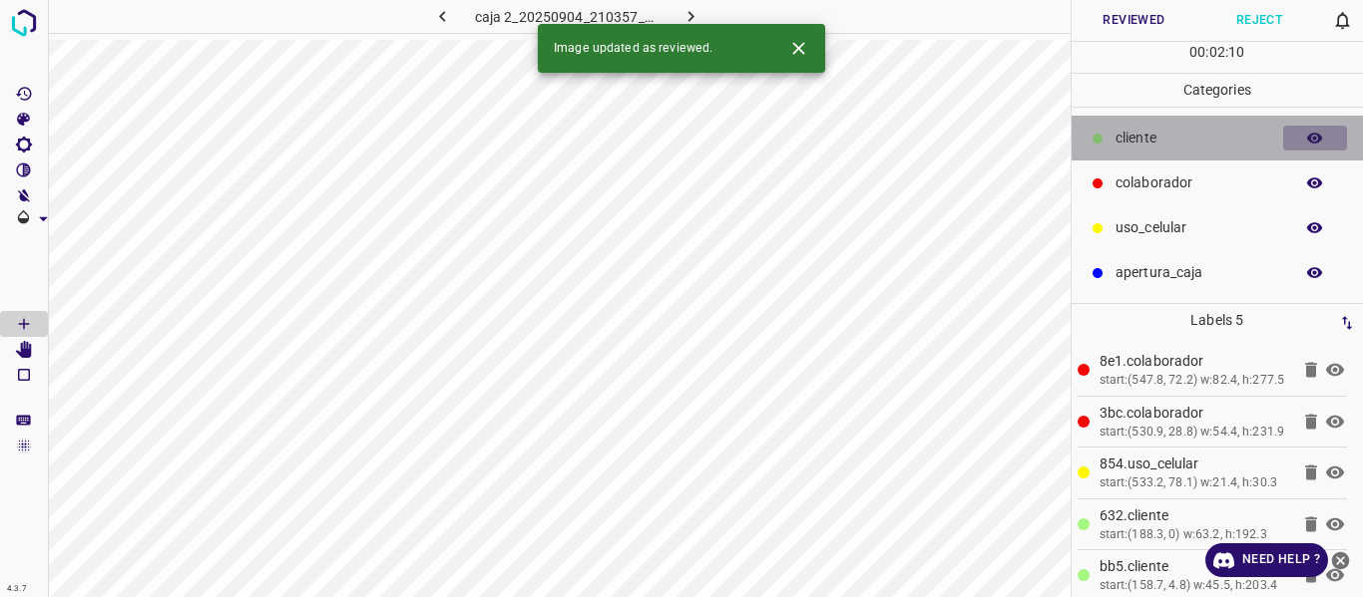
click at [1307, 141] on icon "button" at bounding box center [1315, 139] width 18 height 18
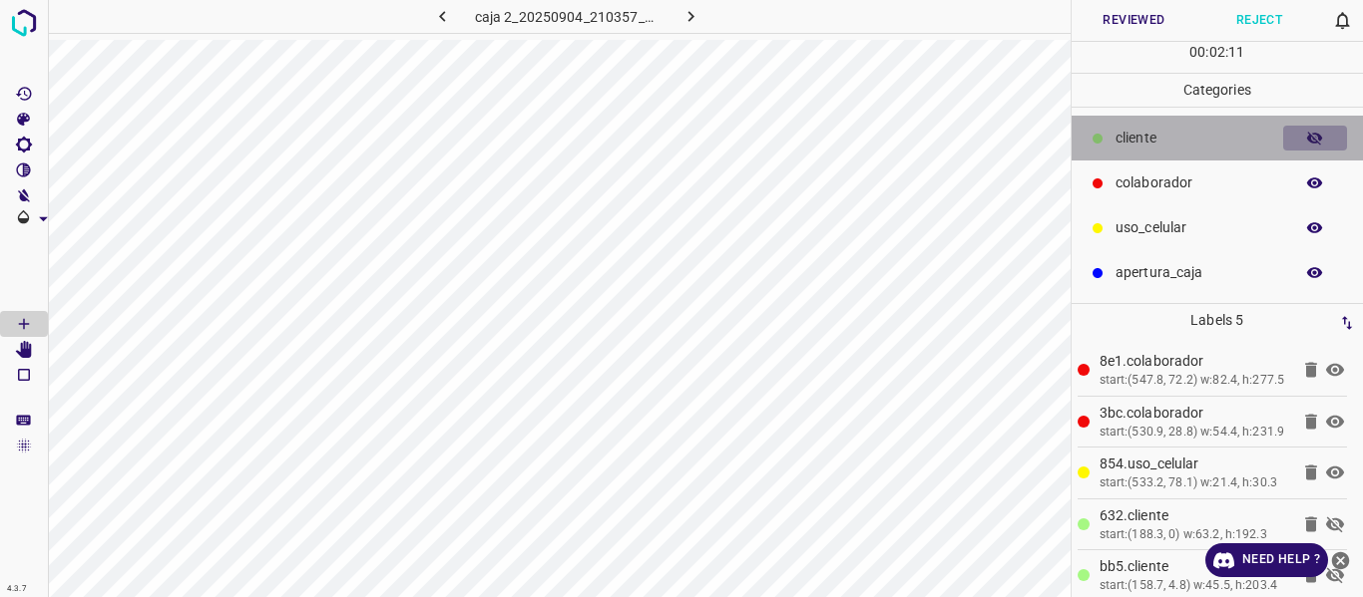
click at [1307, 141] on icon "button" at bounding box center [1315, 139] width 18 height 18
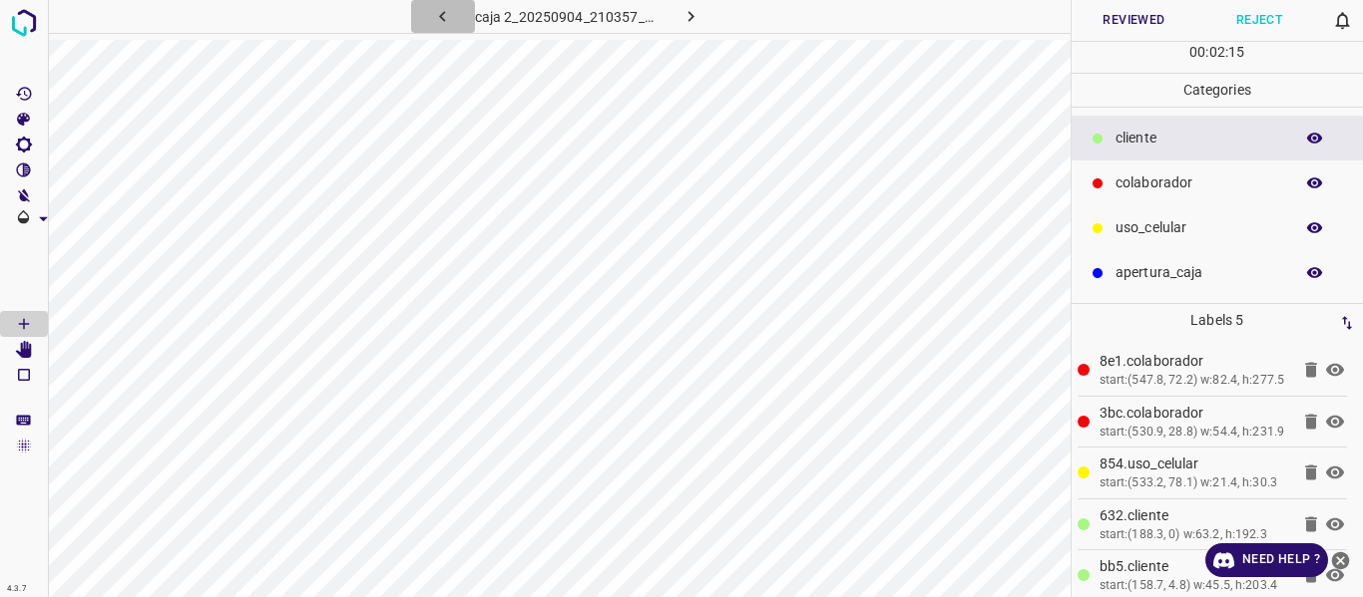
click at [436, 18] on icon "button" at bounding box center [442, 16] width 21 height 21
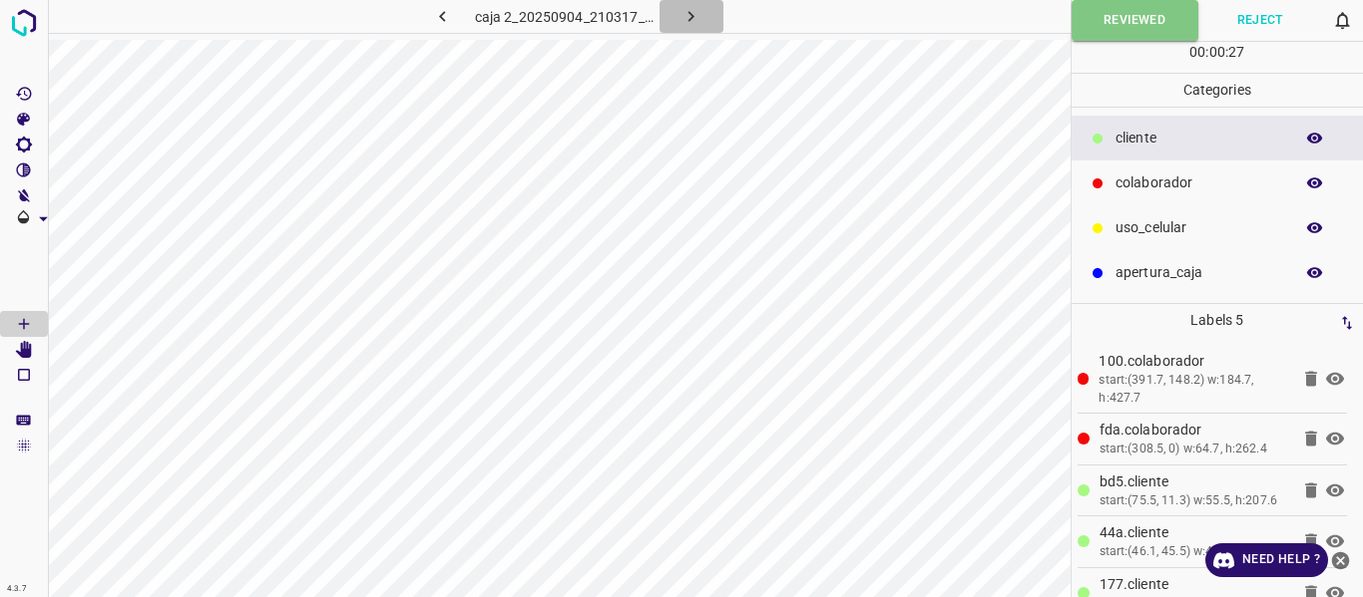
click at [686, 20] on icon "button" at bounding box center [690, 16] width 21 height 21
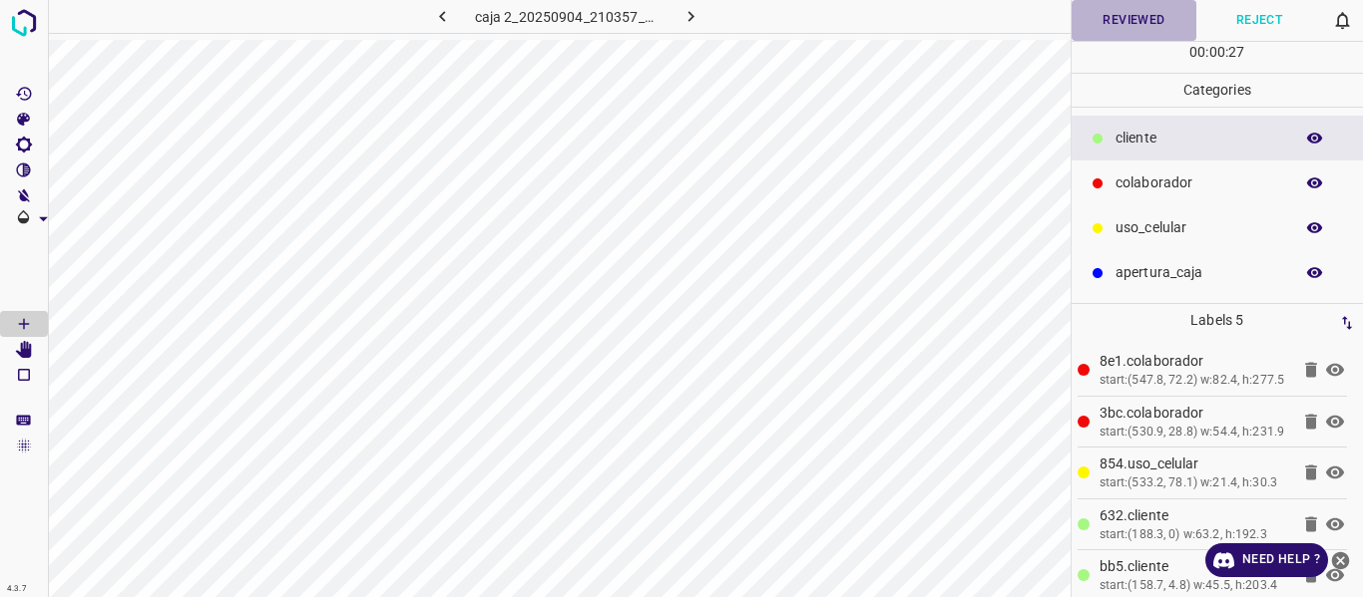
click at [1120, 22] on button "Reviewed" at bounding box center [1134, 20] width 126 height 41
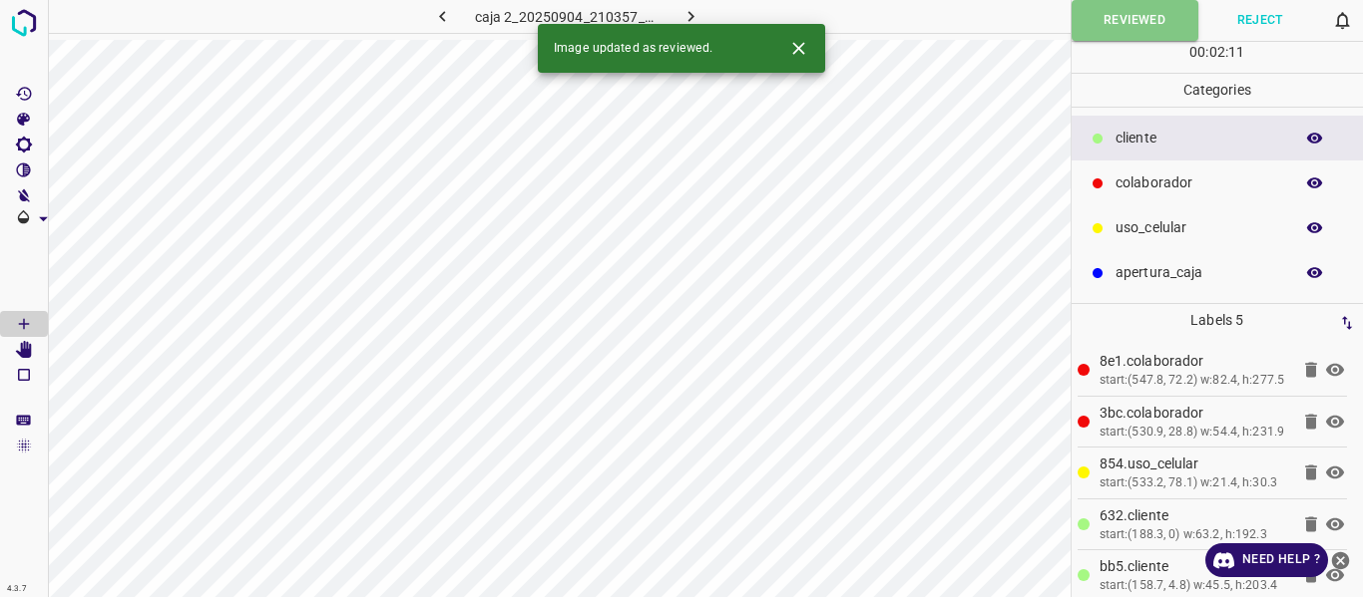
click at [696, 11] on icon "button" at bounding box center [690, 16] width 21 height 21
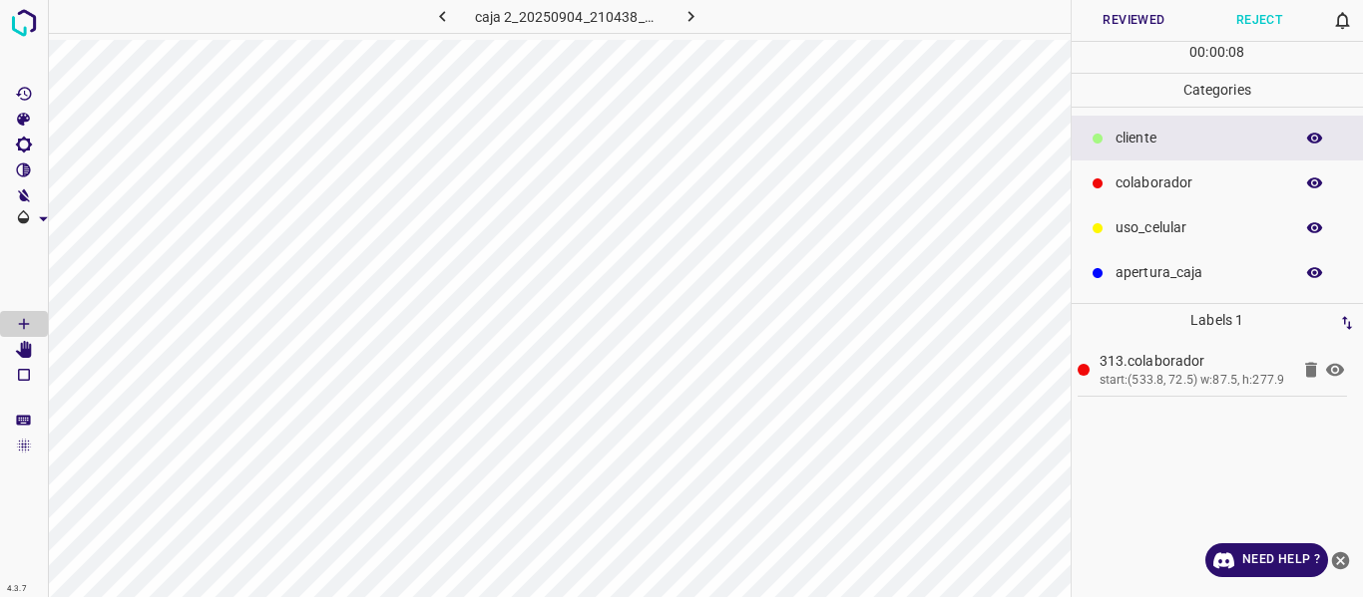
click at [1136, 27] on button "Reviewed" at bounding box center [1134, 20] width 126 height 41
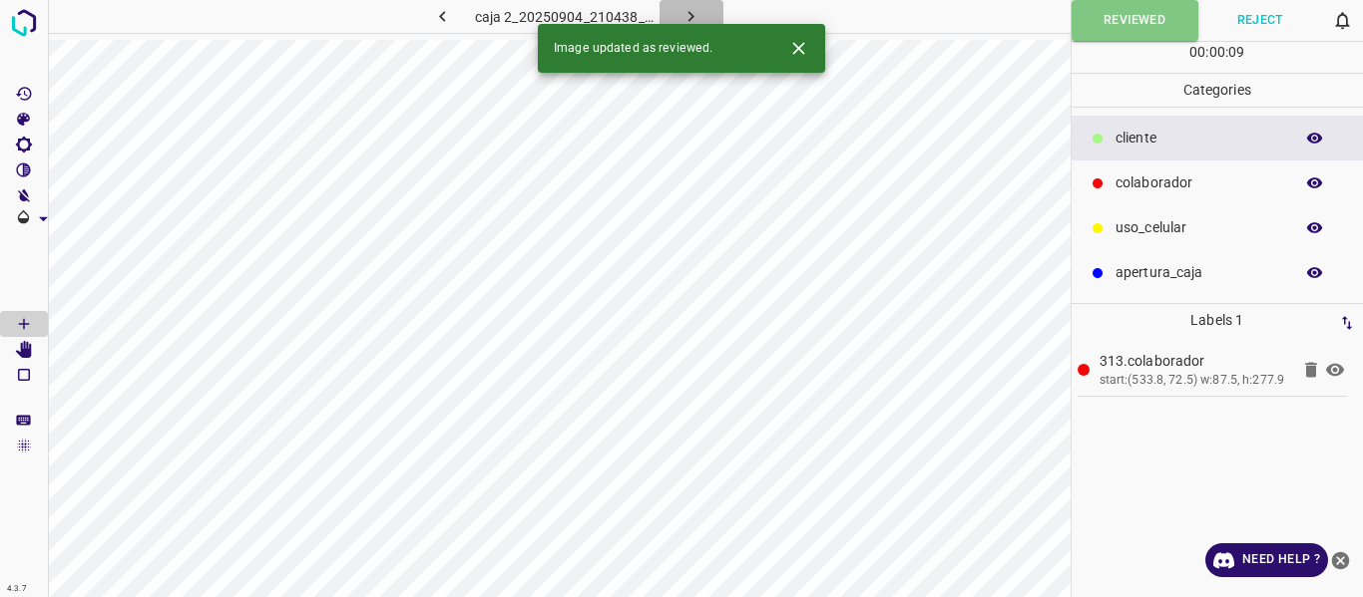
click at [690, 16] on icon "button" at bounding box center [690, 16] width 21 height 21
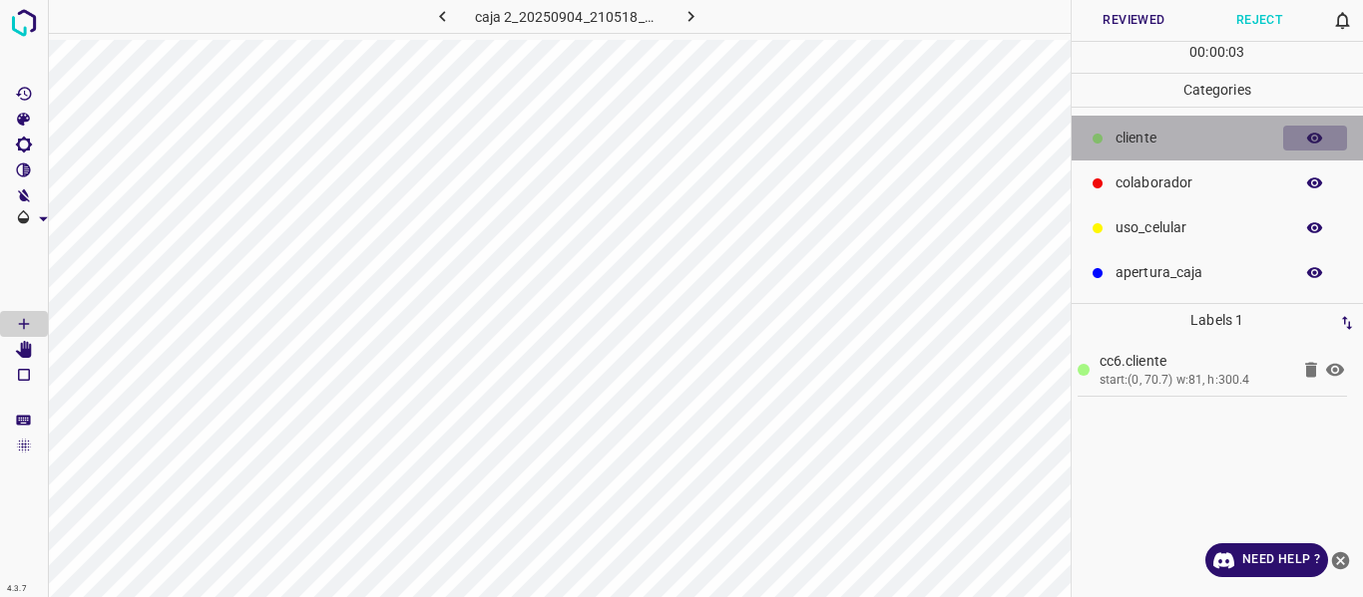
click at [1313, 136] on icon "button" at bounding box center [1315, 139] width 18 height 18
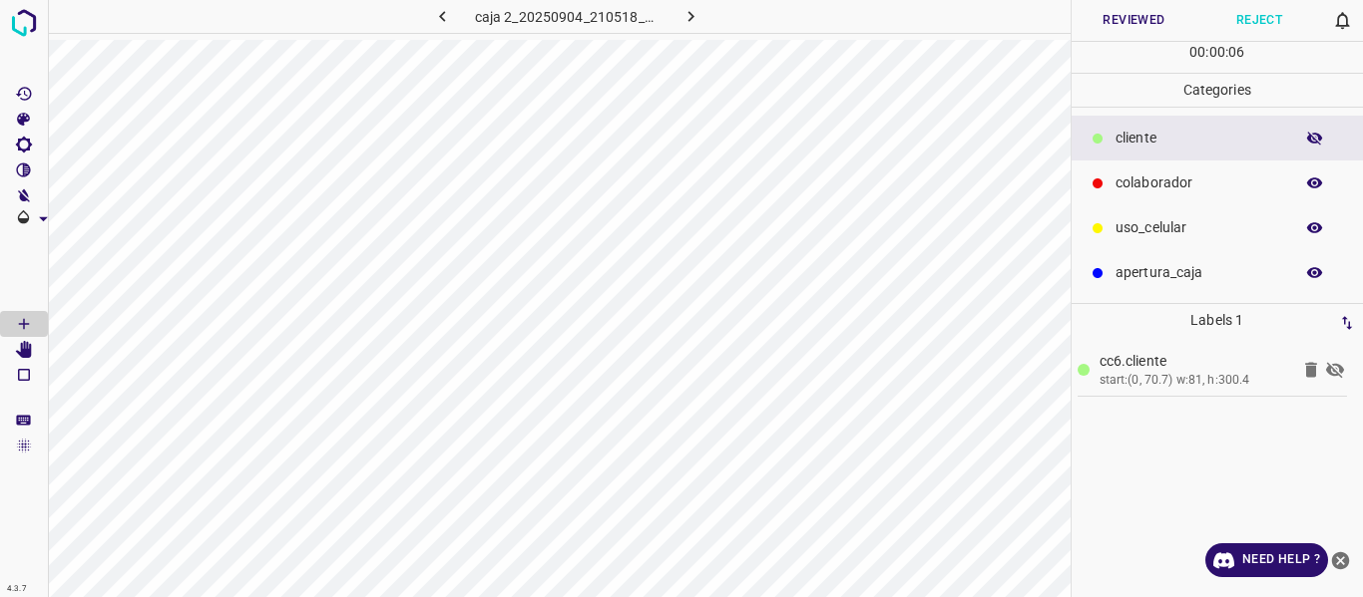
drag, startPoint x: 1313, startPoint y: 136, endPoint x: 1295, endPoint y: 126, distance: 20.5
click at [1312, 135] on icon "button" at bounding box center [1315, 139] width 18 height 18
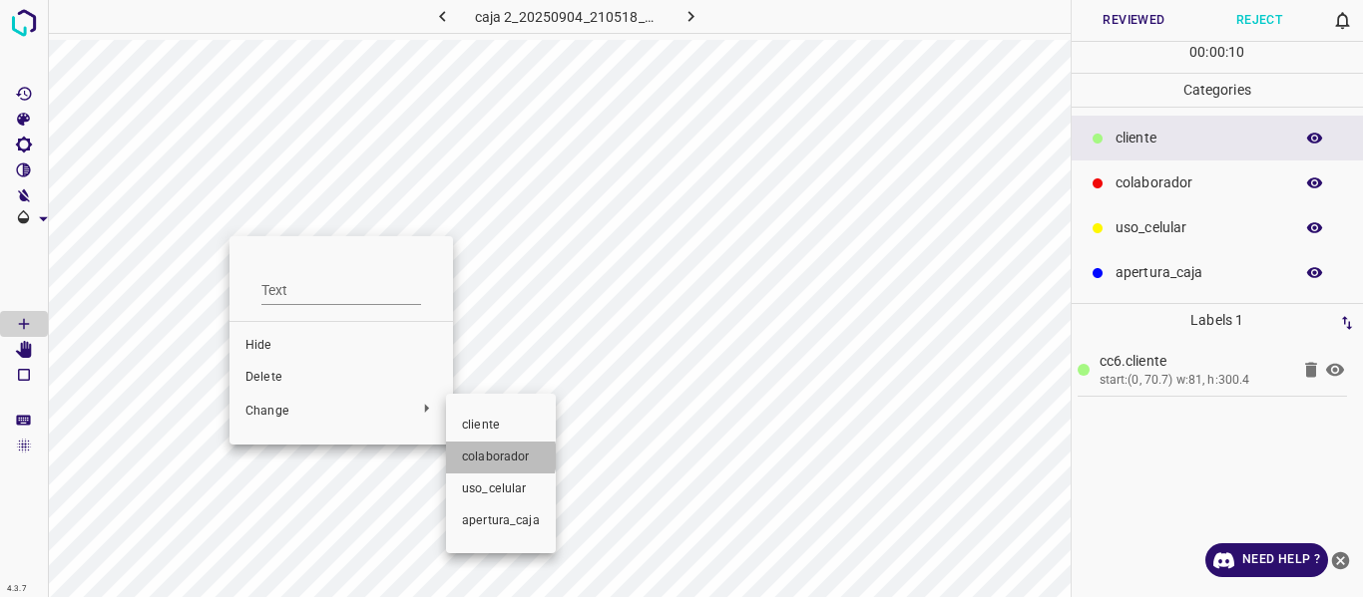
click at [485, 457] on span "colaborador" at bounding box center [501, 458] width 78 height 18
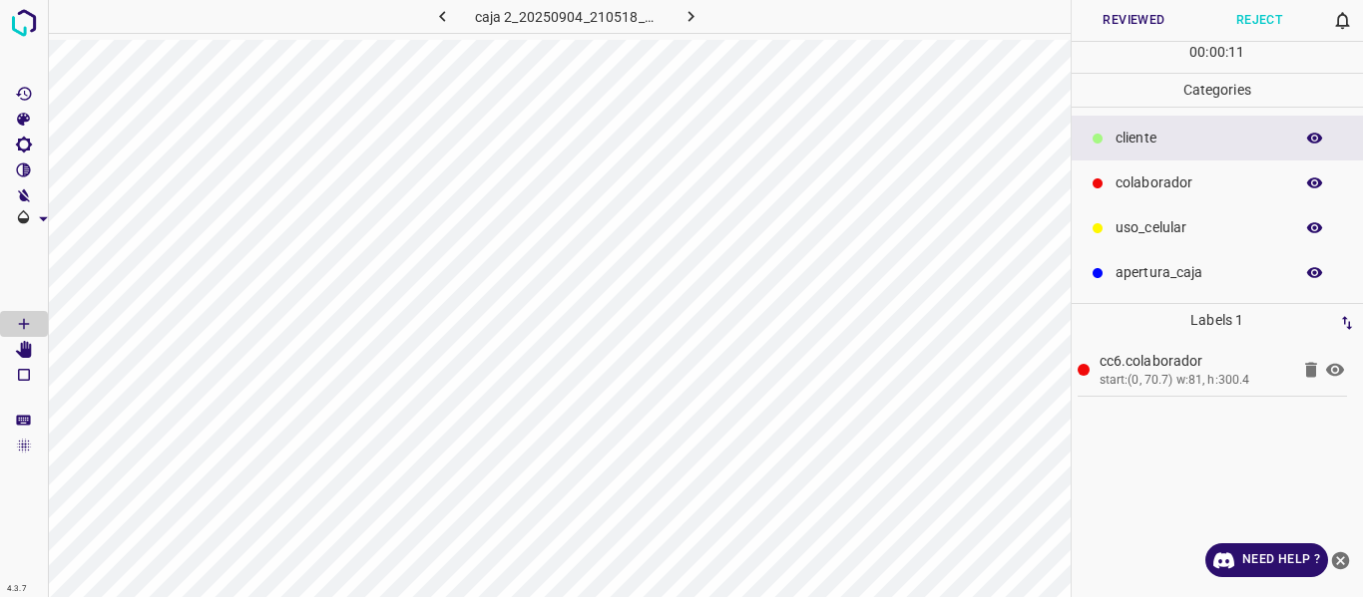
click at [1138, 21] on button "Reviewed" at bounding box center [1134, 20] width 126 height 41
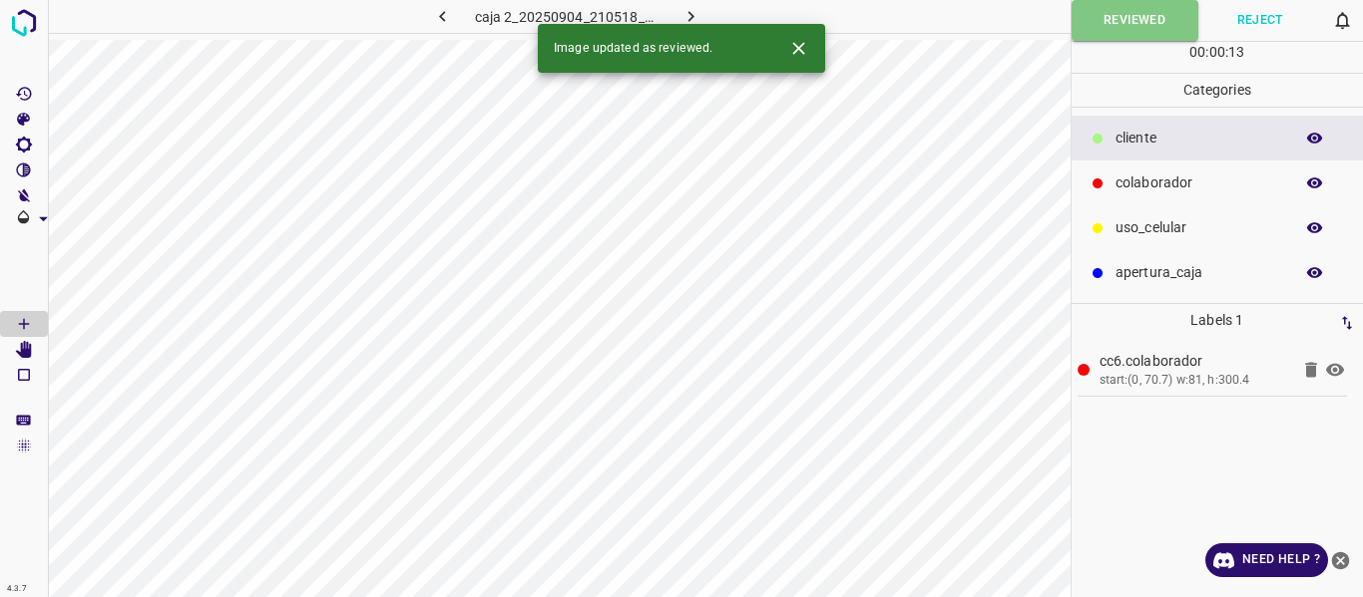
click at [690, 14] on icon "button" at bounding box center [691, 16] width 6 height 11
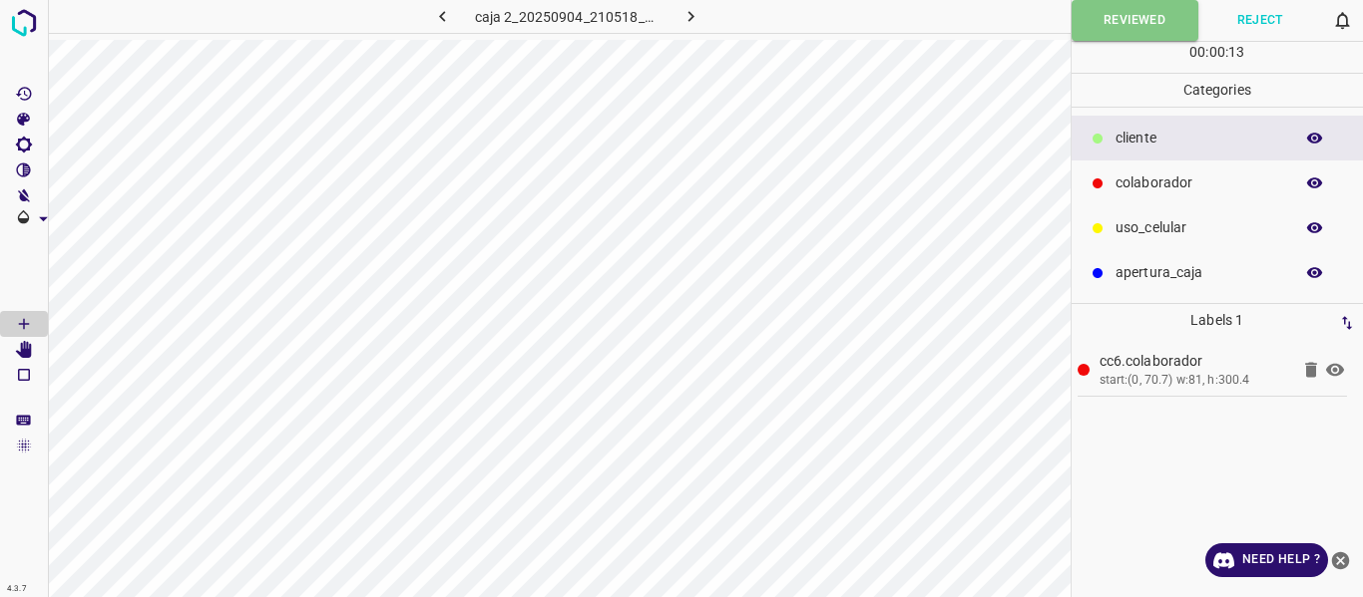
click at [692, 13] on icon "button" at bounding box center [690, 16] width 21 height 21
